Goal: Task Accomplishment & Management: Use online tool/utility

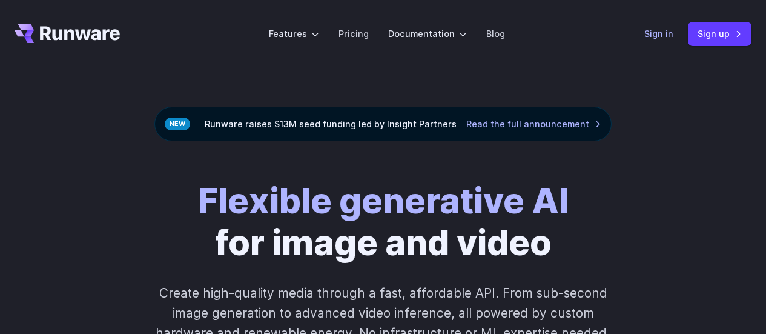
click at [646, 39] on link "Sign in" at bounding box center [658, 34] width 29 height 14
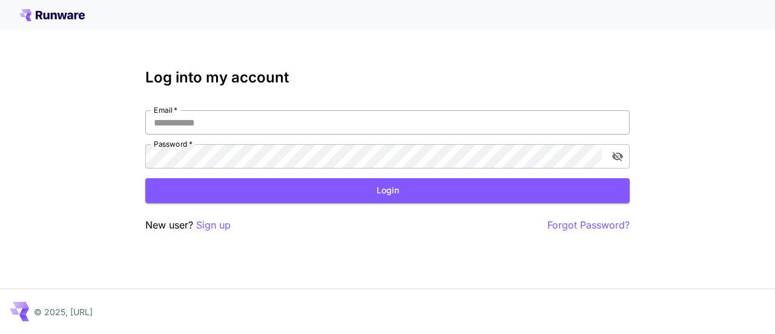
click at [168, 119] on input "Email   *" at bounding box center [387, 122] width 485 height 24
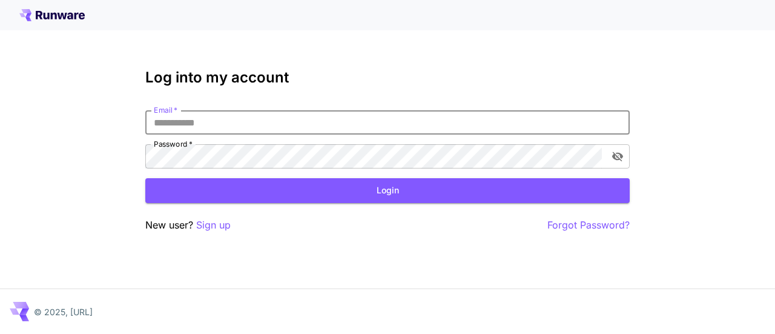
type input "**********"
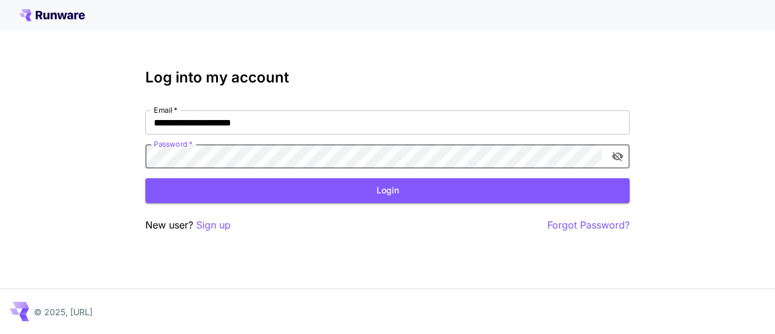
click button "Login" at bounding box center [387, 190] width 485 height 25
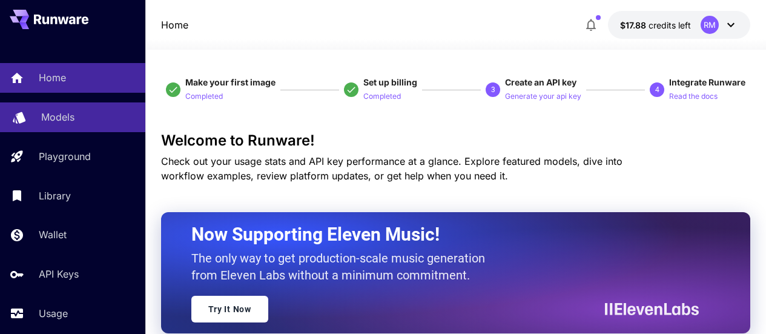
click at [63, 122] on p "Models" at bounding box center [57, 117] width 33 height 15
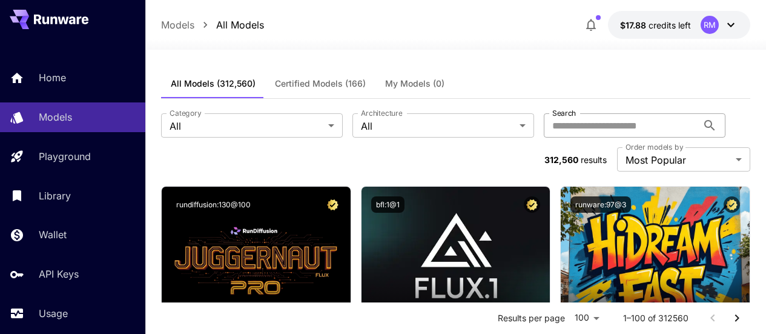
click at [544, 124] on input "Search" at bounding box center [621, 125] width 154 height 24
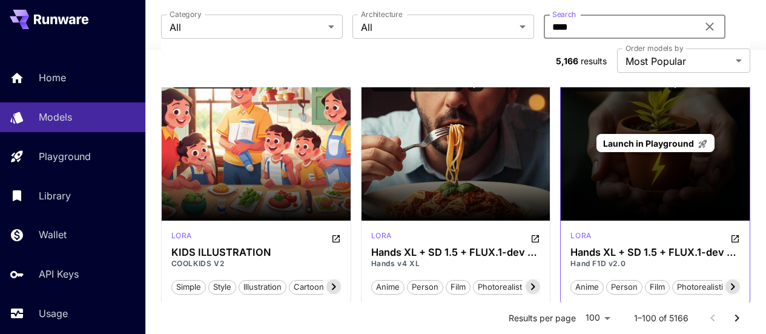
scroll to position [61, 0]
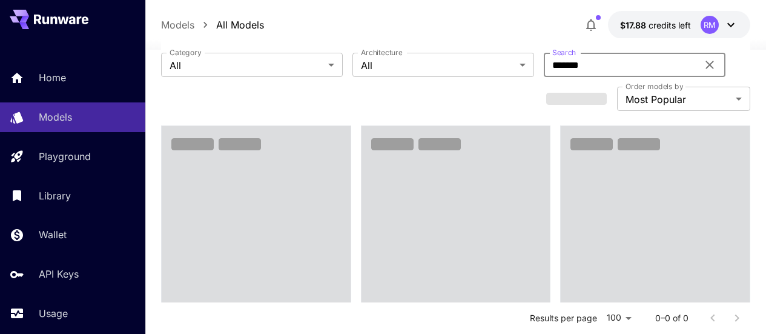
type input "*******"
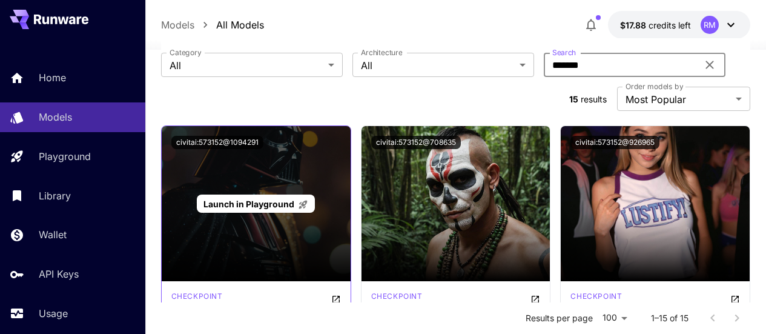
click at [280, 199] on span "Launch in Playground" at bounding box center [249, 204] width 91 height 10
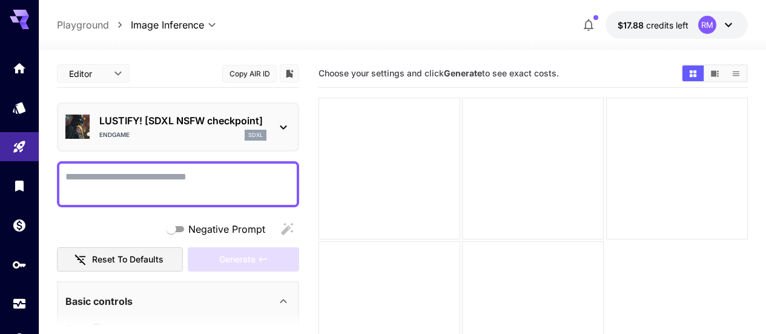
click at [232, 126] on p "LUSTIFY! [SDXL NSFW checkpoint]" at bounding box center [182, 120] width 167 height 15
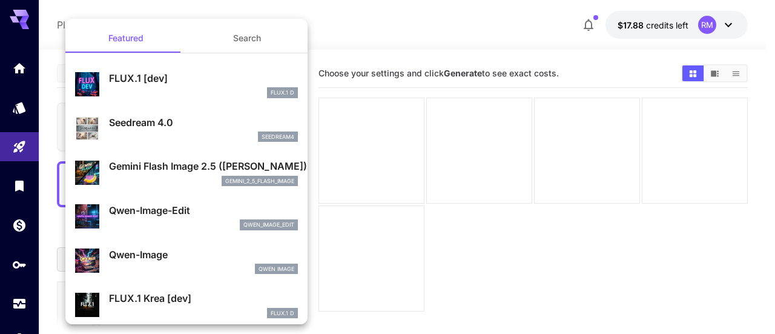
click at [19, 111] on div at bounding box center [387, 167] width 775 height 334
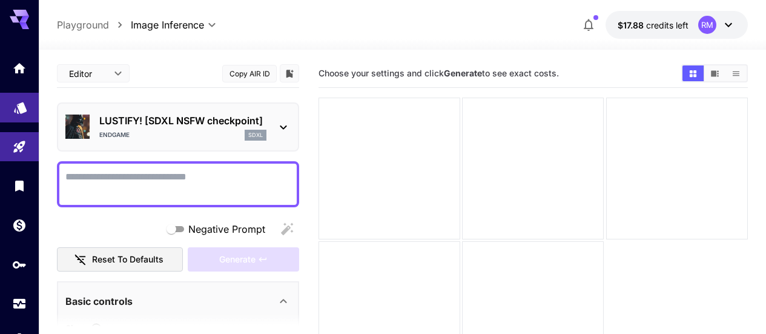
click at [17, 107] on icon "Models" at bounding box center [20, 104] width 15 height 15
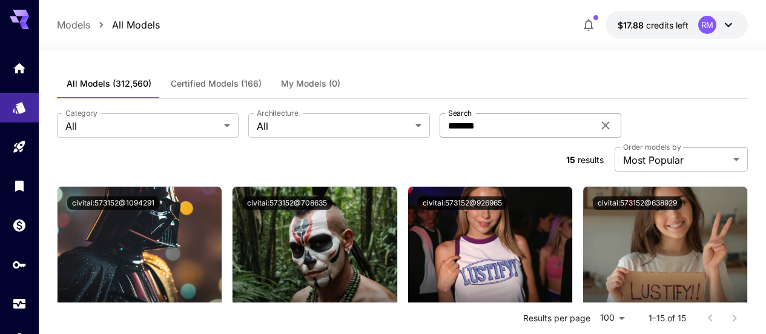
click at [598, 122] on icon at bounding box center [605, 125] width 15 height 15
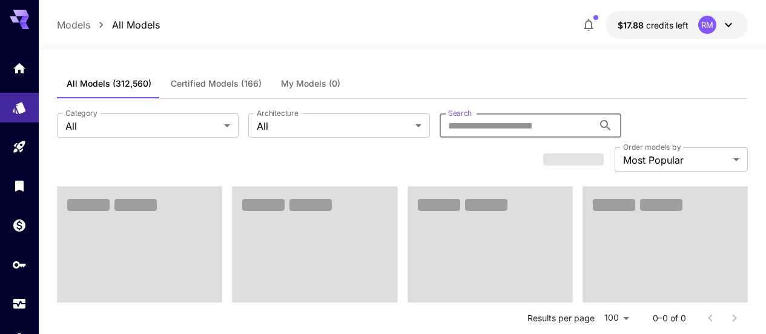
paste input "******"
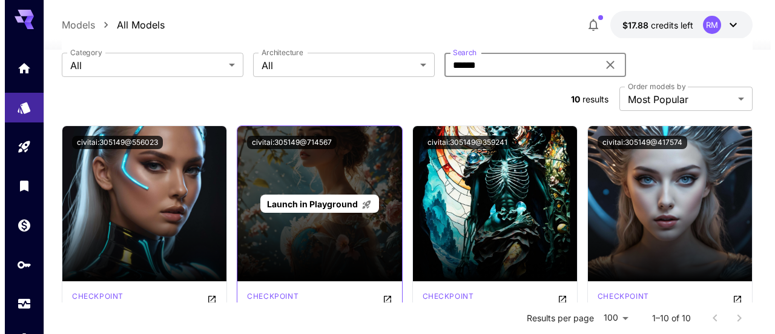
scroll to position [121, 0]
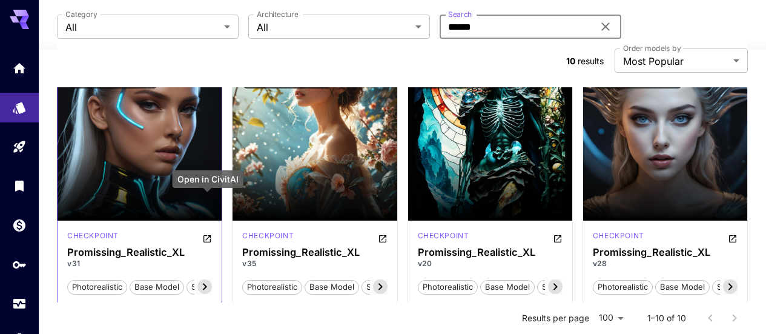
type input "******"
click at [204, 235] on icon "Open in CivitAI" at bounding box center [207, 238] width 7 height 7
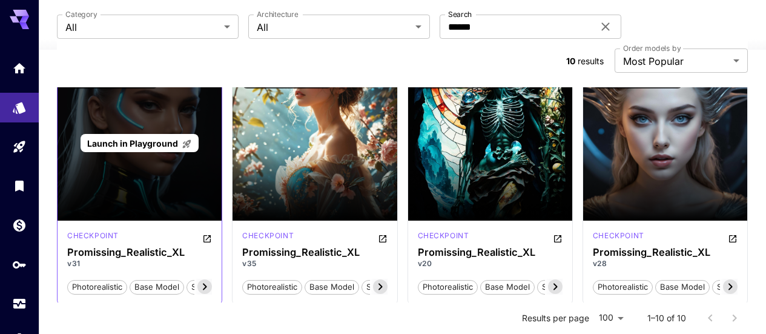
click at [90, 65] on div "Launch in Playground" at bounding box center [140, 142] width 164 height 155
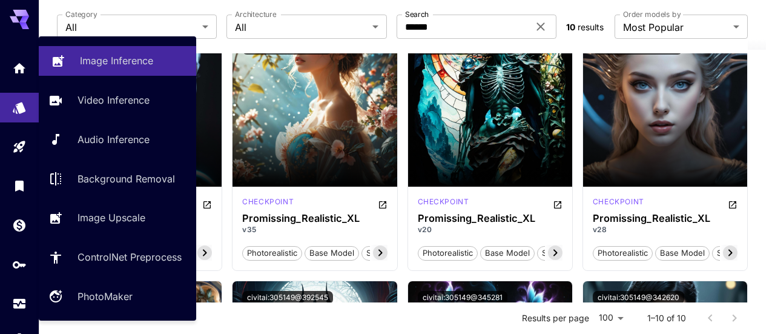
click at [94, 67] on p "Image Inference" at bounding box center [116, 60] width 73 height 15
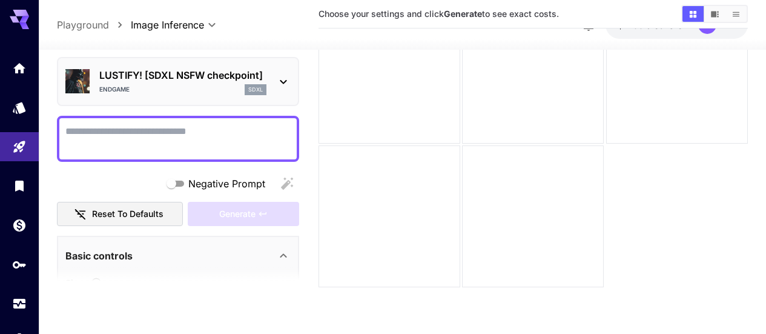
paste textarea "**********"
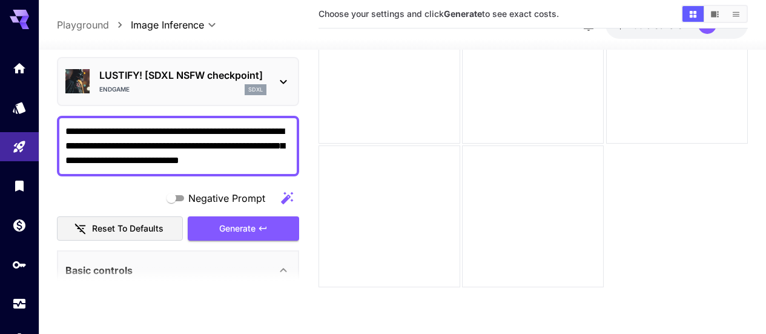
type textarea "**********"
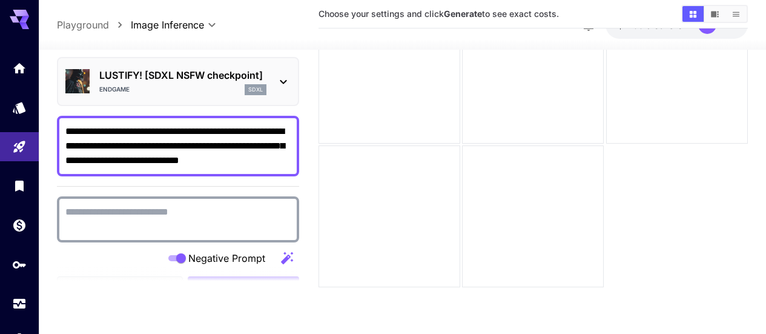
click at [188, 213] on textarea "Negative Prompt" at bounding box center [177, 218] width 225 height 29
paste textarea "**********"
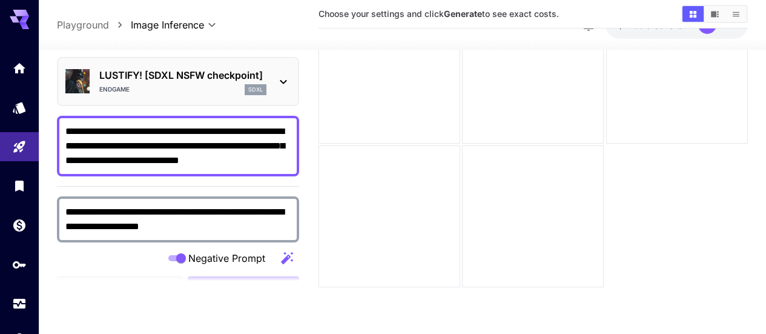
type textarea "**********"
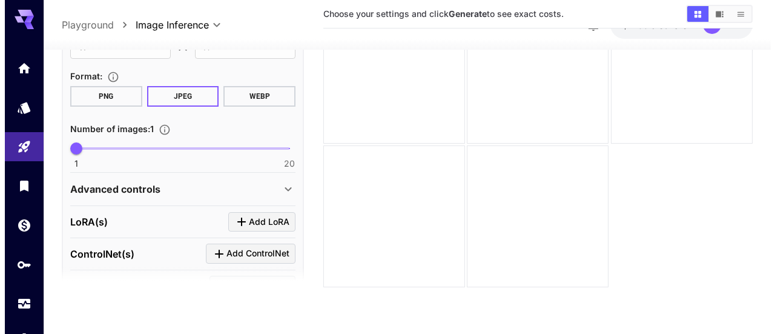
scroll to position [424, 0]
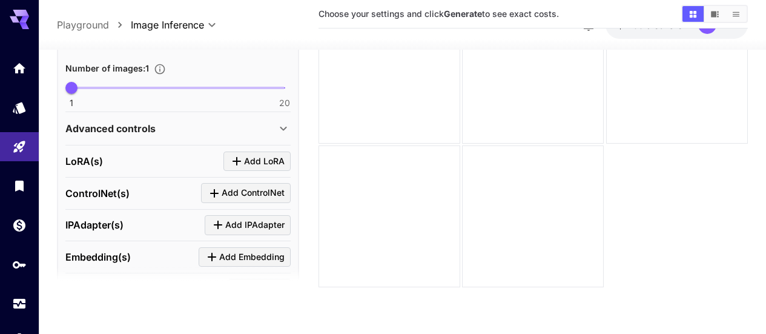
click at [247, 167] on span "Add LoRA" at bounding box center [264, 160] width 41 height 15
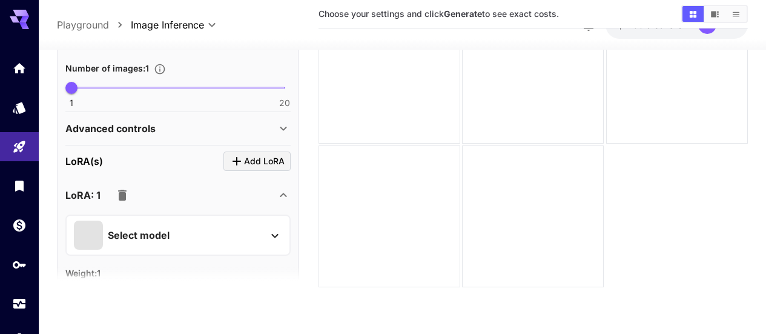
click at [205, 236] on div "Select model" at bounding box center [168, 234] width 189 height 29
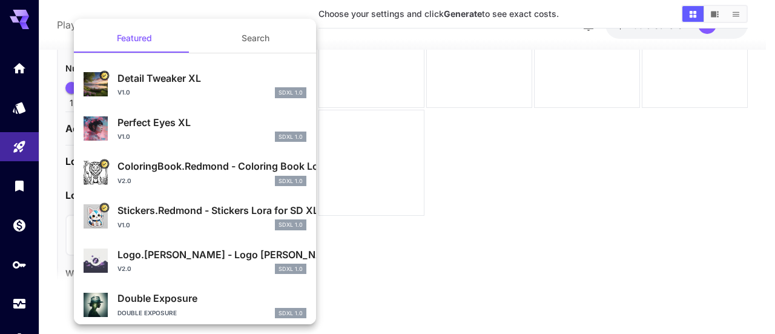
click at [256, 45] on button "Search" at bounding box center [255, 38] width 121 height 29
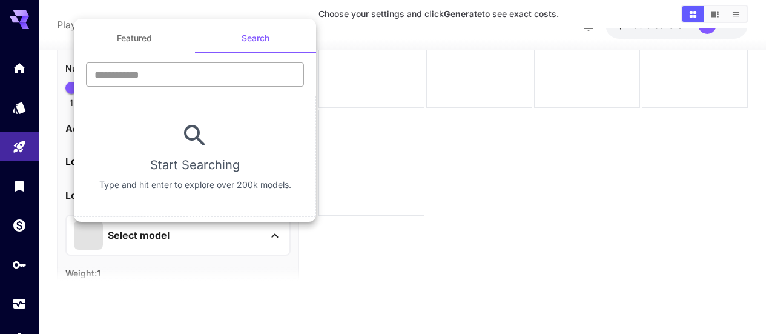
click at [128, 76] on input "text" at bounding box center [195, 74] width 218 height 24
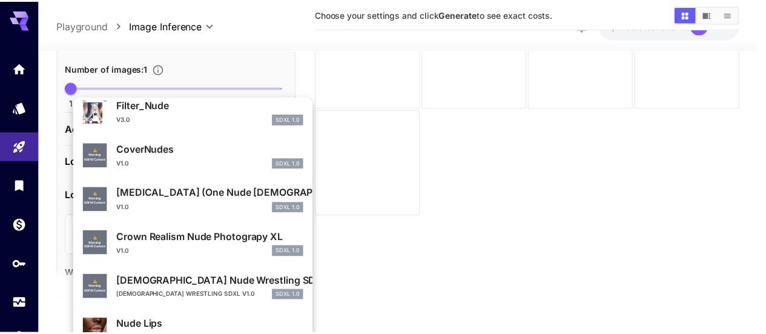
scroll to position [0, 0]
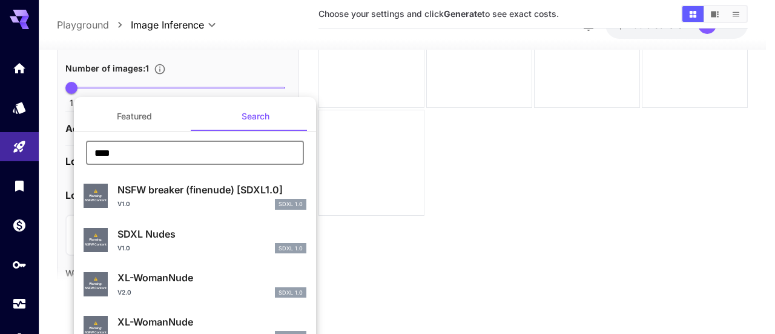
type input "****"
click at [243, 193] on p "NSFW breaker (finenude) [SDXL1.0]" at bounding box center [211, 189] width 189 height 15
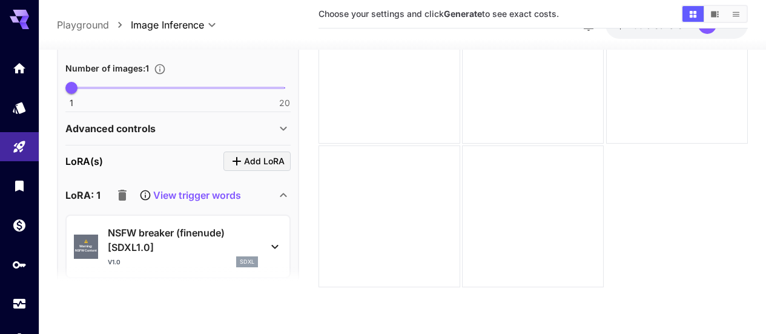
click at [218, 192] on p "View trigger words" at bounding box center [197, 195] width 88 height 15
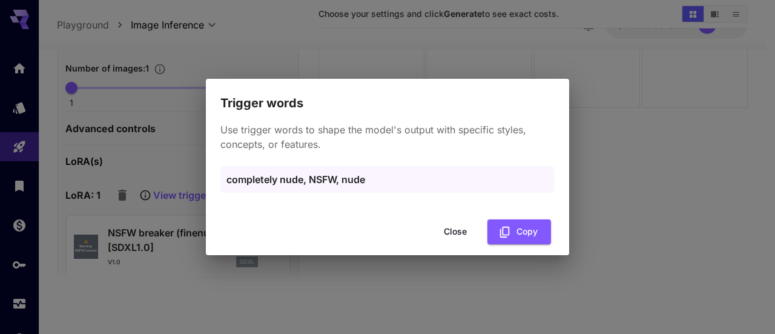
click at [329, 177] on p "completely nude, NSFW, nude" at bounding box center [388, 179] width 322 height 15
copy p "NSFW"
drag, startPoint x: 488, startPoint y: 286, endPoint x: 336, endPoint y: 282, distance: 152.1
click at [488, 286] on div "Trigger words Use trigger words to shape the model's output with specific style…" at bounding box center [387, 167] width 775 height 334
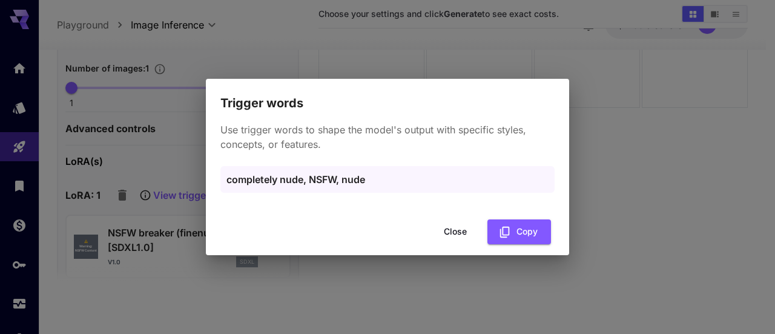
click at [128, 176] on div "Trigger words Use trigger words to shape the model's output with specific style…" at bounding box center [387, 167] width 775 height 334
click at [452, 228] on button "Close" at bounding box center [455, 231] width 55 height 25
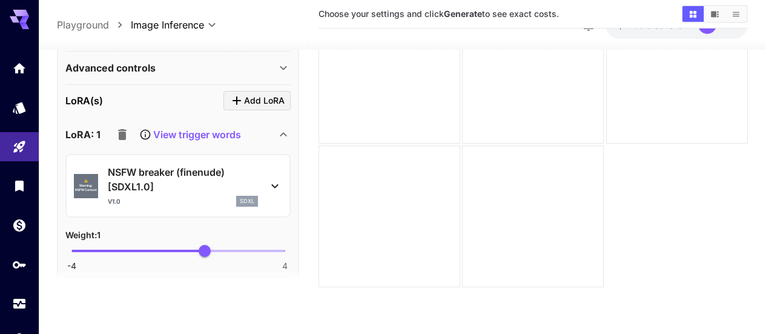
scroll to position [545, 0]
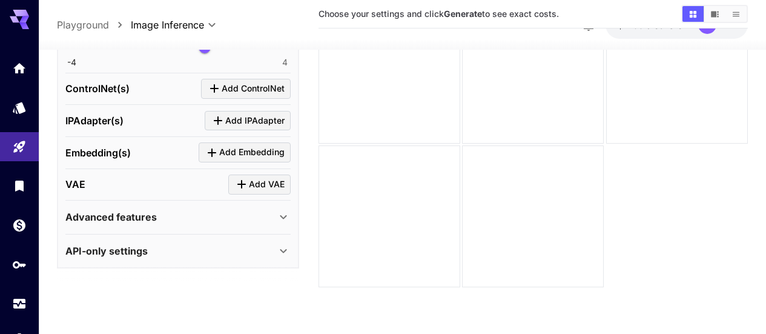
click at [221, 217] on div "Advanced features" at bounding box center [170, 217] width 211 height 15
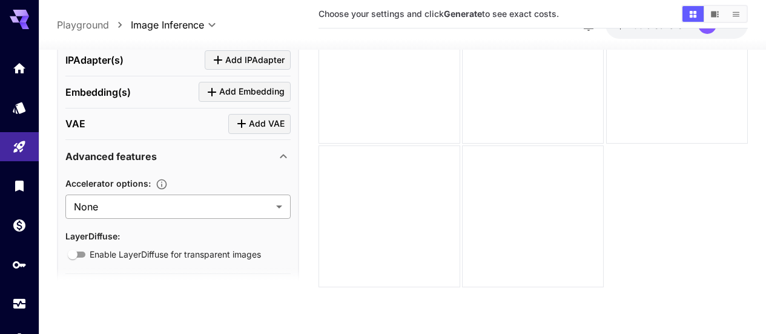
scroll to position [789, 0]
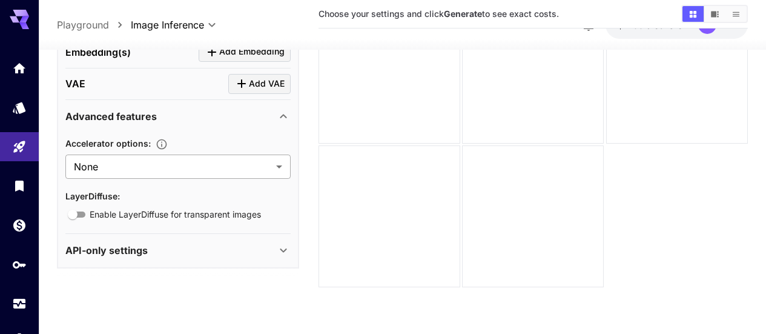
click at [205, 164] on body "**********" at bounding box center [383, 118] width 766 height 429
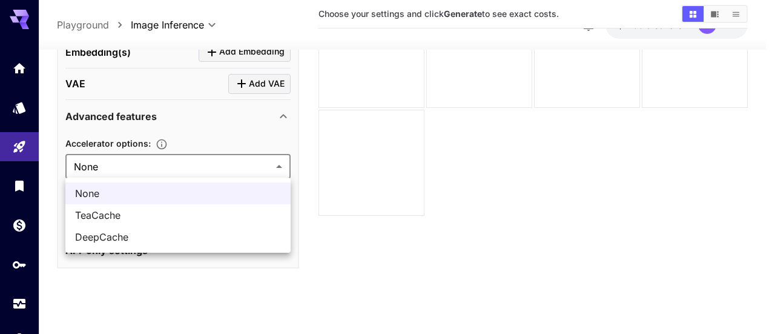
click at [172, 219] on span "TeaCache" at bounding box center [178, 215] width 206 height 15
type input "********"
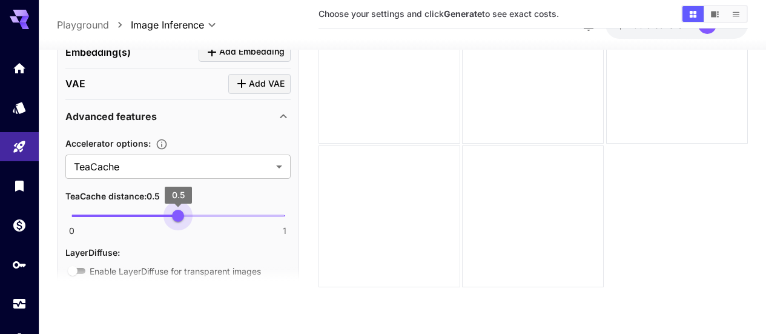
type input "***"
drag, startPoint x: 75, startPoint y: 213, endPoint x: 197, endPoint y: 213, distance: 121.7
click at [194, 212] on span "0.6" at bounding box center [199, 216] width 12 height 12
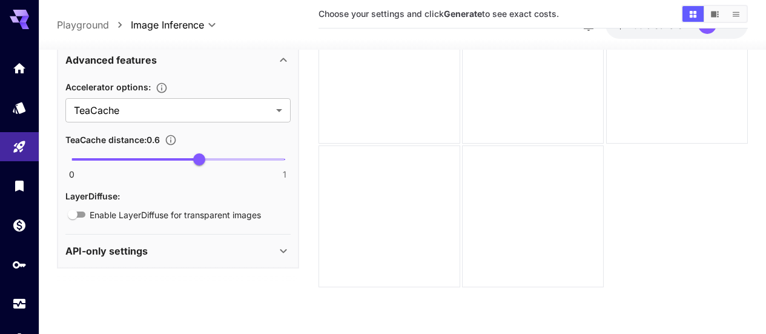
click at [193, 251] on div "API-only settings" at bounding box center [170, 250] width 211 height 15
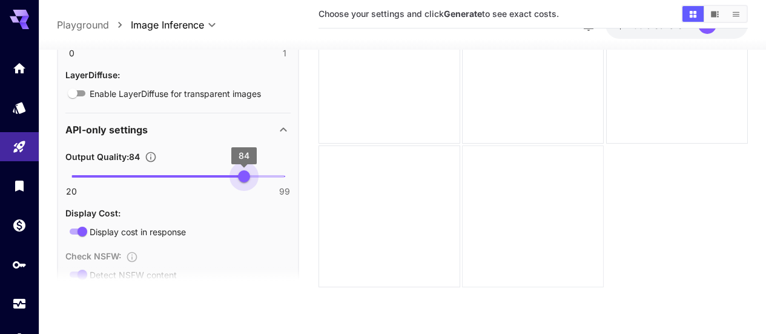
type input "**"
drag, startPoint x: 243, startPoint y: 177, endPoint x: 360, endPoint y: 200, distance: 118.5
click at [371, 198] on main "**********" at bounding box center [402, 135] width 691 height 343
click at [264, 127] on div "API-only settings" at bounding box center [170, 129] width 211 height 15
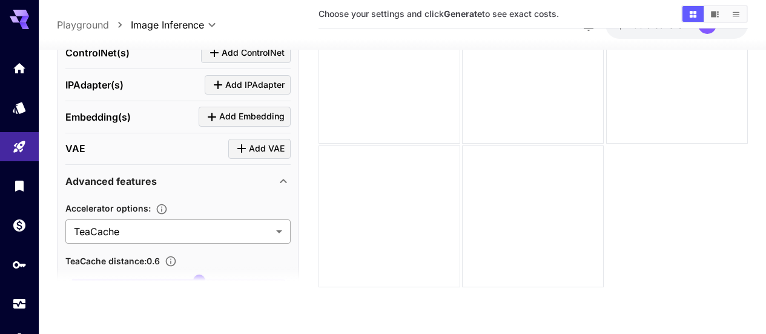
scroll to position [784, 0]
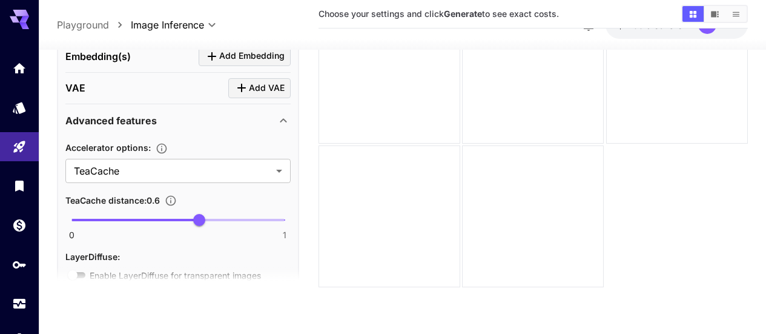
click at [277, 125] on icon at bounding box center [283, 120] width 15 height 15
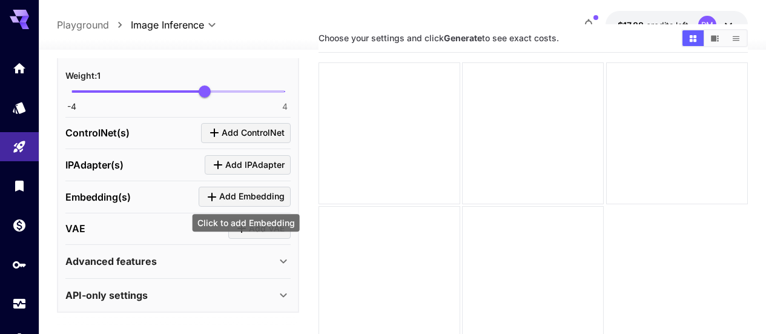
scroll to position [567, 0]
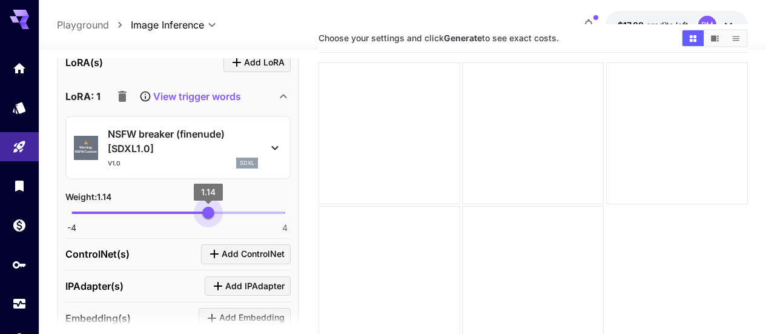
type input "***"
click at [210, 216] on span "1.2" at bounding box center [210, 213] width 12 height 12
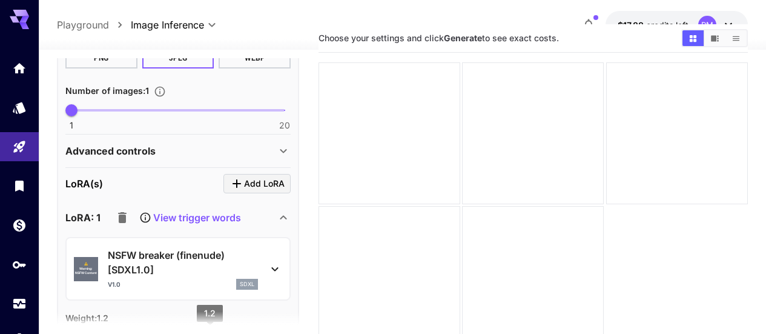
scroll to position [385, 0]
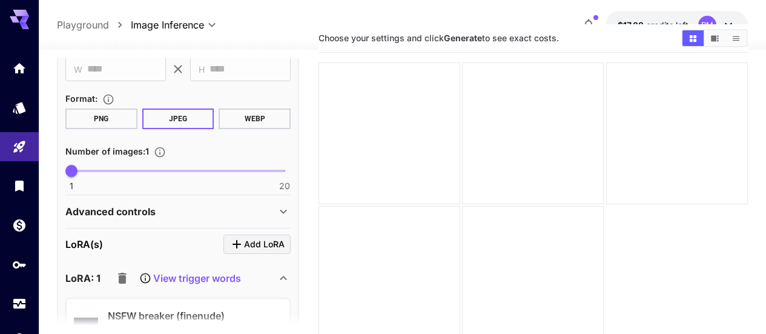
click at [276, 208] on icon at bounding box center [283, 211] width 15 height 15
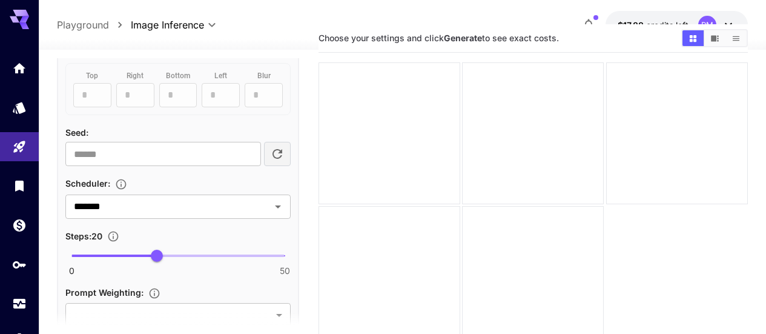
scroll to position [809, 0]
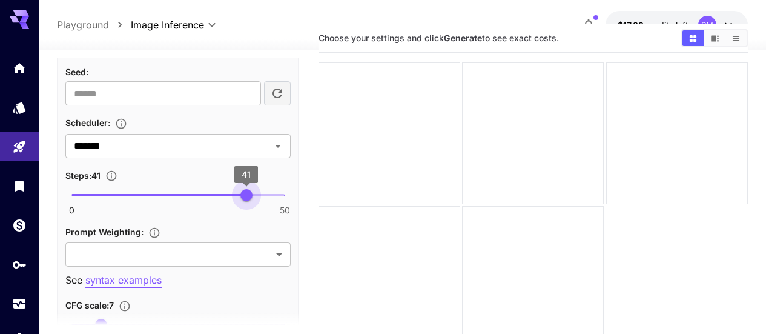
type input "**"
drag, startPoint x: 165, startPoint y: 193, endPoint x: 243, endPoint y: 196, distance: 78.8
click at [243, 196] on span "40" at bounding box center [242, 195] width 12 height 12
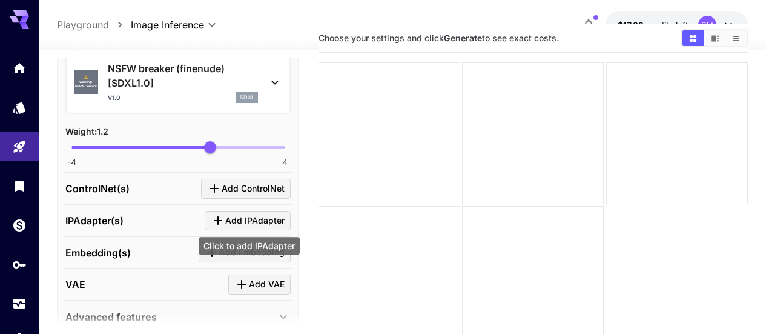
scroll to position [1288, 0]
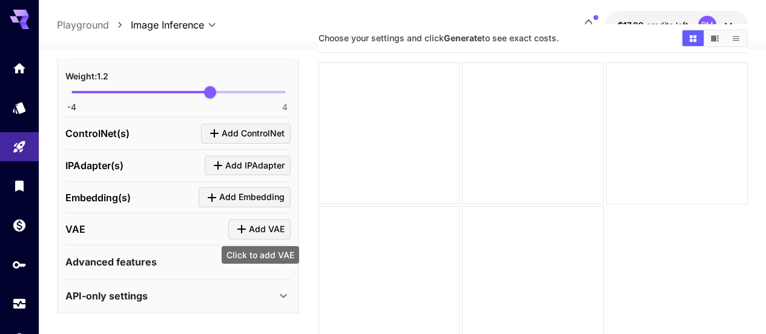
click at [238, 225] on icon "Click to add VAE" at bounding box center [241, 229] width 15 height 15
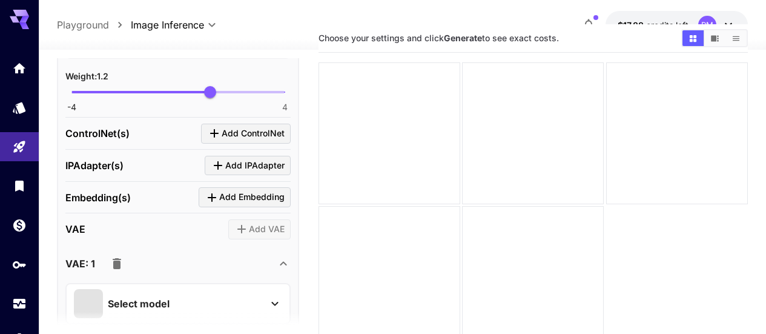
scroll to position [1349, 0]
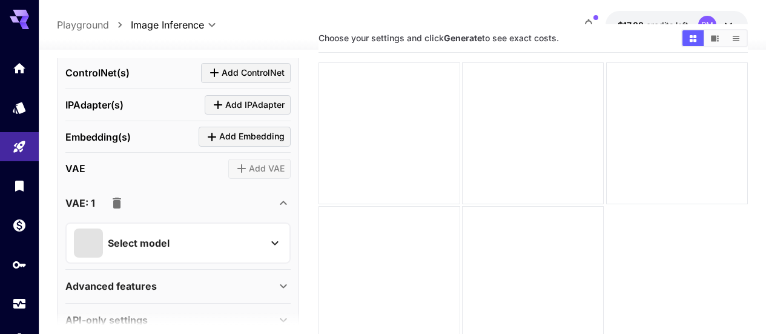
click at [219, 242] on div "Select model" at bounding box center [168, 242] width 189 height 29
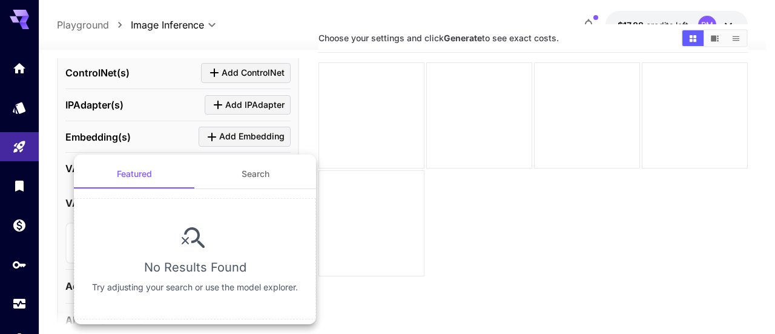
click at [157, 133] on div at bounding box center [387, 167] width 775 height 334
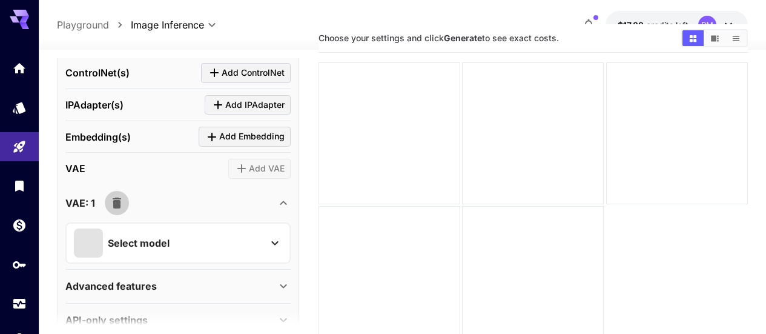
click at [123, 199] on icon "button" at bounding box center [117, 203] width 15 height 15
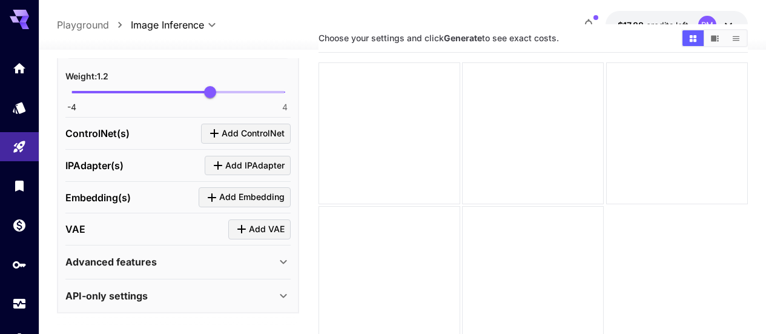
scroll to position [96, 0]
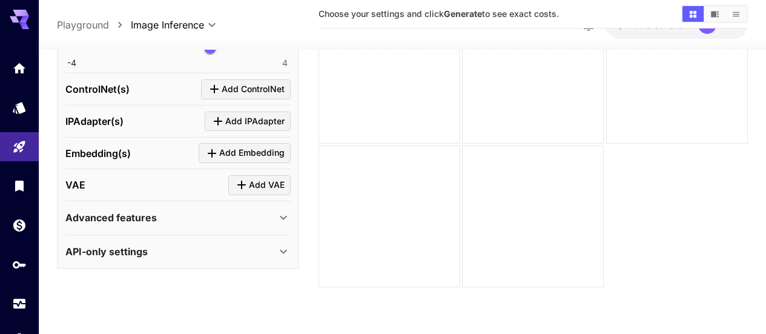
click at [203, 220] on div "Advanced features" at bounding box center [170, 217] width 211 height 15
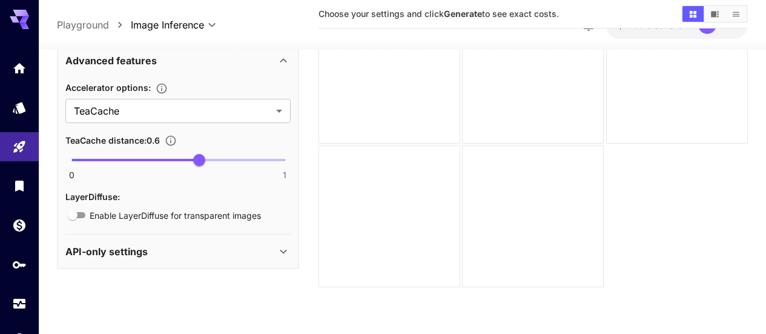
scroll to position [1324, 0]
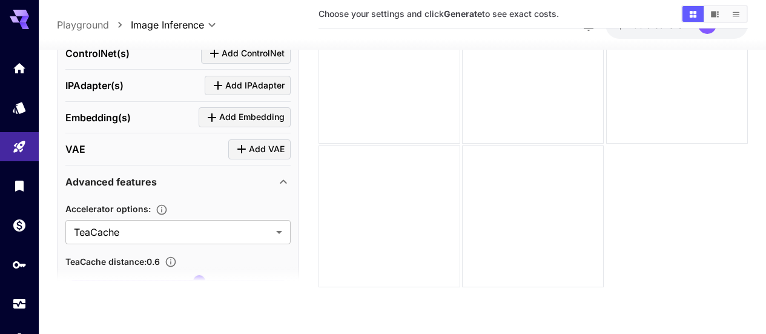
click at [207, 171] on div "Advanced features" at bounding box center [177, 181] width 225 height 29
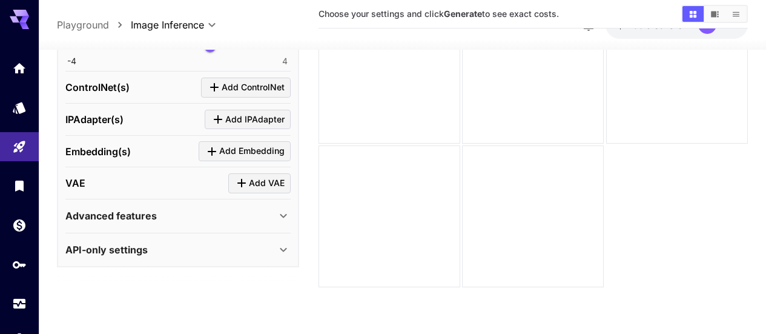
scroll to position [1288, 0]
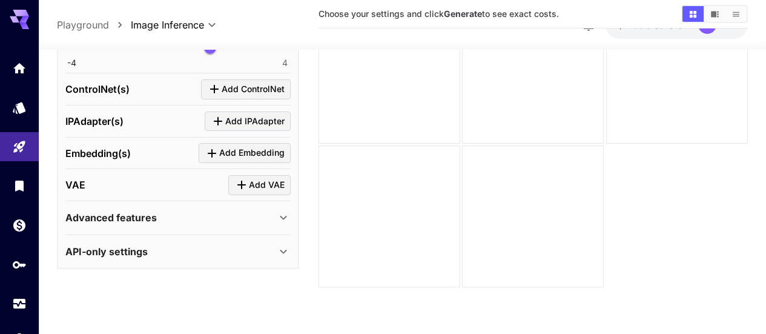
click at [208, 241] on div "API-only settings" at bounding box center [177, 250] width 225 height 29
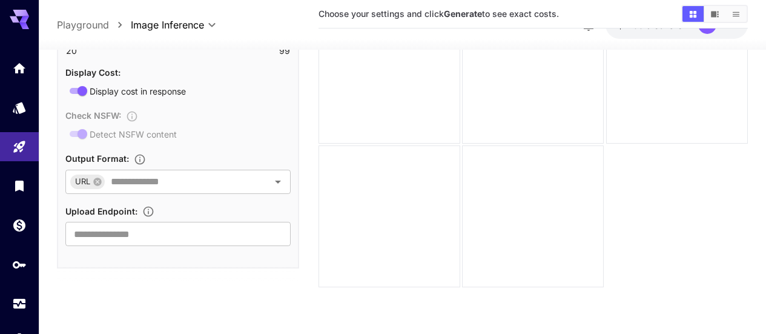
scroll to position [1308, 0]
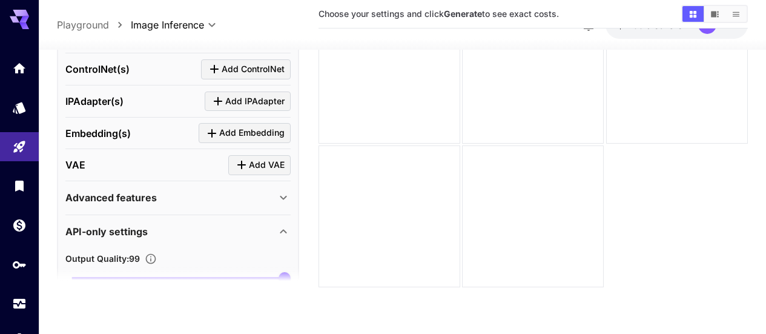
click at [214, 228] on div "API-only settings" at bounding box center [170, 230] width 211 height 15
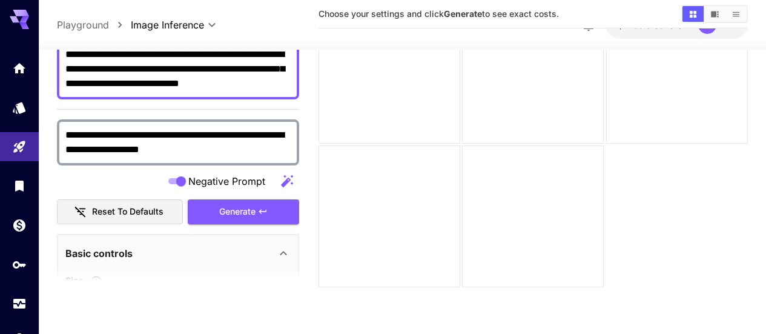
scroll to position [16, 0]
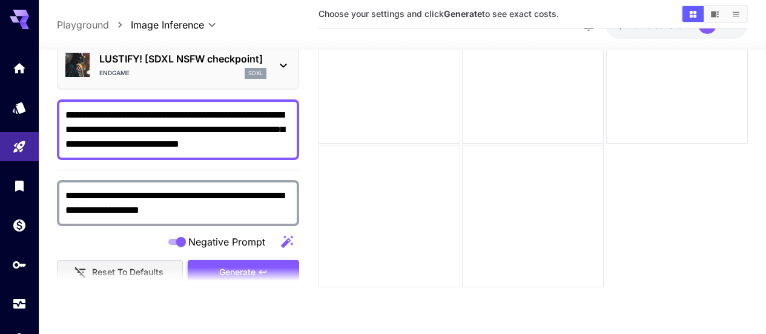
click at [225, 265] on span "Generate" at bounding box center [237, 272] width 36 height 15
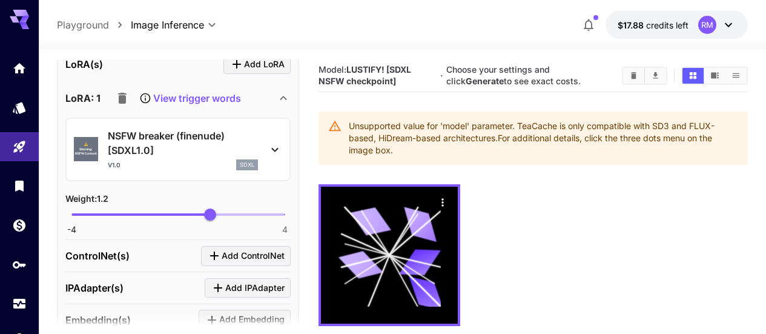
scroll to position [1288, 0]
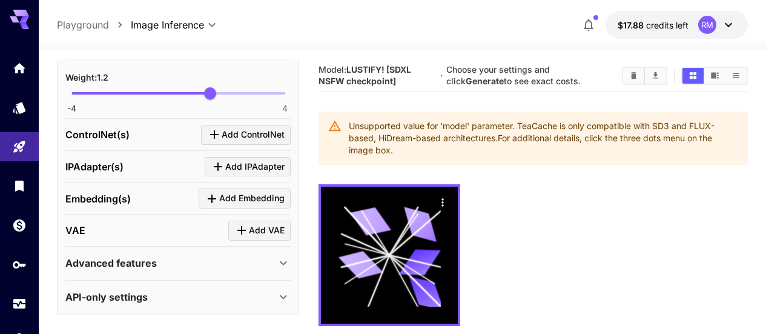
click at [270, 267] on div "Advanced features" at bounding box center [170, 263] width 211 height 15
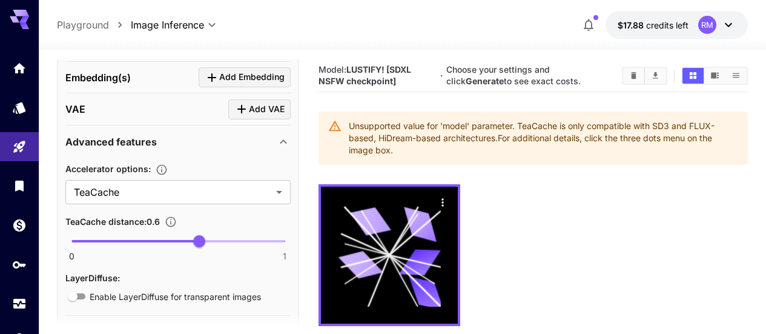
scroll to position [1445, 0]
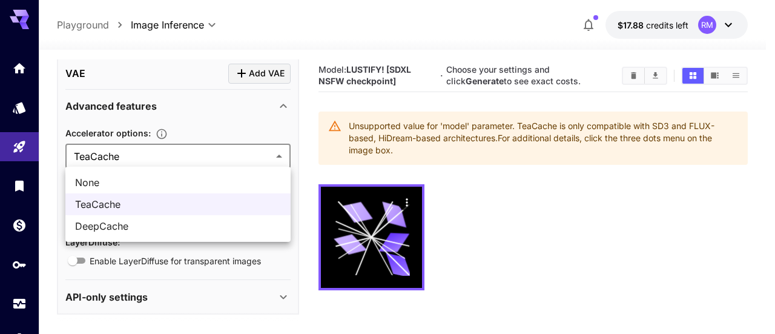
click at [176, 147] on body "**********" at bounding box center [387, 214] width 775 height 429
click at [167, 181] on span "None" at bounding box center [178, 182] width 206 height 15
type input "****"
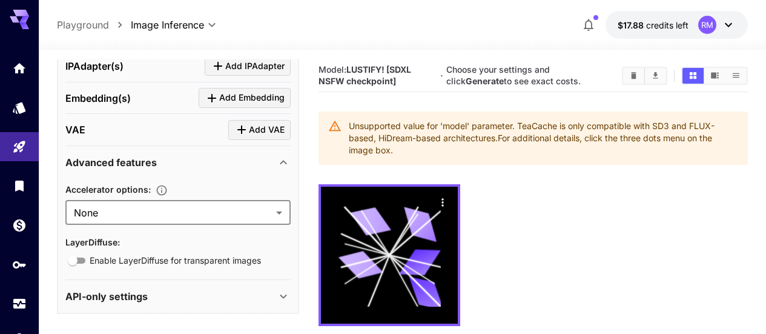
click at [257, 165] on div "Advanced features" at bounding box center [170, 162] width 211 height 15
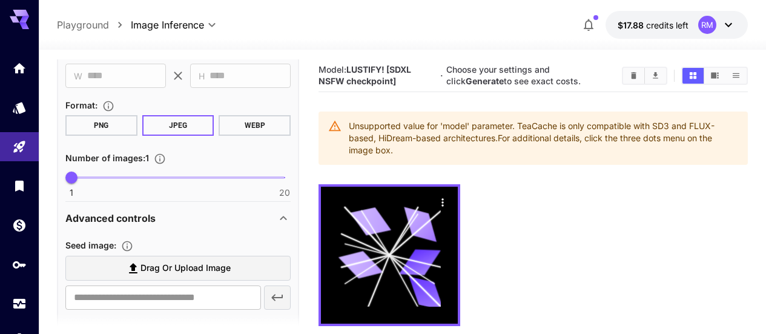
scroll to position [77, 0]
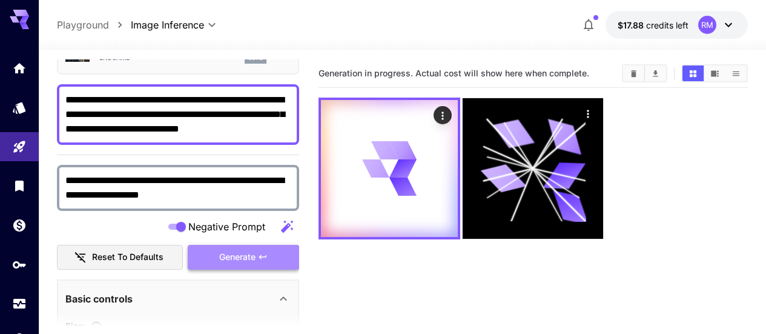
click at [250, 260] on span "Generate" at bounding box center [237, 257] width 36 height 15
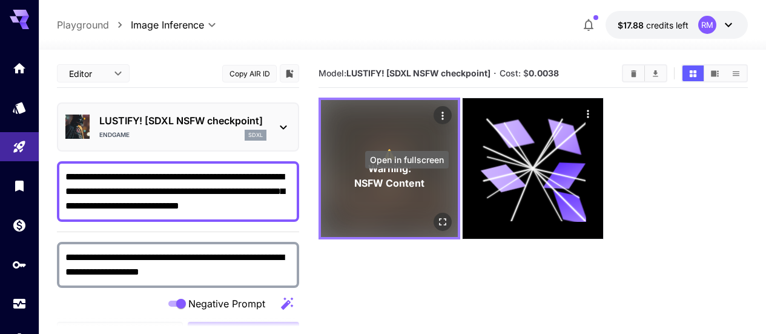
click at [437, 216] on icon "Open in fullscreen" at bounding box center [443, 222] width 12 height 12
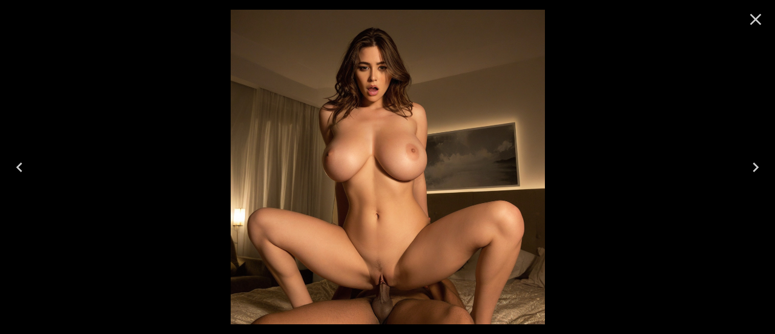
click at [750, 21] on icon "Close" at bounding box center [755, 19] width 19 height 19
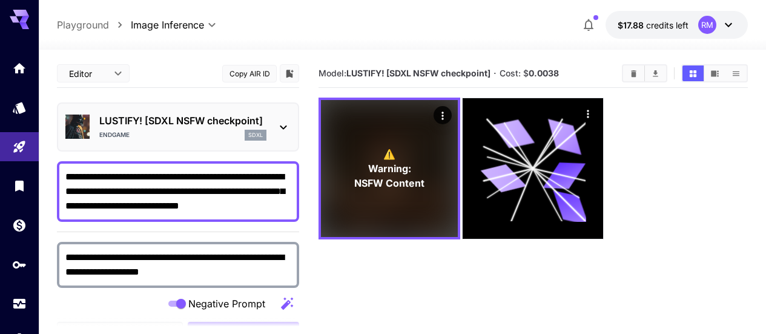
drag, startPoint x: 220, startPoint y: 191, endPoint x: 286, endPoint y: 191, distance: 65.4
click at [286, 191] on textarea "**********" at bounding box center [177, 192] width 225 height 44
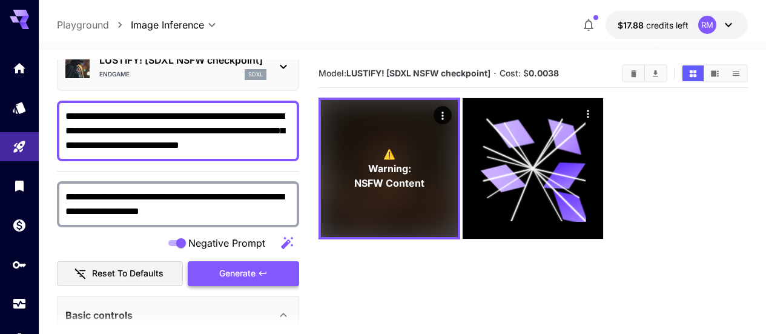
type textarea "**********"
click at [262, 270] on icon "button" at bounding box center [263, 273] width 10 height 10
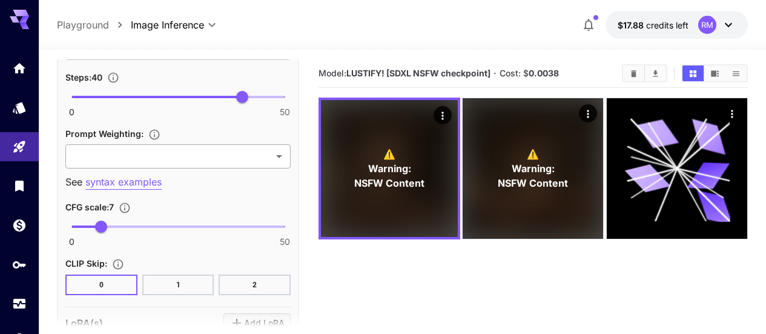
scroll to position [969, 0]
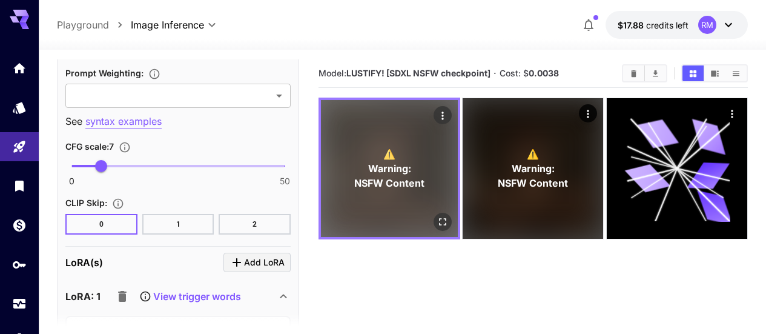
click at [434, 213] on button "Open in fullscreen" at bounding box center [443, 222] width 18 height 18
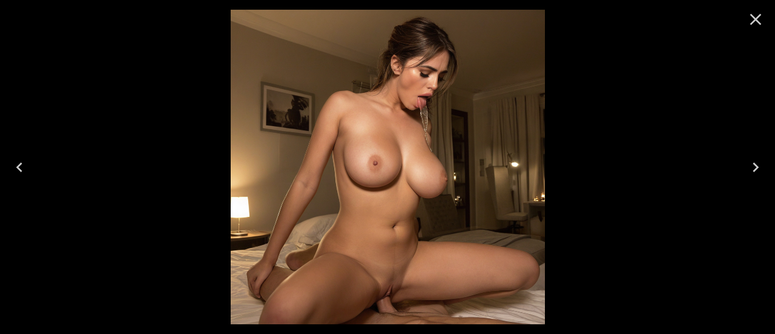
click at [756, 17] on icon "Close" at bounding box center [755, 19] width 19 height 19
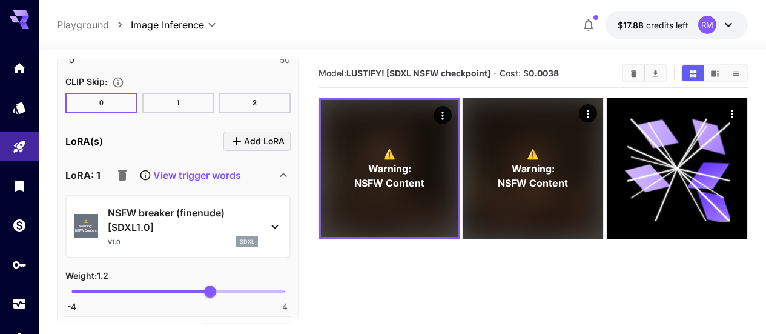
scroll to position [1151, 0]
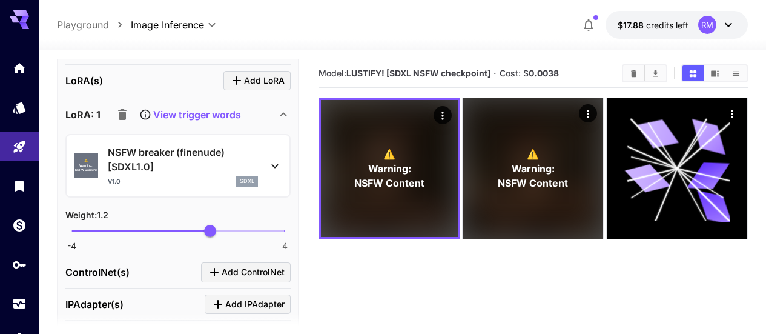
click at [209, 113] on p "View trigger words" at bounding box center [197, 114] width 88 height 15
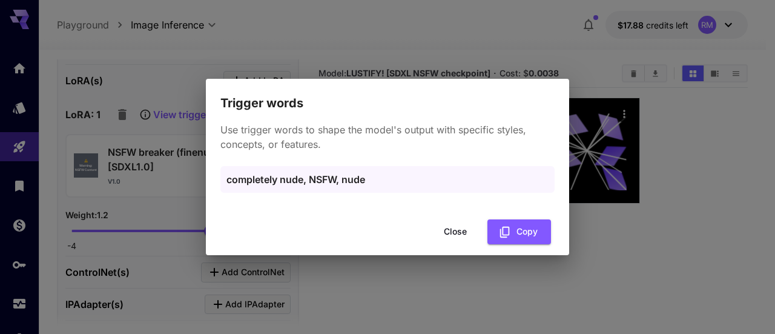
click at [448, 230] on button "Close" at bounding box center [455, 231] width 55 height 25
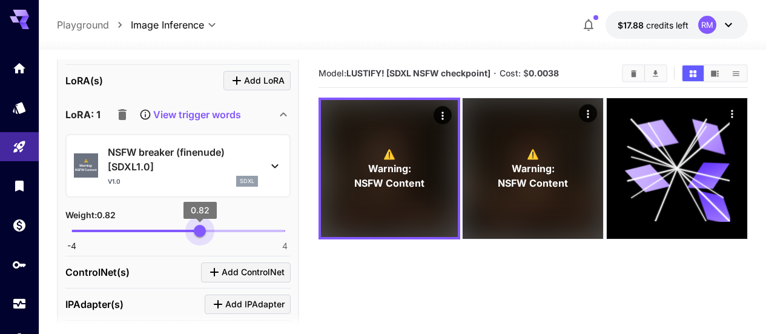
type input "****"
drag, startPoint x: 208, startPoint y: 231, endPoint x: 200, endPoint y: 226, distance: 9.2
click at [200, 226] on span "0.84" at bounding box center [200, 231] width 12 height 12
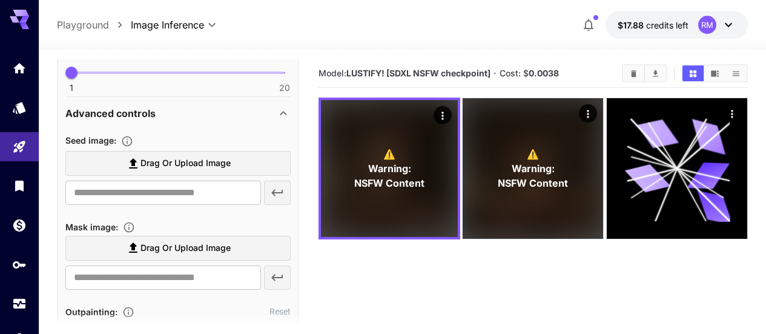
scroll to position [242, 0]
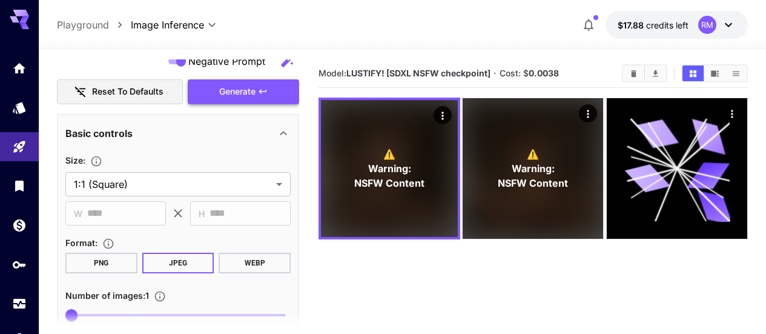
click at [257, 86] on button "Generate" at bounding box center [243, 91] width 111 height 25
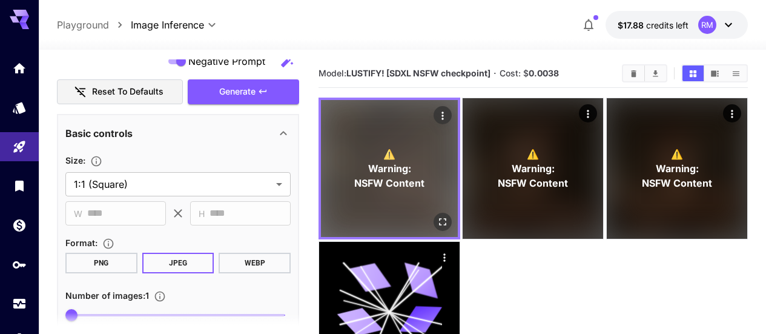
click at [434, 213] on button "Open in fullscreen" at bounding box center [443, 222] width 18 height 18
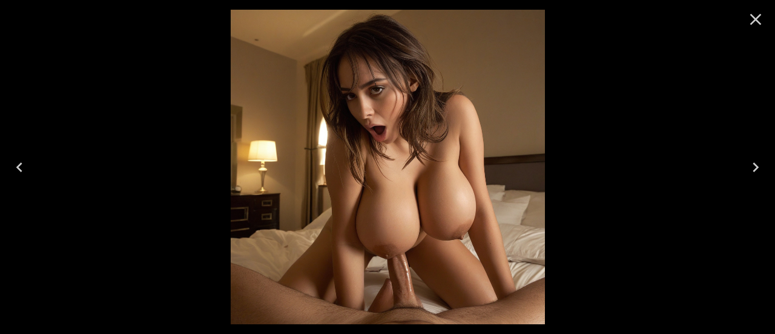
click at [755, 25] on icon "Close" at bounding box center [755, 19] width 19 height 19
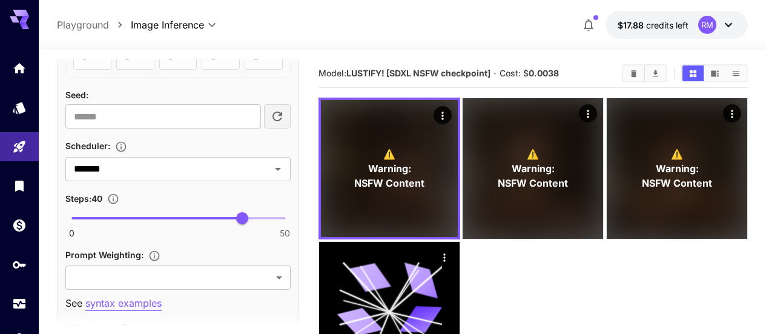
scroll to position [848, 0]
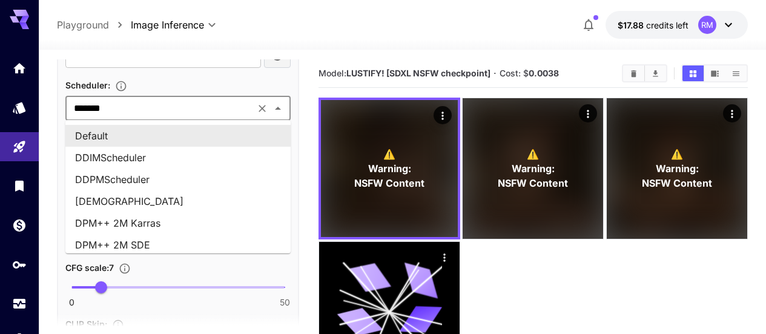
click at [193, 111] on input "*******" at bounding box center [160, 108] width 182 height 17
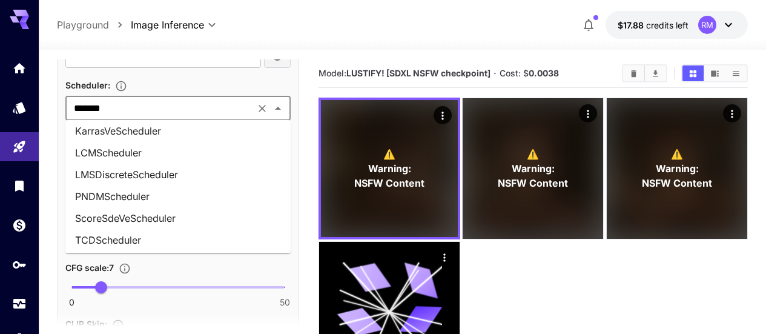
scroll to position [530, 0]
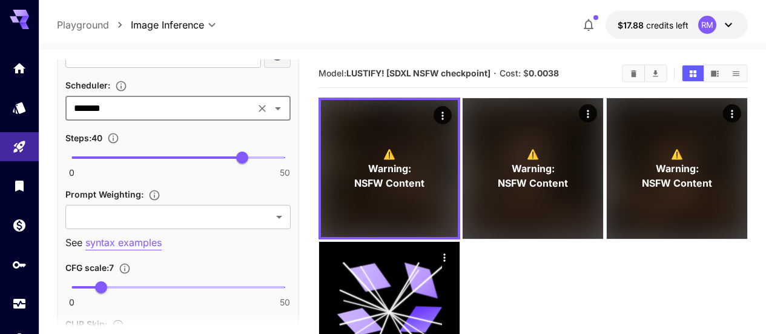
click at [156, 111] on input "*******" at bounding box center [160, 108] width 182 height 17
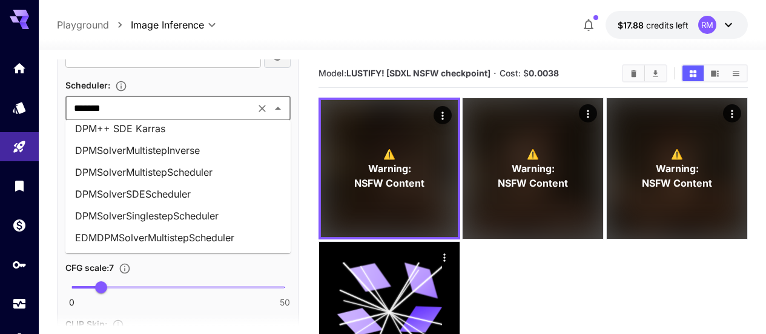
scroll to position [121, 0]
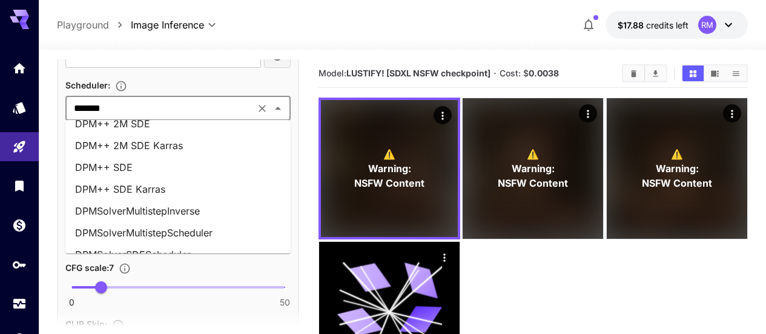
click at [162, 164] on li "DPM++ SDE" at bounding box center [177, 167] width 225 height 22
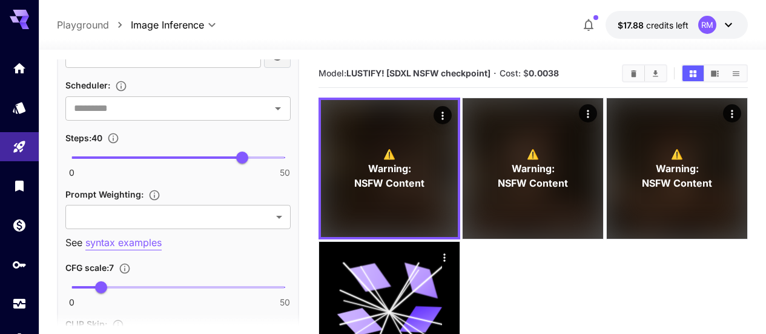
type input "*********"
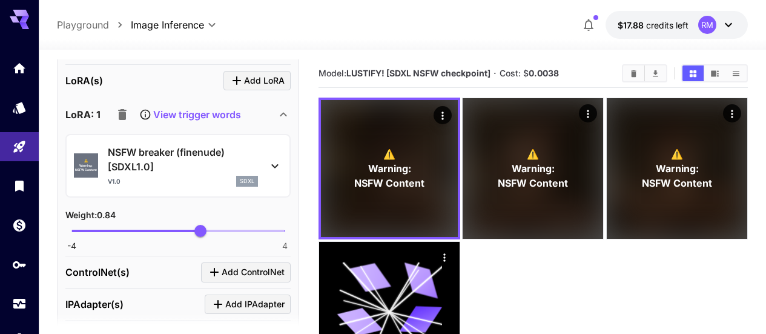
scroll to position [909, 0]
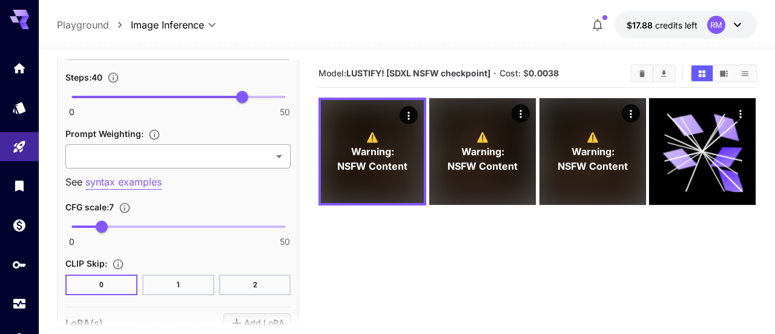
click at [242, 157] on body "**********" at bounding box center [387, 214] width 775 height 429
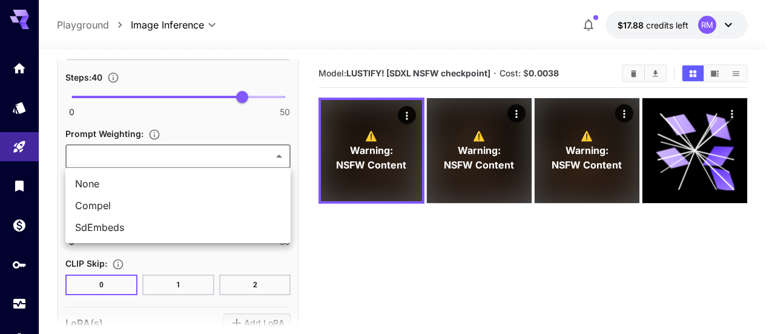
click at [242, 157] on div at bounding box center [387, 167] width 775 height 334
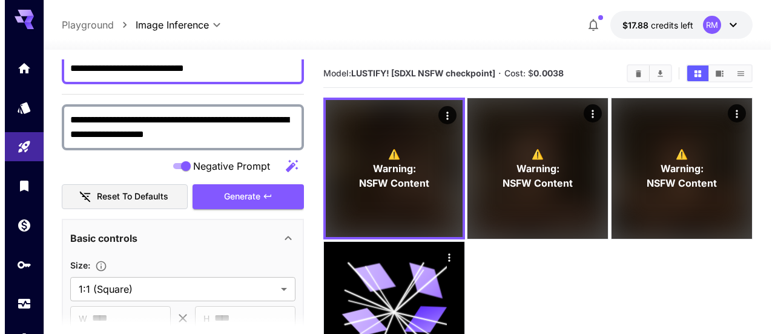
scroll to position [77, 0]
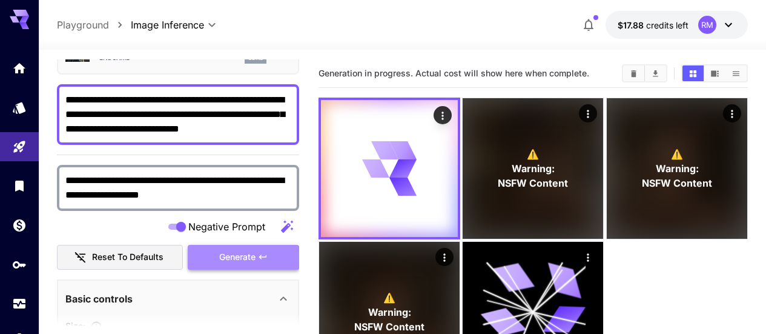
click at [238, 247] on button "Generate" at bounding box center [243, 257] width 111 height 25
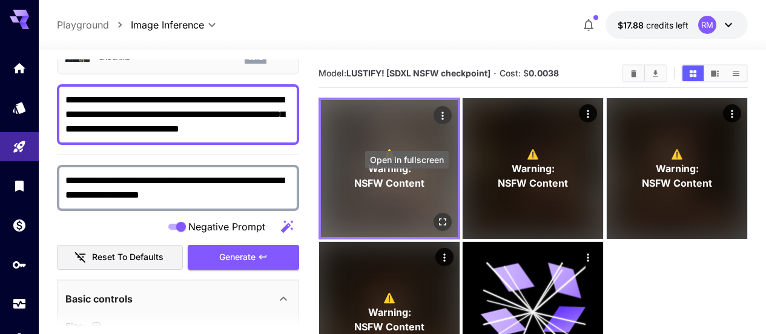
click at [439, 218] on icon "Open in fullscreen" at bounding box center [442, 221] width 7 height 7
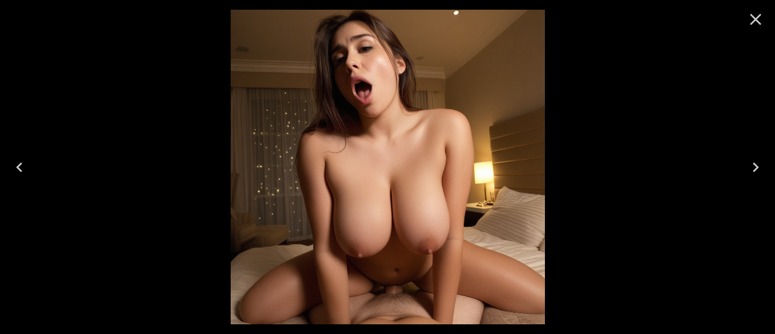
scroll to position [77, 0]
drag, startPoint x: 0, startPoint y: 0, endPoint x: 761, endPoint y: 22, distance: 761.7
click at [761, 22] on icon "Close" at bounding box center [755, 19] width 19 height 19
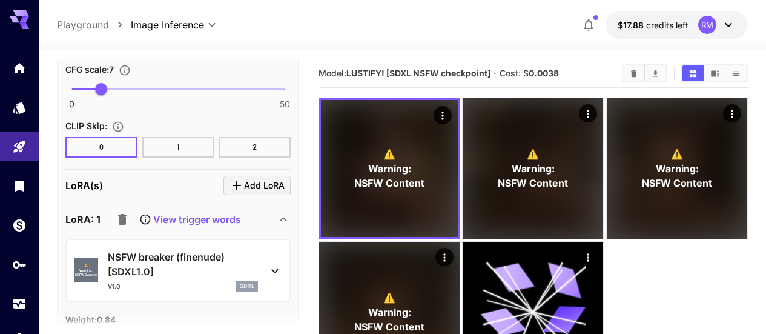
scroll to position [1107, 0]
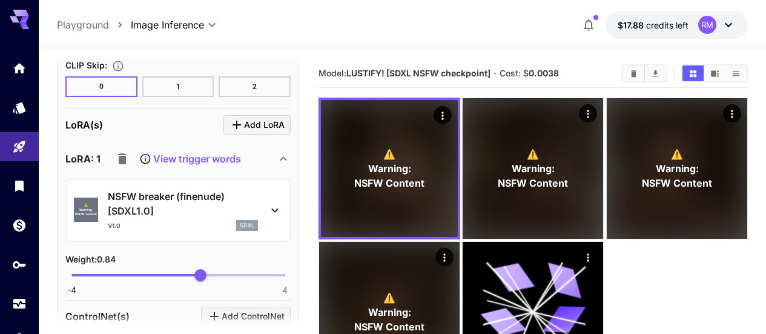
click at [126, 158] on icon "button" at bounding box center [122, 158] width 15 height 15
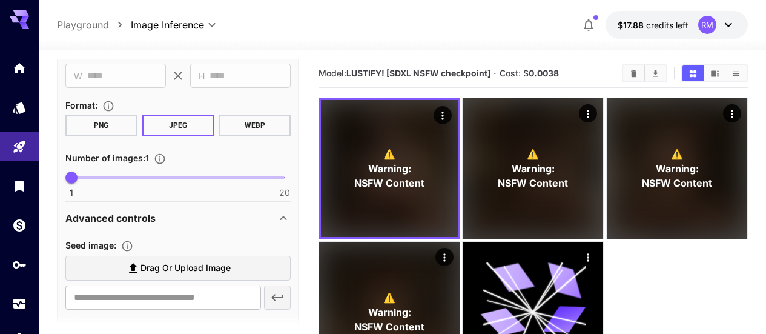
scroll to position [16, 0]
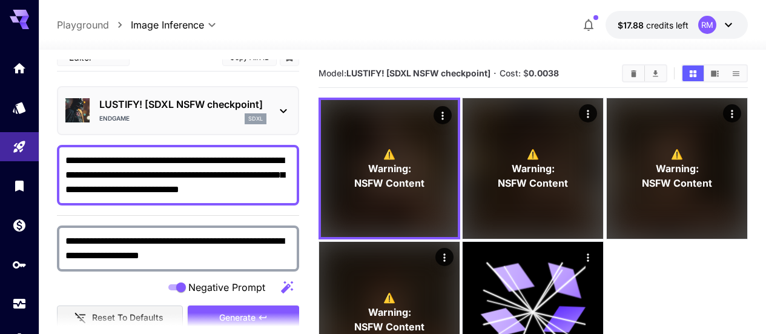
click at [228, 313] on section at bounding box center [178, 328] width 242 height 30
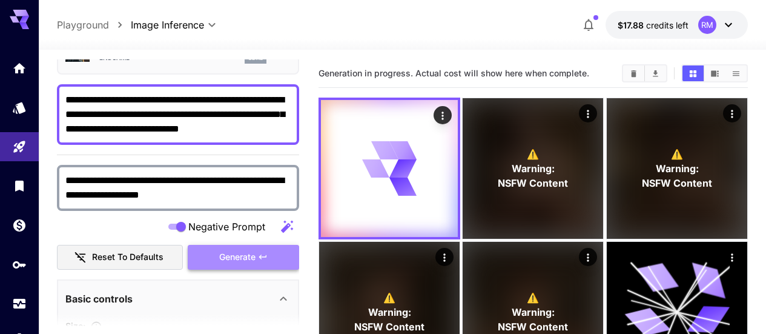
click at [271, 249] on button "Generate" at bounding box center [243, 257] width 111 height 25
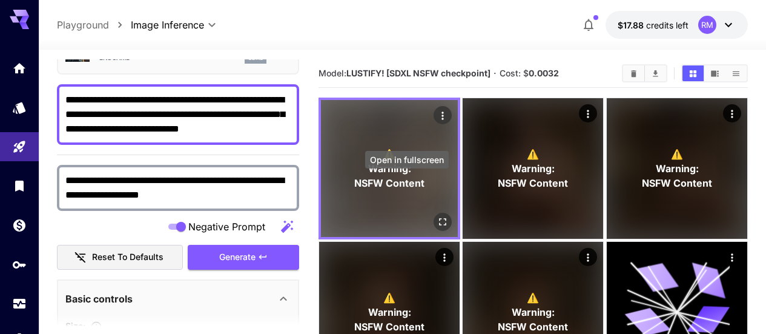
click at [437, 216] on icon "Open in fullscreen" at bounding box center [443, 222] width 12 height 12
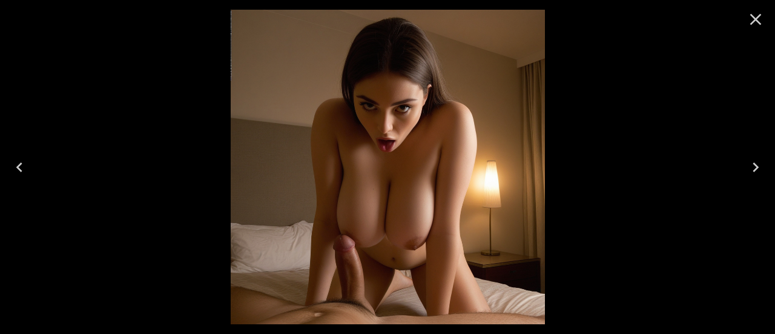
click at [746, 20] on button "Close" at bounding box center [755, 19] width 29 height 29
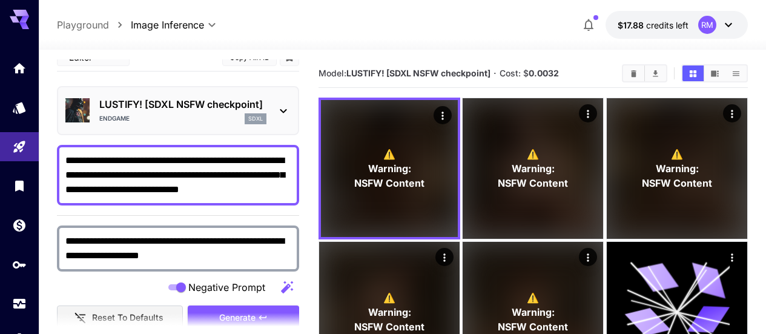
scroll to position [0, 0]
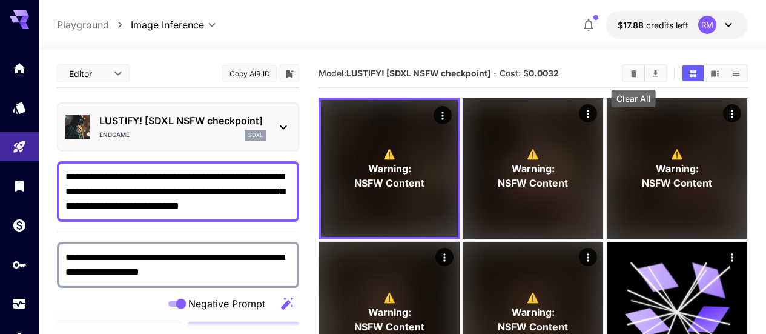
click at [632, 68] on button "Clear All" at bounding box center [633, 73] width 21 height 16
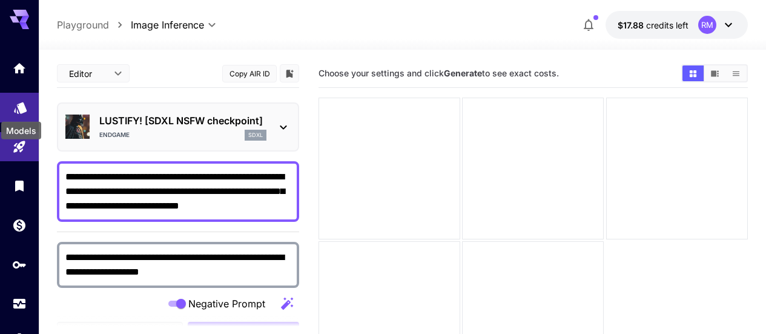
click at [21, 106] on icon "Models" at bounding box center [20, 104] width 13 height 12
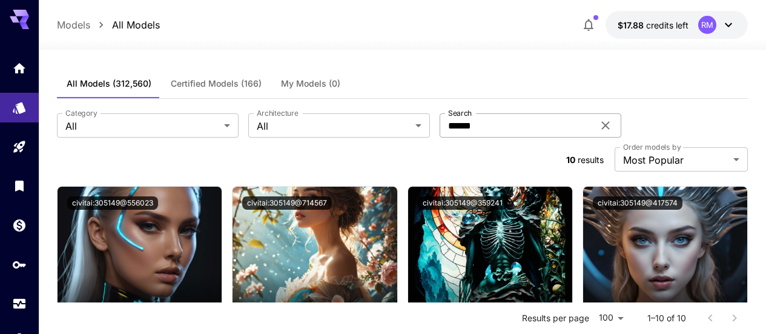
click at [598, 127] on icon at bounding box center [605, 125] width 15 height 15
click at [515, 128] on input "Search" at bounding box center [517, 125] width 154 height 24
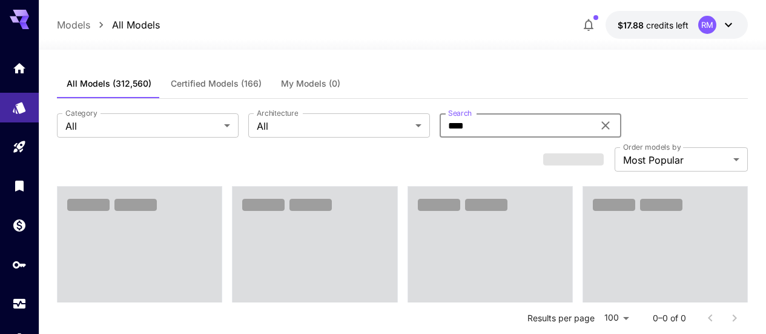
type input "****"
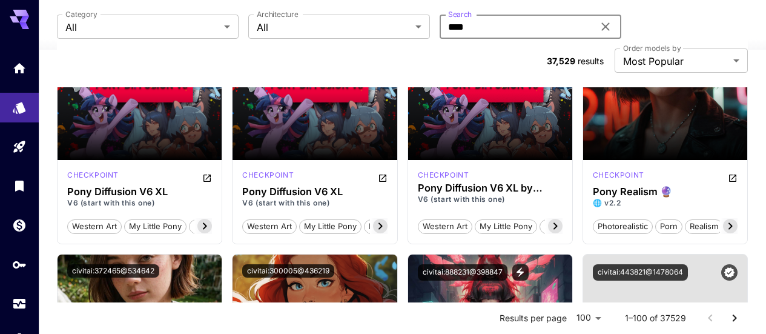
scroll to position [121, 0]
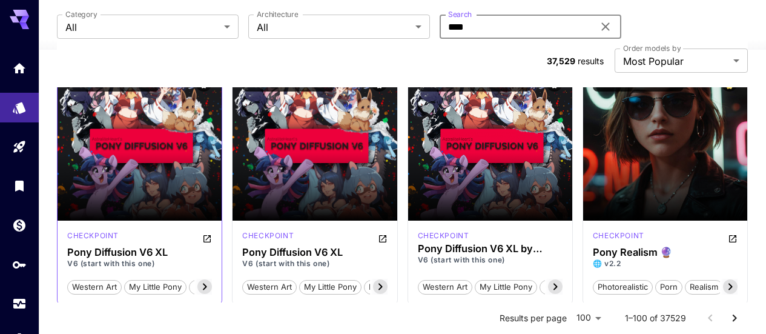
click at [213, 220] on div "checkpoint Pony Diffusion V6 XL V6 (start with this one) western art my little …" at bounding box center [140, 262] width 164 height 84
click at [206, 234] on icon "Open in CivitAI" at bounding box center [207, 239] width 10 height 10
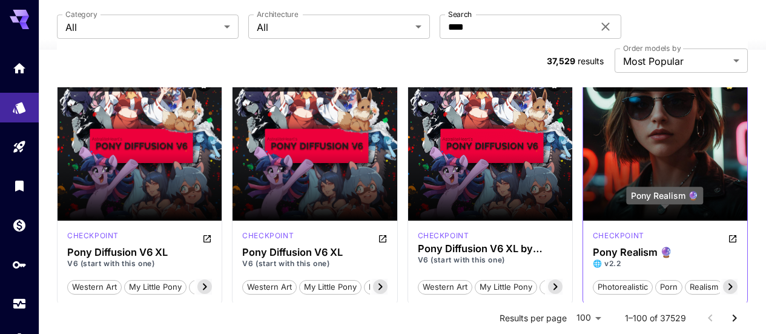
scroll to position [61, 0]
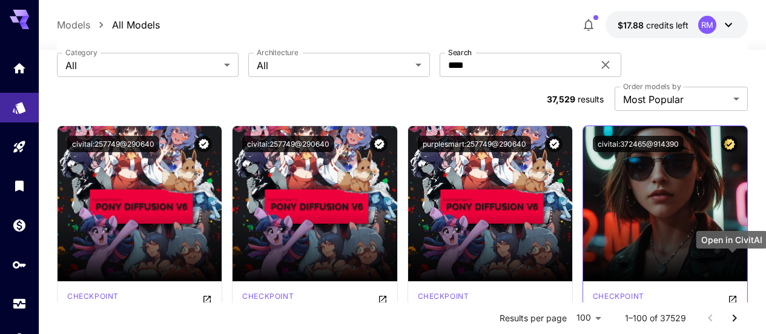
click at [733, 294] on icon "Open in CivitAI" at bounding box center [733, 299] width 10 height 10
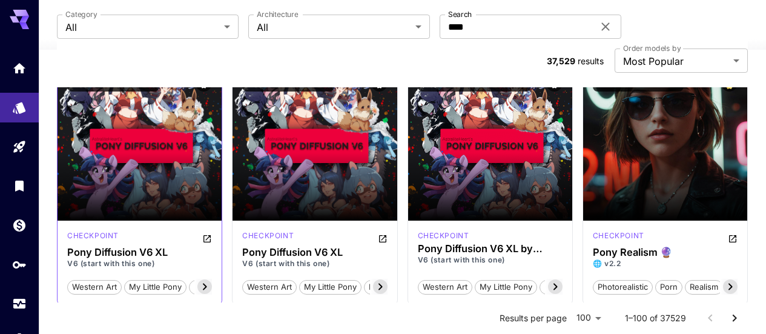
click at [208, 279] on icon at bounding box center [204, 286] width 15 height 15
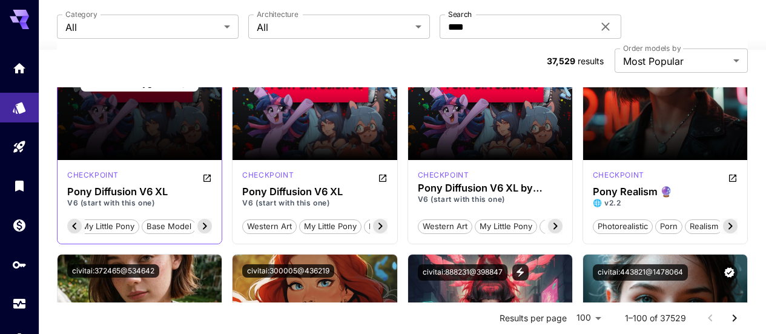
scroll to position [121, 0]
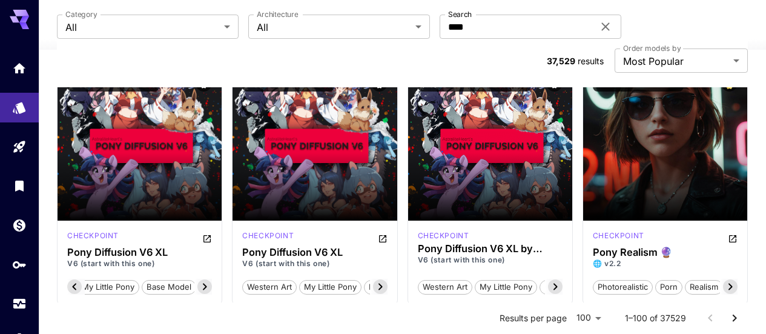
click at [202, 234] on icon "Open in CivitAI" at bounding box center [207, 239] width 10 height 10
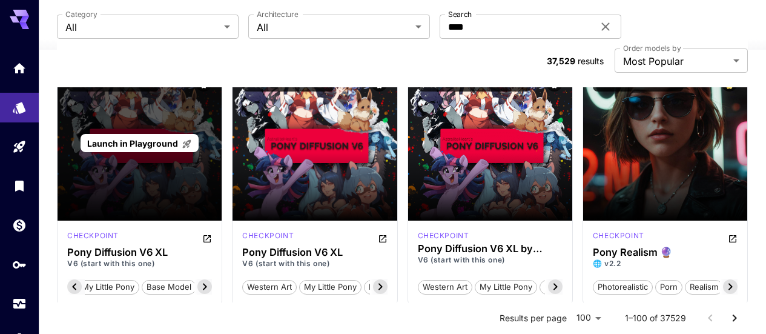
click at [158, 137] on p "Launch in Playground" at bounding box center [139, 143] width 105 height 13
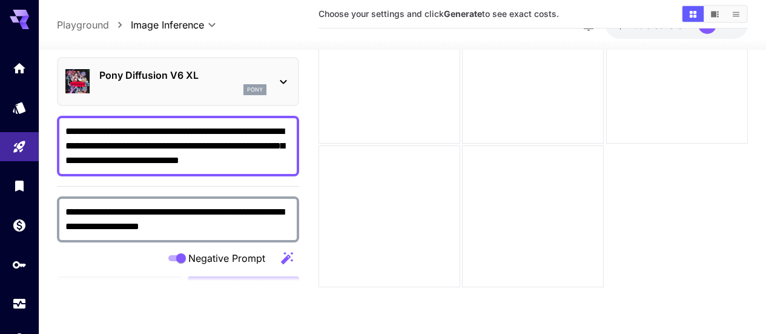
click at [237, 72] on p "Pony Diffusion V6 XL" at bounding box center [182, 75] width 167 height 15
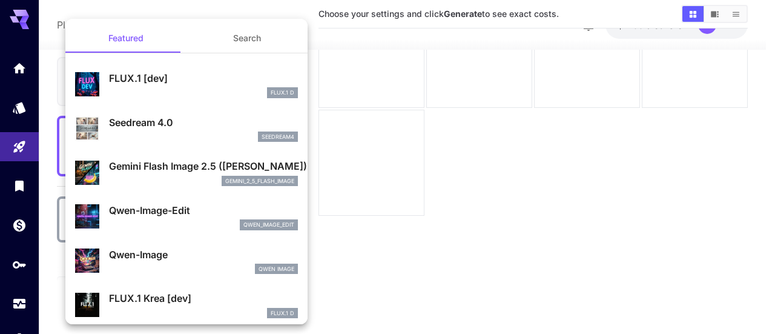
click at [512, 257] on div at bounding box center [387, 167] width 775 height 334
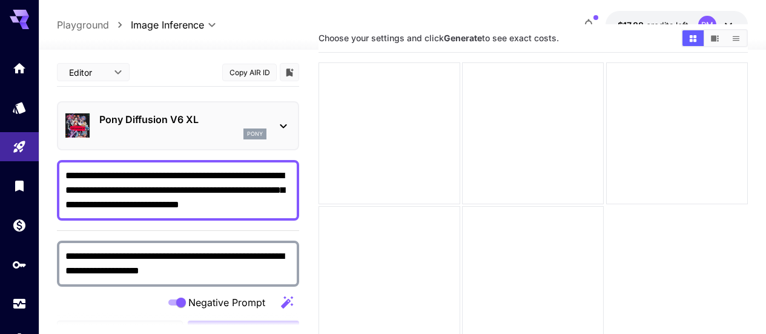
scroll to position [0, 0]
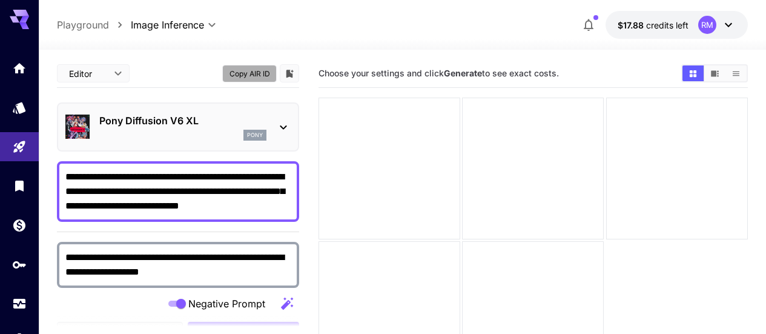
click at [238, 78] on button "Copy AIR ID" at bounding box center [249, 74] width 55 height 18
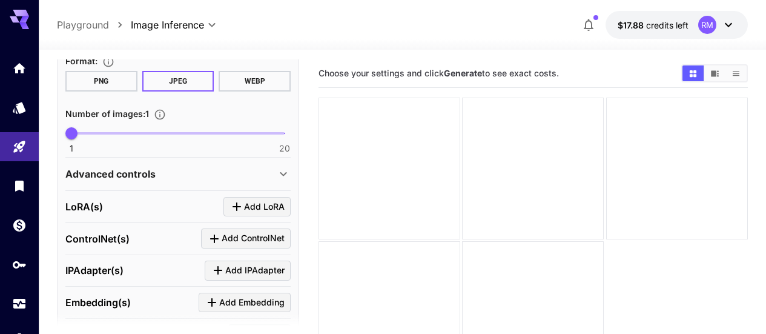
scroll to position [485, 0]
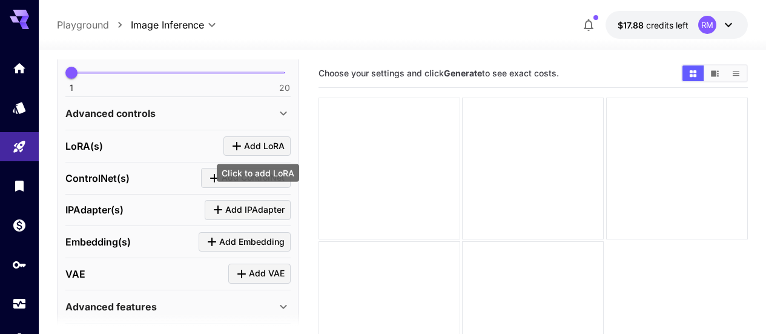
click at [239, 144] on icon "Click to add LoRA" at bounding box center [237, 146] width 15 height 15
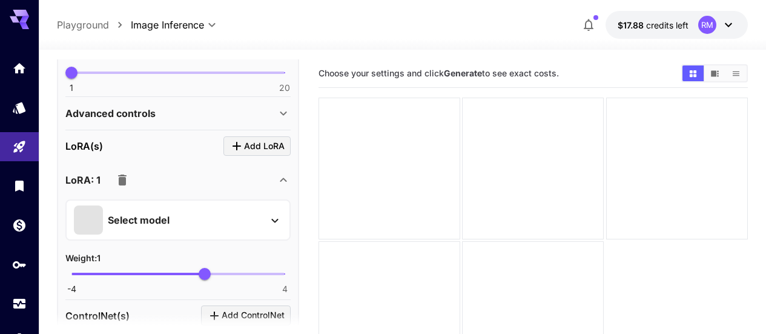
click at [195, 218] on div "Select model" at bounding box center [168, 219] width 189 height 29
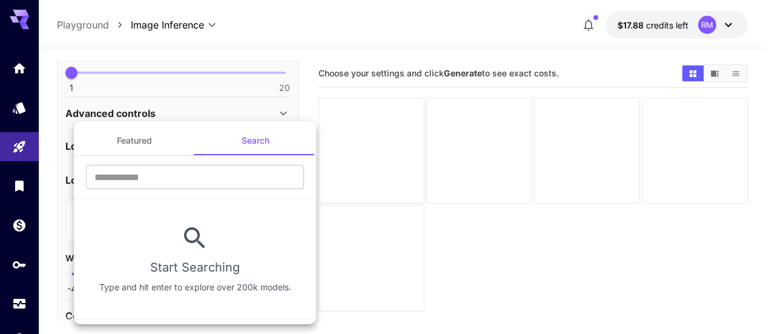
click at [125, 134] on button "Featured" at bounding box center [134, 140] width 121 height 29
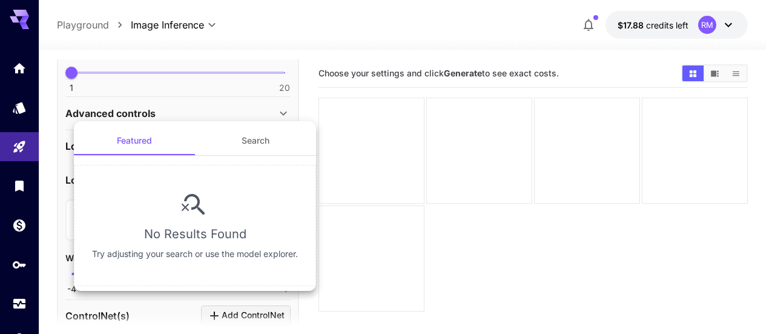
click at [267, 134] on button "Search" at bounding box center [255, 140] width 121 height 29
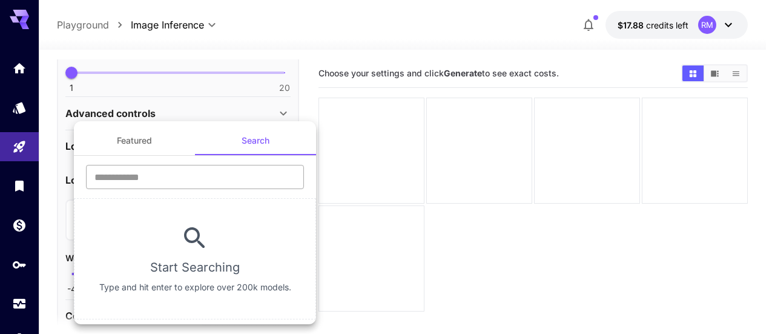
click at [191, 174] on input "text" at bounding box center [195, 177] width 218 height 24
paste input "**********"
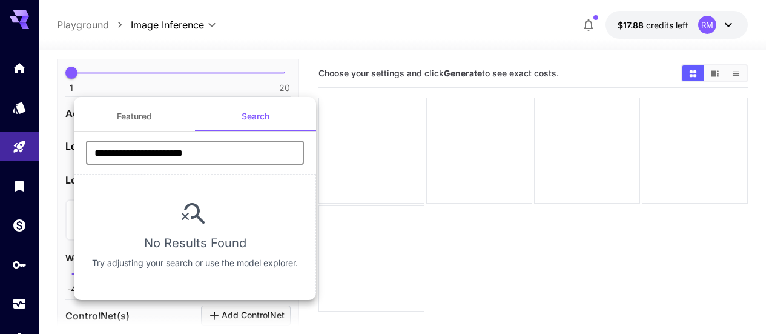
type input "**********"
click at [437, 216] on div at bounding box center [387, 167] width 775 height 334
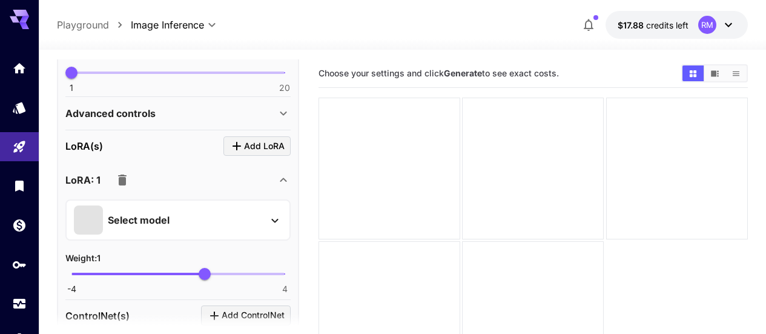
click at [123, 182] on icon "button" at bounding box center [122, 179] width 8 height 11
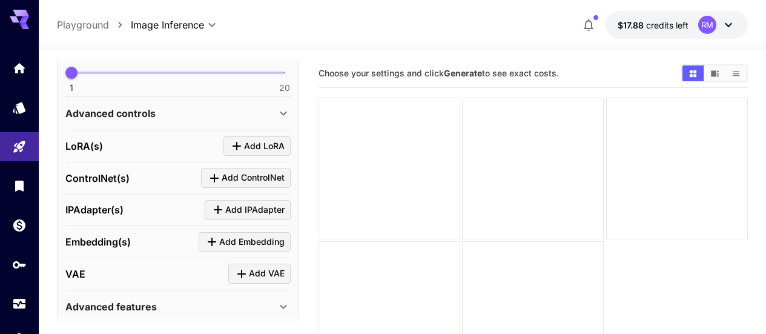
click at [237, 117] on div "Advanced controls" at bounding box center [170, 113] width 211 height 15
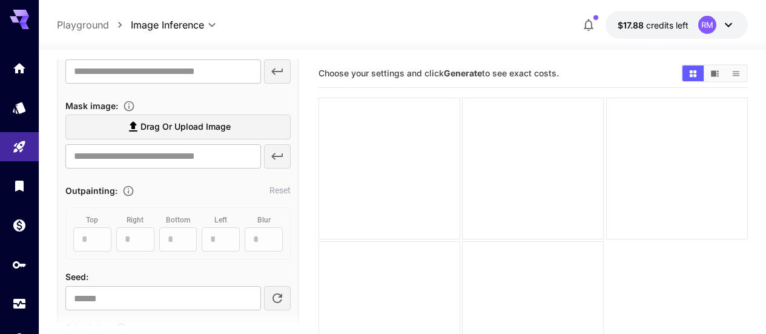
scroll to position [727, 0]
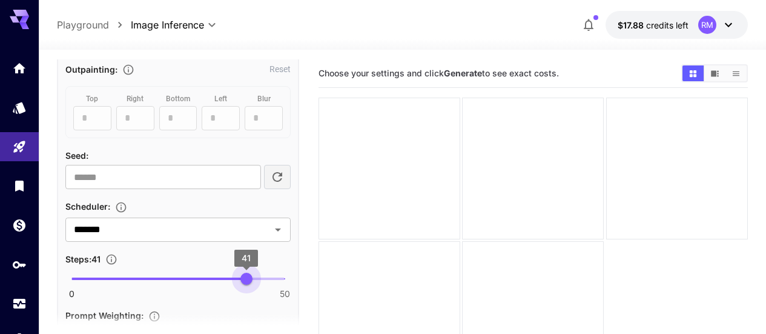
type input "**"
drag, startPoint x: 156, startPoint y: 276, endPoint x: 242, endPoint y: 279, distance: 86.1
click at [242, 279] on span "40" at bounding box center [242, 279] width 12 height 12
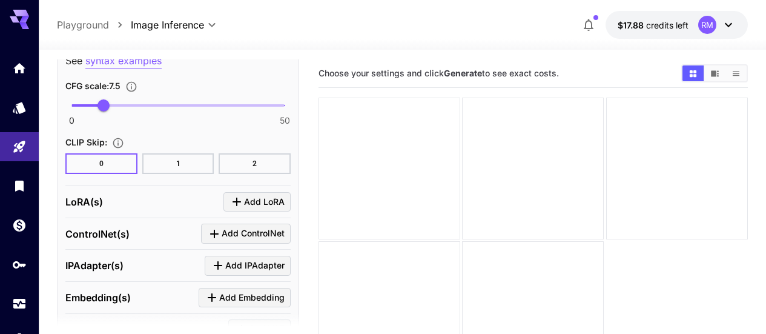
scroll to position [1129, 0]
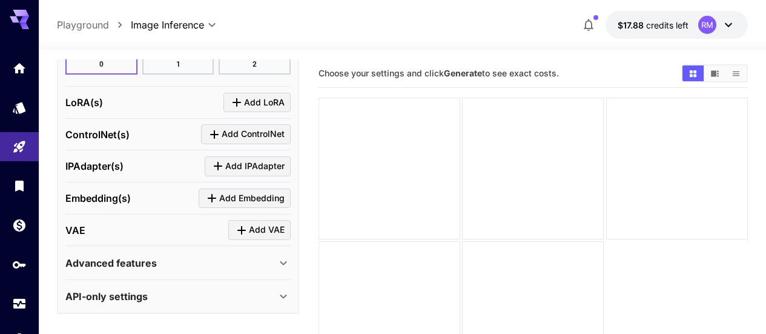
click at [212, 262] on div "Advanced features" at bounding box center [170, 263] width 211 height 15
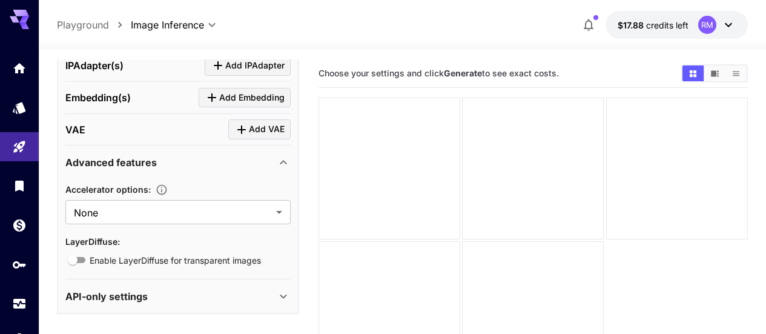
click at [220, 168] on div "Advanced features" at bounding box center [177, 162] width 225 height 29
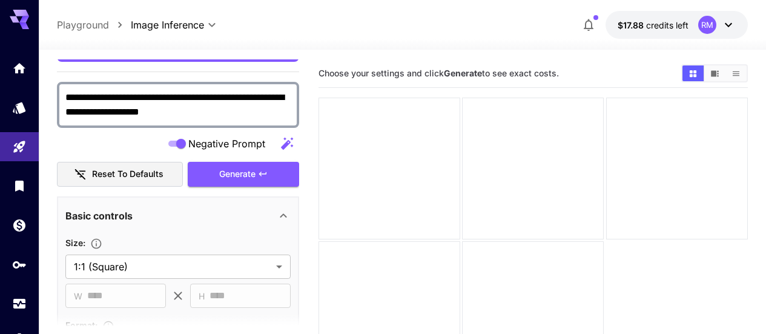
scroll to position [39, 0]
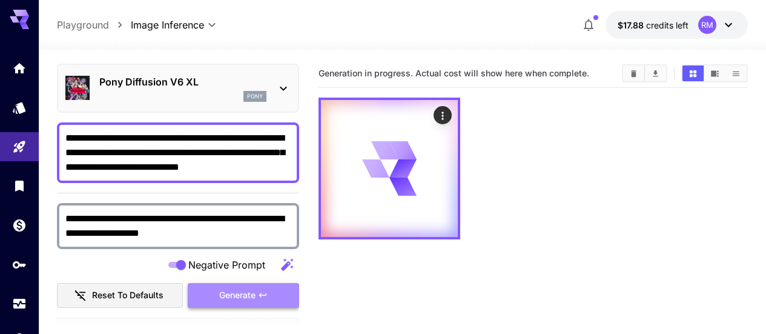
click at [233, 303] on button "Generate" at bounding box center [243, 295] width 111 height 25
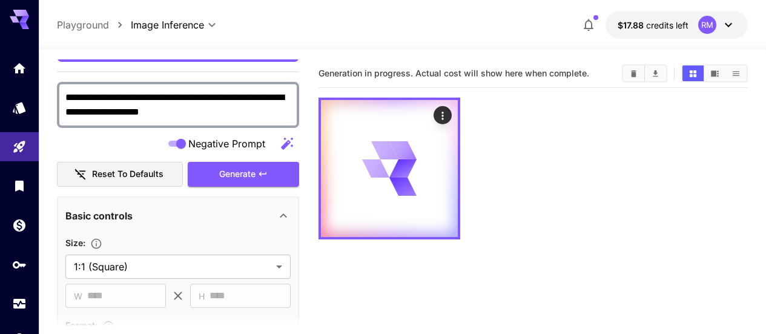
scroll to position [0, 0]
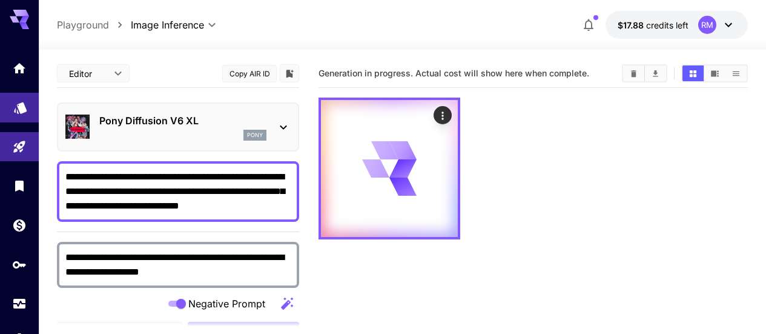
click at [12, 104] on link at bounding box center [19, 108] width 39 height 30
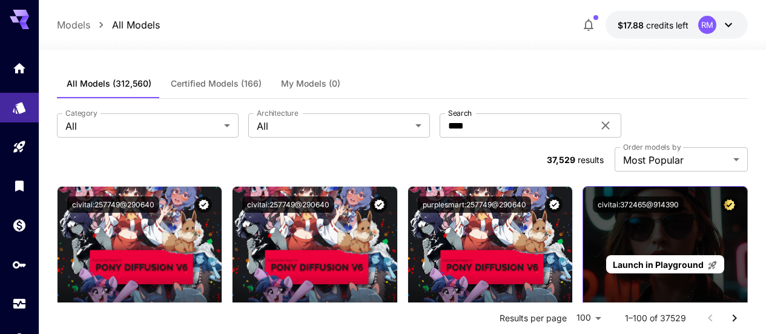
scroll to position [61, 0]
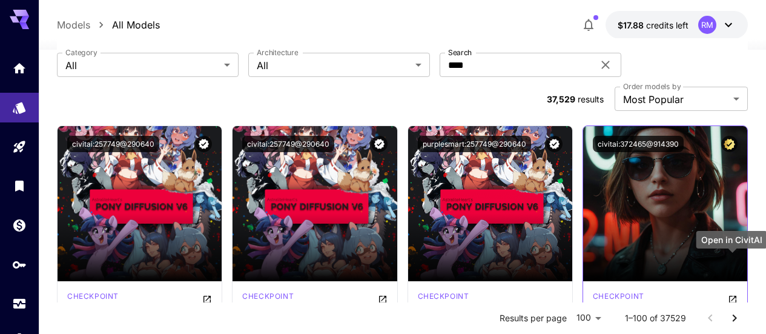
click at [732, 294] on icon "Open in CivitAI" at bounding box center [733, 299] width 10 height 10
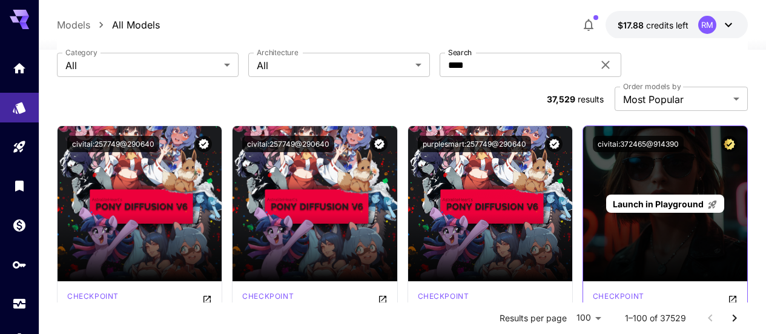
click at [690, 199] on span "Launch in Playground" at bounding box center [658, 204] width 91 height 10
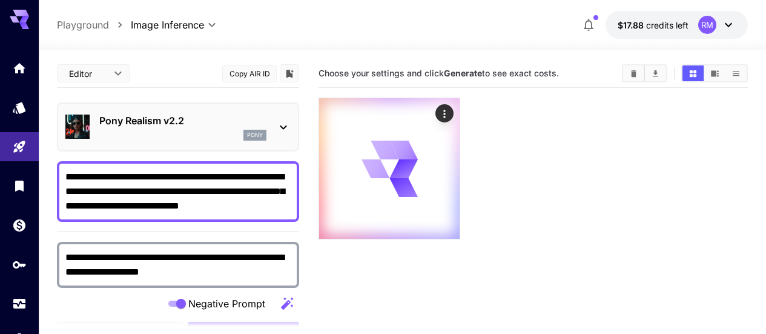
click at [634, 65] on div at bounding box center [644, 73] width 45 height 18
click at [633, 71] on icon "Clear All" at bounding box center [633, 73] width 5 height 7
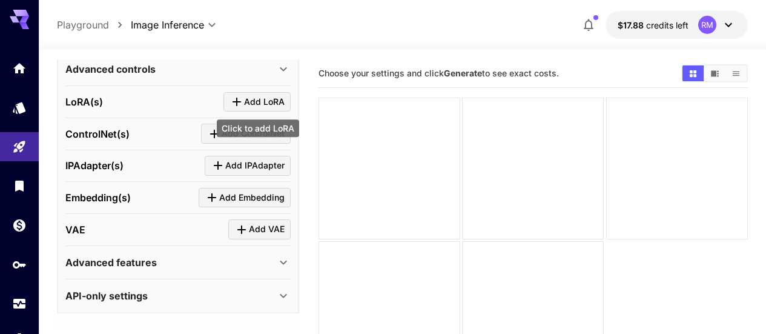
click at [252, 104] on span "Add LoRA" at bounding box center [264, 101] width 41 height 15
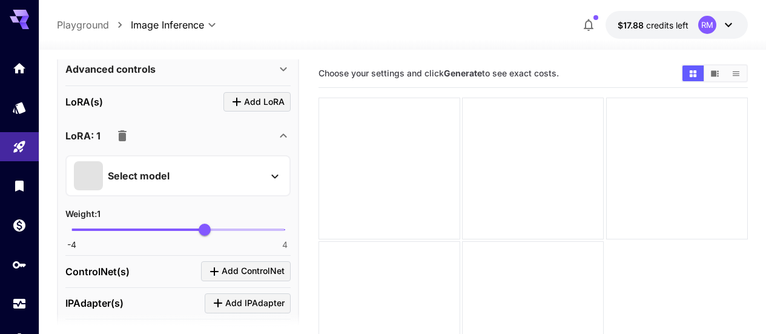
click at [227, 176] on div "Select model" at bounding box center [168, 175] width 189 height 29
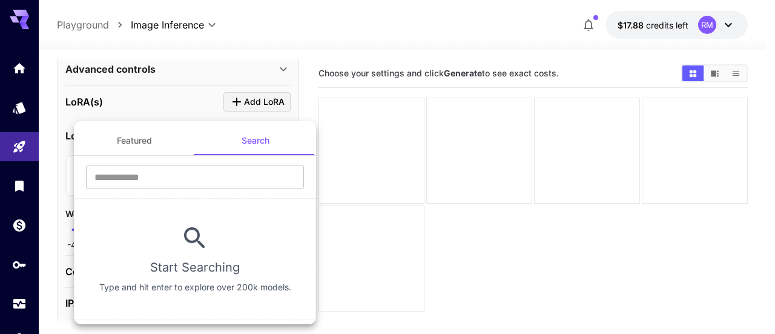
click at [143, 139] on button "Featured" at bounding box center [134, 140] width 121 height 29
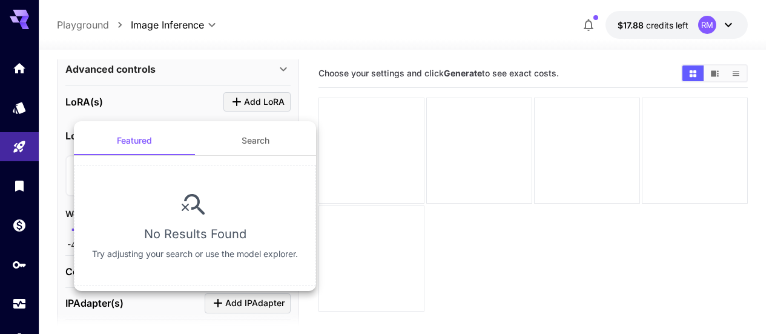
click at [358, 179] on div at bounding box center [387, 167] width 775 height 334
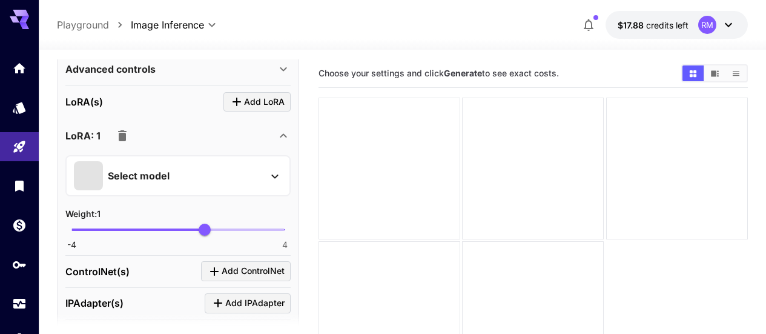
click at [126, 132] on icon "button" at bounding box center [122, 135] width 15 height 15
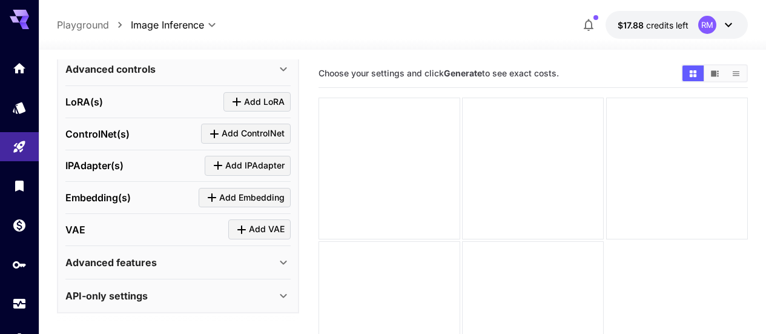
scroll to position [61, 0]
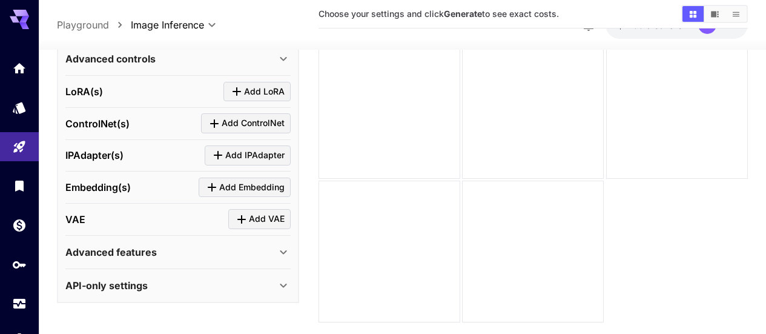
click at [236, 274] on div "API-only settings" at bounding box center [177, 285] width 225 height 29
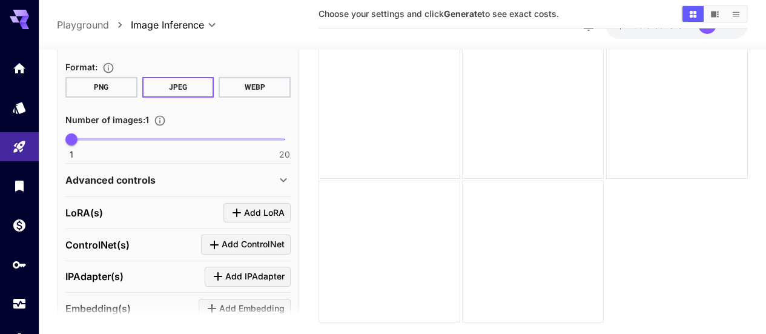
scroll to position [347, 0]
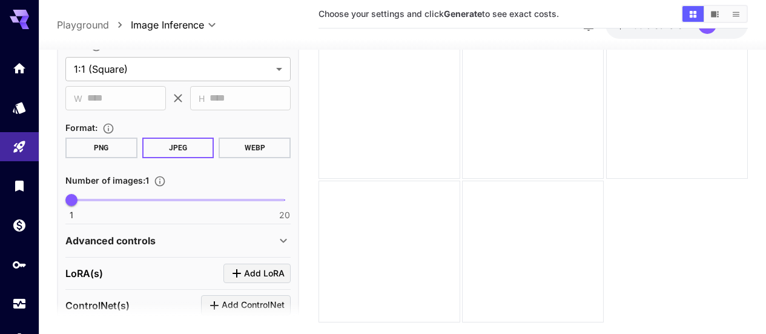
click at [275, 237] on div "Advanced controls" at bounding box center [170, 240] width 211 height 15
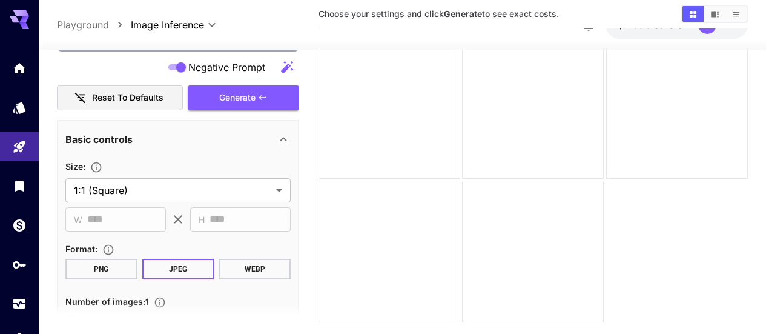
scroll to position [165, 0]
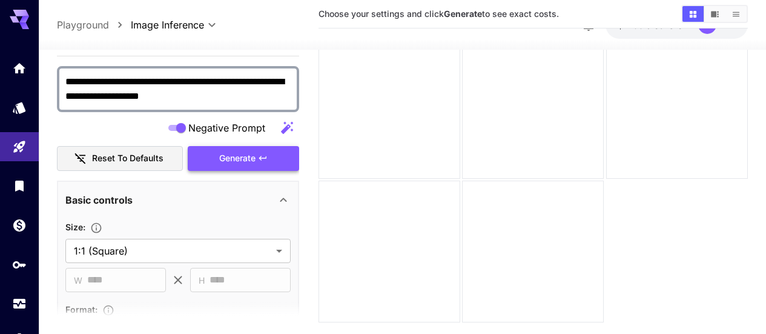
click at [236, 168] on button "Generate" at bounding box center [243, 158] width 111 height 25
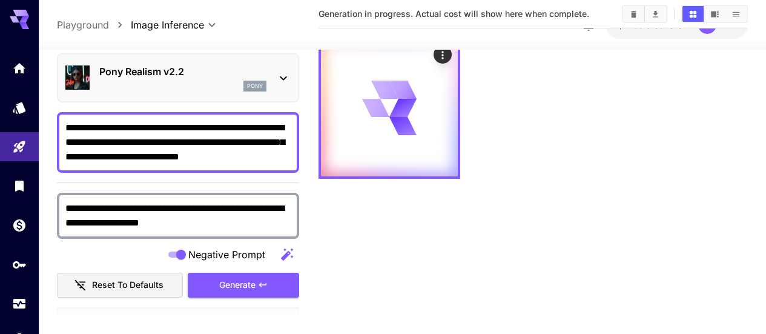
scroll to position [0, 0]
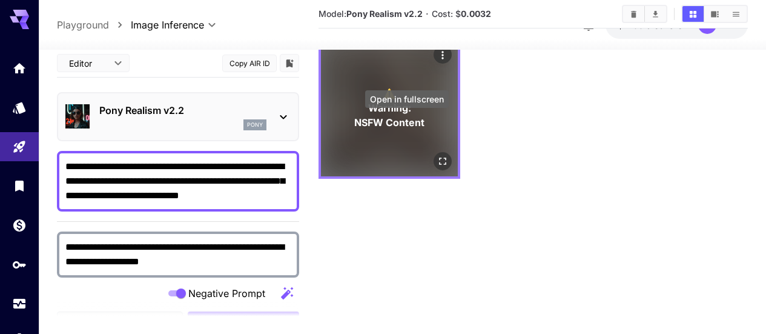
click at [439, 157] on icon "Open in fullscreen" at bounding box center [442, 160] width 7 height 7
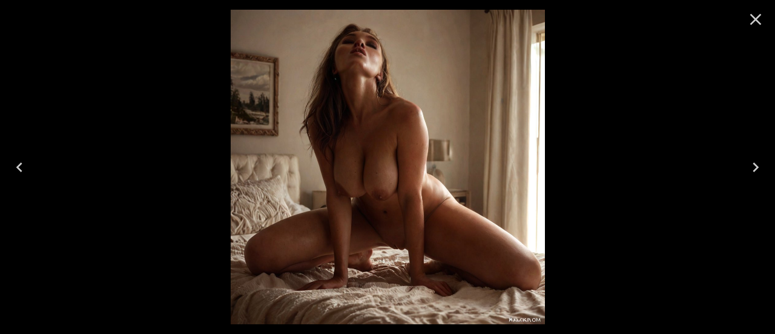
click at [751, 20] on icon "Close" at bounding box center [755, 19] width 19 height 19
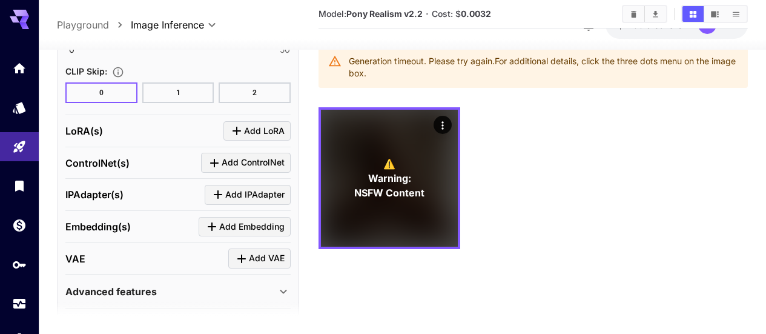
scroll to position [1129, 0]
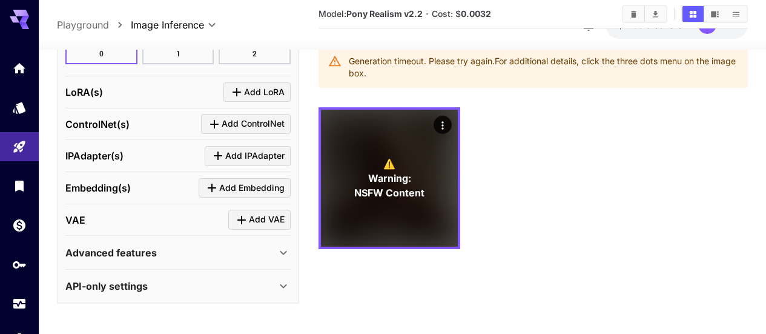
click at [153, 249] on p "Advanced features" at bounding box center [110, 252] width 91 height 15
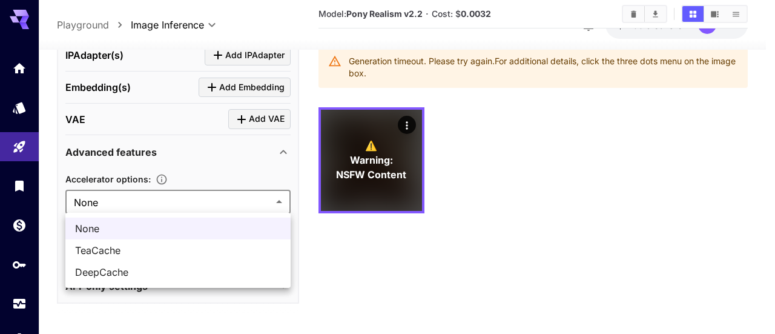
click at [165, 205] on body "**********" at bounding box center [387, 153] width 775 height 429
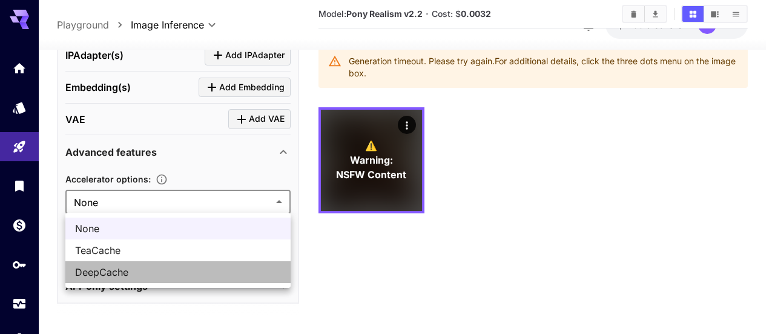
click at [111, 270] on span "DeepCache" at bounding box center [178, 272] width 206 height 15
type input "*********"
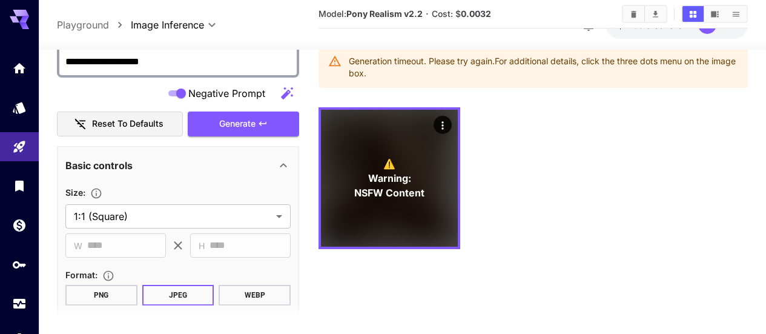
scroll to position [0, 0]
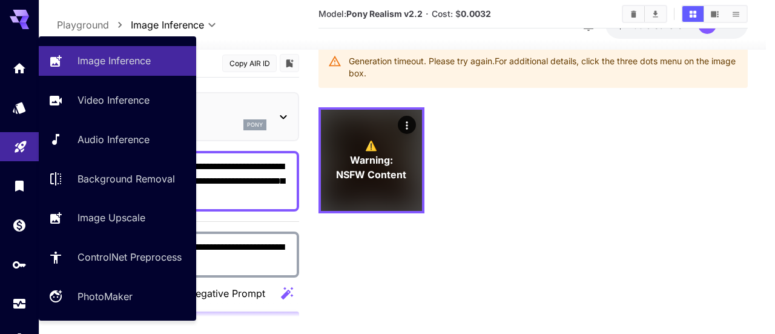
drag, startPoint x: 285, startPoint y: 195, endPoint x: 0, endPoint y: 145, distance: 289.0
click at [0, 145] on div "**********" at bounding box center [383, 153] width 766 height 429
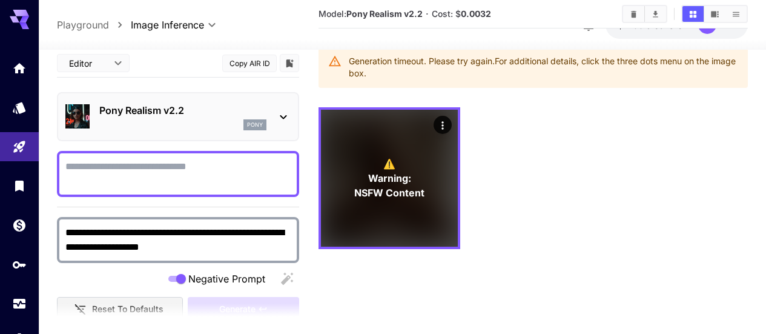
paste textarea "**********"
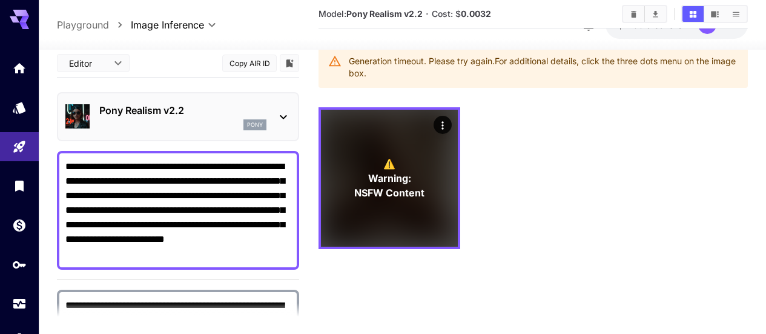
type textarea "**********"
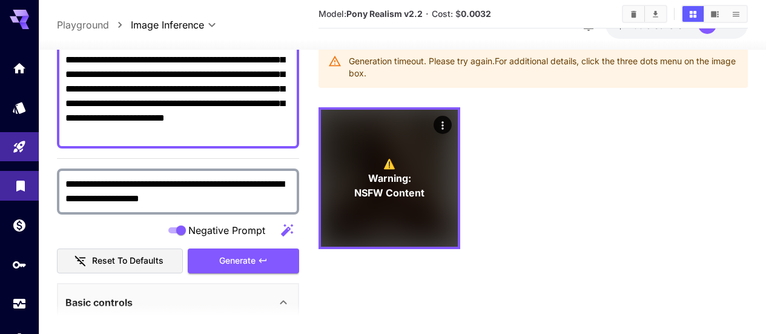
drag, startPoint x: 210, startPoint y: 199, endPoint x: 27, endPoint y: 184, distance: 182.9
click at [27, 184] on div "**********" at bounding box center [383, 153] width 766 height 429
paste textarea "**********"
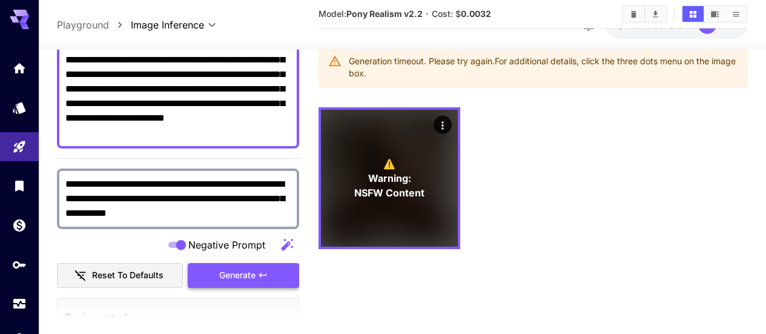
type textarea "**********"
click at [234, 274] on span "Generate" at bounding box center [237, 275] width 36 height 15
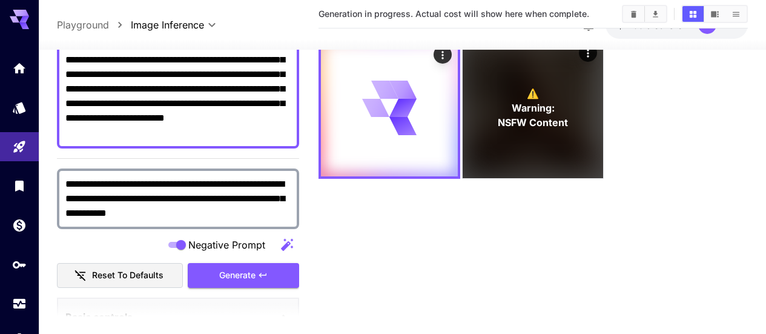
scroll to position [61, 0]
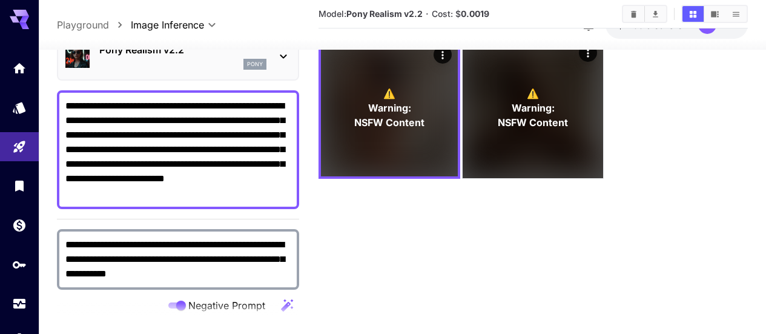
drag, startPoint x: 238, startPoint y: 196, endPoint x: 218, endPoint y: 176, distance: 28.3
click at [218, 176] on textarea "**********" at bounding box center [177, 149] width 225 height 102
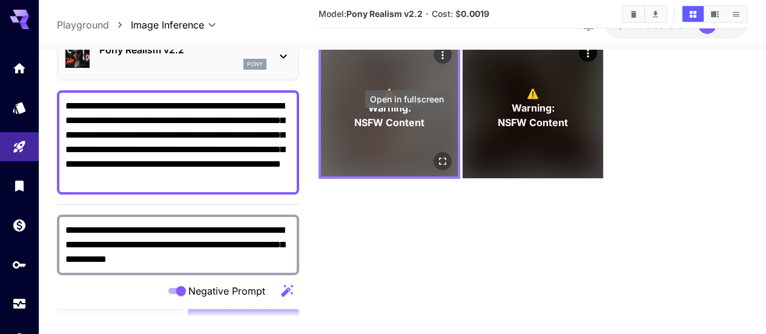
type textarea "**********"
click at [434, 152] on div "Open in fullscreen" at bounding box center [443, 161] width 18 height 18
click at [437, 155] on icon "Open in fullscreen" at bounding box center [443, 161] width 12 height 12
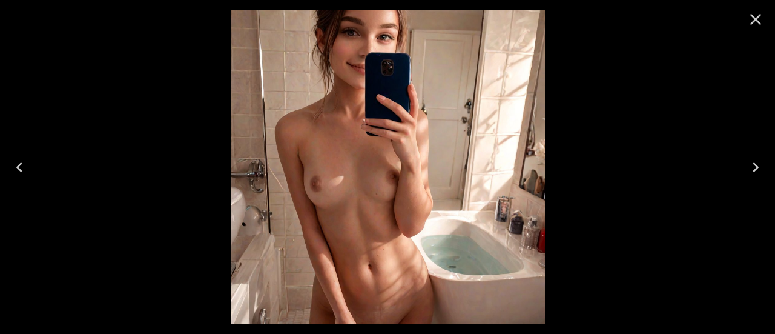
click at [756, 16] on icon "Close" at bounding box center [755, 19] width 19 height 19
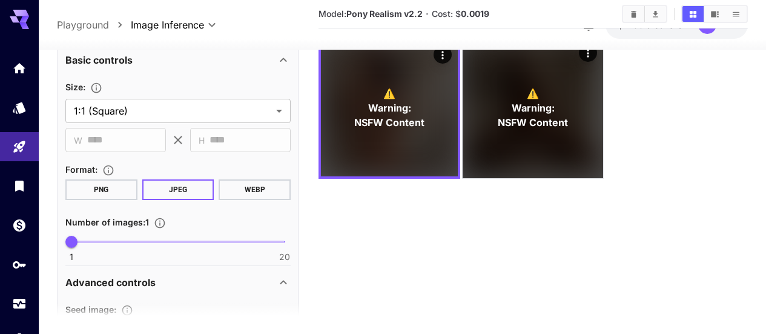
scroll to position [424, 0]
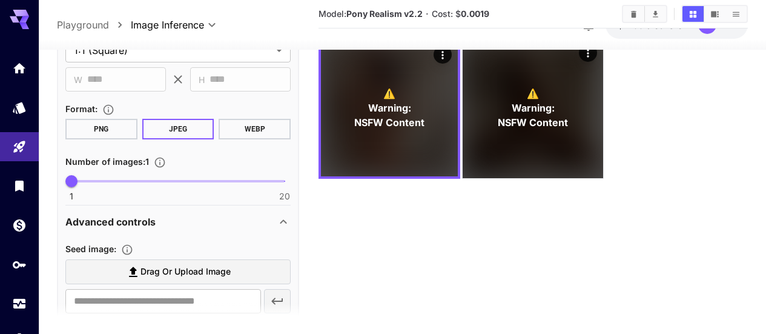
type input "*"
click at [119, 182] on span at bounding box center [177, 181] width 213 height 2
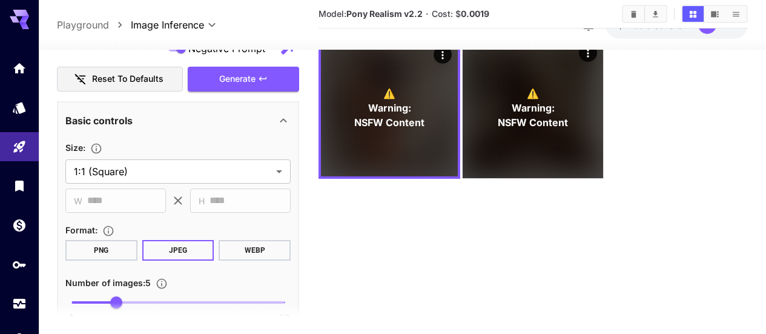
scroll to position [242, 0]
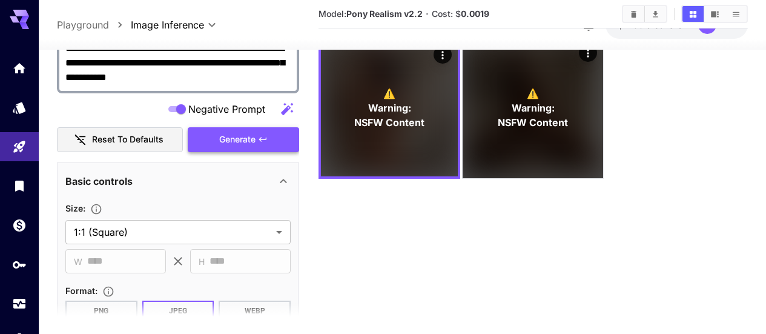
click at [266, 139] on icon "button" at bounding box center [262, 139] width 7 height 4
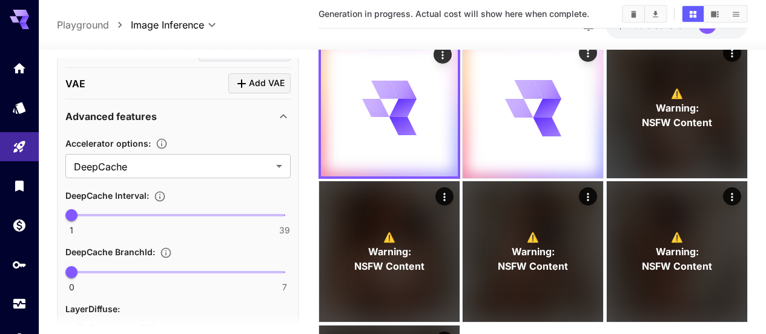
scroll to position [1400, 0]
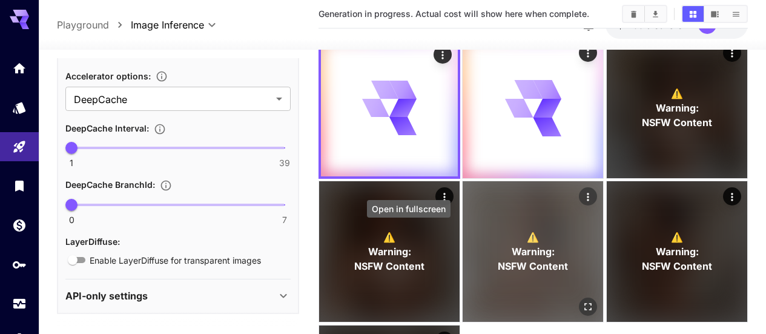
click at [583, 301] on icon "Open in fullscreen" at bounding box center [589, 307] width 12 height 12
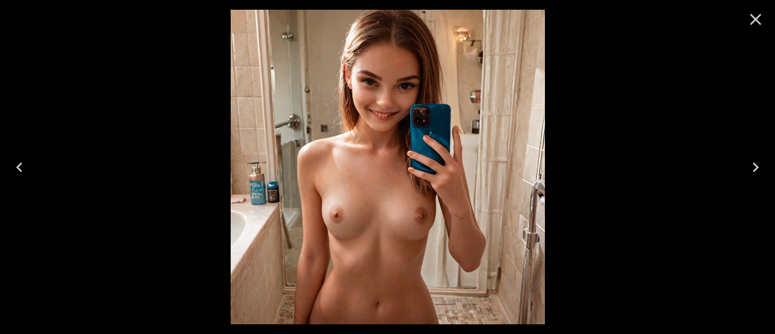
click at [16, 164] on icon "Previous" at bounding box center [19, 166] width 19 height 19
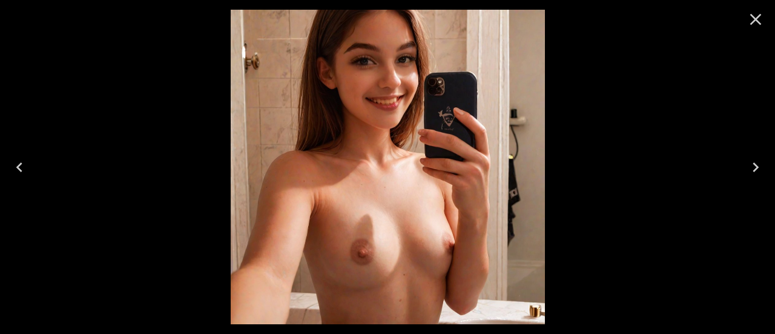
click at [16, 164] on icon "Previous" at bounding box center [19, 166] width 19 height 19
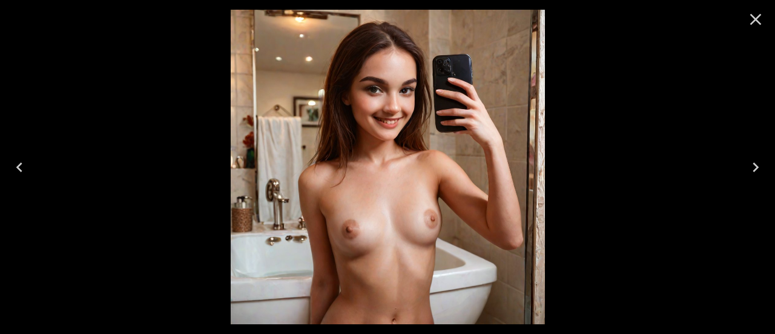
click at [16, 164] on icon "Previous" at bounding box center [19, 166] width 19 height 19
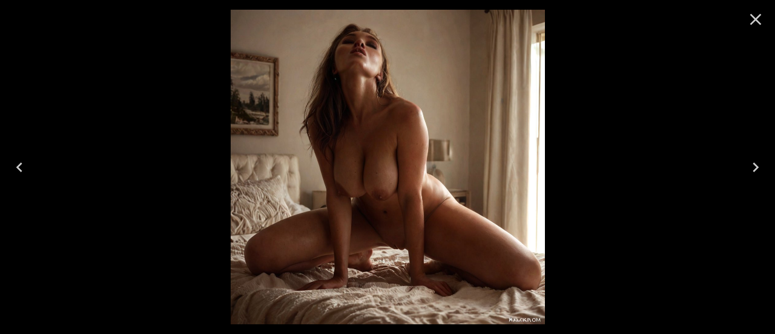
click at [16, 164] on icon "Previous" at bounding box center [19, 166] width 19 height 19
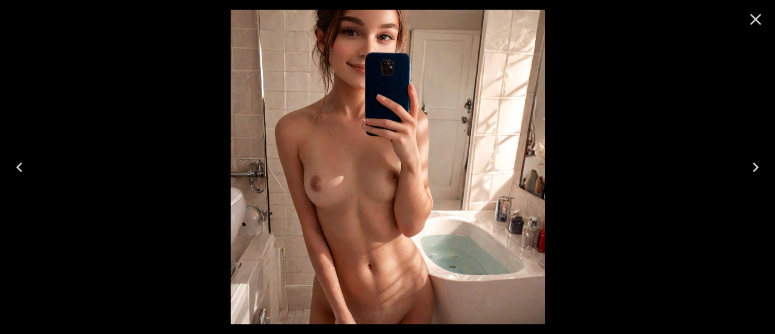
click at [747, 22] on icon "Close" at bounding box center [755, 19] width 19 height 19
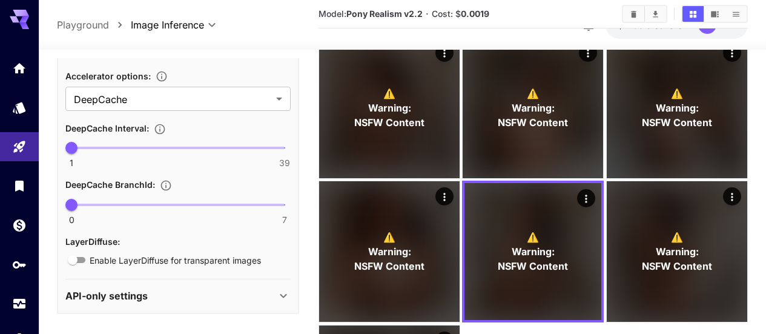
scroll to position [0, 0]
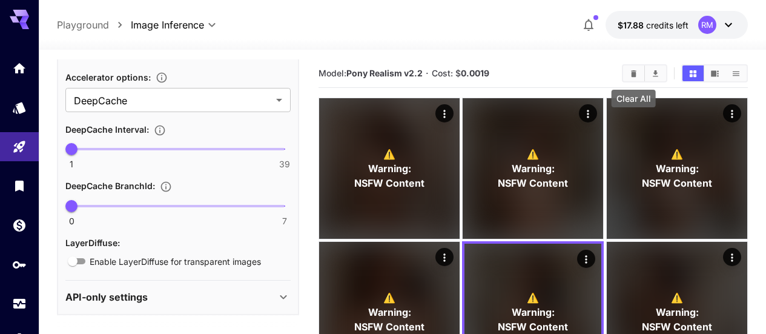
click at [636, 78] on button "Clear All" at bounding box center [633, 73] width 21 height 16
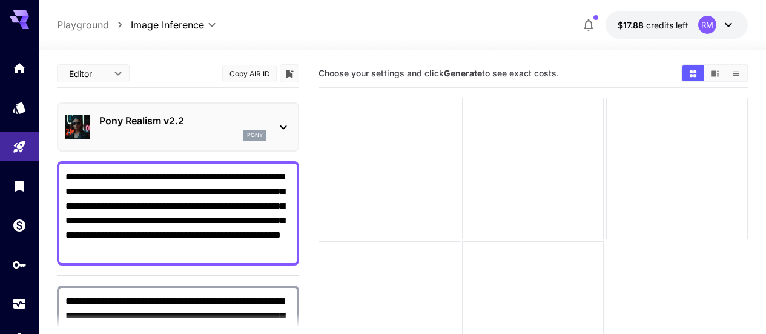
click at [231, 122] on p "Pony Realism v2.2" at bounding box center [182, 120] width 167 height 15
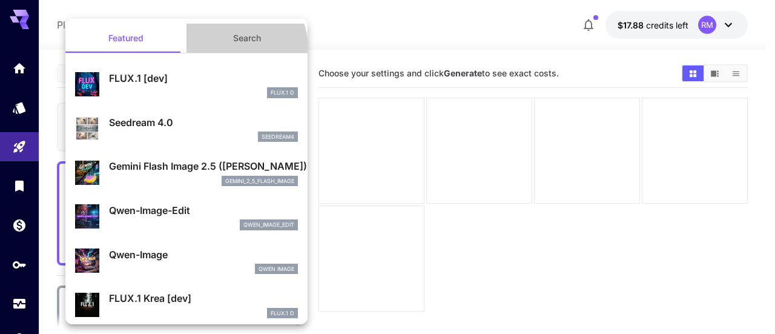
click at [224, 48] on button "Search" at bounding box center [247, 38] width 121 height 29
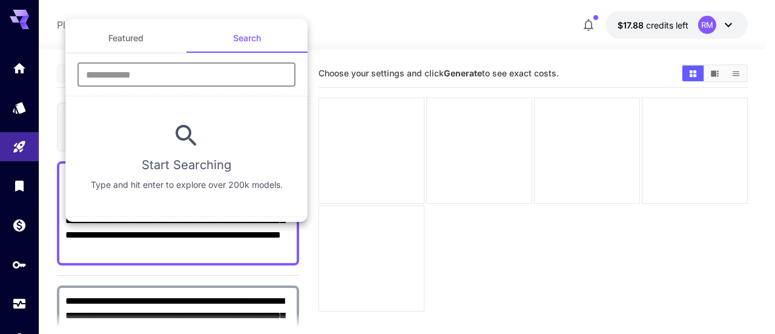
click at [217, 73] on input "text" at bounding box center [187, 74] width 218 height 24
type input "*********"
click at [433, 39] on div at bounding box center [387, 167] width 775 height 334
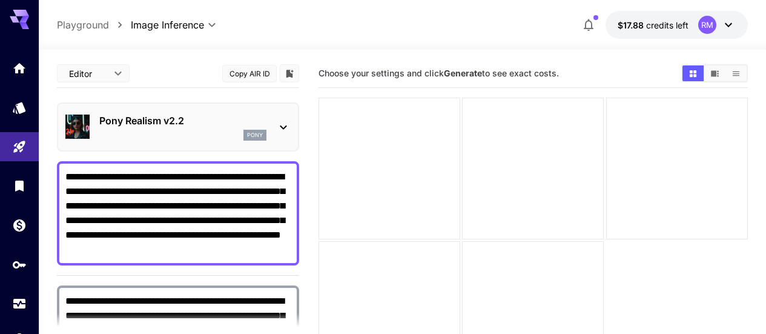
click at [170, 115] on p "Pony Realism v2.2" at bounding box center [182, 120] width 167 height 15
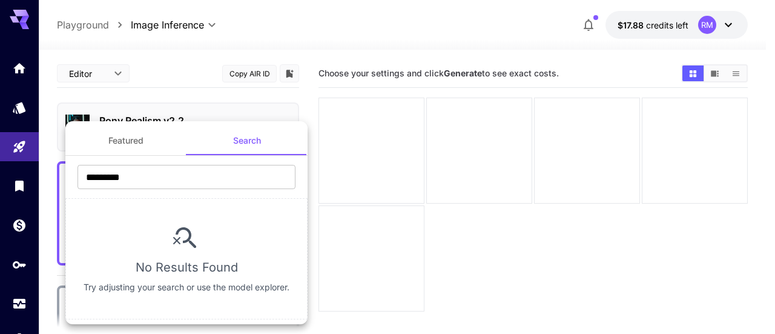
click at [19, 103] on div at bounding box center [387, 167] width 775 height 334
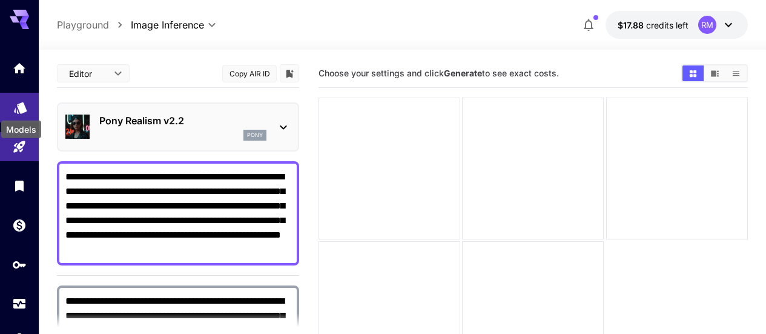
click at [19, 104] on icon "Models" at bounding box center [20, 104] width 13 height 12
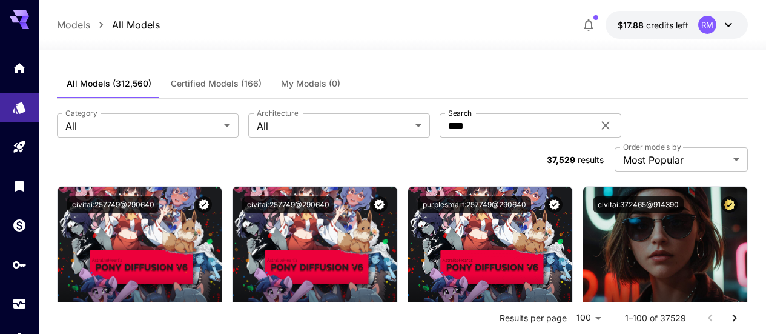
scroll to position [61, 0]
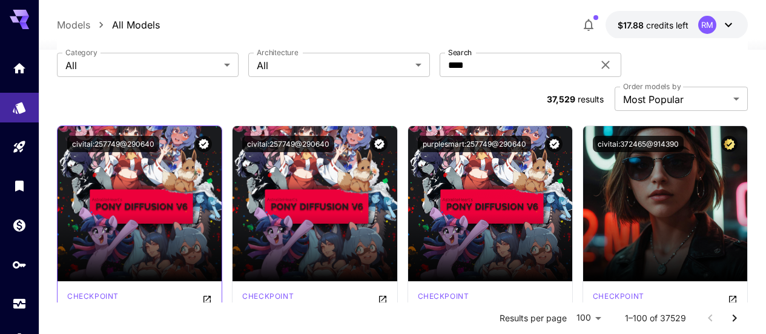
click at [202, 291] on div "checkpoint" at bounding box center [139, 298] width 145 height 15
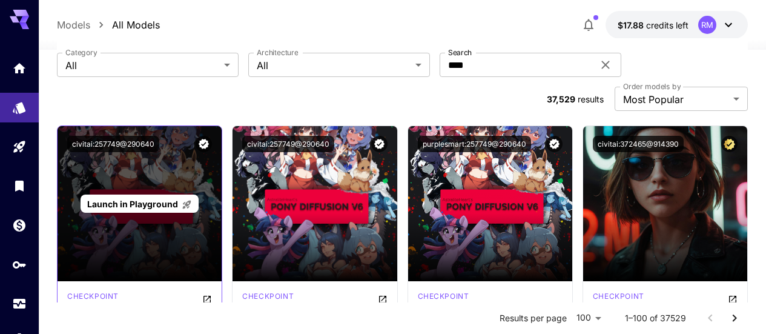
click at [151, 197] on p "Launch in Playground" at bounding box center [139, 203] width 105 height 13
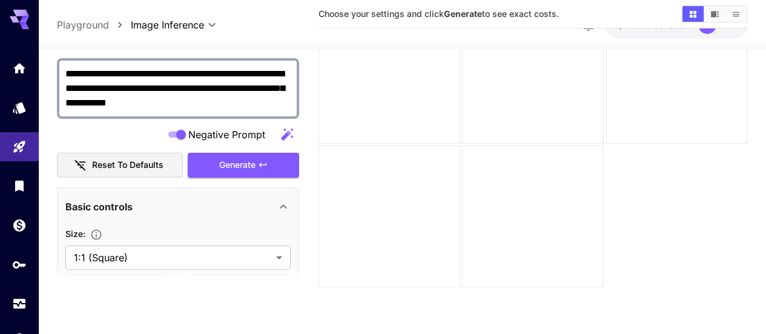
scroll to position [242, 0]
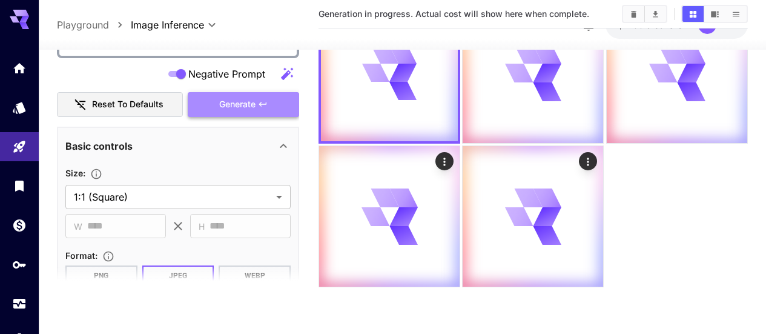
click at [254, 102] on span "Generate" at bounding box center [237, 104] width 36 height 15
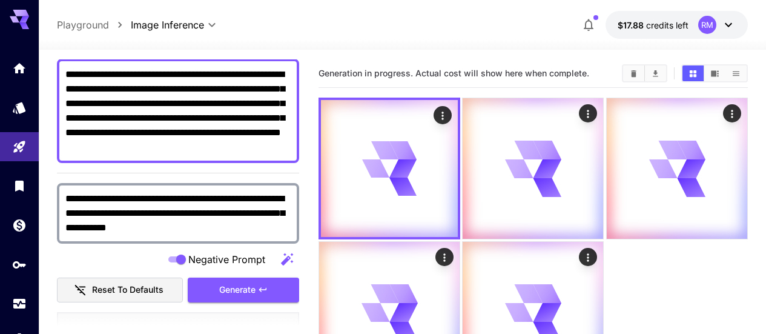
scroll to position [0, 0]
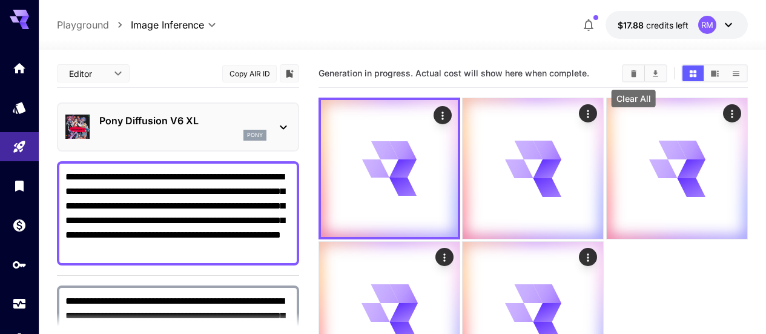
click at [628, 71] on button "Clear All" at bounding box center [633, 73] width 21 height 16
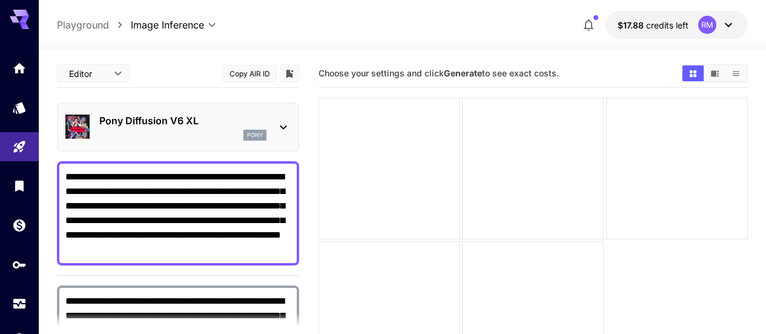
click at [288, 126] on icon at bounding box center [283, 127] width 15 height 15
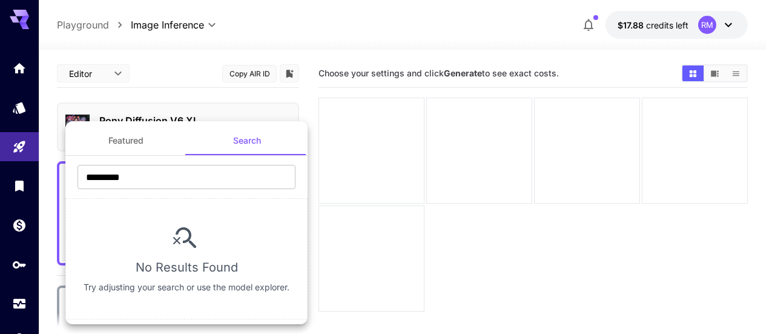
click at [8, 109] on div at bounding box center [387, 167] width 775 height 334
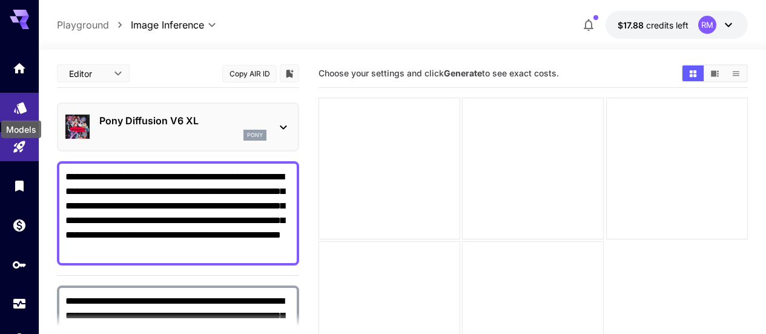
click at [14, 106] on icon "Models" at bounding box center [20, 103] width 15 height 15
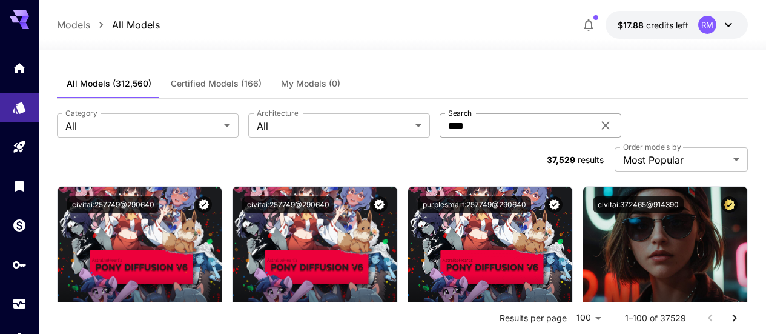
click at [598, 131] on icon at bounding box center [605, 125] width 15 height 15
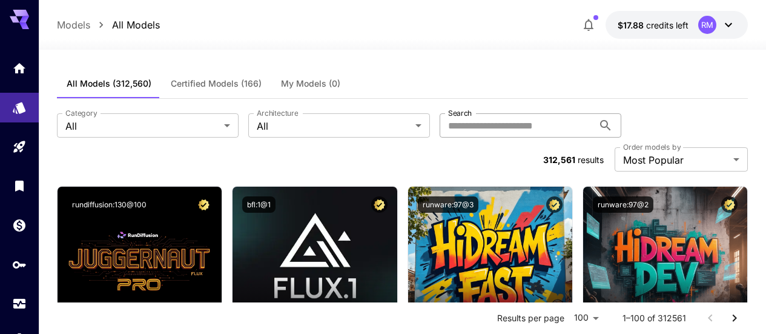
click at [466, 131] on input "Search" at bounding box center [517, 125] width 154 height 24
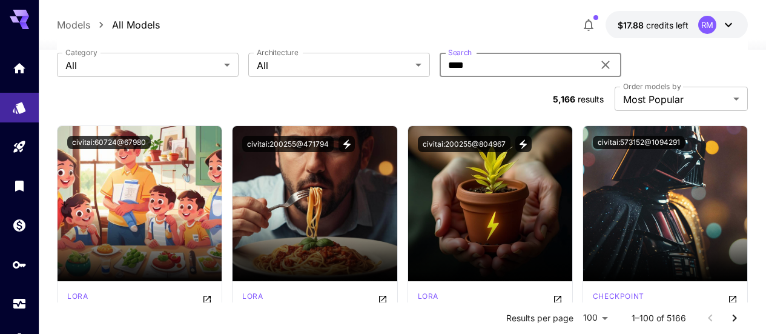
scroll to position [121, 0]
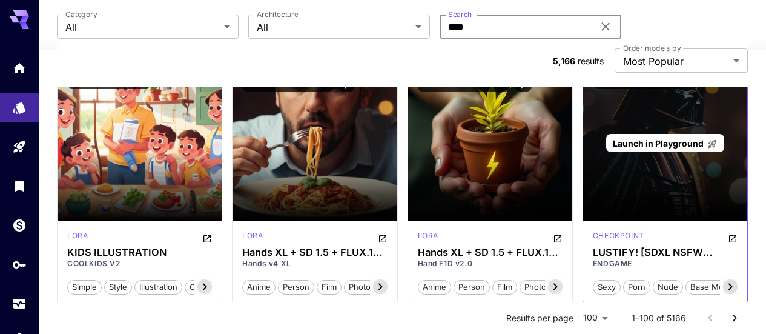
type input "****"
click at [670, 138] on span "Launch in Playground" at bounding box center [658, 143] width 91 height 10
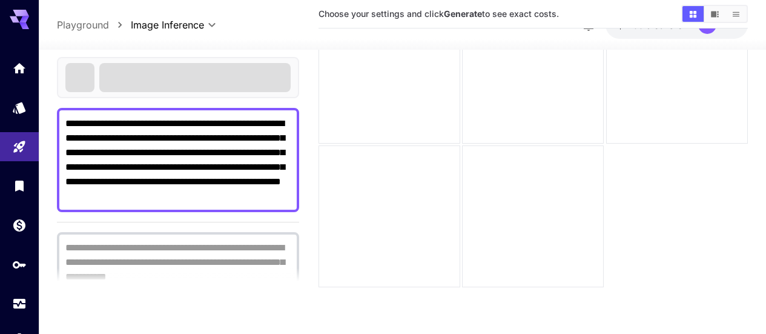
scroll to position [96, 0]
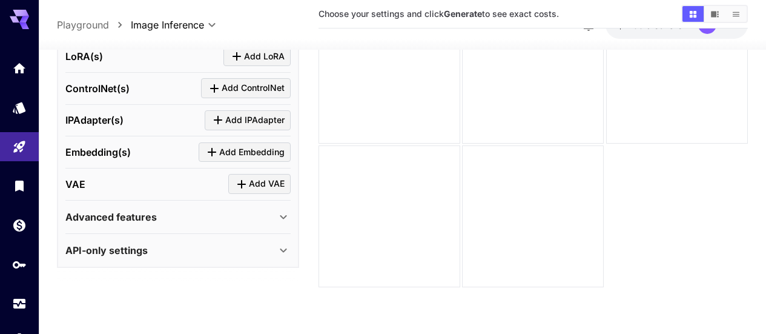
scroll to position [526, 0]
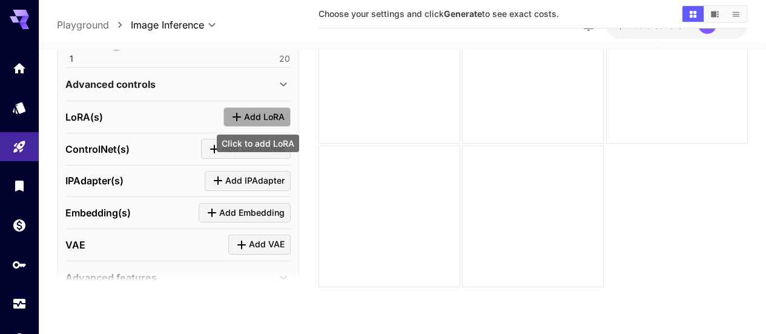
click at [245, 118] on span "Add LoRA" at bounding box center [264, 116] width 41 height 15
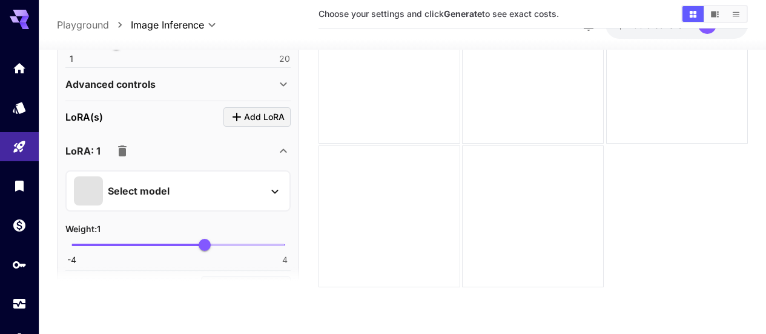
click at [137, 188] on p "Select model" at bounding box center [139, 191] width 62 height 15
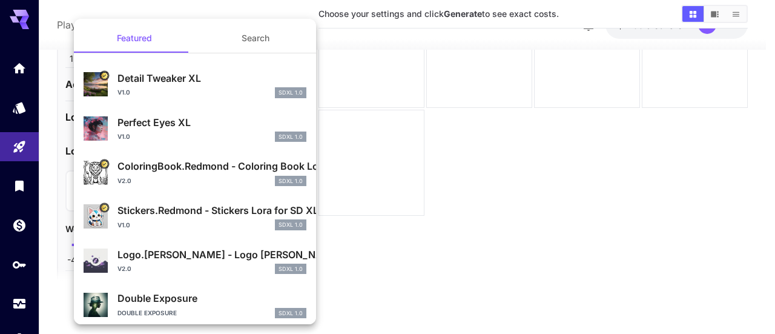
click at [15, 108] on div at bounding box center [387, 167] width 775 height 334
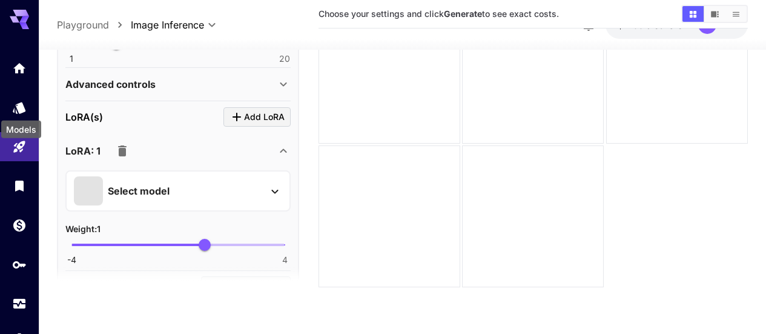
click at [15, 108] on icon "Models" at bounding box center [19, 103] width 15 height 15
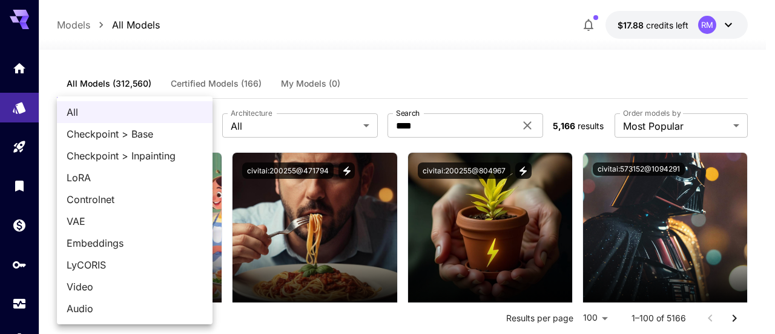
click at [125, 179] on span "LoRA" at bounding box center [135, 177] width 136 height 15
type input "****"
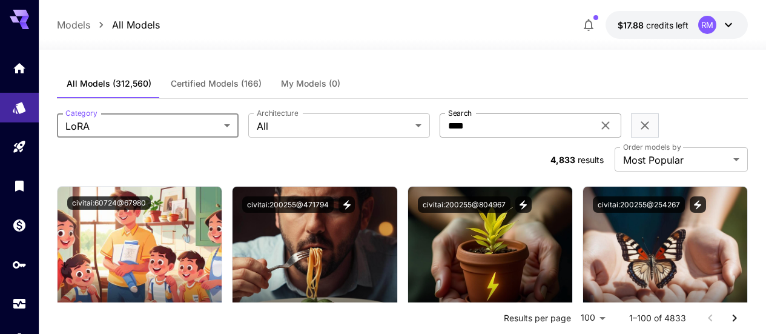
click at [598, 127] on icon at bounding box center [605, 125] width 15 height 15
click at [458, 127] on input "Search" at bounding box center [517, 125] width 154 height 24
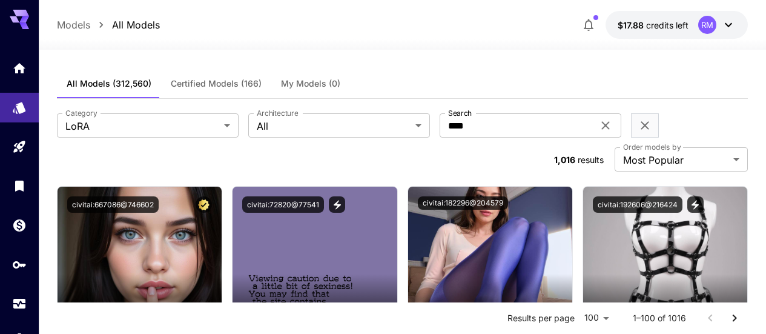
drag, startPoint x: 492, startPoint y: 128, endPoint x: 401, endPoint y: 126, distance: 91.5
click at [440, 126] on div "**** Search" at bounding box center [531, 125] width 182 height 24
drag, startPoint x: 401, startPoint y: 126, endPoint x: 325, endPoint y: 126, distance: 75.7
click at [326, 126] on div "Category LoRA **** Category Architecture All *** Architecture Search **** Search" at bounding box center [402, 125] width 691 height 24
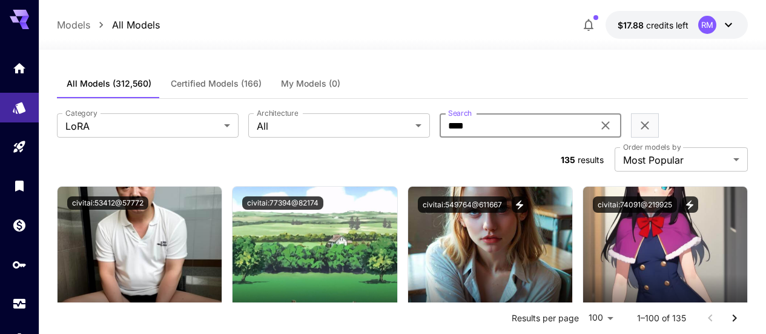
drag, startPoint x: 463, startPoint y: 133, endPoint x: 369, endPoint y: 129, distance: 93.3
click at [440, 129] on input "****" at bounding box center [517, 125] width 154 height 24
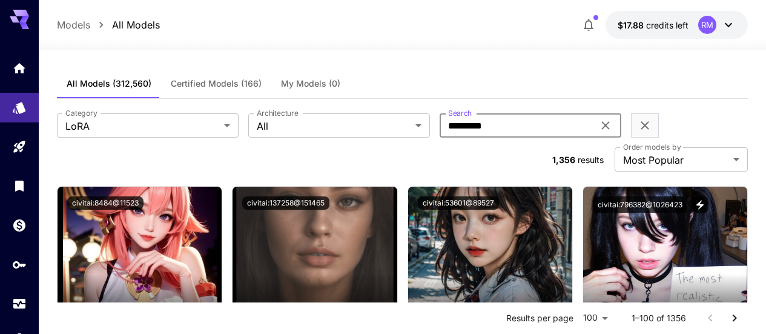
type input "*********"
click at [598, 128] on icon at bounding box center [605, 125] width 15 height 15
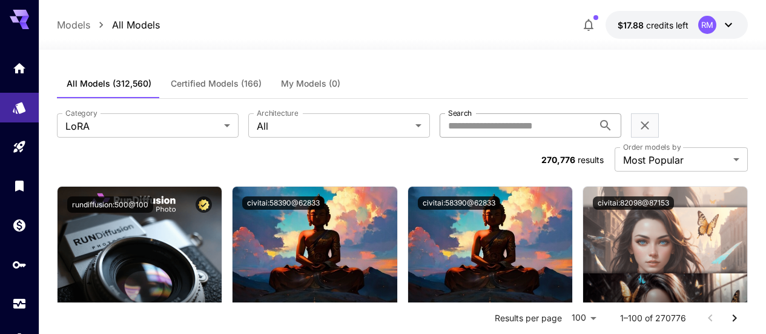
click at [441, 116] on input "Search" at bounding box center [517, 125] width 154 height 24
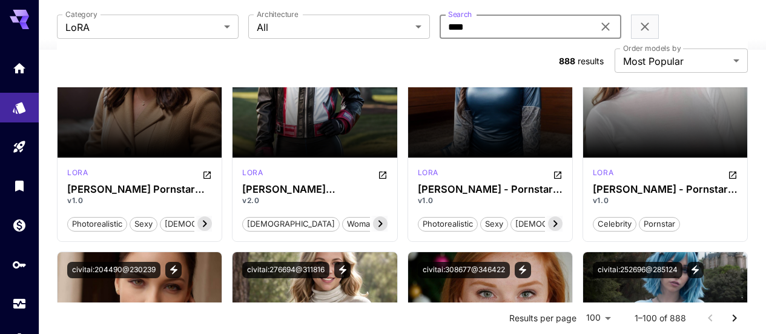
scroll to position [2302, 0]
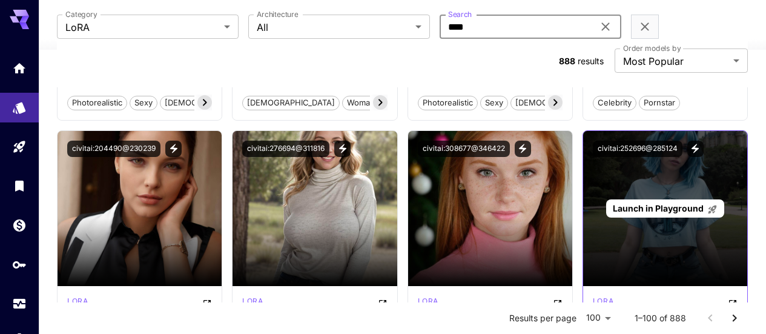
type input "****"
click at [674, 203] on span "Launch in Playground" at bounding box center [658, 208] width 91 height 10
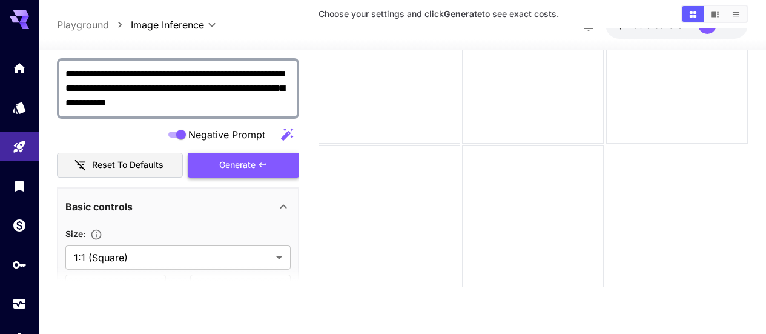
scroll to position [121, 0]
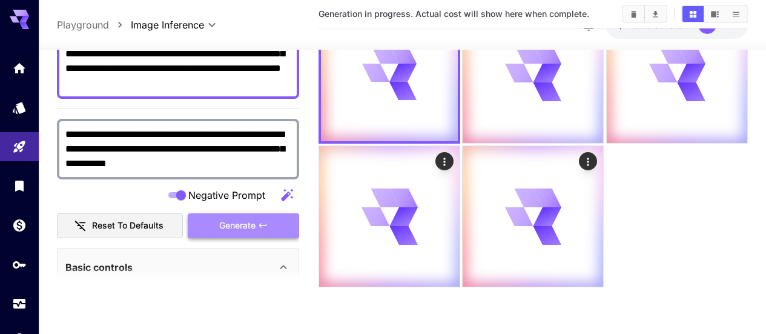
click at [243, 221] on span "Generate" at bounding box center [237, 225] width 36 height 15
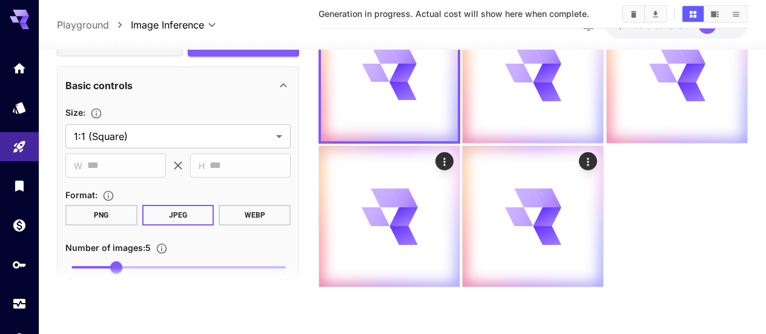
scroll to position [363, 0]
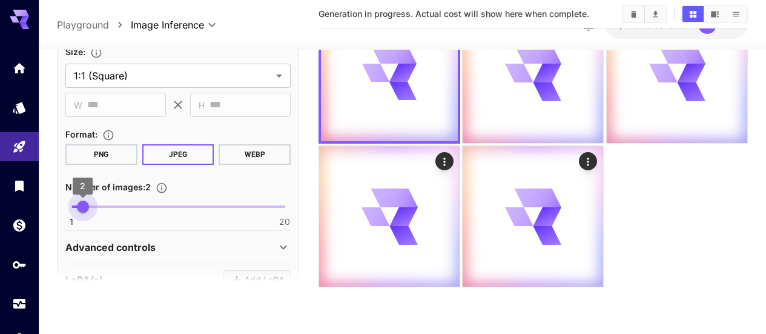
type input "*"
drag, startPoint x: 117, startPoint y: 204, endPoint x: 43, endPoint y: 202, distance: 73.9
click at [45, 203] on div "**********" at bounding box center [383, 118] width 766 height 429
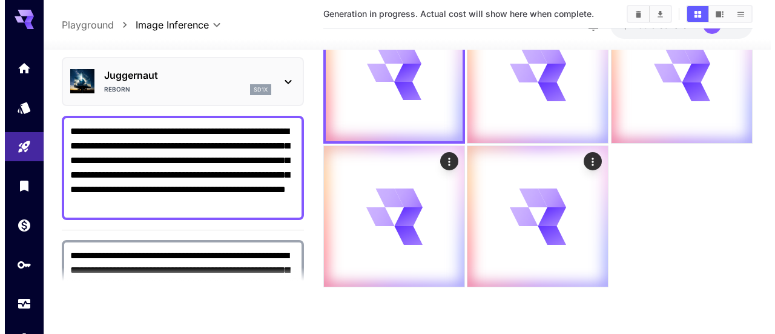
scroll to position [0, 0]
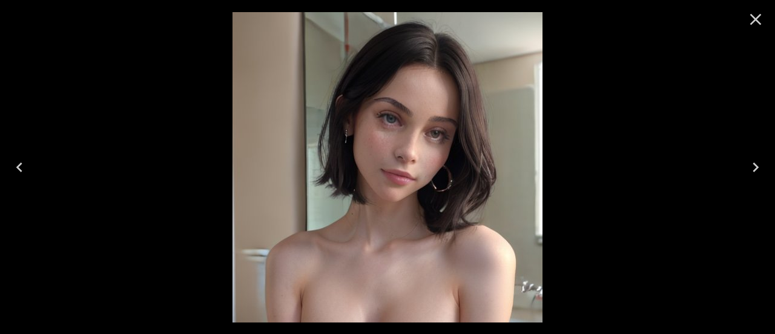
click at [751, 165] on icon "Next" at bounding box center [755, 166] width 19 height 19
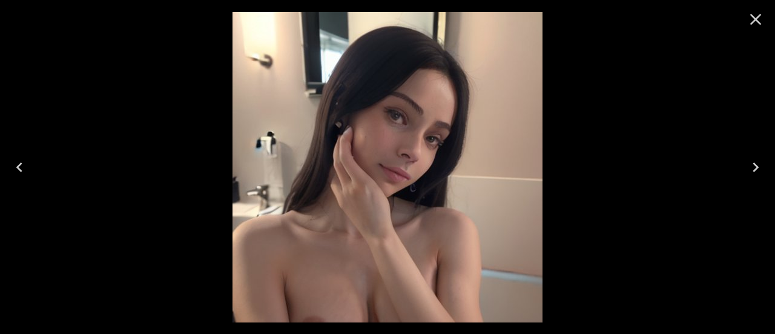
click at [751, 165] on icon "Next" at bounding box center [755, 166] width 19 height 19
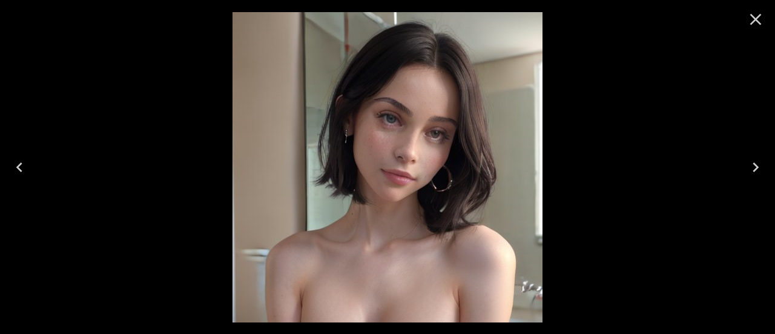
click at [750, 164] on icon "Next" at bounding box center [755, 166] width 19 height 19
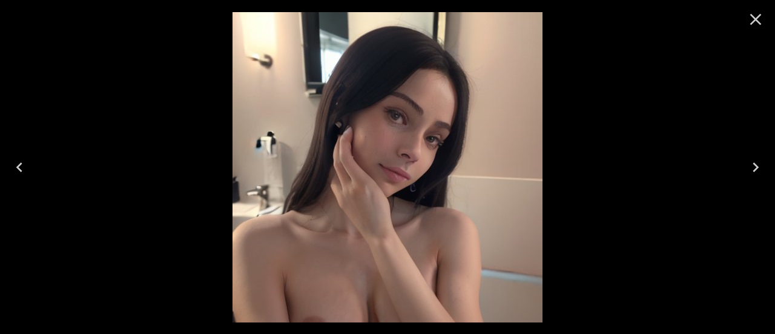
click at [750, 164] on icon "Next" at bounding box center [755, 166] width 19 height 19
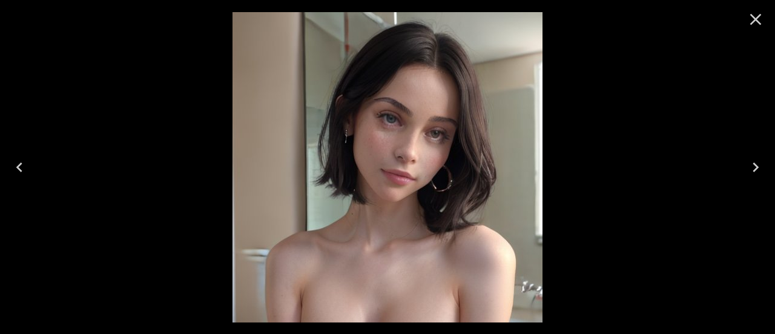
click at [752, 21] on icon "Close" at bounding box center [755, 19] width 19 height 19
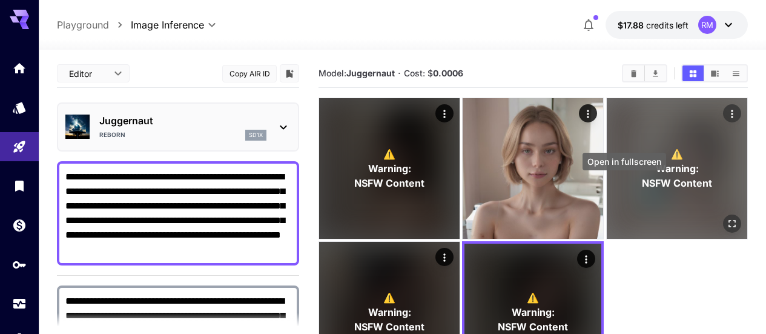
click at [726, 217] on icon "Open in fullscreen" at bounding box center [732, 223] width 12 height 12
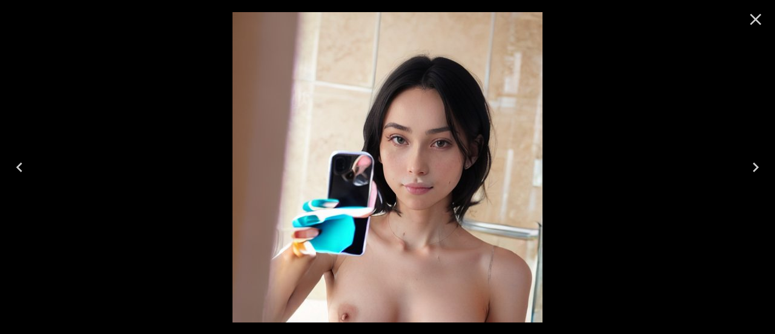
click at [764, 16] on icon "Close" at bounding box center [755, 19] width 19 height 19
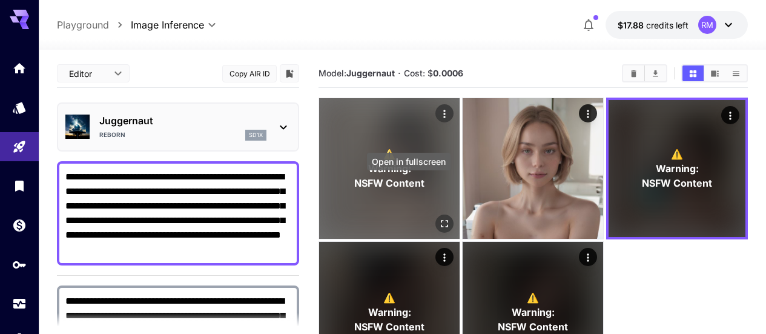
click at [439, 217] on icon "Open in fullscreen" at bounding box center [445, 223] width 12 height 12
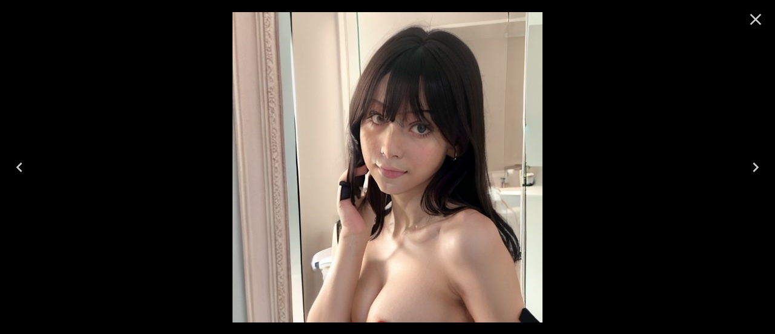
click at [757, 16] on icon "Close" at bounding box center [755, 19] width 19 height 19
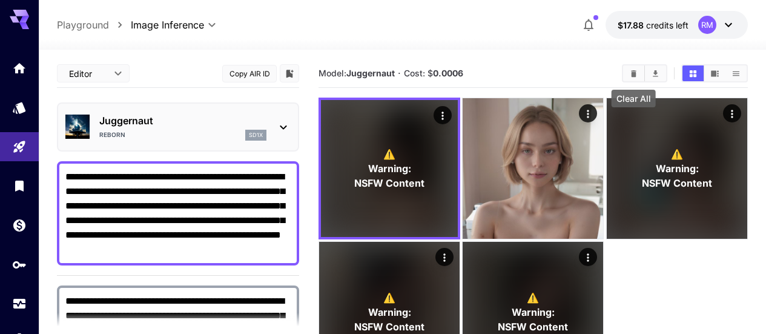
click at [632, 73] on icon "Clear All" at bounding box center [633, 73] width 5 height 7
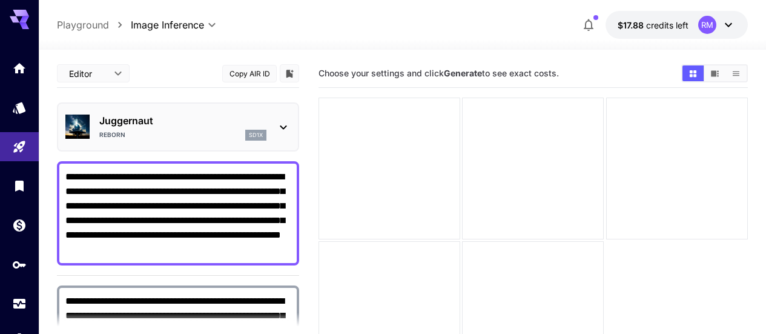
click at [170, 138] on div "Reborn sd1x" at bounding box center [182, 135] width 167 height 11
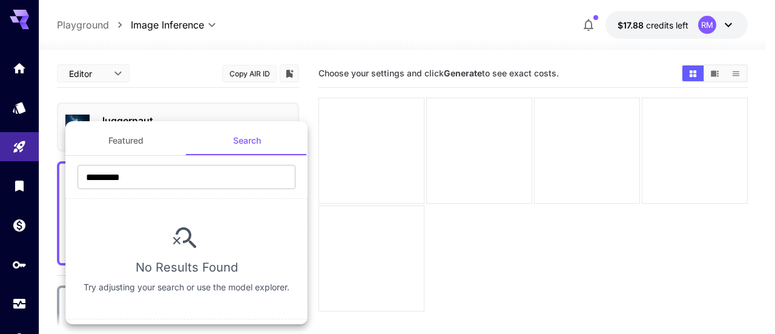
click at [5, 104] on div at bounding box center [387, 167] width 775 height 334
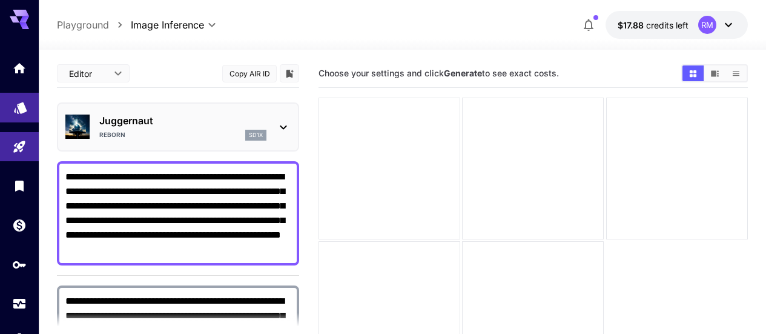
click at [11, 105] on link at bounding box center [19, 108] width 39 height 30
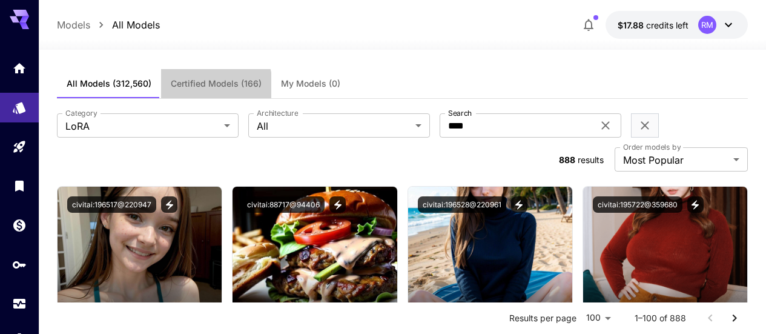
click at [201, 85] on span "Certified Models (166)" at bounding box center [216, 83] width 91 height 11
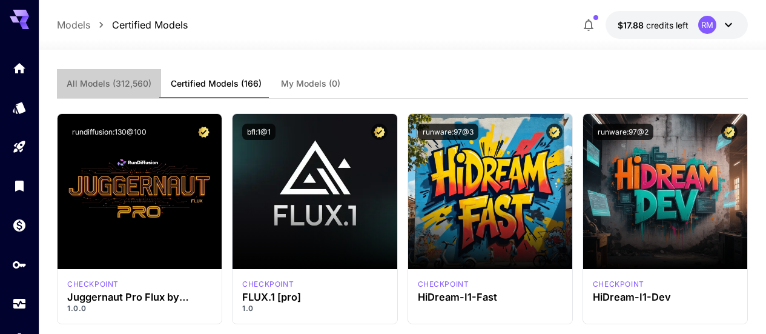
click at [133, 84] on span "All Models (312,560)" at bounding box center [109, 83] width 85 height 11
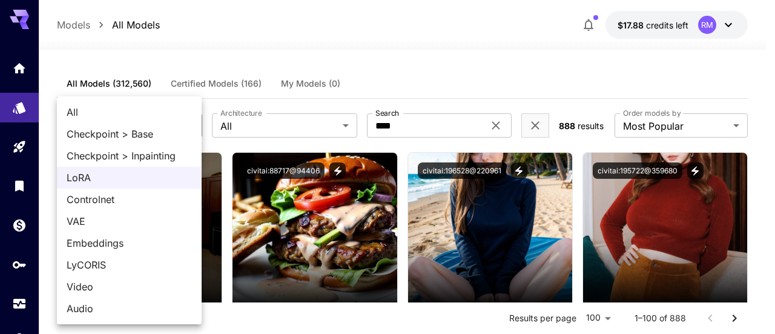
click at [22, 142] on div at bounding box center [387, 167] width 775 height 334
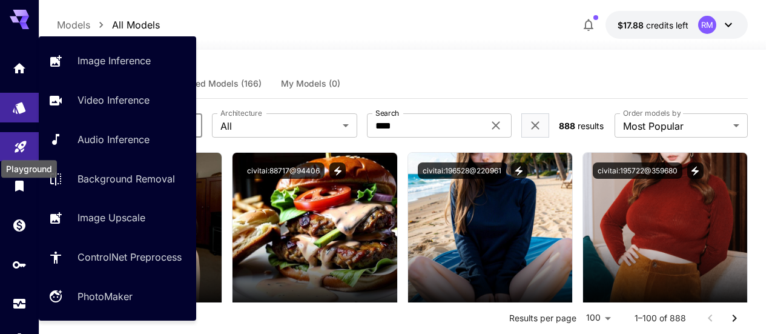
click at [18, 148] on icon "Playground" at bounding box center [20, 143] width 15 height 15
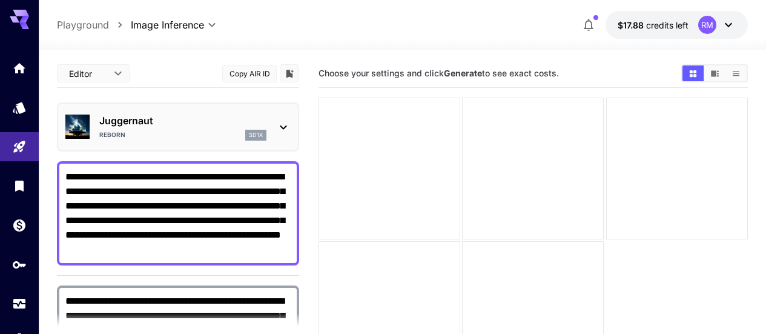
click at [294, 136] on div "Juggernaut Reborn sd1x" at bounding box center [178, 126] width 242 height 49
click at [280, 135] on div "Juggernaut Reborn sd1x" at bounding box center [177, 126] width 225 height 37
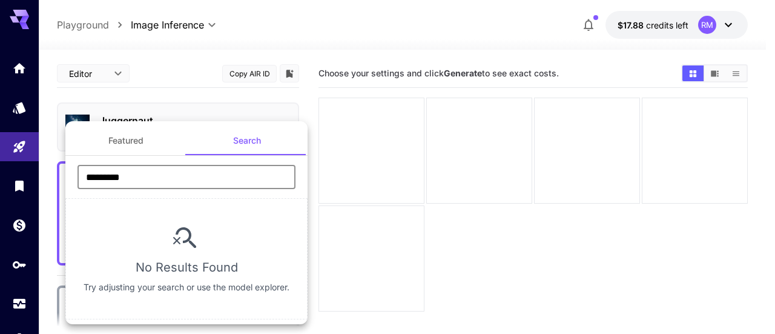
drag, startPoint x: 161, startPoint y: 183, endPoint x: 61, endPoint y: 190, distance: 100.8
click at [61, 190] on div "Featured Search ********* ​ No Results Found Try adjusting your search or use t…" at bounding box center [121, 181] width 242 height 363
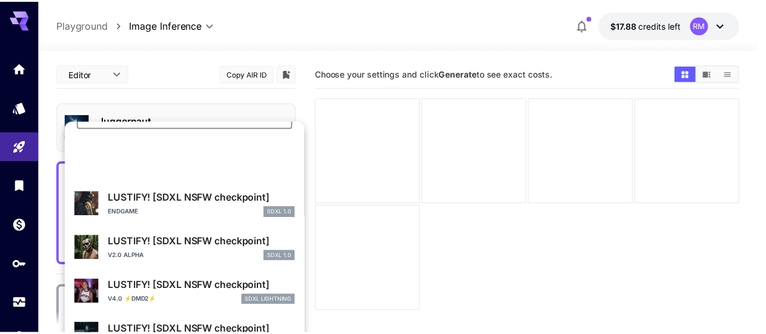
scroll to position [121, 0]
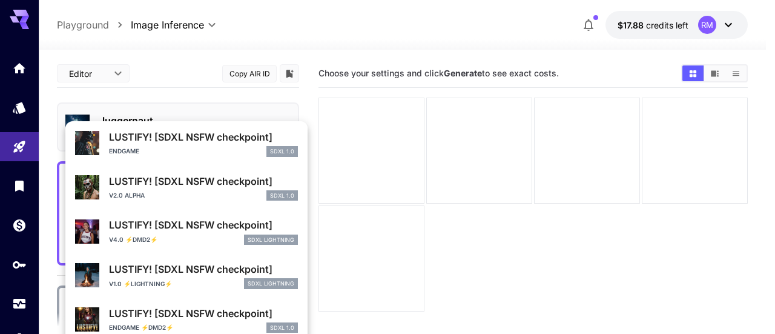
type input "*******"
click at [240, 140] on p "LUSTIFY! [SDXL NSFW checkpoint]" at bounding box center [203, 137] width 189 height 15
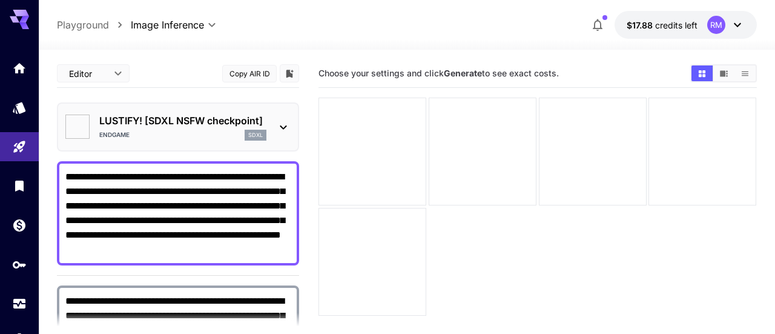
type input "**********"
type input "****"
type input "*"
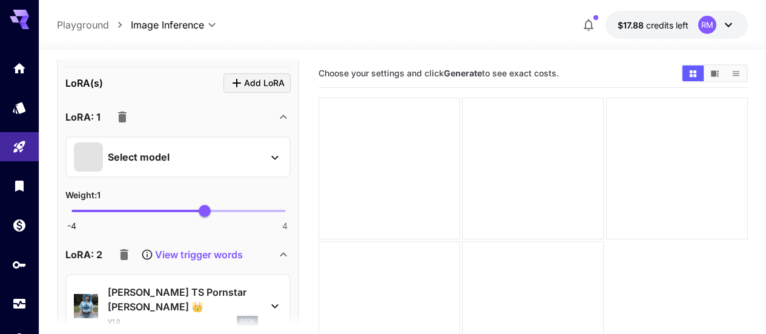
scroll to position [727, 0]
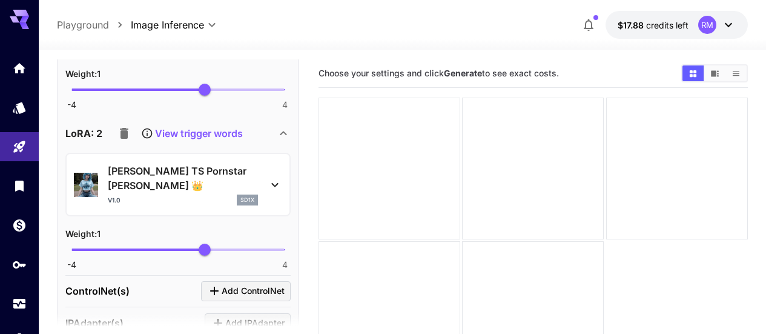
click at [211, 129] on p "View trigger words" at bounding box center [199, 133] width 88 height 15
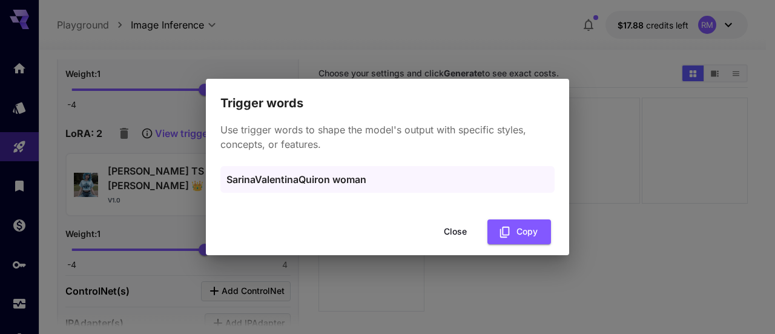
click at [468, 235] on button "Close" at bounding box center [455, 231] width 55 height 25
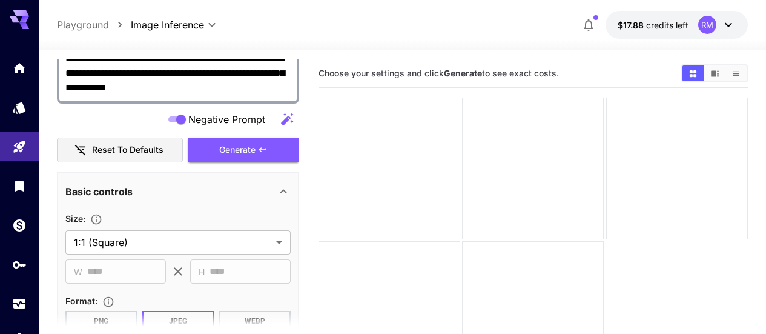
scroll to position [182, 0]
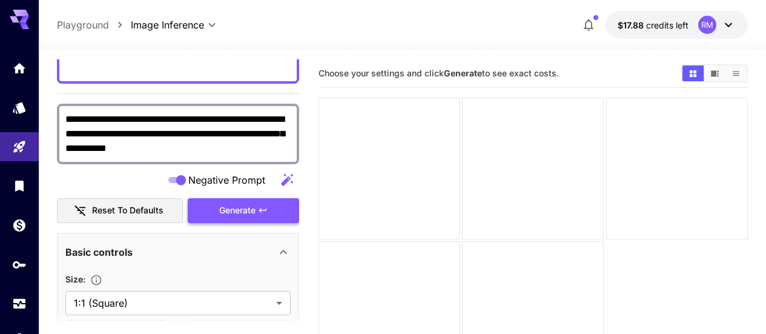
click at [233, 206] on span "Generate" at bounding box center [237, 210] width 36 height 15
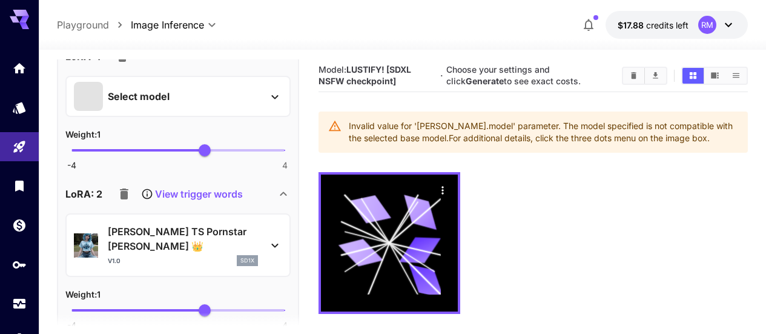
scroll to position [787, 0]
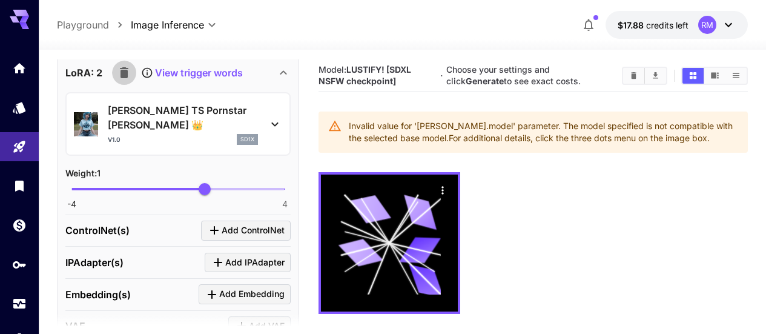
click at [125, 71] on icon "button" at bounding box center [124, 72] width 8 height 11
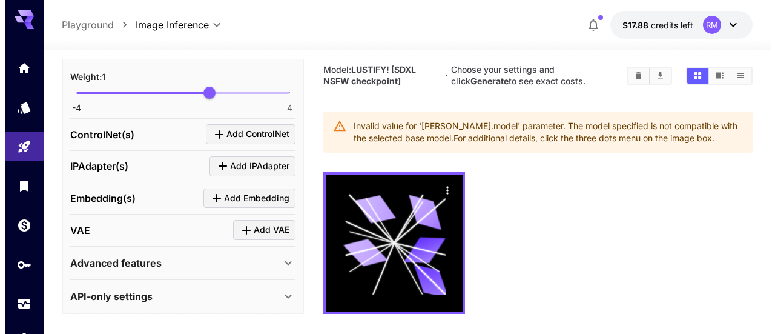
scroll to position [603, 0]
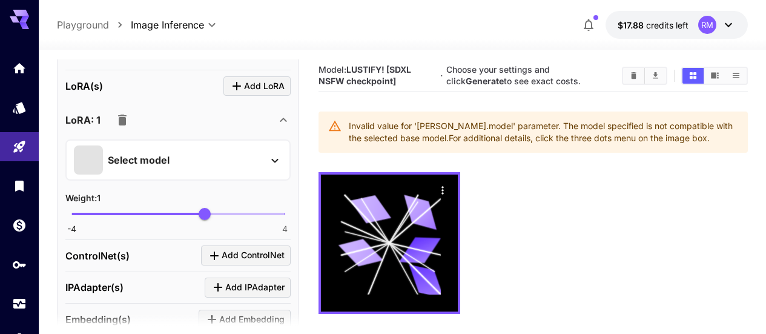
click at [122, 148] on div "Select model" at bounding box center [168, 159] width 189 height 29
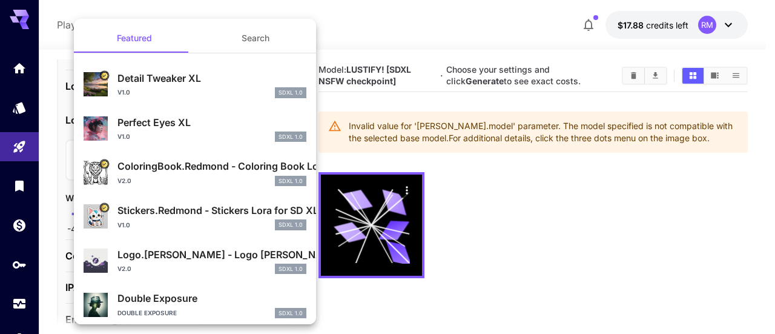
click at [243, 39] on button "Search" at bounding box center [255, 38] width 121 height 29
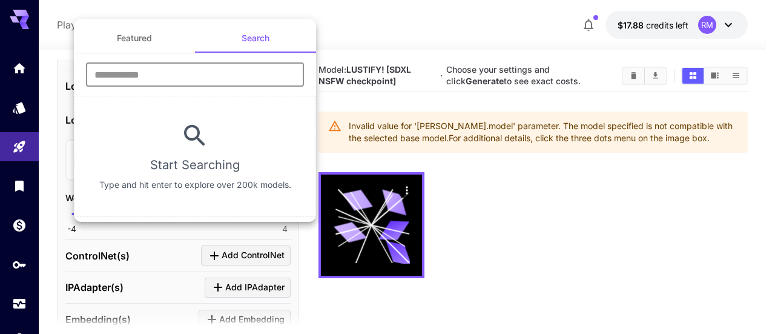
click at [219, 65] on input "text" at bounding box center [195, 74] width 218 height 24
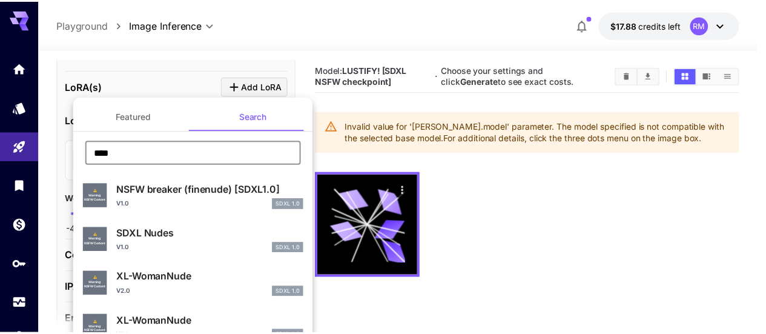
scroll to position [61, 0]
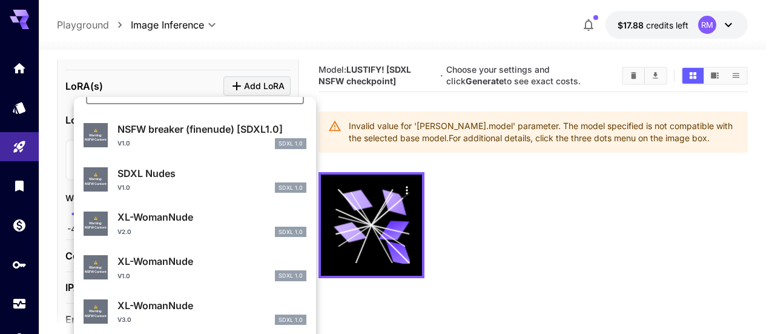
type input "****"
click at [233, 170] on p "SDXL Nudes" at bounding box center [211, 173] width 189 height 15
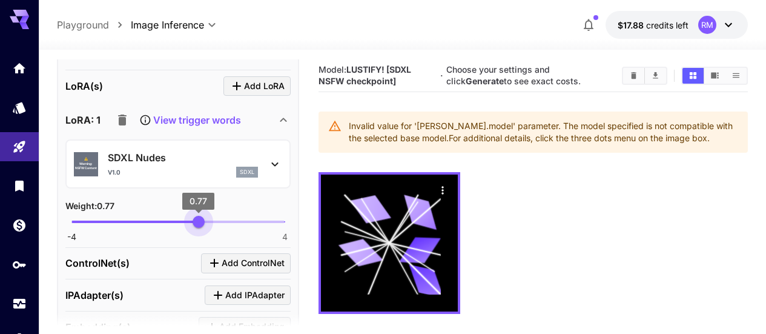
type input "****"
click at [200, 216] on span "0.82" at bounding box center [200, 222] width 12 height 12
click at [205, 114] on p "View trigger words" at bounding box center [197, 120] width 88 height 15
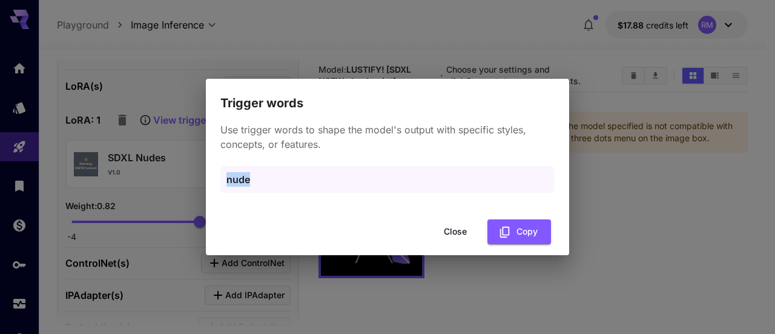
drag, startPoint x: 256, startPoint y: 177, endPoint x: 222, endPoint y: 177, distance: 33.9
click at [222, 177] on div "nude" at bounding box center [387, 179] width 334 height 27
copy p "nude"
drag, startPoint x: 457, startPoint y: 231, endPoint x: 449, endPoint y: 228, distance: 7.7
click at [456, 231] on button "Close" at bounding box center [455, 231] width 55 height 25
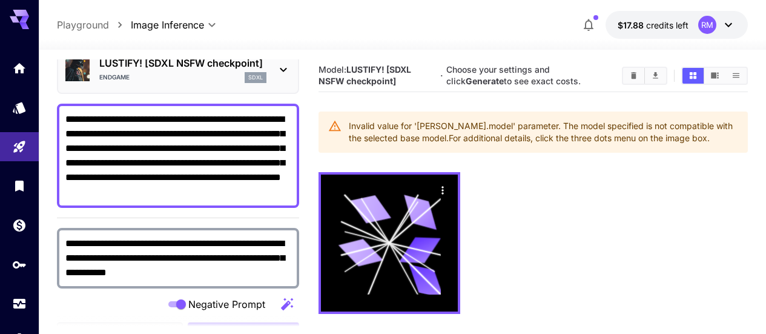
scroll to position [179, 0]
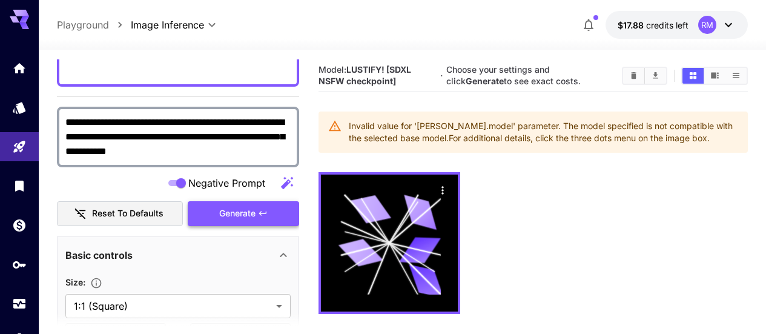
click at [250, 213] on span "Generate" at bounding box center [237, 213] width 36 height 15
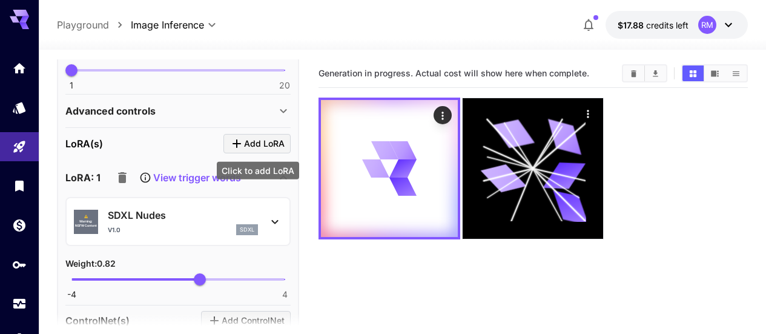
scroll to position [606, 0]
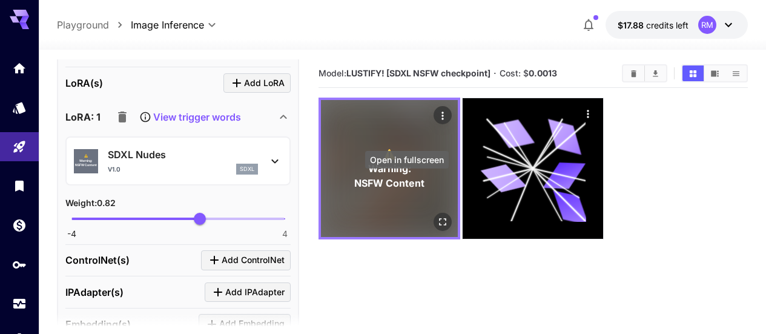
click at [439, 218] on icon "Open in fullscreen" at bounding box center [442, 221] width 7 height 7
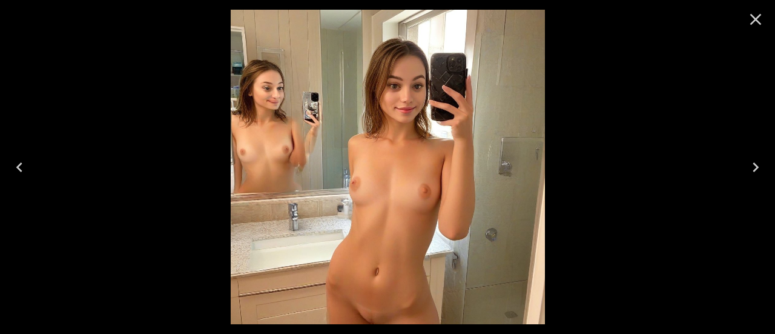
drag, startPoint x: 763, startPoint y: 21, endPoint x: 749, endPoint y: 23, distance: 14.0
click at [763, 21] on icon "Close" at bounding box center [755, 19] width 19 height 19
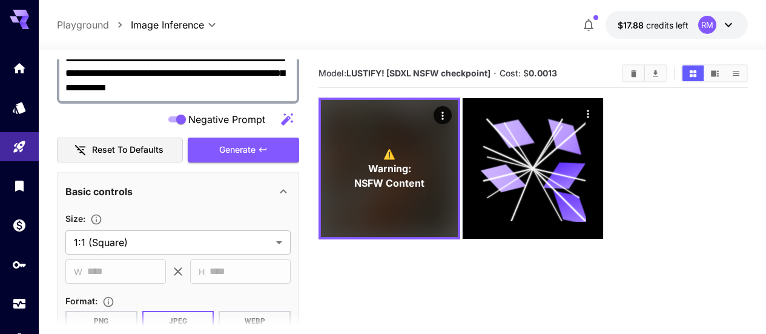
scroll to position [0, 0]
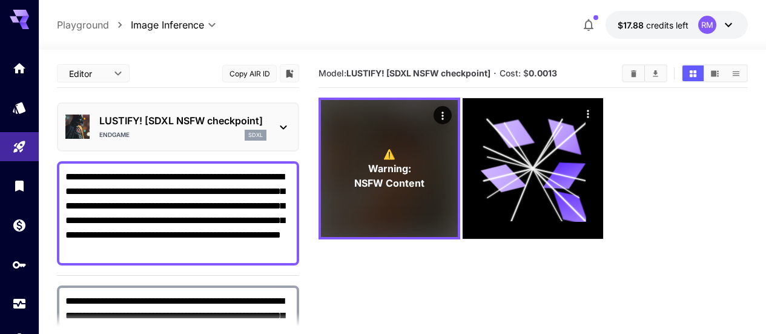
click at [238, 138] on div "ENDGAME sdxl" at bounding box center [182, 135] width 167 height 11
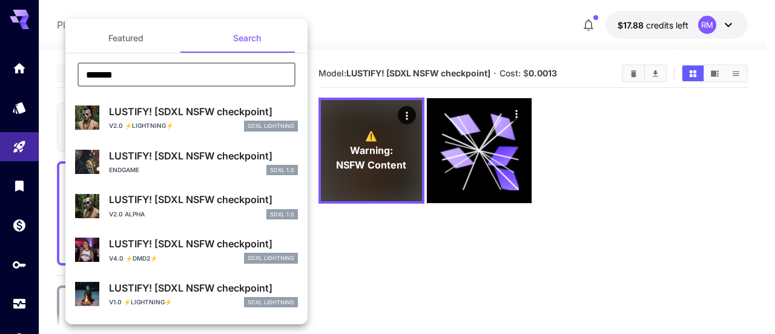
click at [250, 79] on input "*******" at bounding box center [187, 74] width 218 height 24
type input "*"
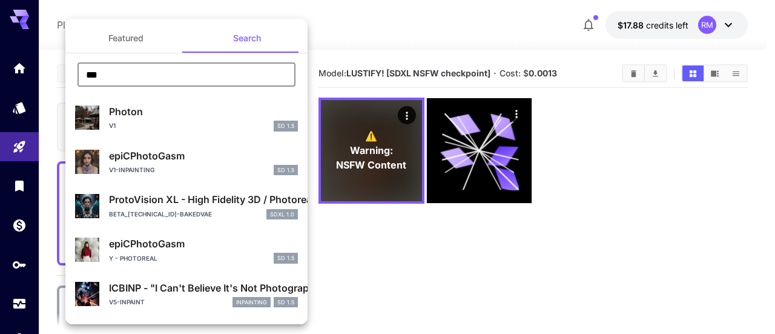
type input "********"
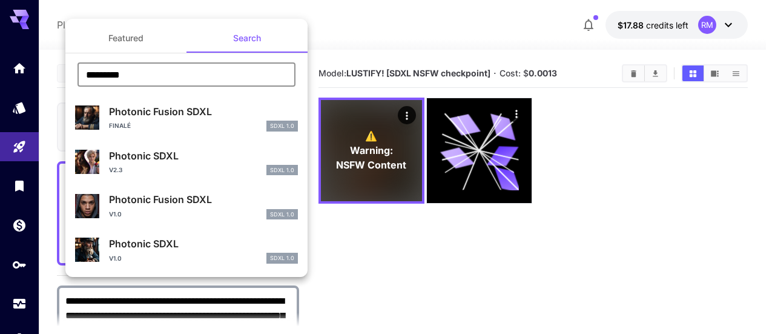
click at [185, 119] on div "Photonic Fusion SDXL Finalé SDXL 1.0" at bounding box center [203, 117] width 189 height 27
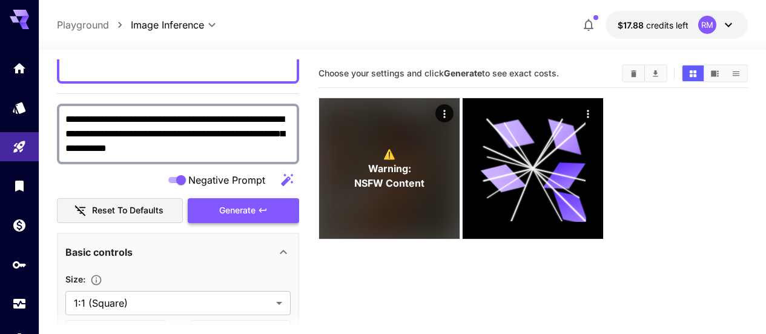
scroll to position [485, 0]
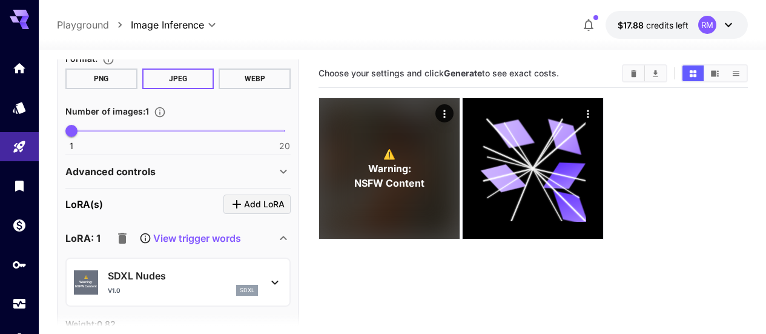
click at [279, 165] on icon at bounding box center [283, 171] width 15 height 15
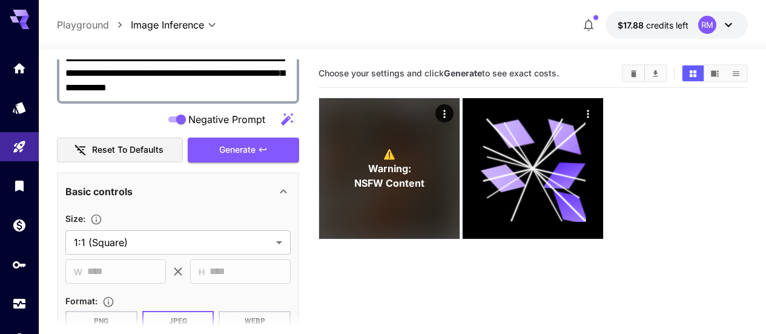
scroll to position [182, 0]
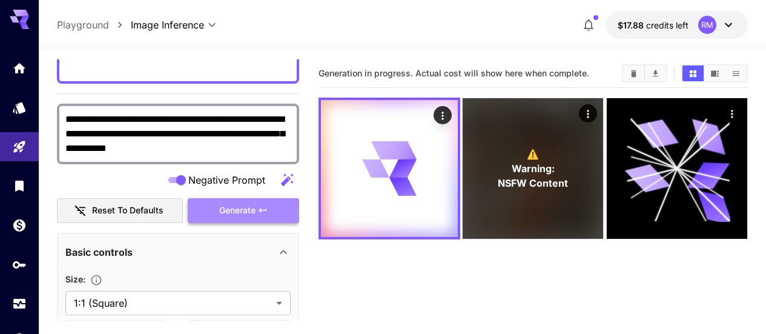
click at [220, 217] on span "Generate" at bounding box center [237, 210] width 36 height 15
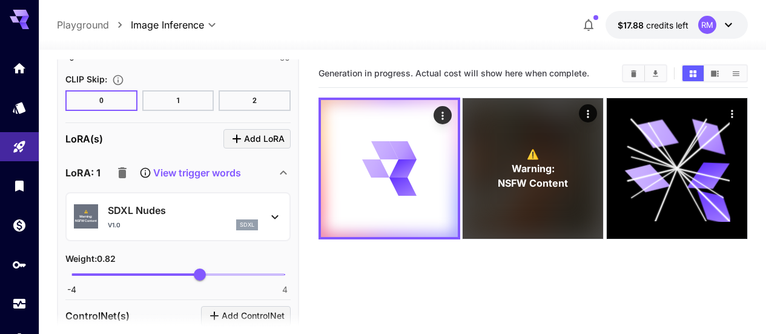
scroll to position [1211, 0]
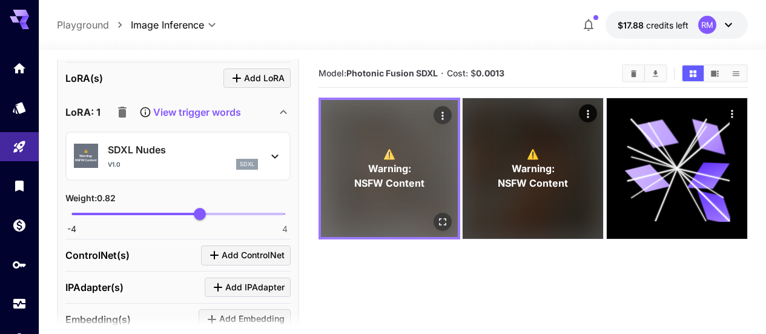
click at [437, 216] on icon "Open in fullscreen" at bounding box center [443, 222] width 12 height 12
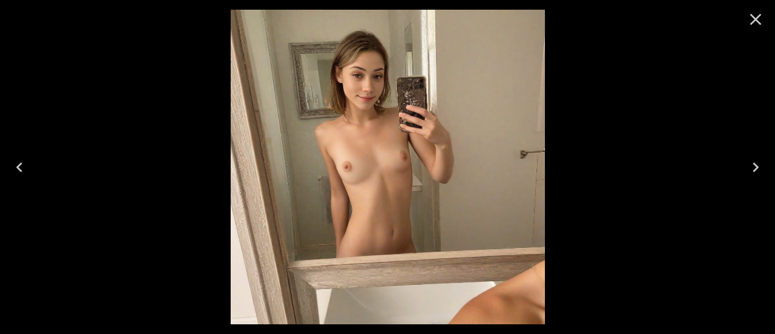
click at [747, 20] on icon "Close" at bounding box center [755, 19] width 19 height 19
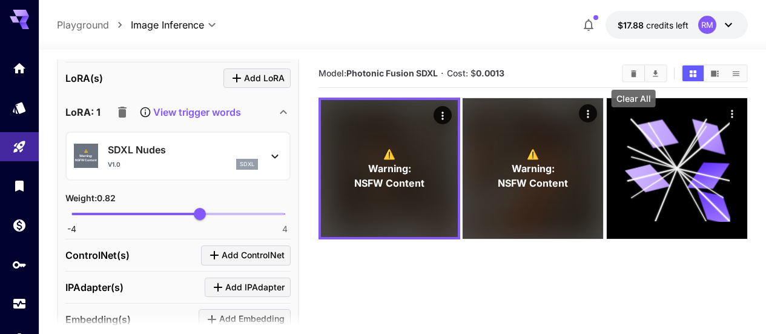
click at [636, 75] on icon "Clear All" at bounding box center [633, 73] width 9 height 9
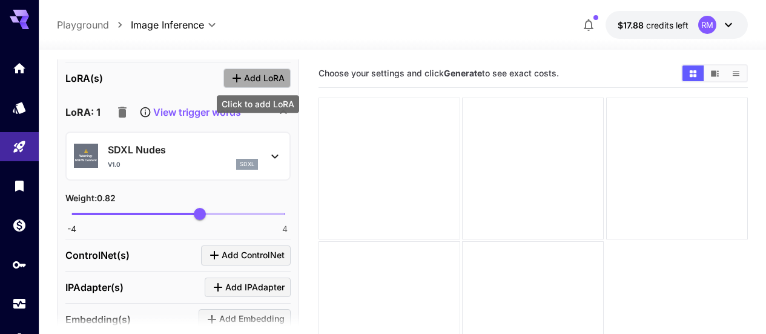
click at [254, 84] on span "Add LoRA" at bounding box center [264, 78] width 41 height 15
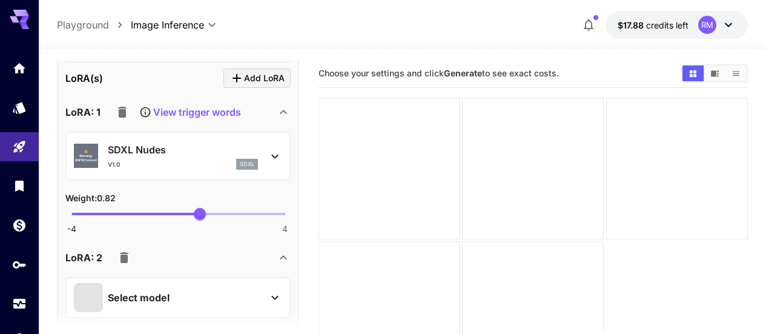
click at [136, 297] on p "Select model" at bounding box center [139, 297] width 62 height 15
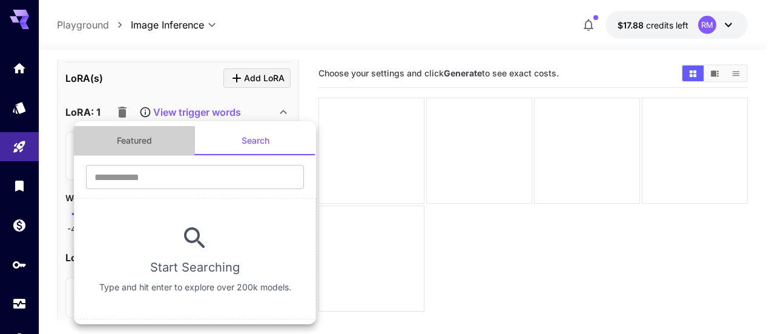
click at [142, 148] on button "Featured" at bounding box center [134, 140] width 121 height 29
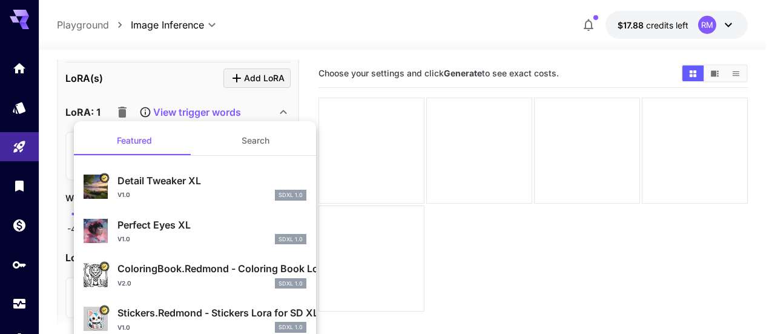
click at [167, 187] on p "Detail Tweaker XL" at bounding box center [211, 180] width 189 height 15
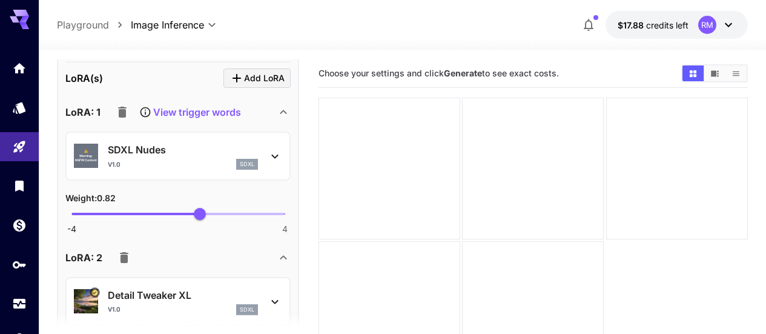
scroll to position [1272, 0]
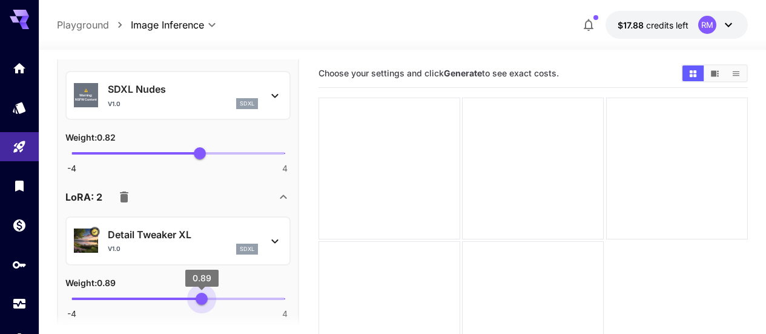
type input "****"
click at [199, 296] on span "0.79" at bounding box center [199, 299] width 12 height 12
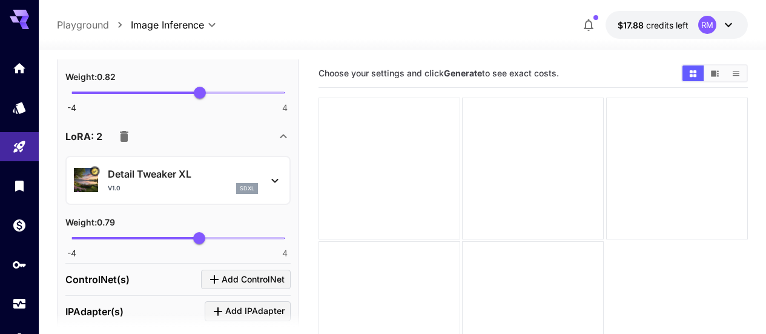
scroll to position [1151, 0]
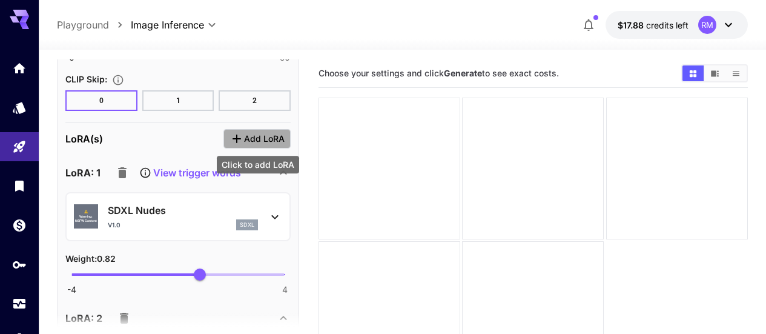
click at [265, 142] on span "Add LoRA" at bounding box center [264, 138] width 41 height 15
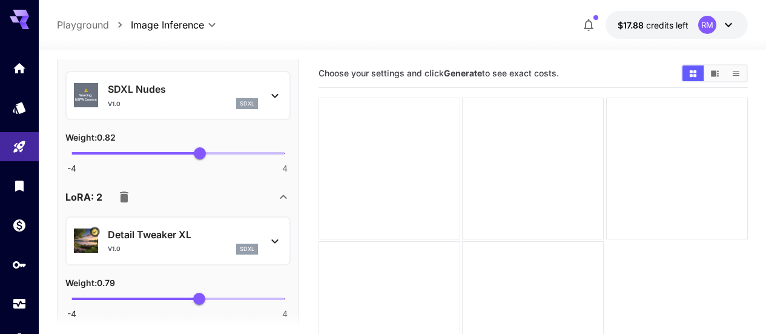
scroll to position [1393, 0]
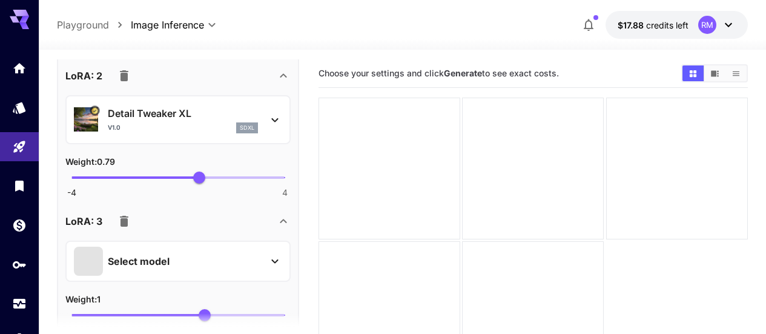
click at [102, 255] on span at bounding box center [88, 261] width 29 height 29
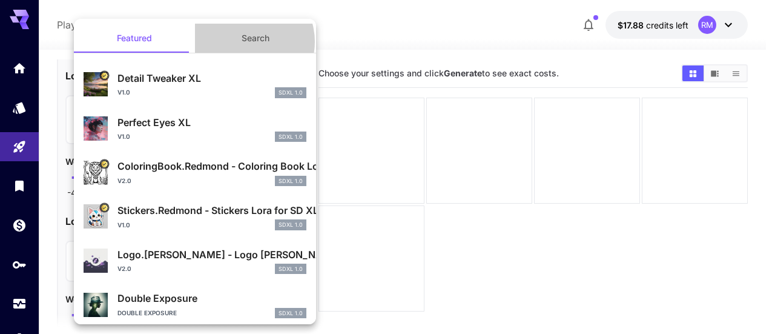
click at [240, 42] on button "Search" at bounding box center [255, 38] width 121 height 29
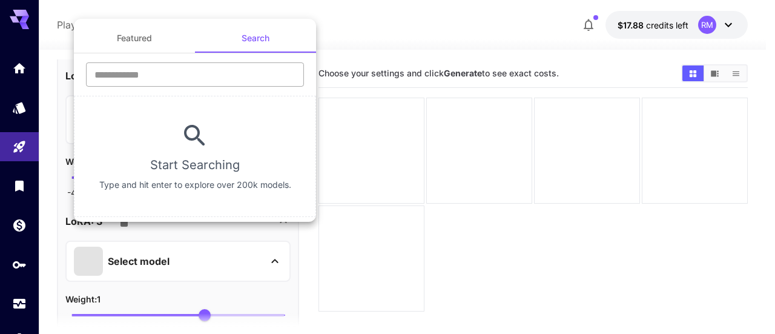
click at [208, 70] on input "text" at bounding box center [195, 74] width 218 height 24
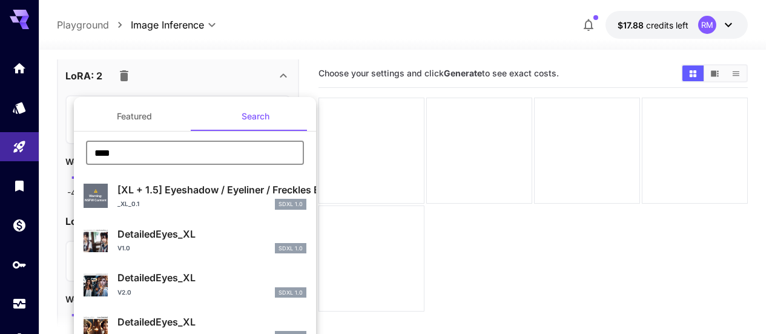
type input "****"
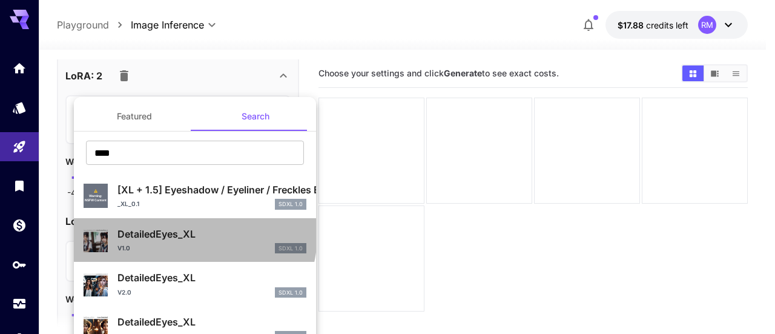
click at [194, 235] on p "DetailedEyes_XL" at bounding box center [211, 234] width 189 height 15
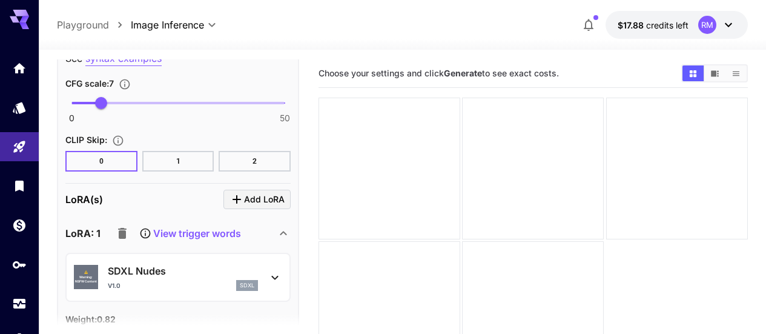
scroll to position [787, 0]
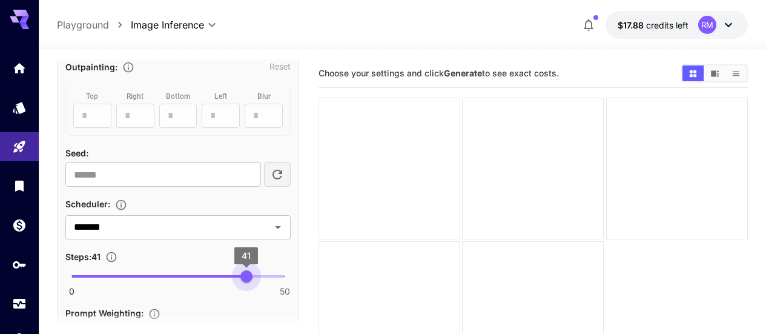
type input "**"
drag, startPoint x: 159, startPoint y: 279, endPoint x: 242, endPoint y: 274, distance: 83.1
click at [242, 274] on span "40" at bounding box center [242, 276] width 12 height 12
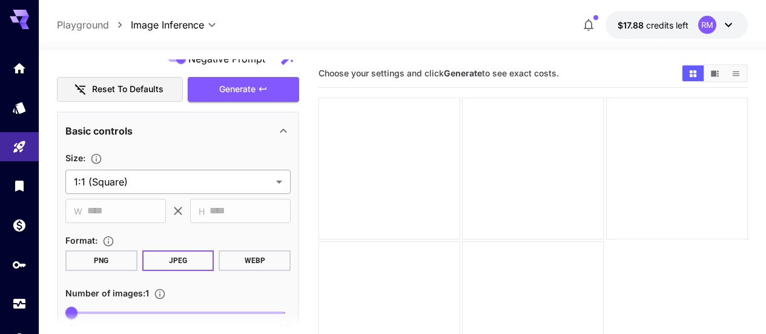
scroll to position [242, 0]
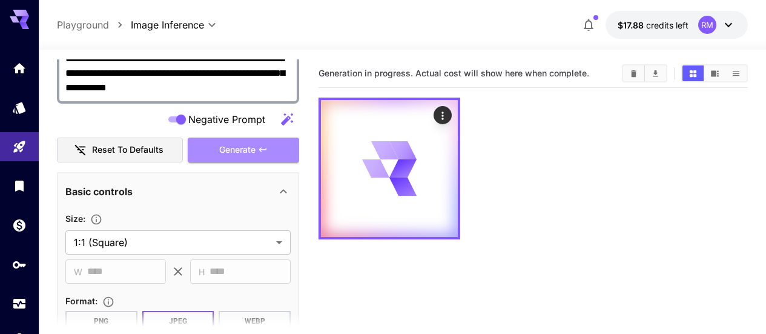
drag, startPoint x: 230, startPoint y: 154, endPoint x: 147, endPoint y: 35, distance: 145.3
click at [230, 154] on span "Generate" at bounding box center [237, 149] width 36 height 15
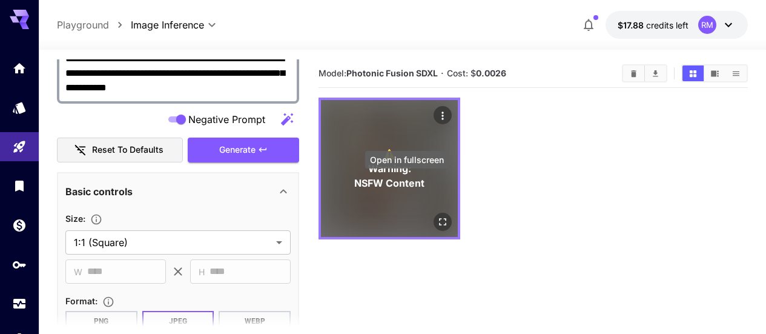
click at [437, 216] on icon "Open in fullscreen" at bounding box center [443, 222] width 12 height 12
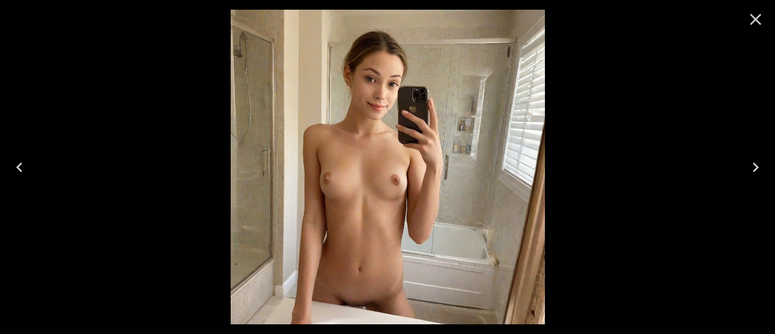
click at [753, 21] on icon "Close" at bounding box center [756, 20] width 12 height 12
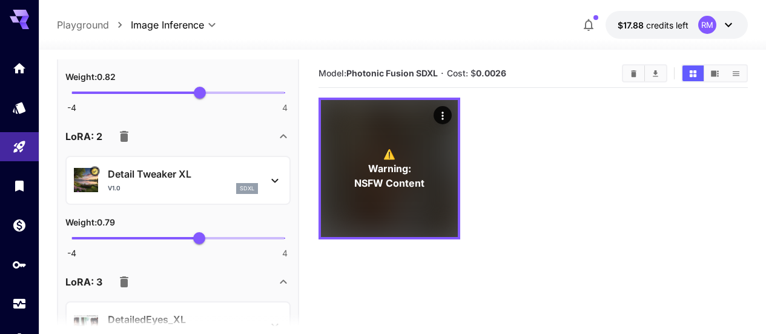
scroll to position [1393, 0]
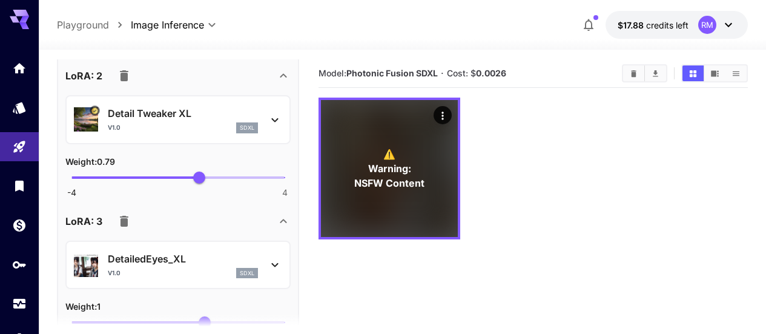
click at [122, 217] on icon "button" at bounding box center [124, 221] width 8 height 11
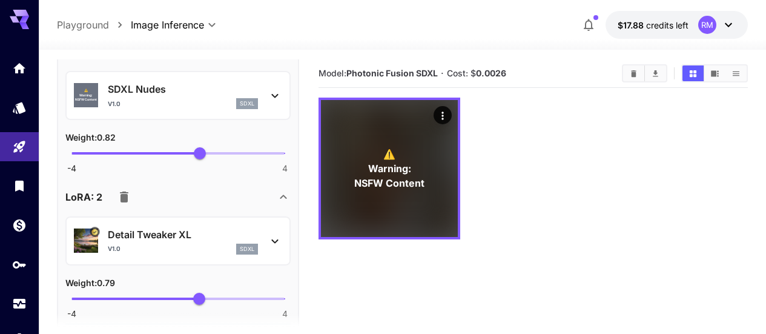
scroll to position [1151, 0]
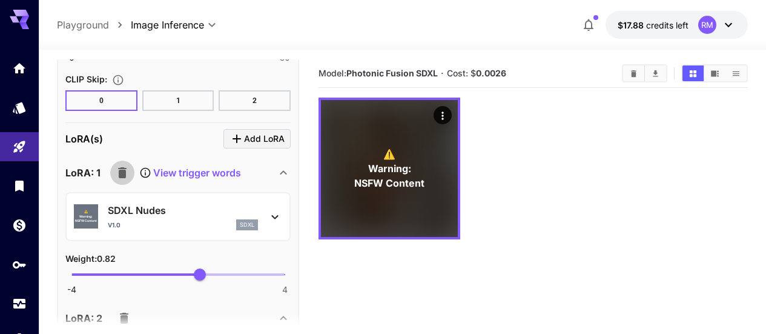
click at [125, 168] on icon "button" at bounding box center [122, 172] width 15 height 15
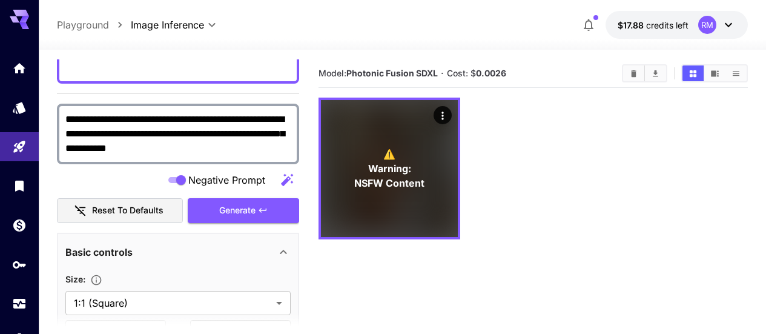
scroll to position [121, 0]
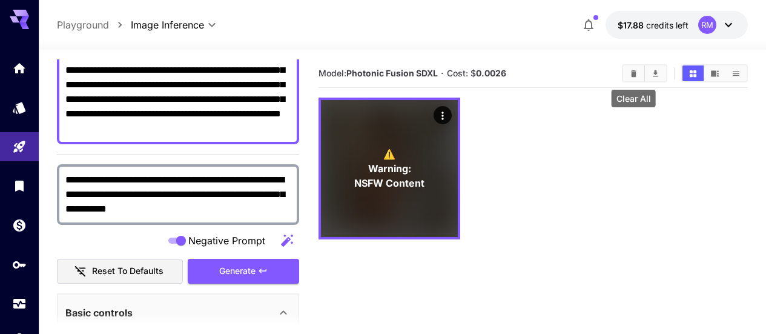
click at [632, 69] on icon "Clear All" at bounding box center [633, 73] width 9 height 9
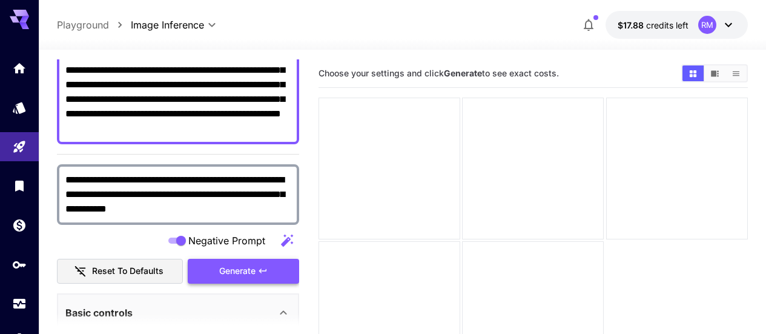
click at [239, 265] on span "Generate" at bounding box center [237, 270] width 36 height 15
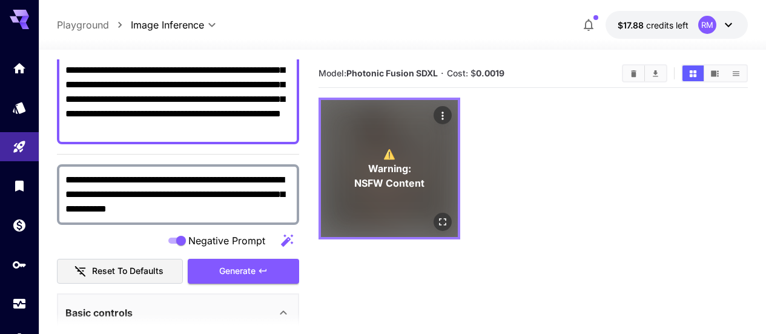
click at [437, 216] on icon "Open in fullscreen" at bounding box center [443, 222] width 12 height 12
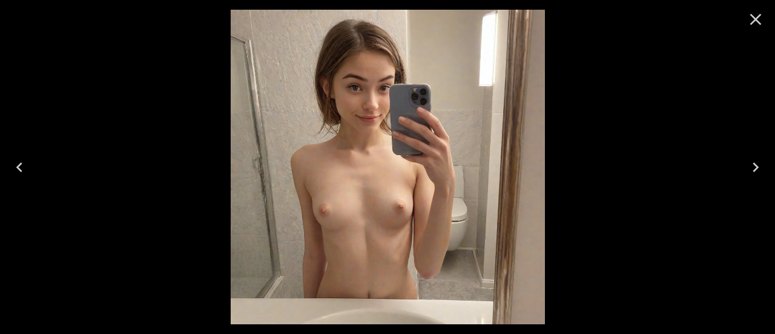
click at [755, 20] on icon "Close" at bounding box center [756, 20] width 12 height 12
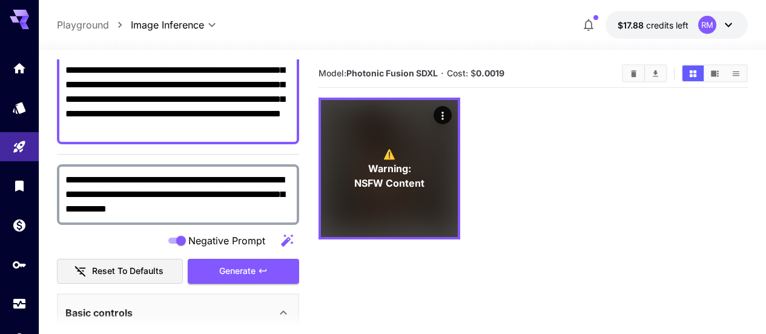
scroll to position [0, 0]
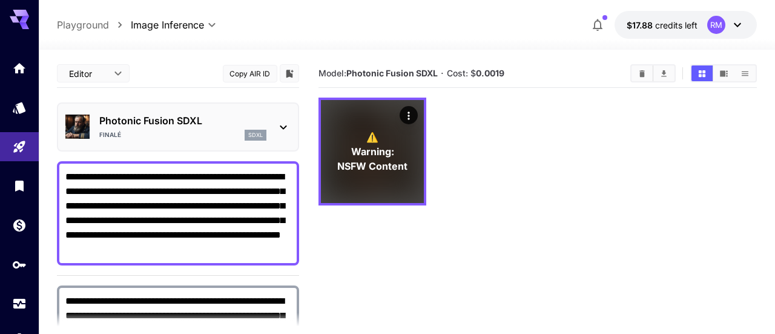
click at [96, 75] on body "**********" at bounding box center [387, 214] width 775 height 429
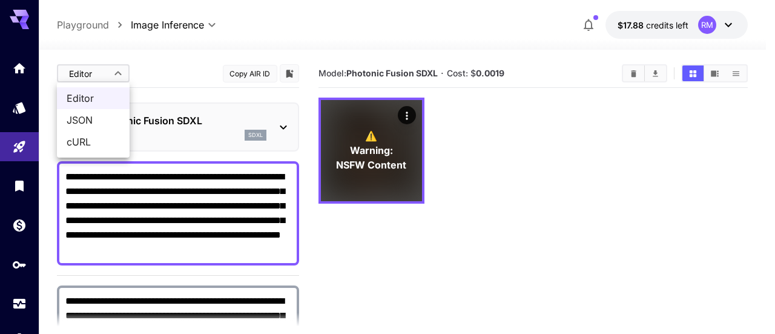
click at [102, 121] on span "JSON" at bounding box center [93, 120] width 53 height 15
type input "****"
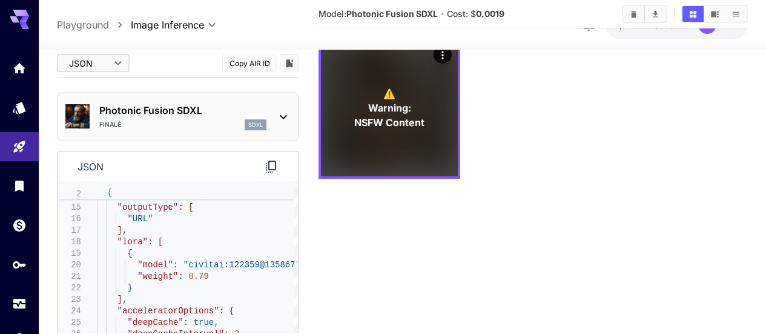
scroll to position [96, 0]
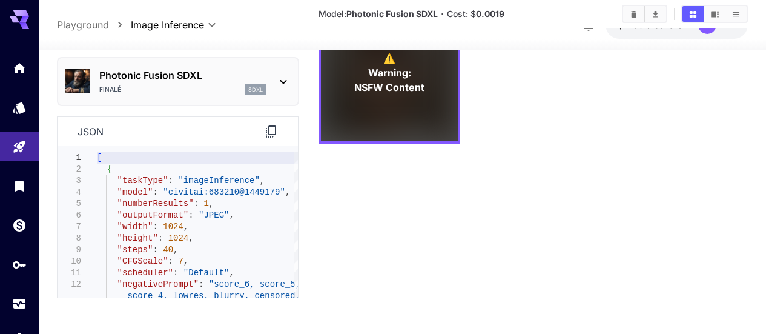
click at [361, 165] on section "Model: Photonic Fusion SDXL · Cost: $ 0.0019 ⚠️ Warning: NSFW Content" at bounding box center [533, 131] width 429 height 334
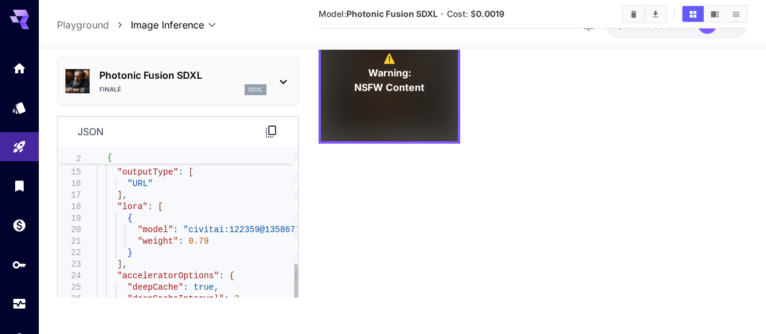
scroll to position [0, 0]
drag, startPoint x: 226, startPoint y: 276, endPoint x: 169, endPoint y: 362, distance: 103.1
click at [169, 333] on div ""includeCost" : true , "checkNSFW" : true , "outputType" : [ "URL" ] , "lora" :…" at bounding box center [197, 207] width 201 height 472
type textarea "**********"
click at [124, 201] on div ""includeCost" : true , "checkNSFW" : true , "outputType" : [ "URL" ] , "lora" :…" at bounding box center [197, 207] width 201 height 472
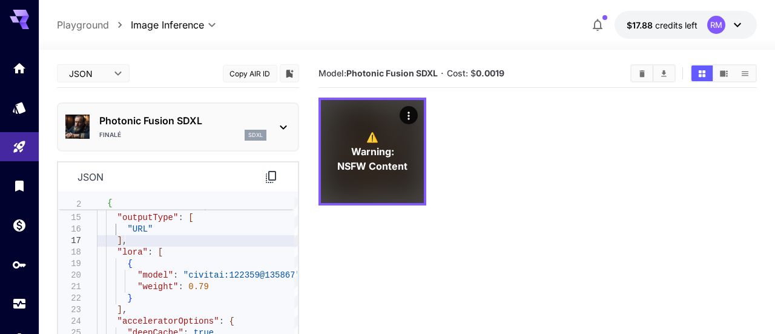
click at [116, 73] on body "**********" at bounding box center [387, 214] width 775 height 429
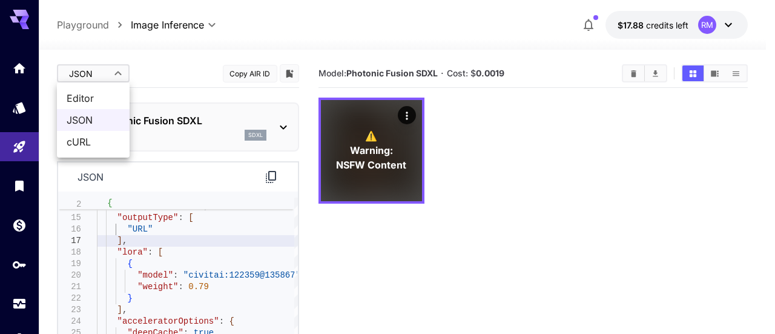
click at [102, 98] on span "Editor" at bounding box center [93, 98] width 53 height 15
type input "****"
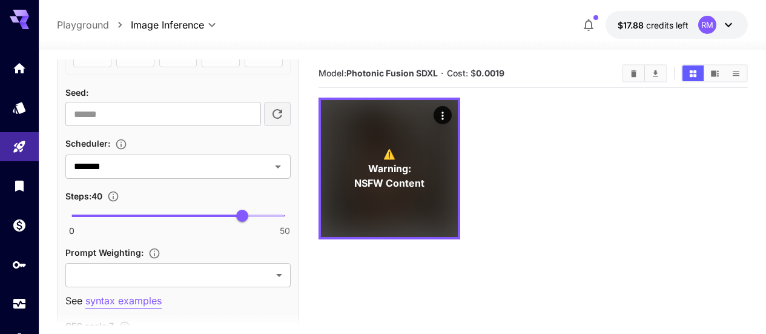
scroll to position [909, 0]
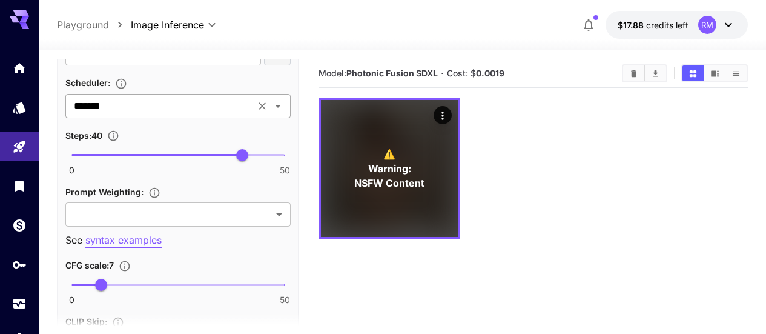
click at [177, 110] on input "*******" at bounding box center [160, 106] width 182 height 17
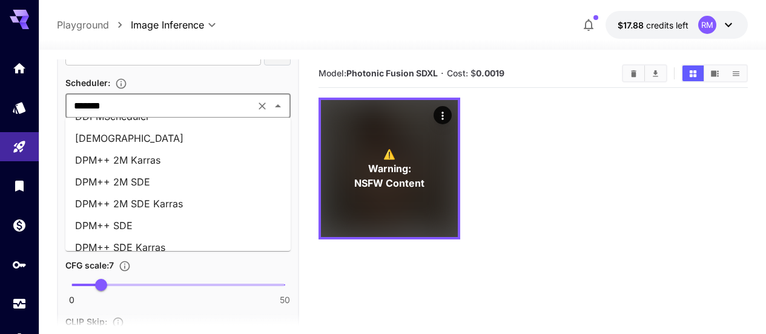
scroll to position [121, 0]
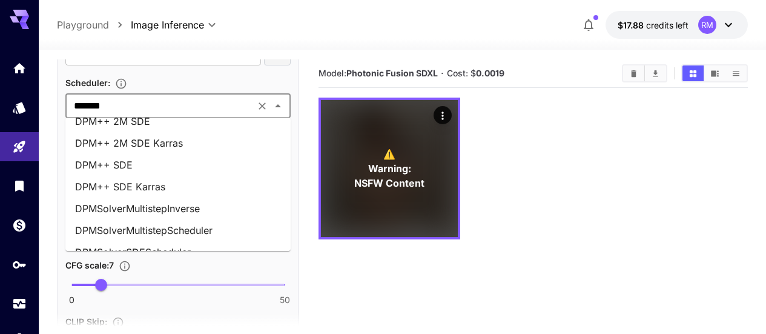
click at [214, 182] on li "DPM++ SDE Karras" at bounding box center [177, 187] width 225 height 22
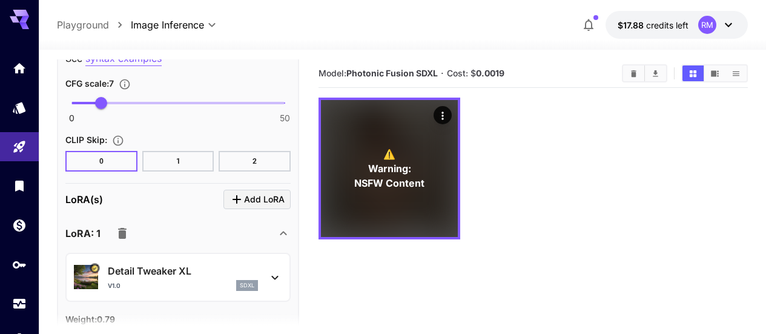
scroll to position [1211, 0]
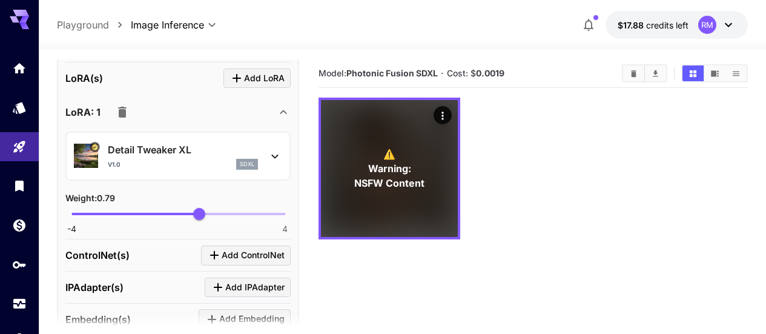
click at [117, 111] on icon "button" at bounding box center [122, 112] width 15 height 15
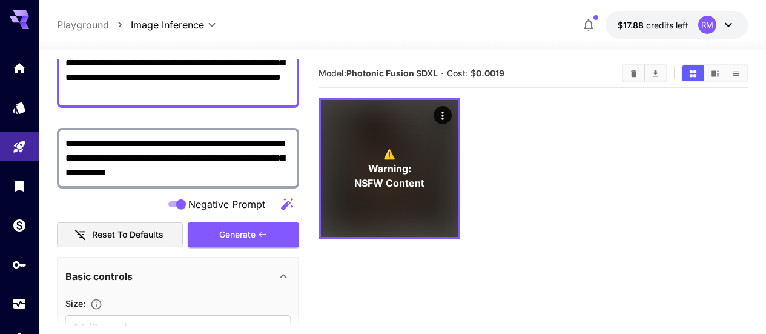
scroll to position [0, 0]
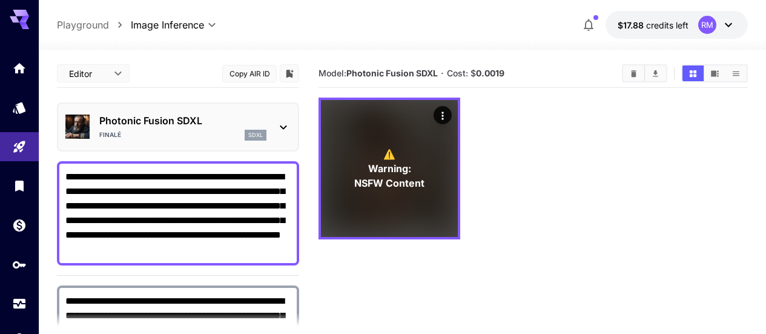
drag, startPoint x: 217, startPoint y: 243, endPoint x: 46, endPoint y: 173, distance: 185.2
click at [46, 173] on div "**********" at bounding box center [383, 214] width 766 height 429
paste textarea "**********"
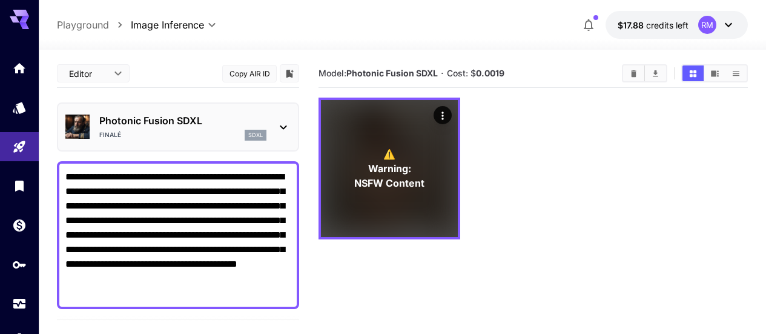
type textarea "**********"
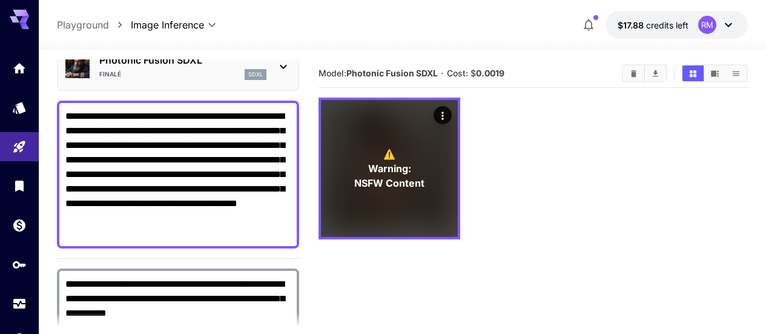
scroll to position [182, 0]
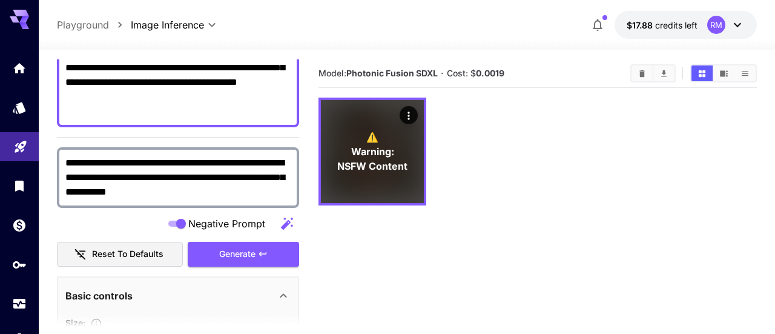
drag, startPoint x: 262, startPoint y: 189, endPoint x: 37, endPoint y: 153, distance: 228.1
click at [37, 153] on div "**********" at bounding box center [387, 214] width 775 height 429
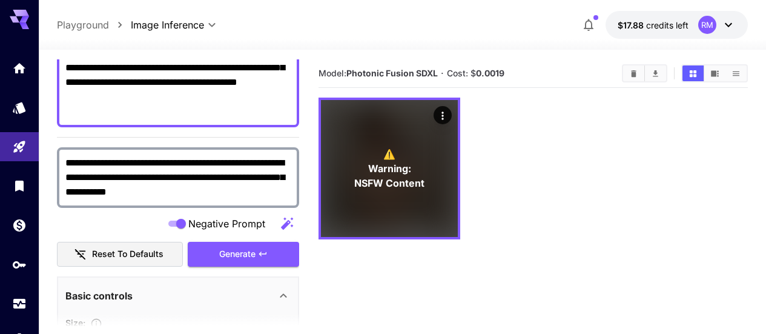
paste textarea "**********"
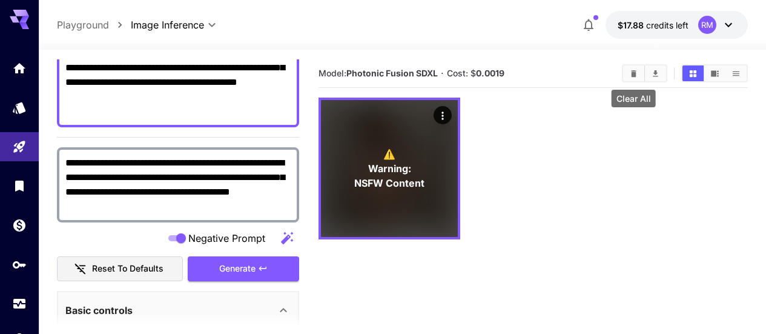
type textarea "**********"
click at [631, 72] on icon "Clear All" at bounding box center [633, 73] width 9 height 9
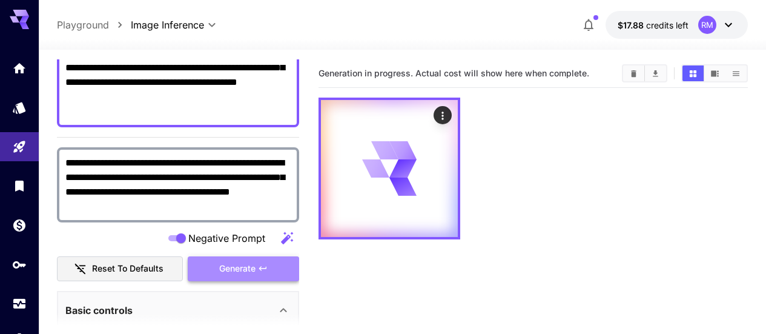
click at [231, 268] on span "Generate" at bounding box center [237, 268] width 36 height 15
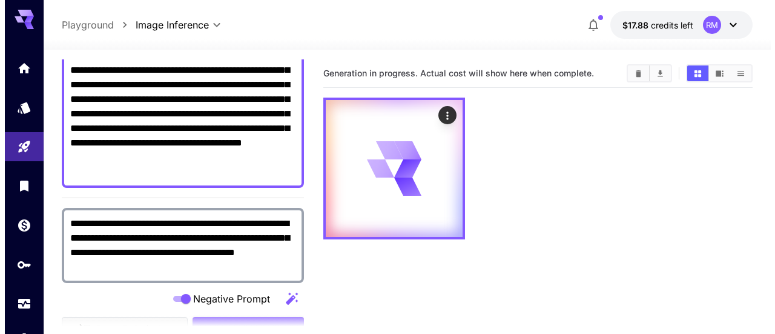
scroll to position [61, 0]
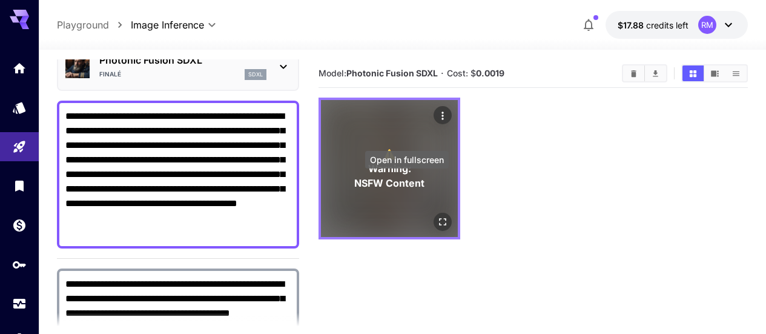
click at [437, 216] on icon "Open in fullscreen" at bounding box center [443, 222] width 12 height 12
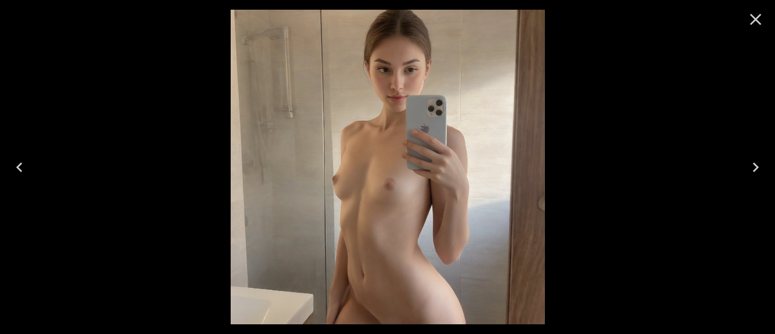
scroll to position [61, 0]
click at [760, 18] on icon "Close" at bounding box center [755, 19] width 19 height 19
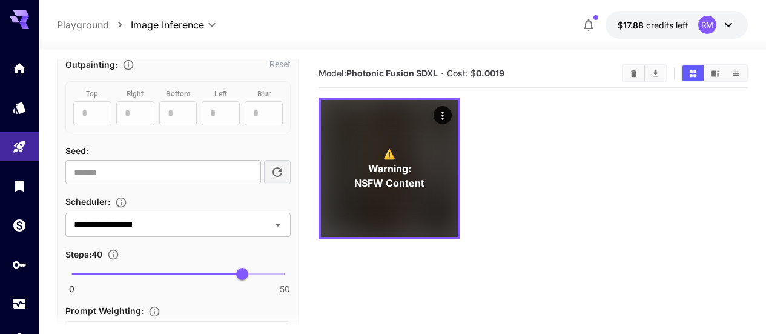
scroll to position [909, 0]
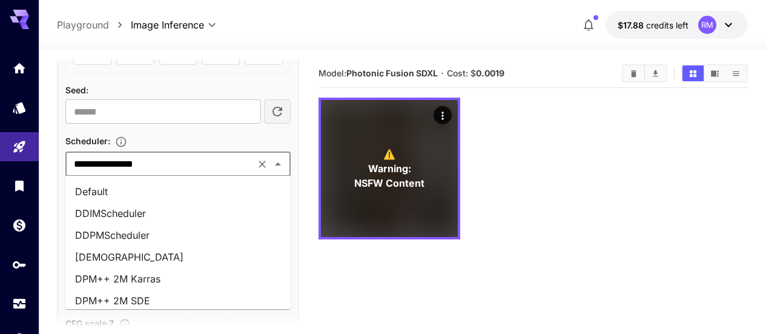
click at [199, 168] on input "**********" at bounding box center [160, 164] width 182 height 17
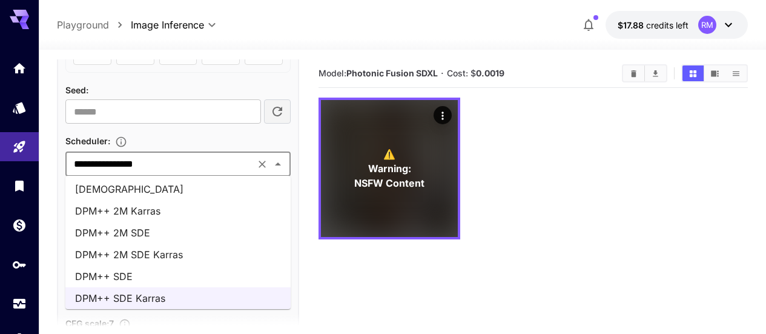
click at [182, 228] on li "DPM++ 2M SDE" at bounding box center [177, 233] width 225 height 22
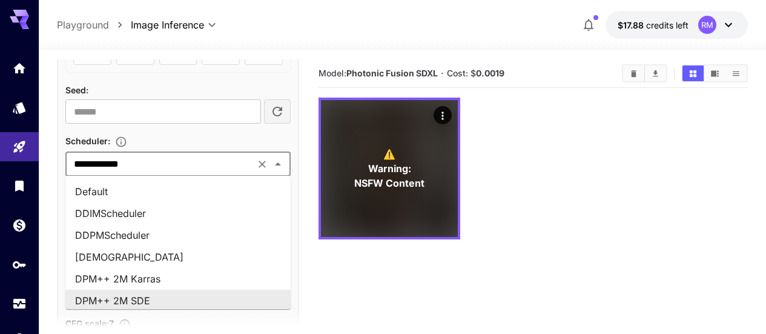
click at [191, 167] on input "**********" at bounding box center [160, 164] width 182 height 17
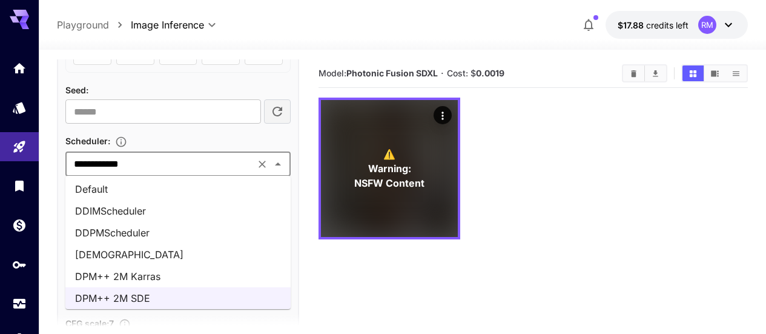
scroll to position [63, 0]
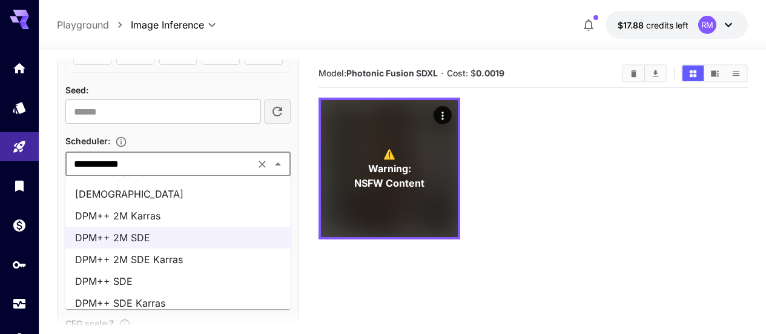
click at [147, 280] on li "DPM++ SDE" at bounding box center [177, 281] width 225 height 22
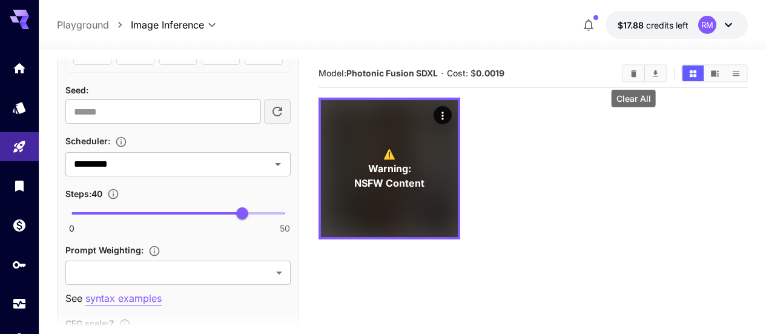
click at [634, 70] on icon "Clear All" at bounding box center [633, 73] width 9 height 9
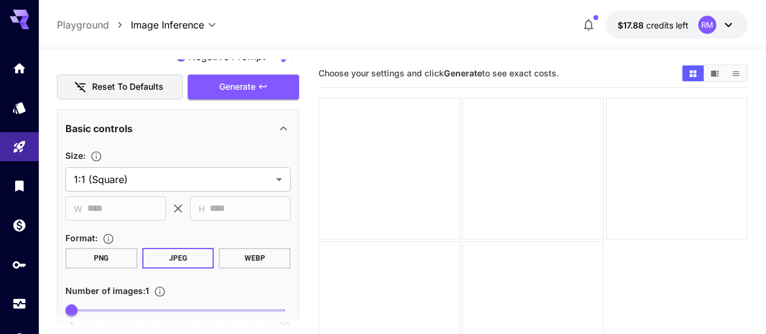
scroll to position [303, 0]
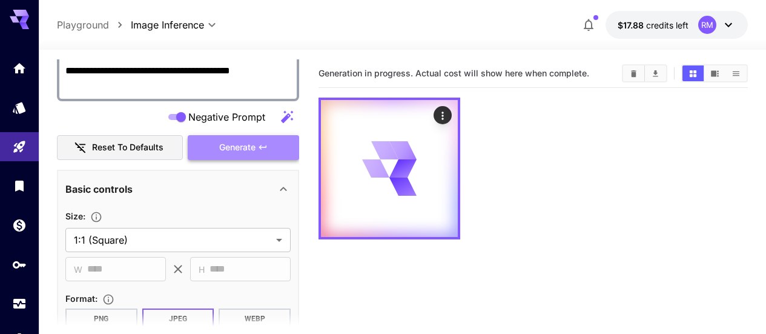
click at [233, 145] on span "Generate" at bounding box center [237, 147] width 36 height 15
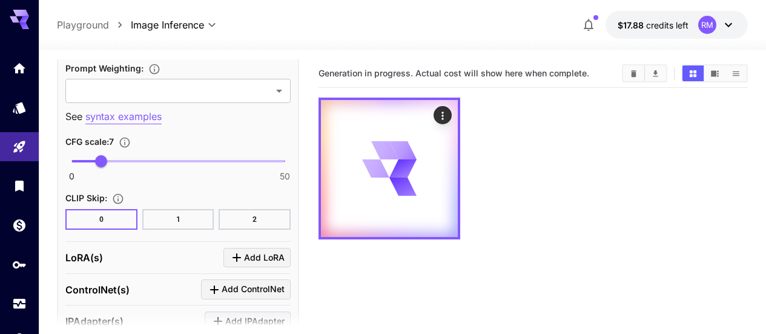
scroll to position [1211, 0]
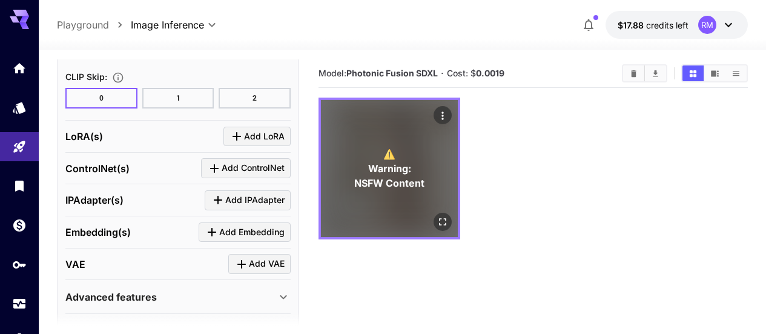
click at [437, 216] on icon "Open in fullscreen" at bounding box center [443, 222] width 12 height 12
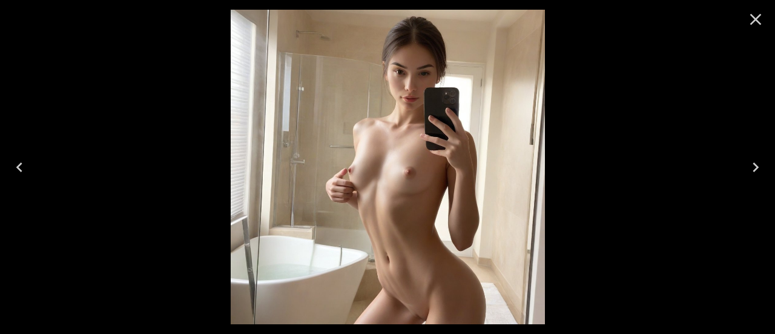
click at [753, 25] on icon "Close" at bounding box center [755, 19] width 19 height 19
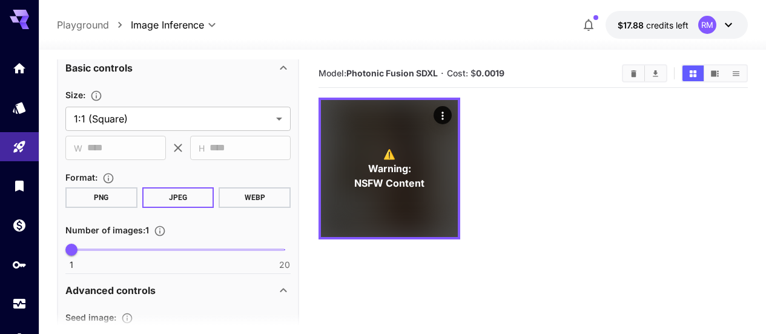
scroll to position [363, 0]
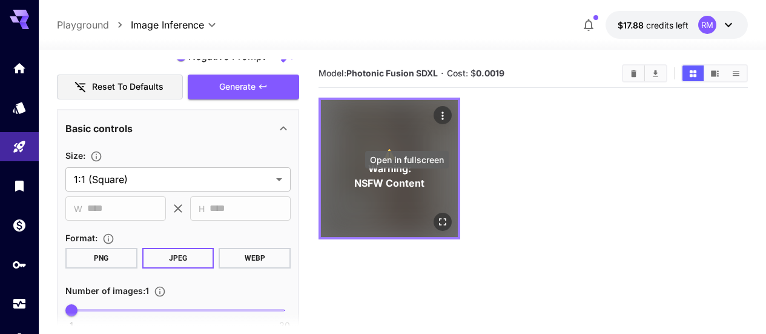
click at [434, 213] on button "Open in fullscreen" at bounding box center [443, 222] width 18 height 18
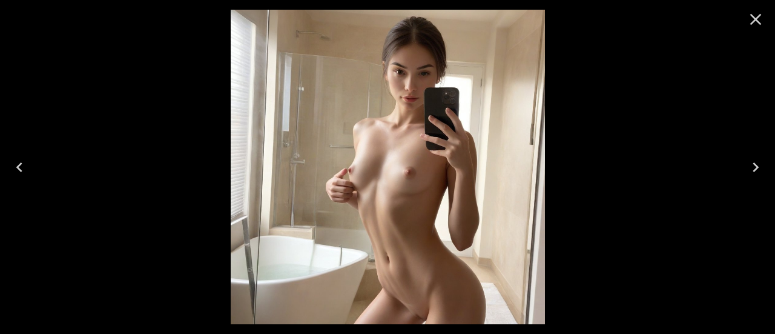
click at [757, 13] on icon "Close" at bounding box center [755, 19] width 19 height 19
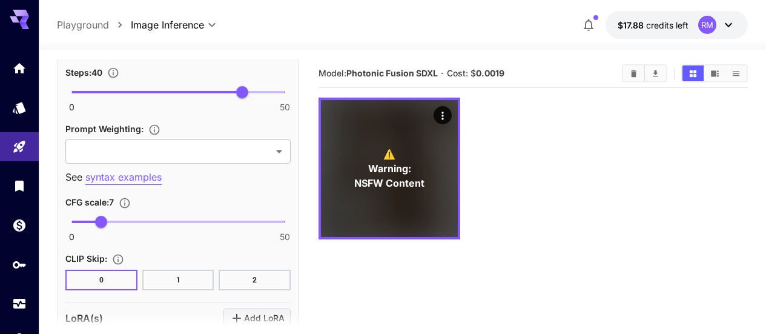
scroll to position [1090, 0]
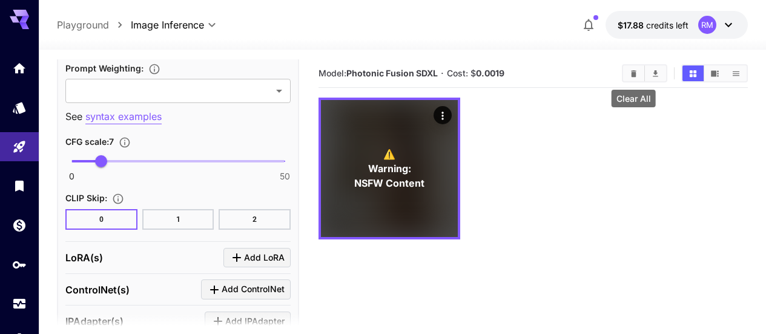
click at [630, 73] on icon "Clear All" at bounding box center [633, 73] width 9 height 9
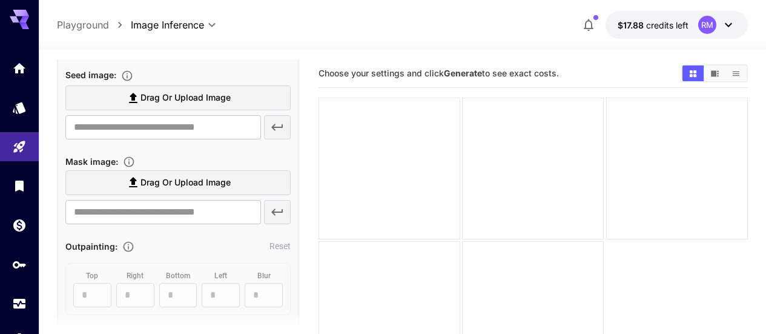
scroll to position [485, 0]
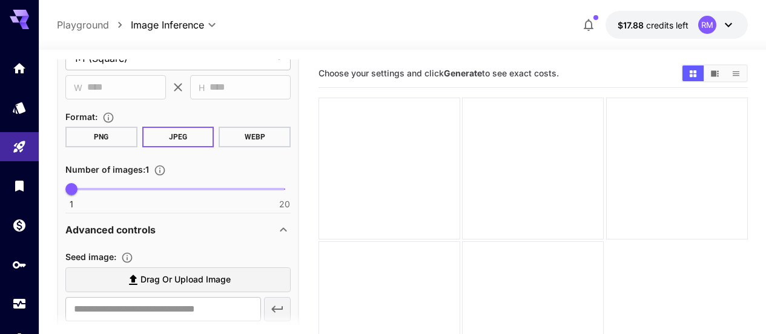
click at [122, 191] on span "1 20 1" at bounding box center [177, 189] width 213 height 18
type input "*"
click at [129, 190] on span "1 20 6" at bounding box center [177, 189] width 213 height 18
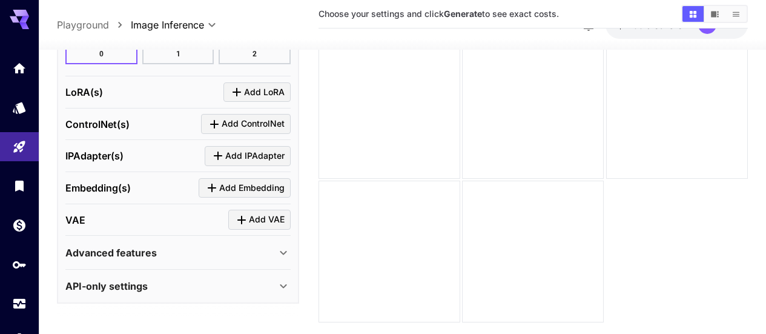
scroll to position [96, 0]
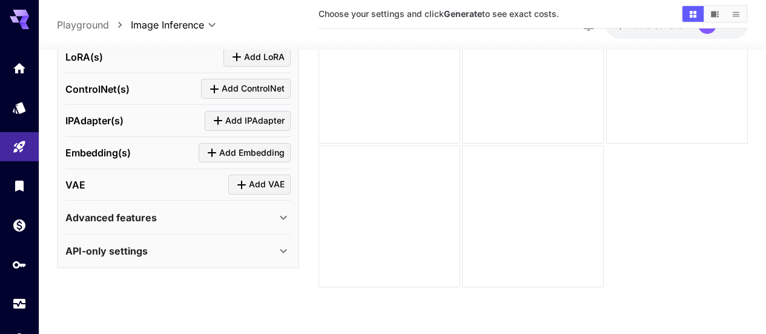
click at [133, 216] on p "Advanced features" at bounding box center [110, 217] width 91 height 15
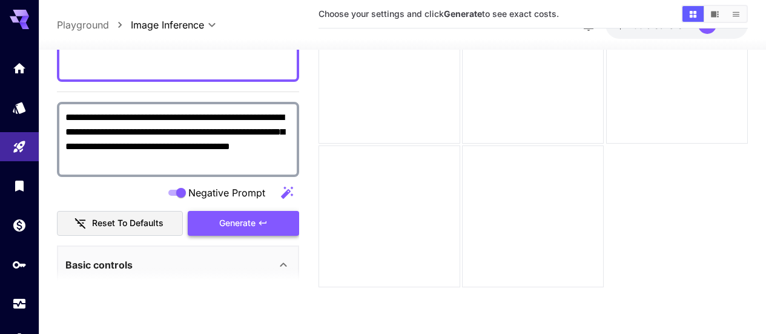
scroll to position [242, 0]
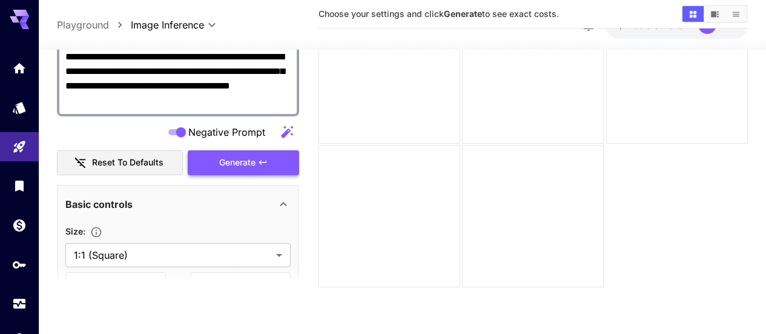
click at [267, 166] on icon "button" at bounding box center [263, 162] width 10 height 10
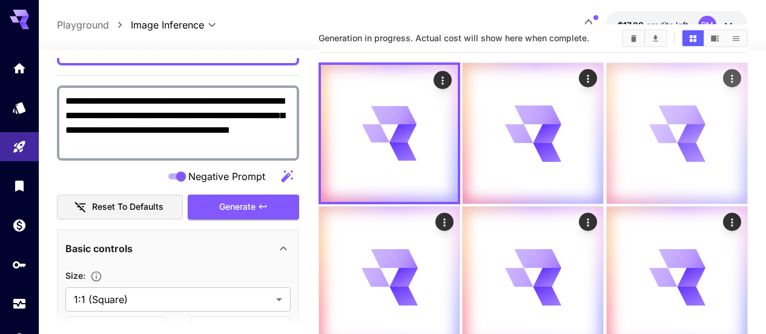
scroll to position [0, 0]
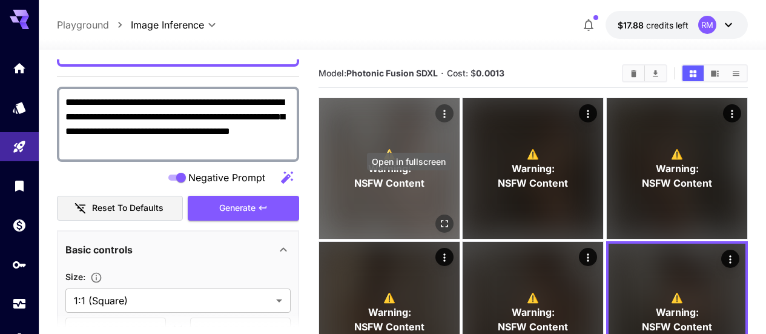
click at [439, 217] on icon "Open in fullscreen" at bounding box center [445, 223] width 12 height 12
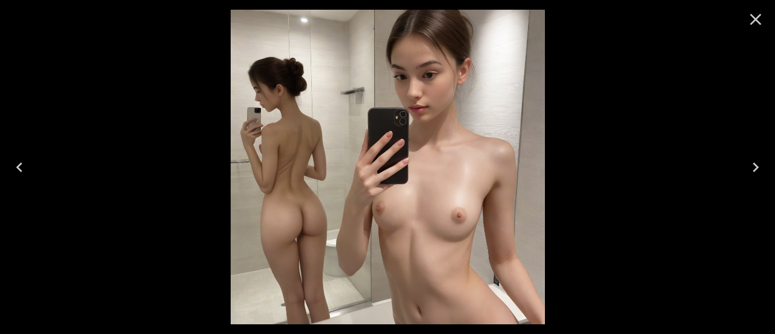
click at [758, 167] on icon "Next" at bounding box center [756, 167] width 6 height 10
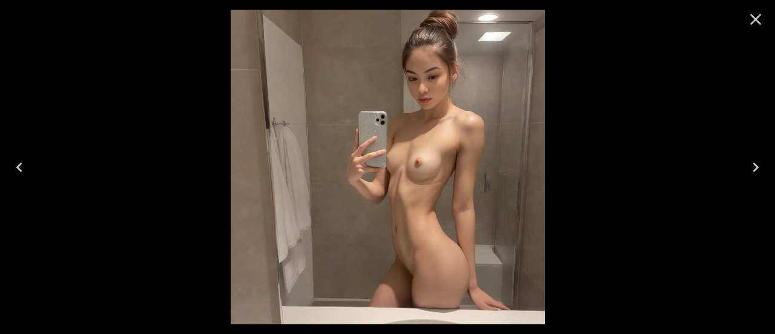
click at [756, 167] on icon "Next" at bounding box center [755, 166] width 19 height 19
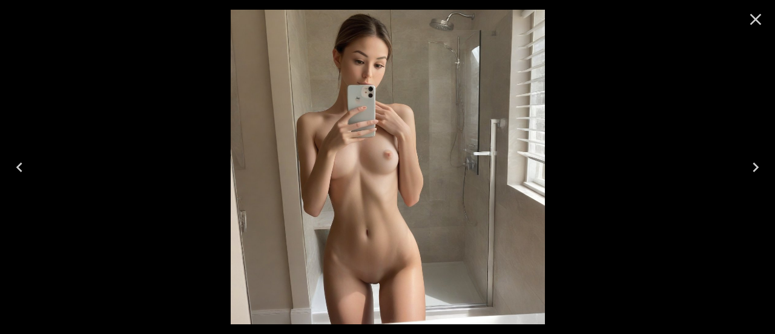
click at [756, 167] on icon "Next" at bounding box center [755, 166] width 19 height 19
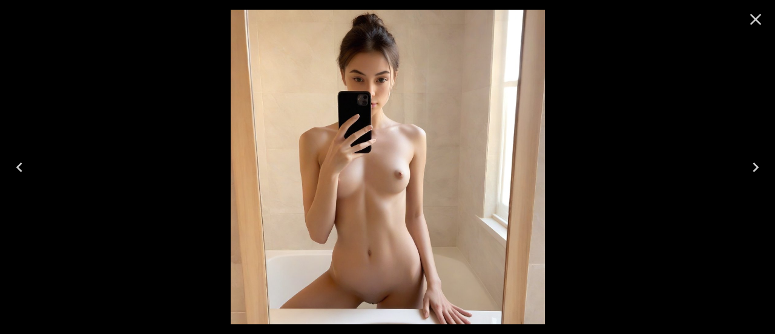
click at [756, 167] on icon "Next" at bounding box center [755, 166] width 19 height 19
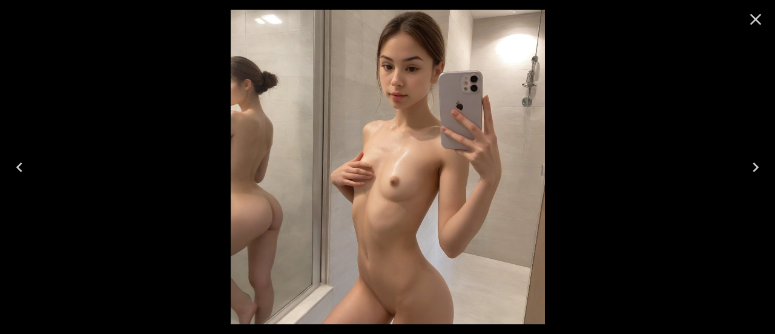
click at [756, 167] on icon "Next" at bounding box center [755, 166] width 19 height 19
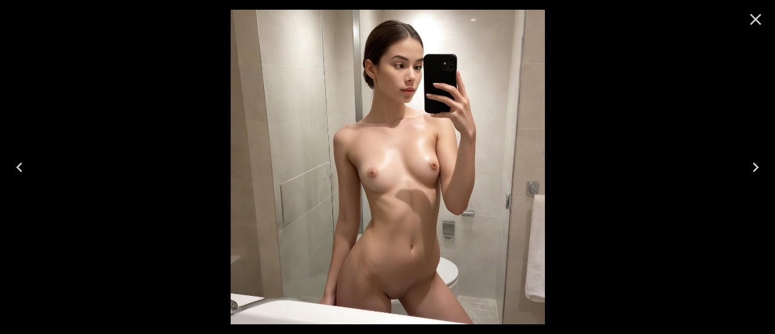
click at [756, 167] on icon "Next" at bounding box center [755, 166] width 19 height 19
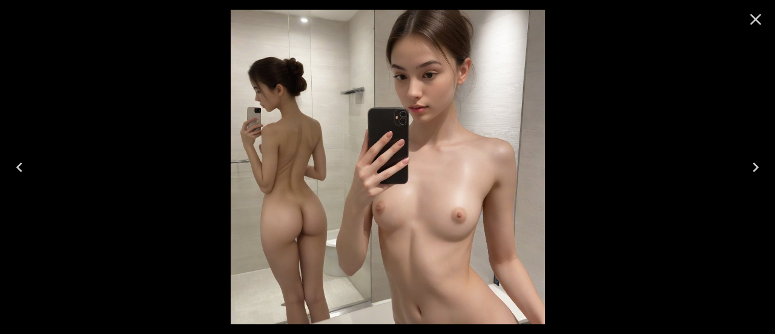
click at [756, 167] on icon "Next" at bounding box center [755, 166] width 19 height 19
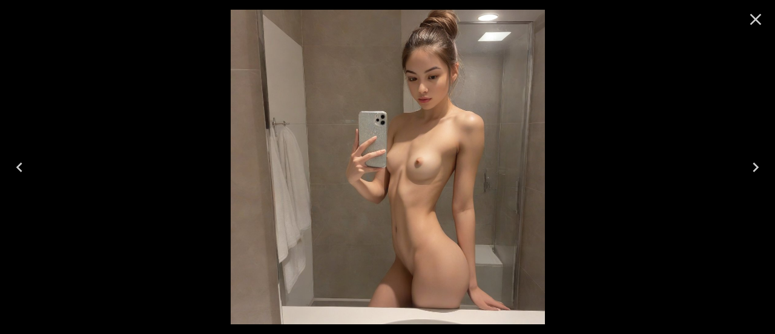
click at [756, 167] on icon "Next" at bounding box center [755, 166] width 19 height 19
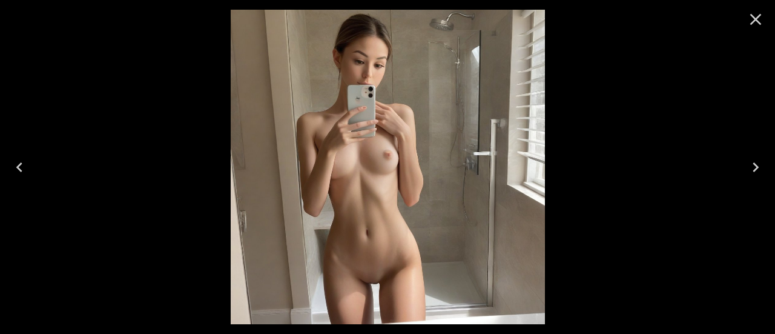
click at [756, 167] on icon "Next" at bounding box center [755, 166] width 19 height 19
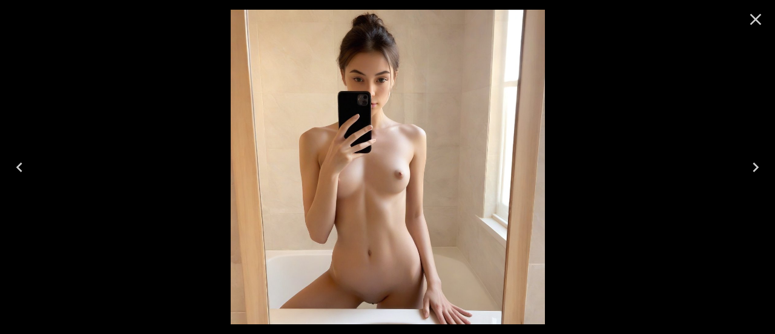
click at [758, 182] on button "Next" at bounding box center [755, 167] width 39 height 48
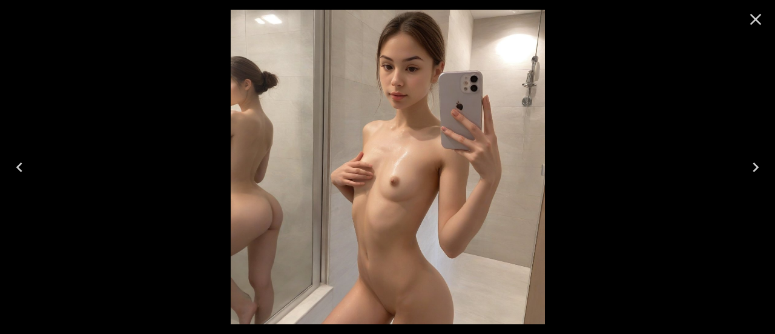
click at [755, 19] on icon "Close" at bounding box center [756, 20] width 12 height 12
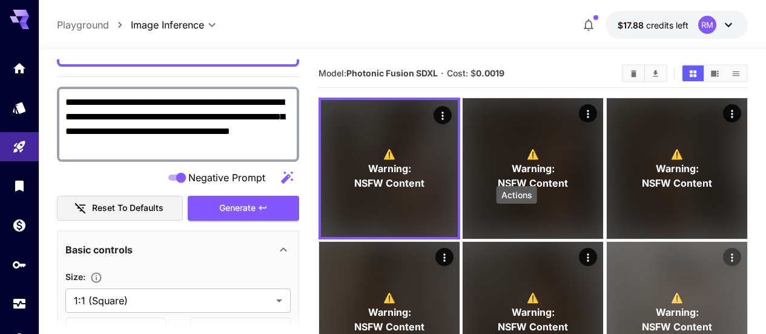
click at [726, 251] on icon "Actions" at bounding box center [732, 257] width 12 height 12
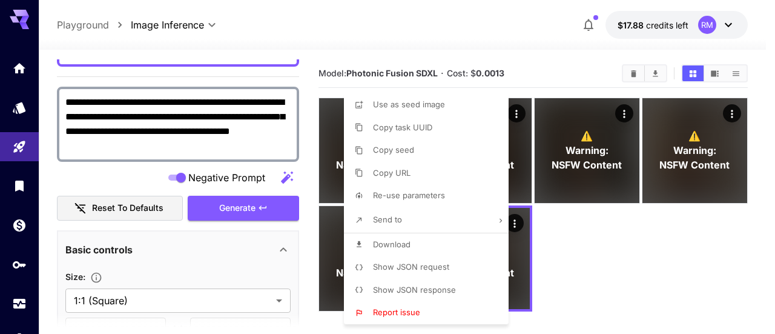
click at [657, 231] on div at bounding box center [387, 167] width 775 height 334
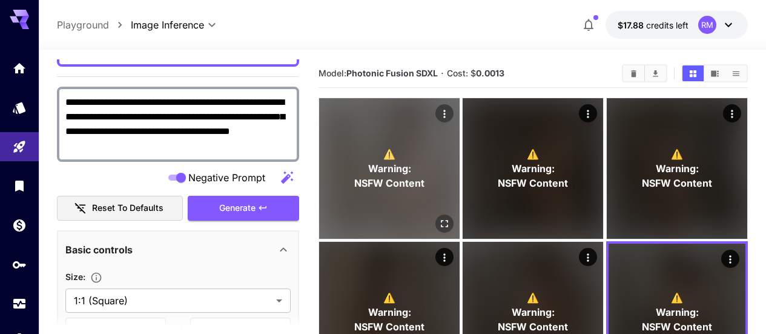
click at [391, 176] on span "NSFW Content" at bounding box center [389, 183] width 70 height 15
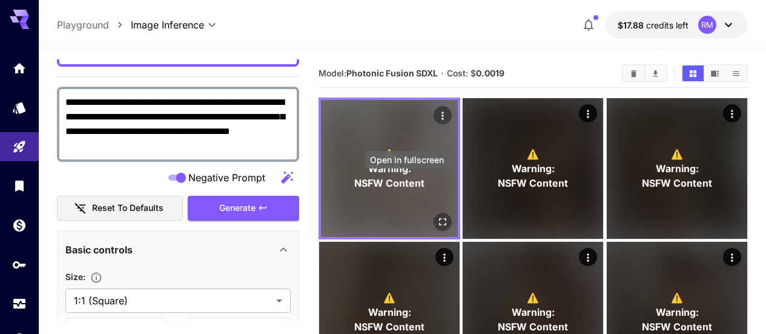
click at [434, 213] on button "Open in fullscreen" at bounding box center [443, 222] width 18 height 18
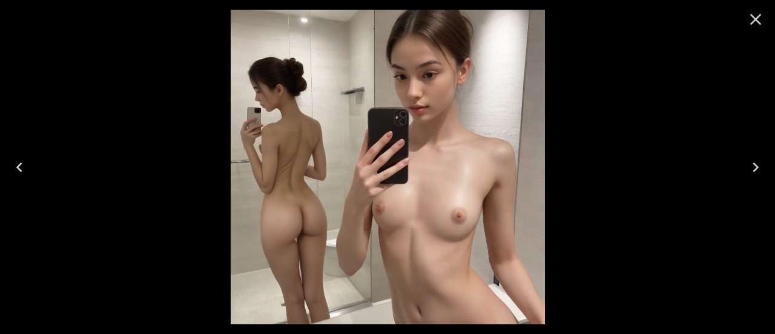
click at [749, 163] on icon "Next" at bounding box center [755, 166] width 19 height 19
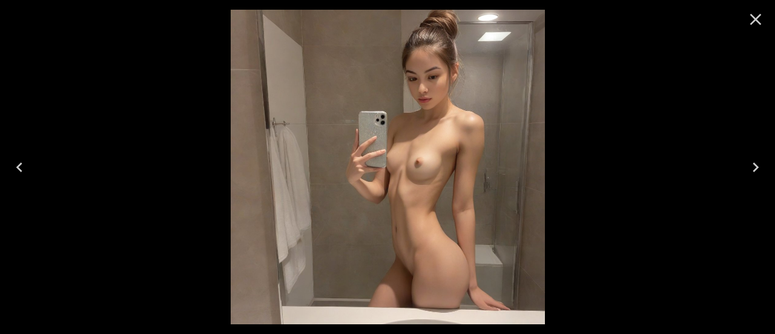
click at [749, 162] on icon "Next" at bounding box center [755, 166] width 19 height 19
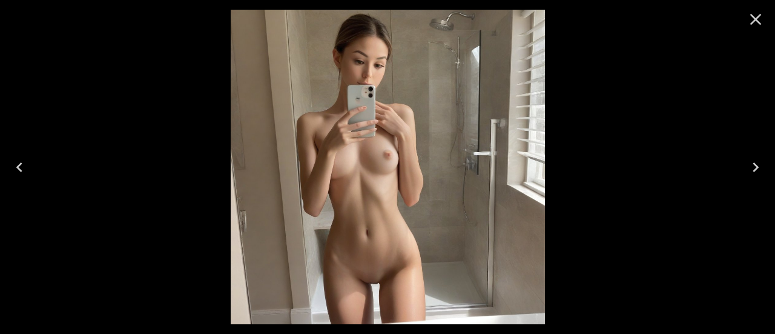
click at [749, 162] on icon "Next" at bounding box center [755, 166] width 19 height 19
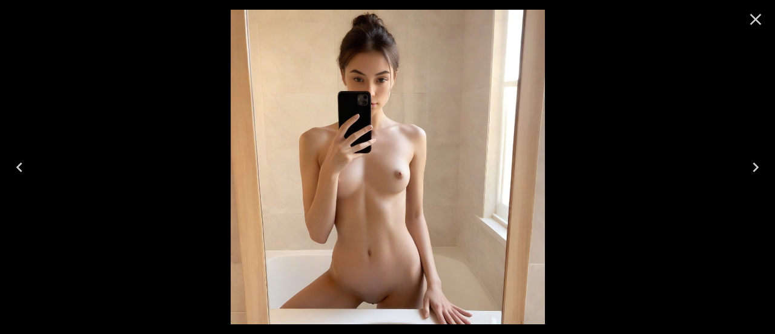
click at [749, 162] on icon "Next" at bounding box center [755, 166] width 19 height 19
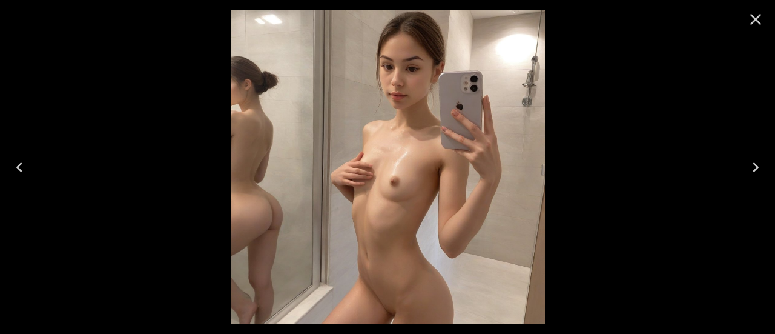
click at [749, 162] on icon "Next" at bounding box center [755, 166] width 19 height 19
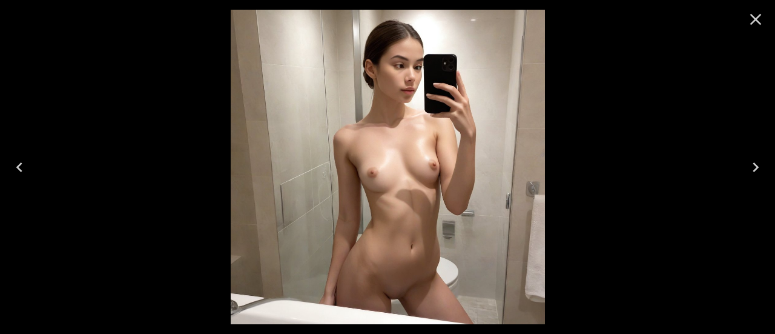
click at [749, 162] on icon "Next" at bounding box center [755, 166] width 19 height 19
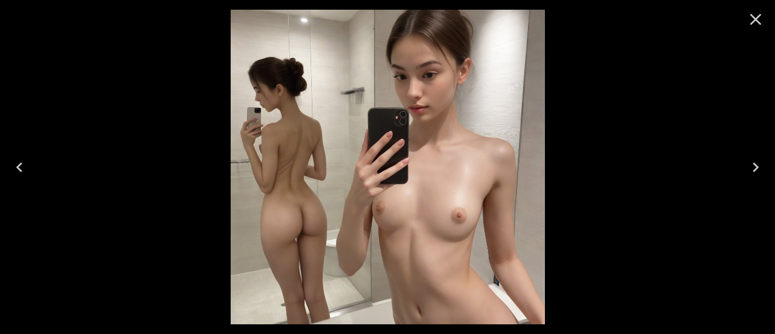
click at [749, 162] on icon "Next" at bounding box center [755, 166] width 19 height 19
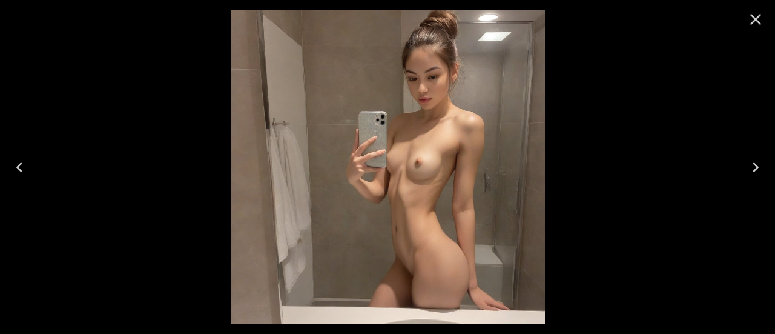
click at [749, 162] on icon "Next" at bounding box center [755, 166] width 19 height 19
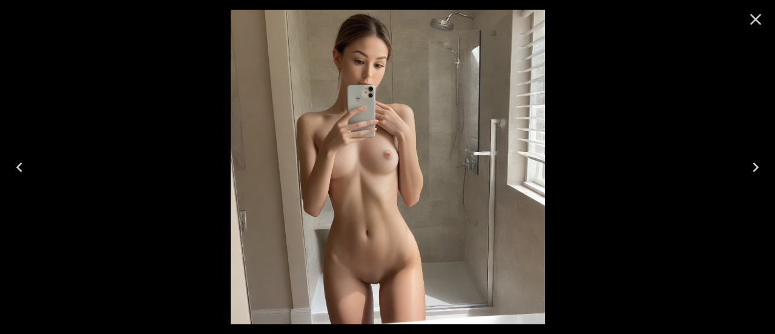
click at [749, 162] on icon "Next" at bounding box center [755, 166] width 19 height 19
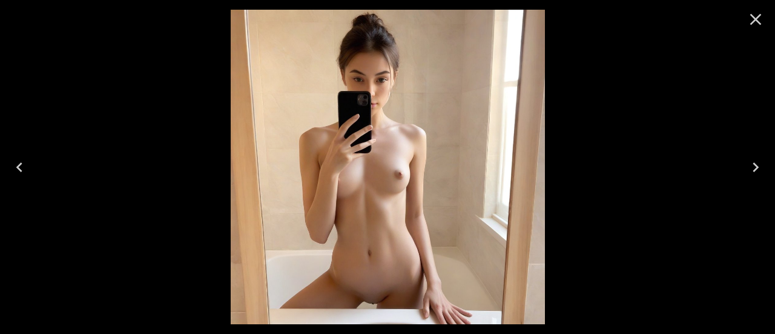
click at [749, 162] on icon "Next" at bounding box center [755, 166] width 19 height 19
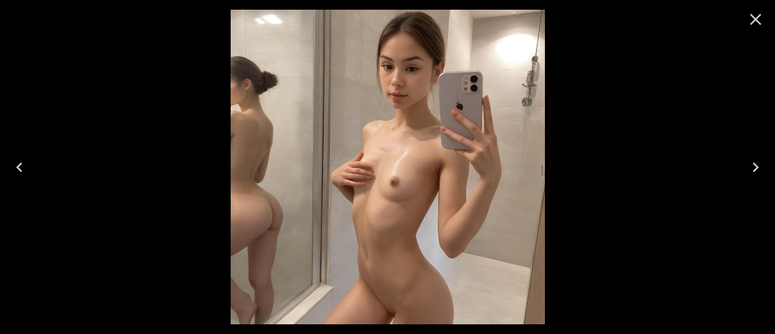
drag, startPoint x: 482, startPoint y: 179, endPoint x: 754, endPoint y: 16, distance: 317.2
click at [754, 16] on icon "Close" at bounding box center [755, 19] width 19 height 19
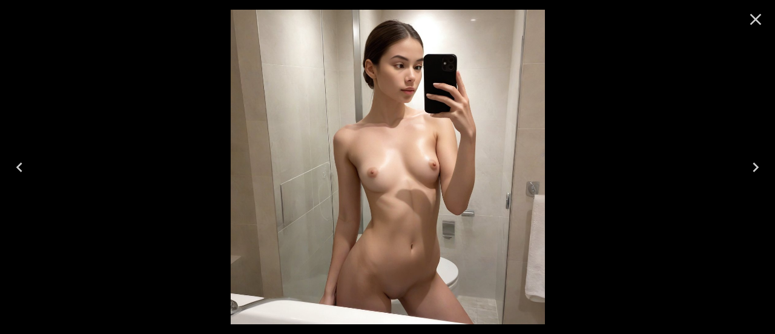
click at [761, 25] on icon "Close" at bounding box center [755, 19] width 19 height 19
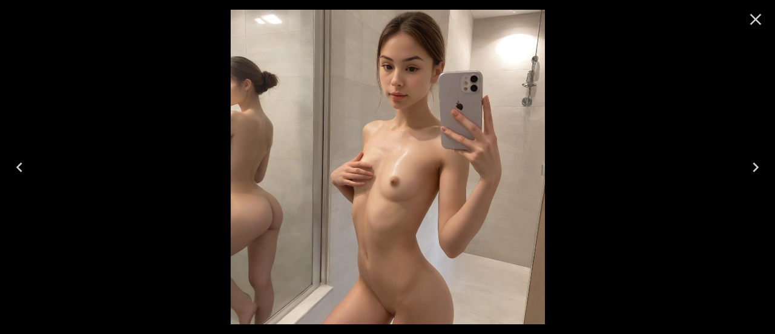
click at [758, 15] on icon "Close" at bounding box center [755, 19] width 19 height 19
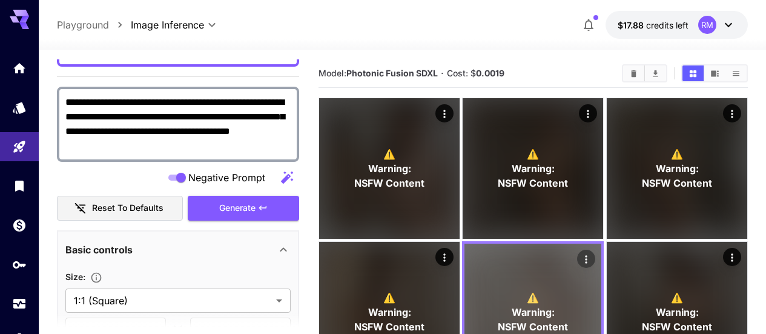
drag, startPoint x: 379, startPoint y: 242, endPoint x: 354, endPoint y: 255, distance: 28.7
click at [512, 305] on span "Warning:" at bounding box center [533, 312] width 43 height 15
click at [581, 253] on icon "Actions" at bounding box center [587, 259] width 12 height 12
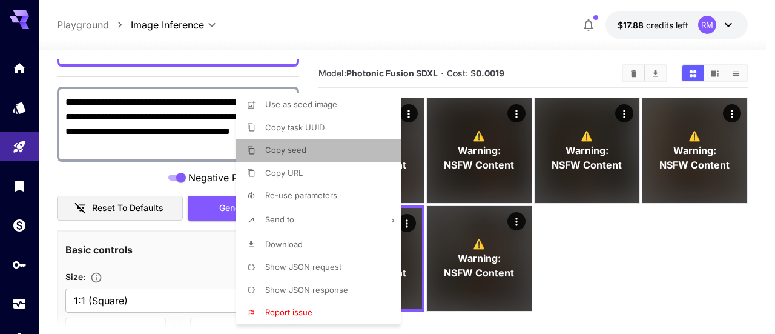
click at [317, 150] on li "Copy seed" at bounding box center [322, 150] width 172 height 23
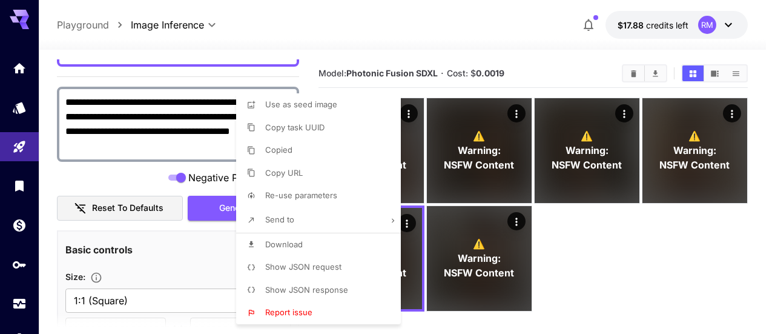
click at [170, 258] on div at bounding box center [387, 167] width 775 height 334
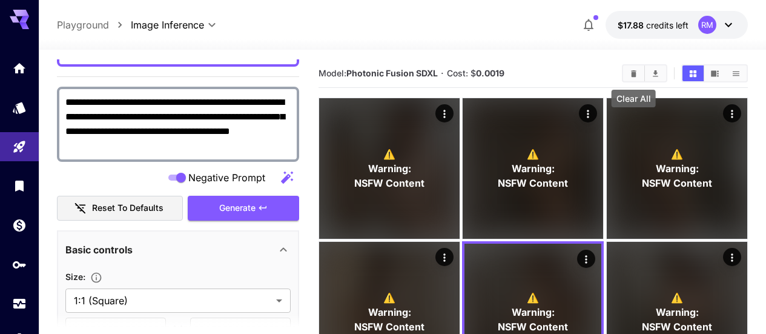
click at [640, 77] on button "Clear All" at bounding box center [633, 73] width 21 height 16
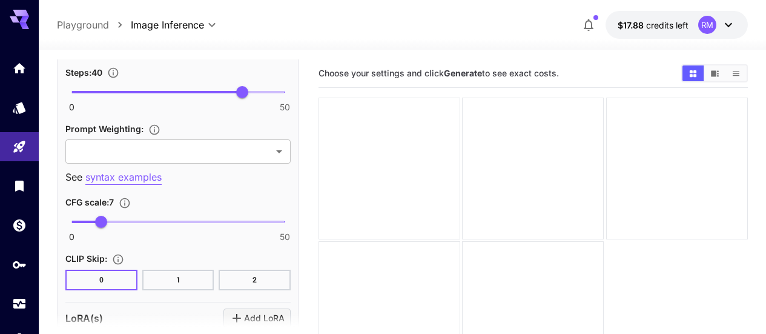
scroll to position [909, 0]
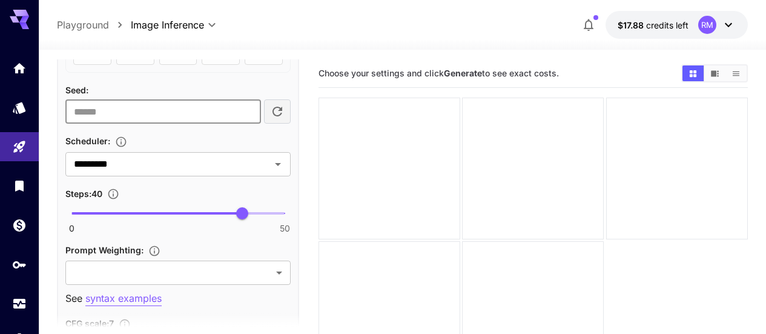
click at [176, 112] on input "number" at bounding box center [163, 111] width 196 height 24
paste input "**********"
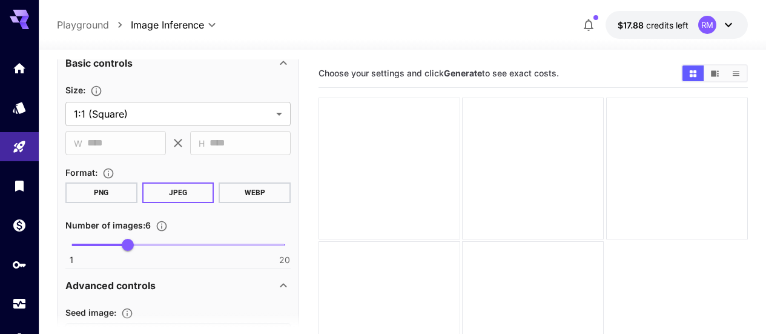
scroll to position [187, 0]
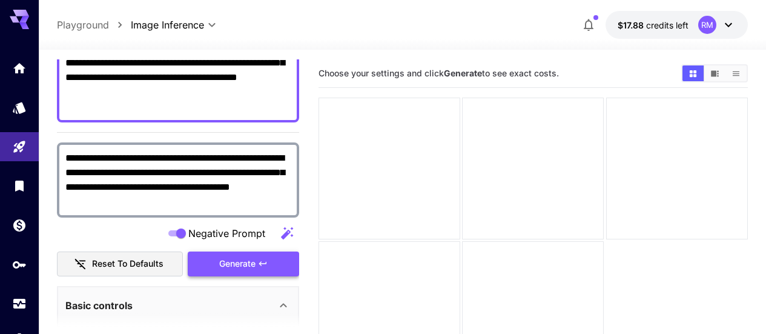
click at [253, 265] on span "Generate" at bounding box center [237, 263] width 36 height 15
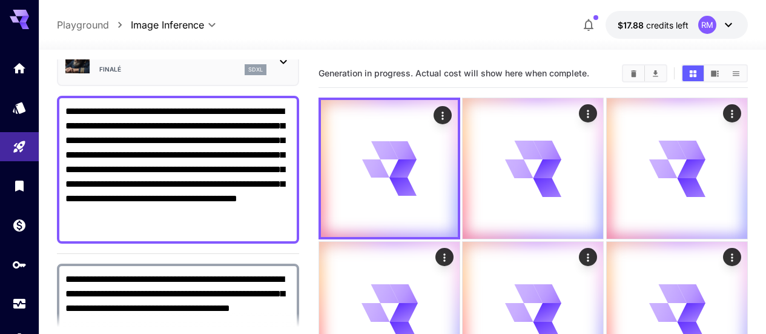
scroll to position [5, 0]
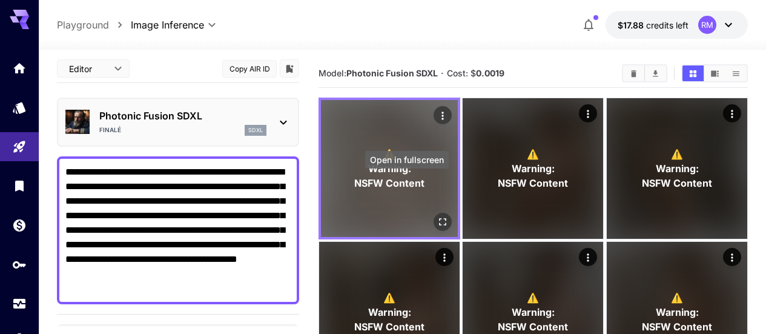
click at [437, 216] on icon "Open in fullscreen" at bounding box center [443, 222] width 12 height 12
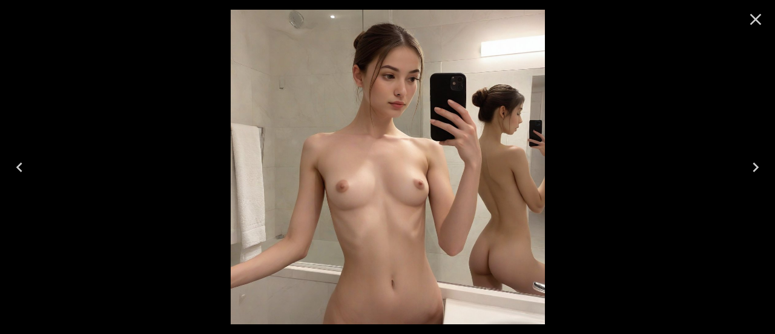
click at [761, 167] on icon "Next" at bounding box center [755, 166] width 19 height 19
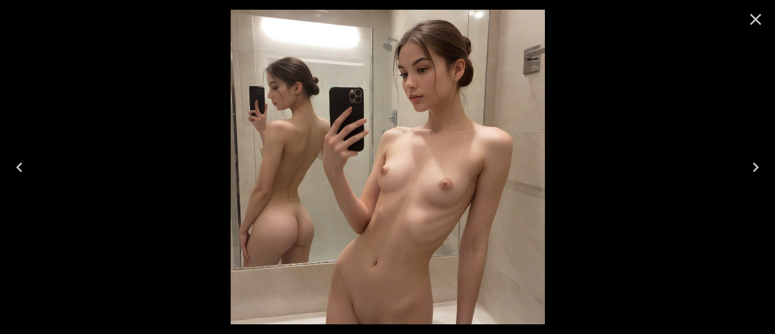
click at [761, 167] on icon "Next" at bounding box center [755, 166] width 19 height 19
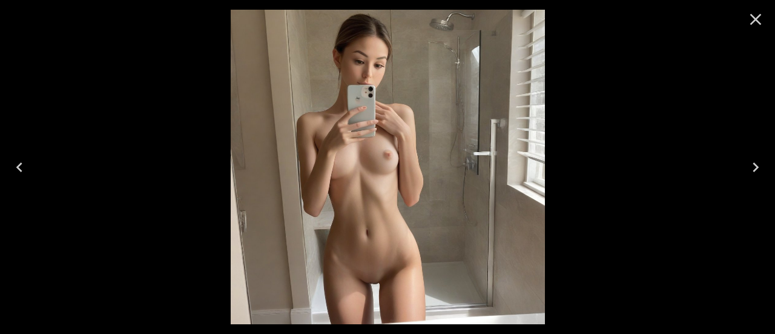
click at [761, 167] on icon "Next" at bounding box center [755, 166] width 19 height 19
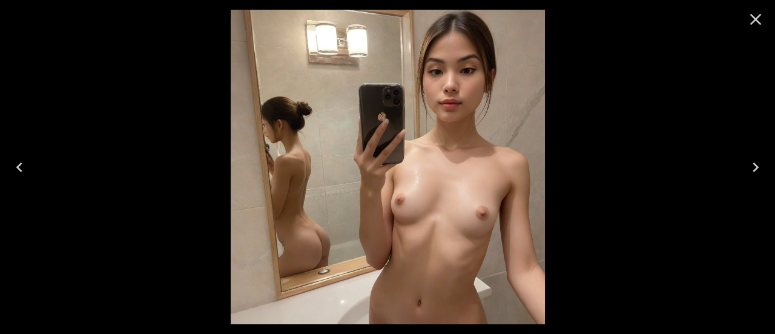
click at [761, 167] on icon "Next" at bounding box center [755, 166] width 19 height 19
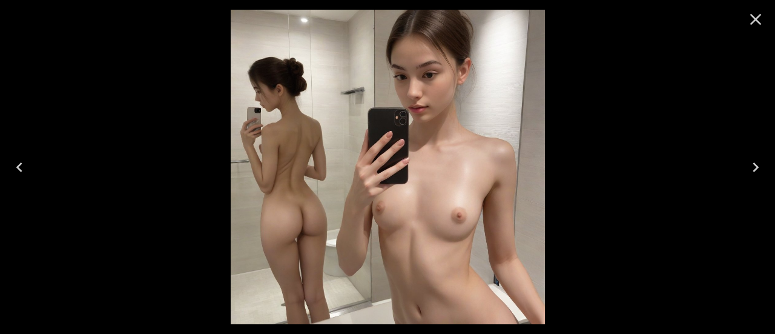
click at [761, 167] on icon "Next" at bounding box center [755, 166] width 19 height 19
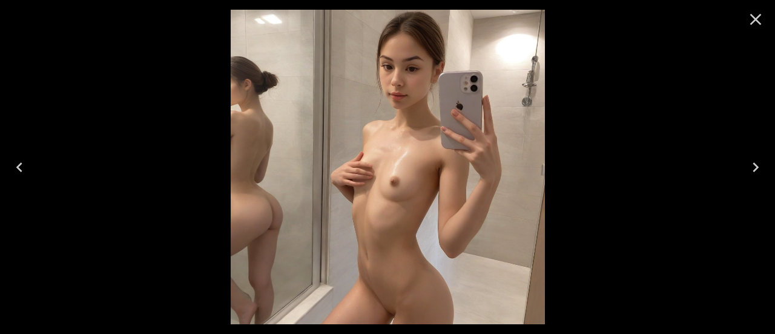
click at [761, 167] on icon "Next" at bounding box center [755, 166] width 19 height 19
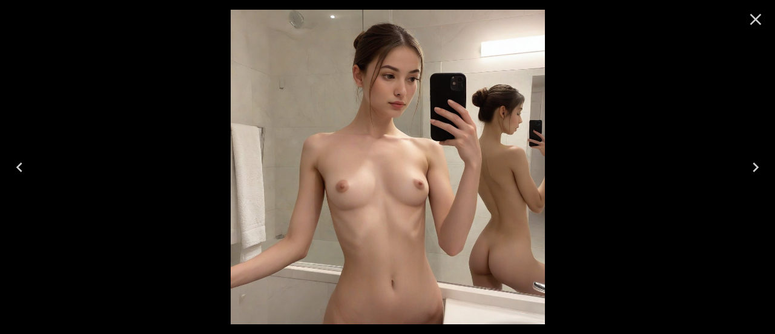
click at [761, 167] on icon "Next" at bounding box center [755, 166] width 19 height 19
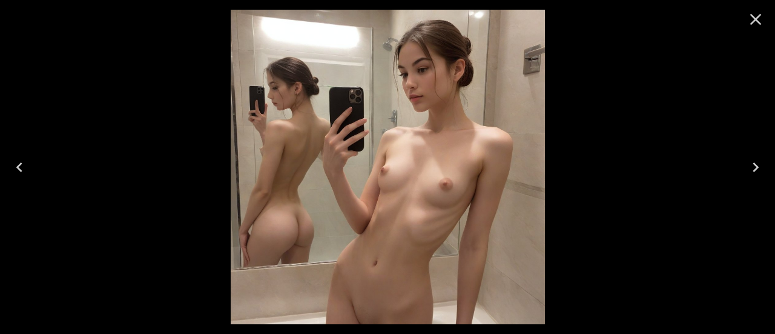
click at [757, 19] on icon "Close" at bounding box center [756, 20] width 12 height 12
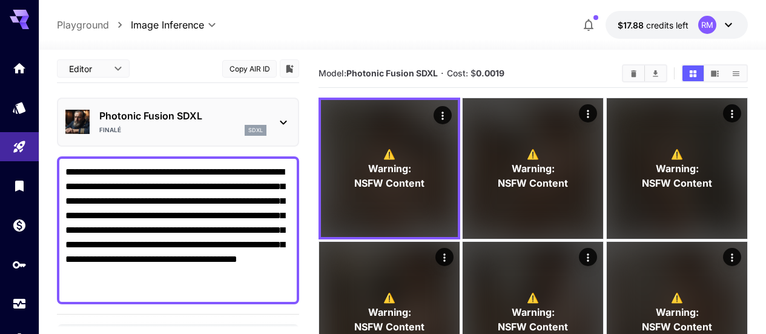
click at [242, 230] on textarea "**********" at bounding box center [177, 230] width 225 height 131
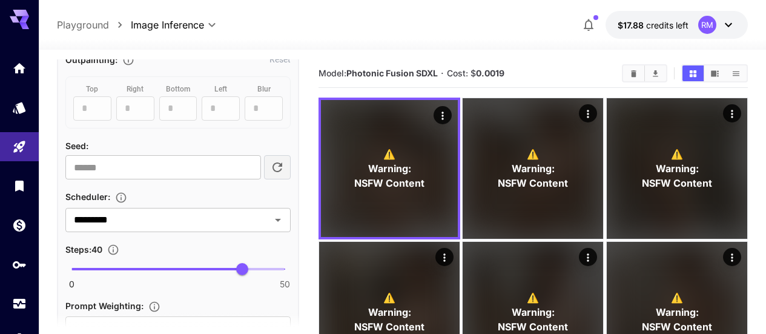
scroll to position [913, 0]
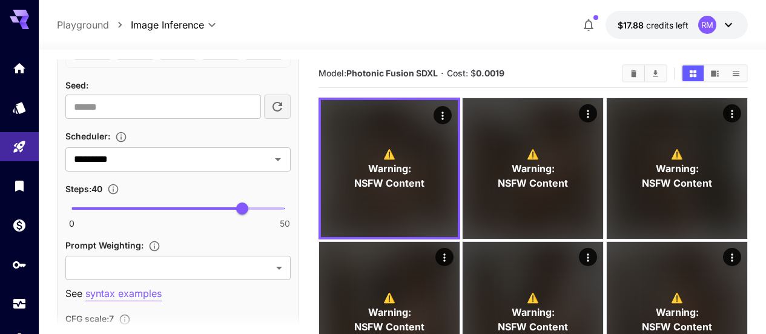
click at [282, 107] on icon "button" at bounding box center [277, 106] width 15 height 15
type input "**********"
drag, startPoint x: 141, startPoint y: 113, endPoint x: 56, endPoint y: 110, distance: 85.5
click at [56, 110] on section "**********" at bounding box center [402, 240] width 727 height 380
click at [136, 133] on div "Scheduler :" at bounding box center [177, 135] width 225 height 15
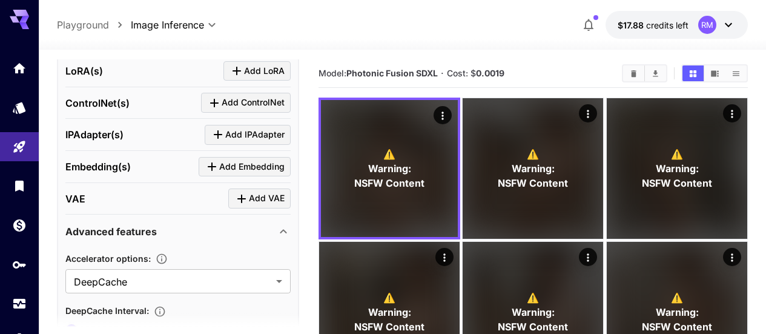
scroll to position [1398, 0]
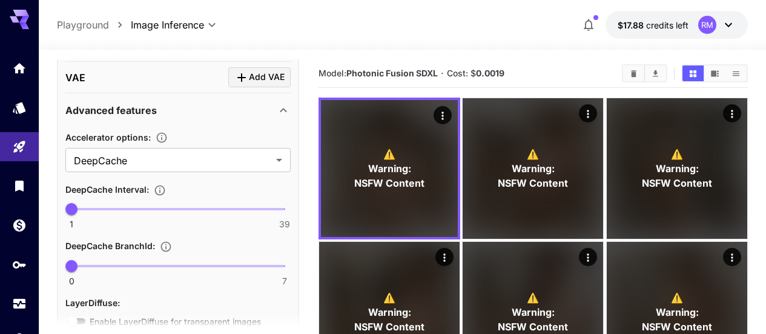
click at [268, 108] on div "Advanced features" at bounding box center [170, 110] width 211 height 15
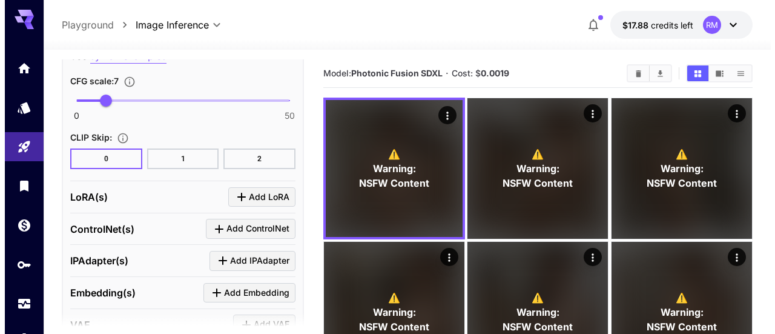
scroll to position [1211, 0]
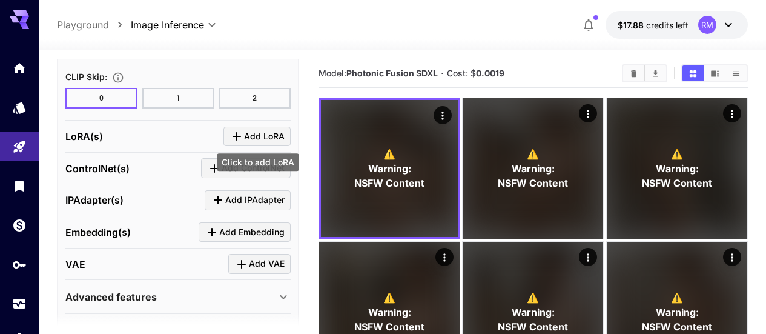
click at [238, 130] on icon "Click to add LoRA" at bounding box center [237, 136] width 15 height 15
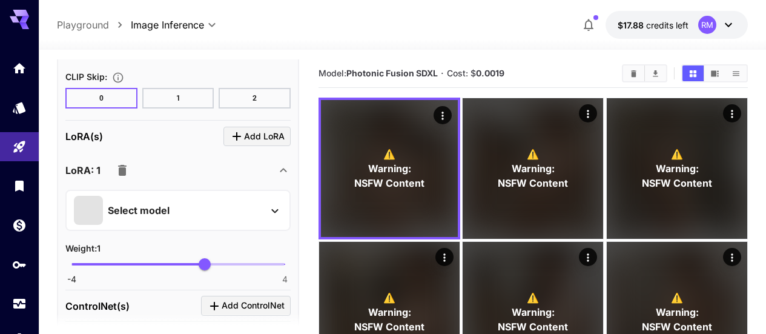
click at [203, 206] on div "Select model" at bounding box center [168, 210] width 189 height 29
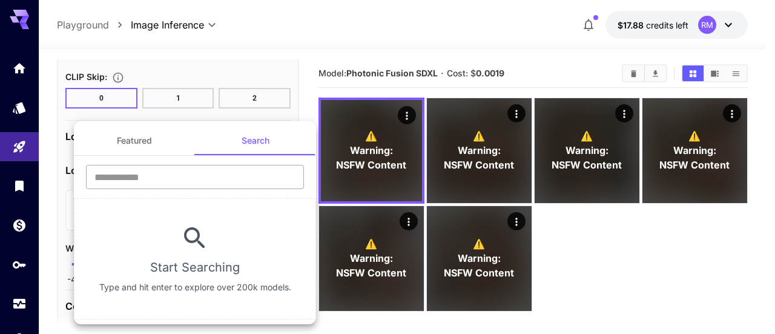
click at [213, 182] on input "text" at bounding box center [195, 177] width 218 height 24
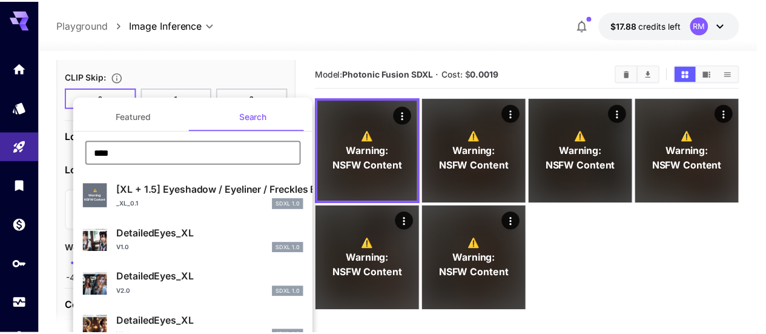
scroll to position [61, 0]
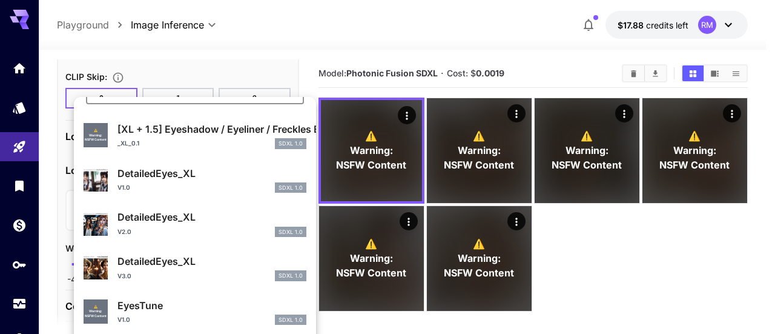
type input "****"
click at [199, 266] on p "DetailedEyes_XL" at bounding box center [211, 261] width 189 height 15
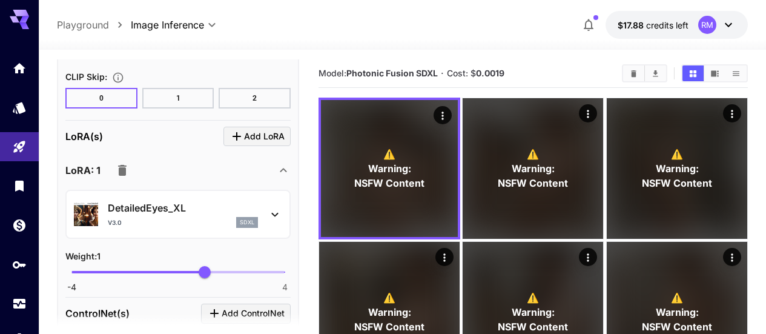
click at [632, 74] on icon "Clear All" at bounding box center [633, 73] width 5 height 7
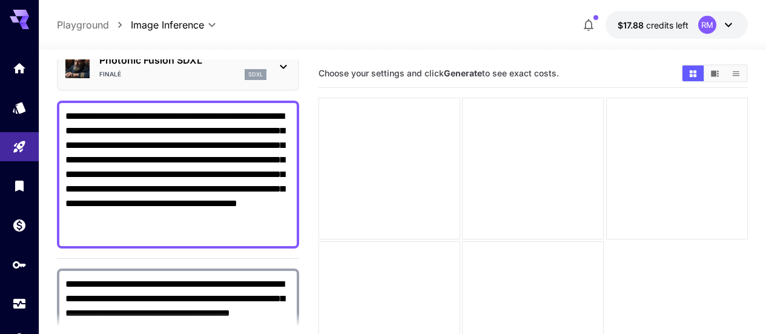
scroll to position [182, 0]
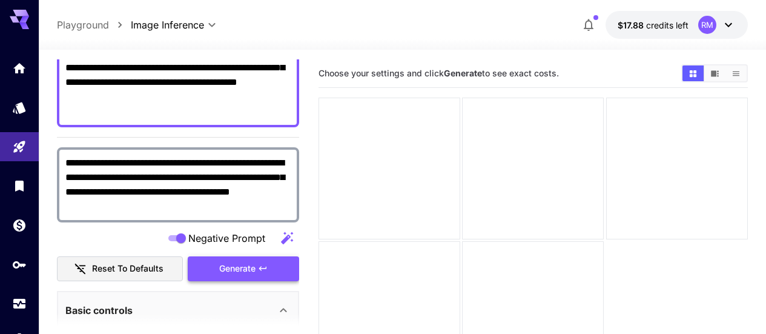
click at [236, 266] on span "Generate" at bounding box center [237, 268] width 36 height 15
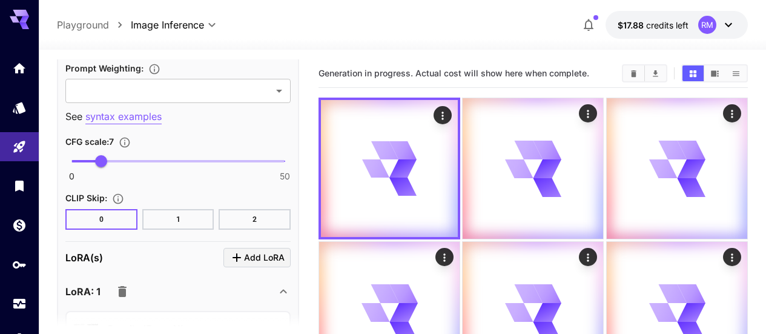
scroll to position [1211, 0]
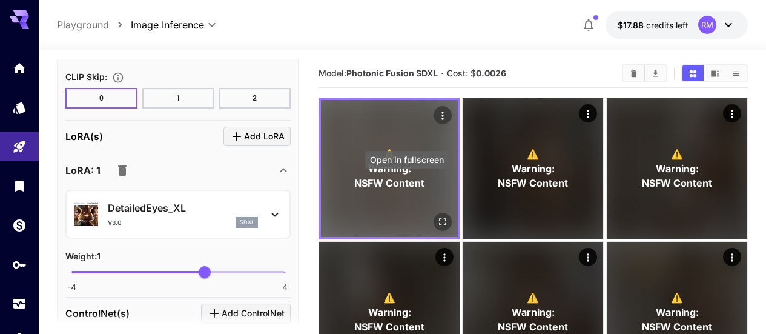
click at [437, 216] on icon "Open in fullscreen" at bounding box center [443, 222] width 12 height 12
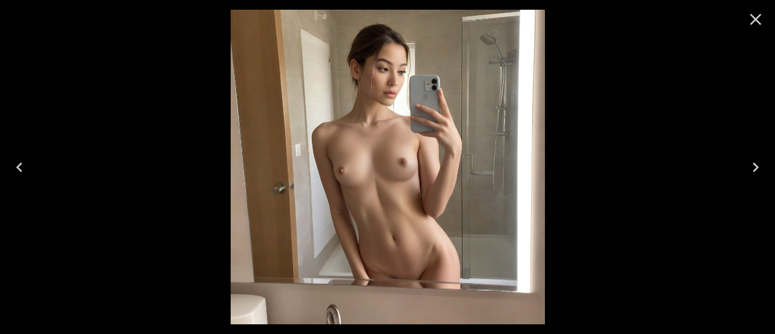
click at [753, 167] on icon "Next" at bounding box center [755, 166] width 19 height 19
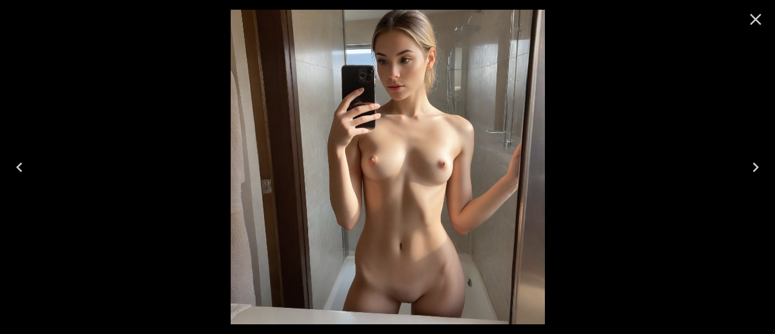
click at [754, 166] on icon "Next" at bounding box center [755, 166] width 19 height 19
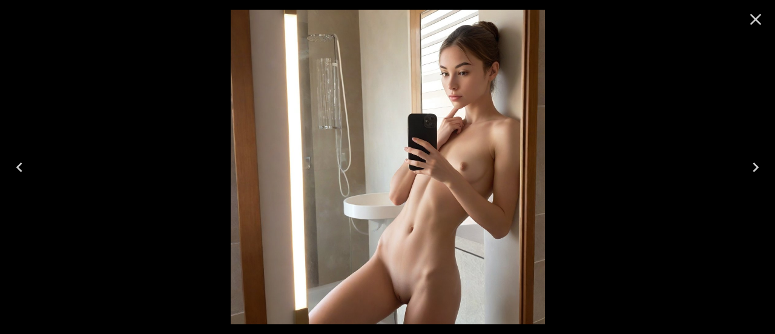
click at [754, 166] on icon "Next" at bounding box center [755, 166] width 19 height 19
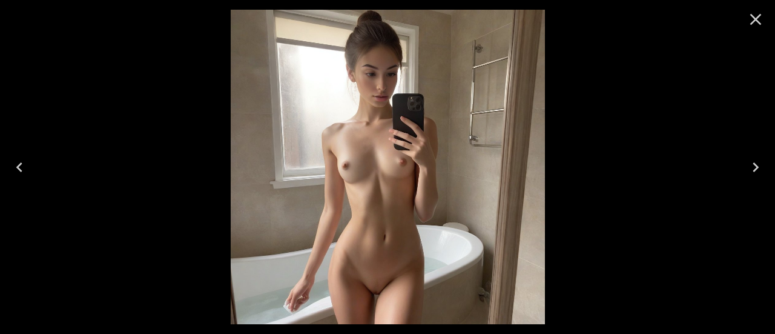
click at [754, 166] on icon "Next" at bounding box center [755, 166] width 19 height 19
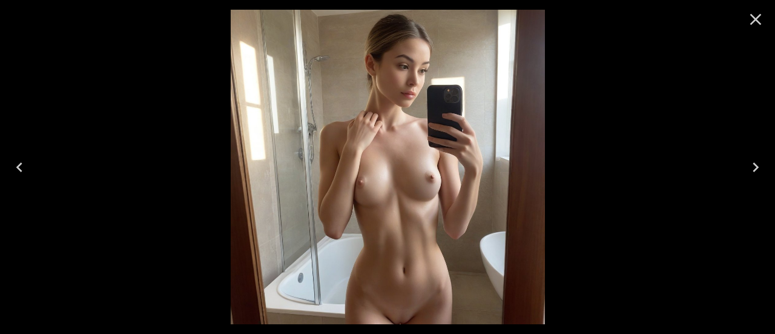
click at [754, 166] on icon "Next" at bounding box center [755, 166] width 19 height 19
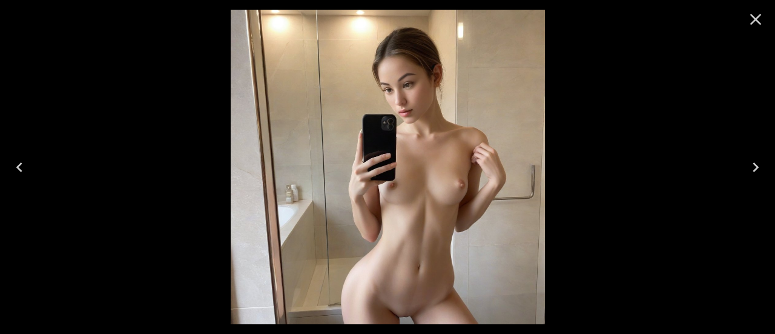
click at [754, 166] on icon "Next" at bounding box center [755, 166] width 19 height 19
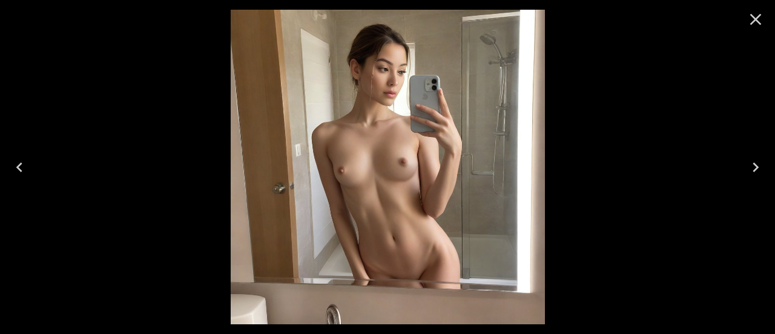
click at [754, 166] on icon "Next" at bounding box center [755, 166] width 19 height 19
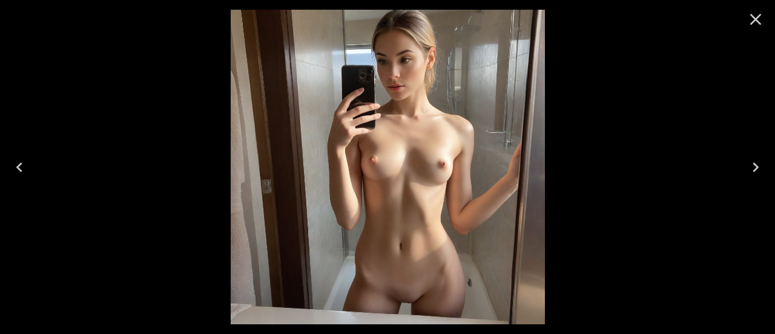
click at [754, 166] on icon "Next" at bounding box center [755, 166] width 19 height 19
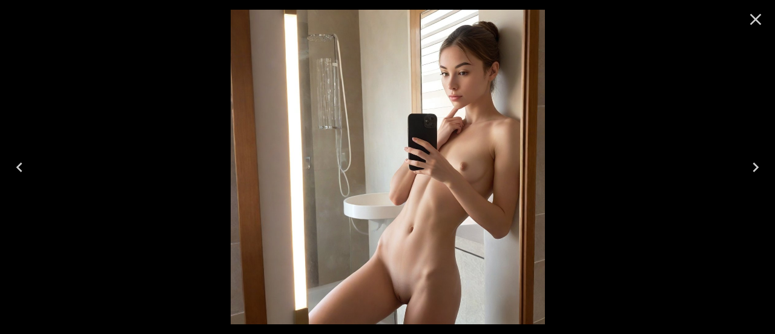
click at [754, 166] on icon "Next" at bounding box center [755, 166] width 19 height 19
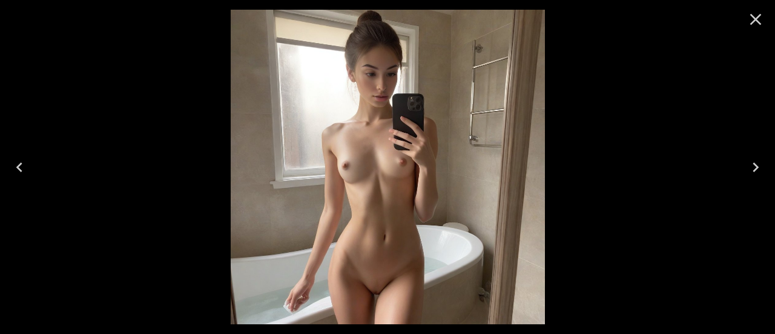
click at [754, 166] on icon "Next" at bounding box center [755, 166] width 19 height 19
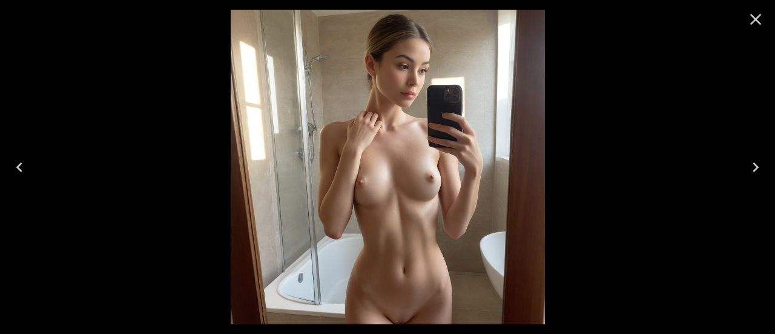
click at [749, 17] on icon "Close" at bounding box center [755, 19] width 19 height 19
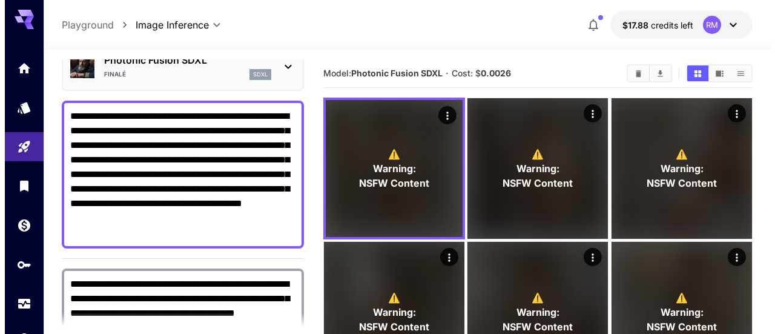
scroll to position [0, 0]
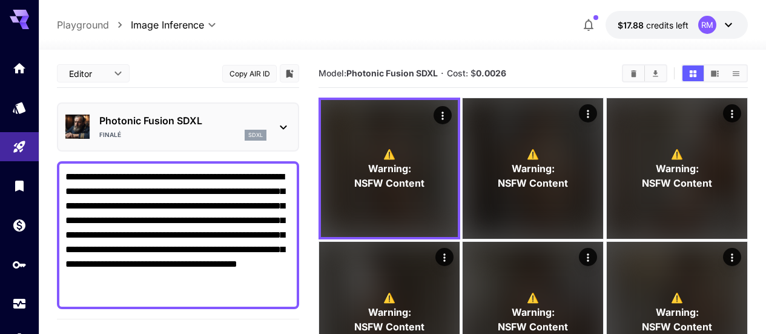
click at [292, 82] on div "Editor **** ​ Copy AIR ID" at bounding box center [178, 73] width 242 height 28
click at [292, 78] on icon "Add to library" at bounding box center [289, 74] width 7 height 8
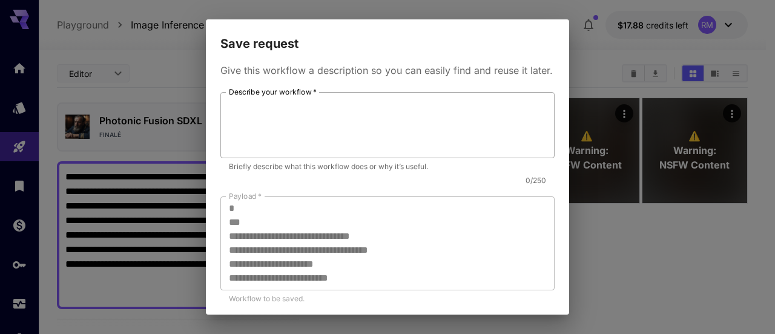
click at [282, 126] on textarea "Describe your workflow   *" at bounding box center [387, 126] width 317 height 56
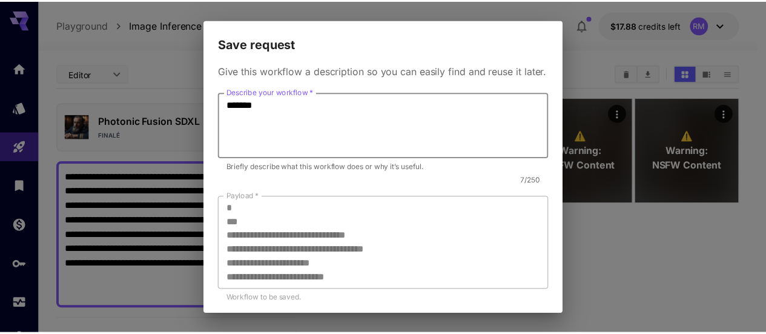
scroll to position [70, 0]
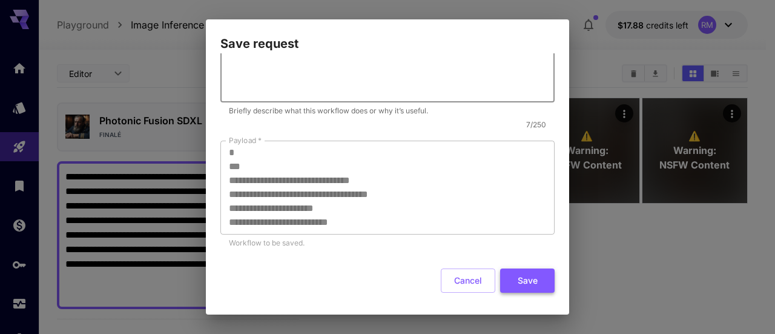
type textarea "******"
click at [524, 280] on button "Save" at bounding box center [527, 280] width 55 height 25
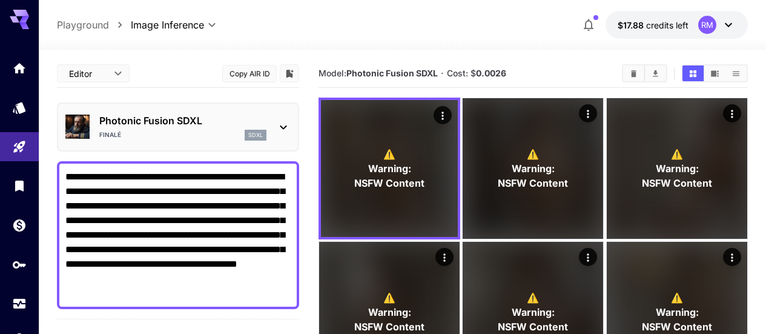
click at [165, 287] on textarea "**********" at bounding box center [177, 235] width 225 height 131
paste textarea "**********"
type textarea "**********"
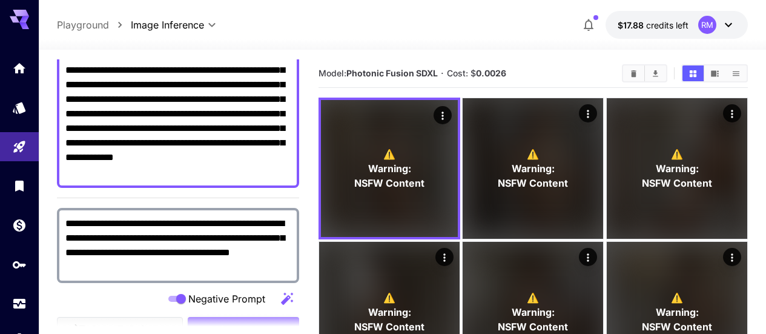
scroll to position [182, 0]
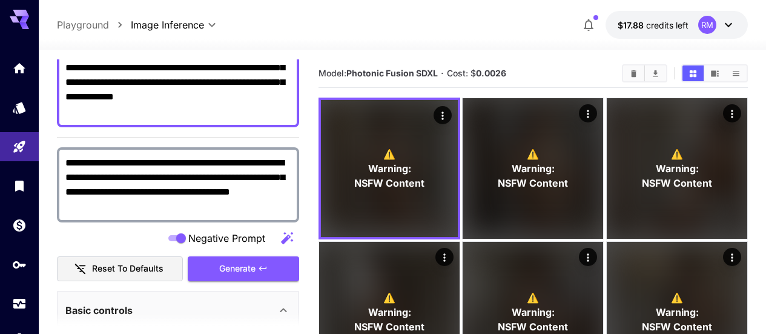
click at [194, 210] on textarea "**********" at bounding box center [177, 185] width 225 height 58
paste textarea "**********"
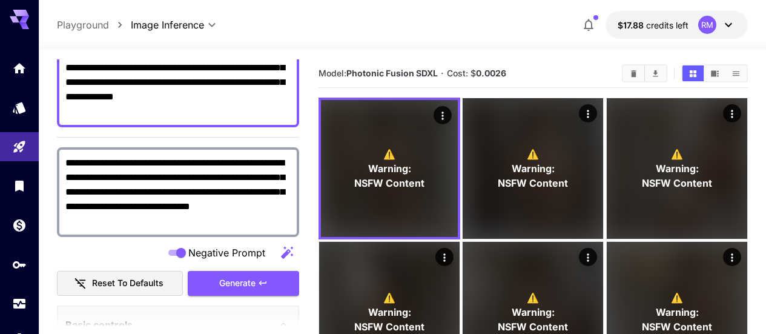
click at [179, 211] on textarea "**********" at bounding box center [177, 192] width 225 height 73
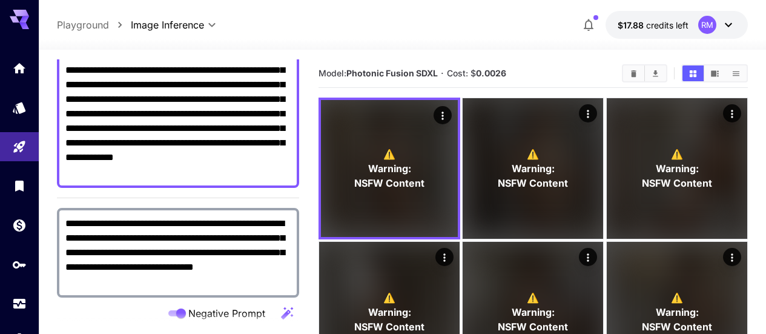
scroll to position [61, 0]
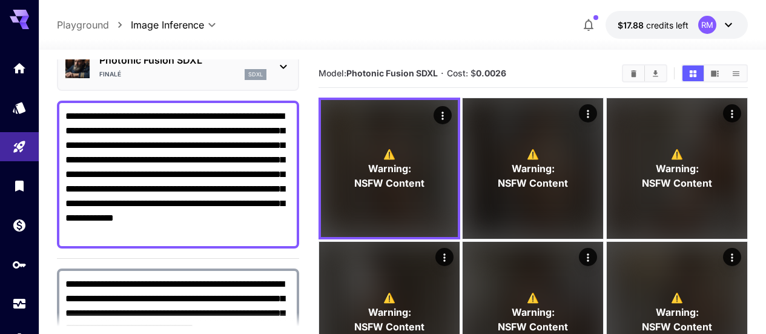
type textarea "**********"
click at [242, 230] on textarea "**********" at bounding box center [177, 174] width 225 height 131
paste textarea "**********"
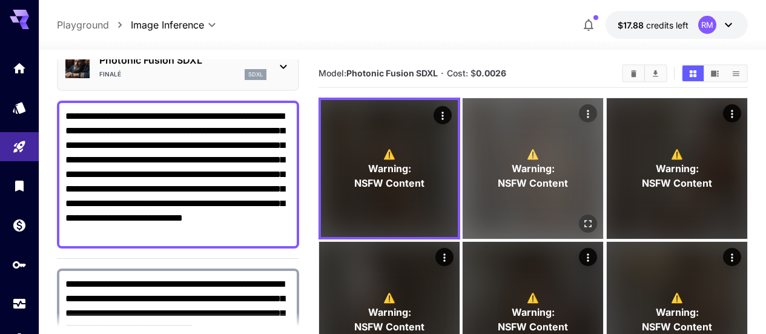
click at [521, 155] on div "⚠️ Warning: NSFW Content" at bounding box center [533, 168] width 141 height 141
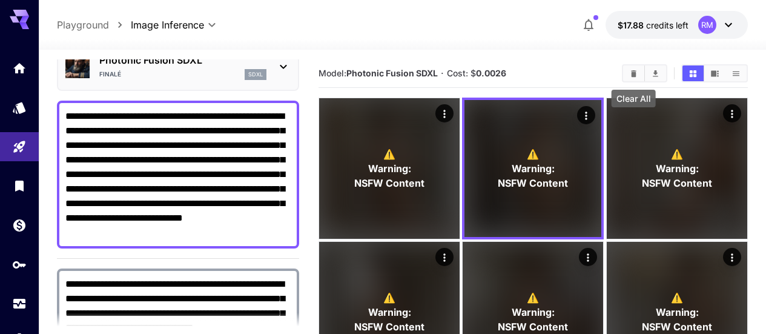
click at [629, 77] on icon "Clear All" at bounding box center [633, 73] width 9 height 9
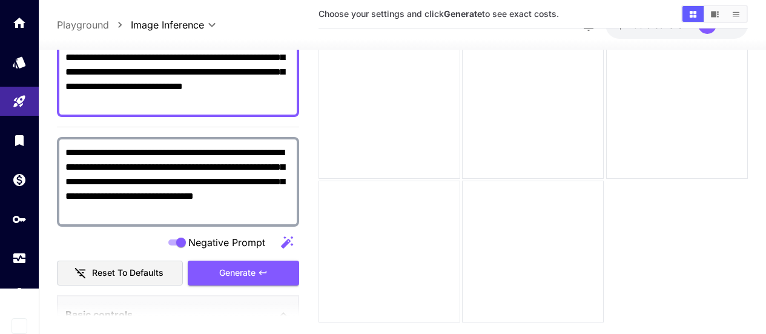
scroll to position [303, 0]
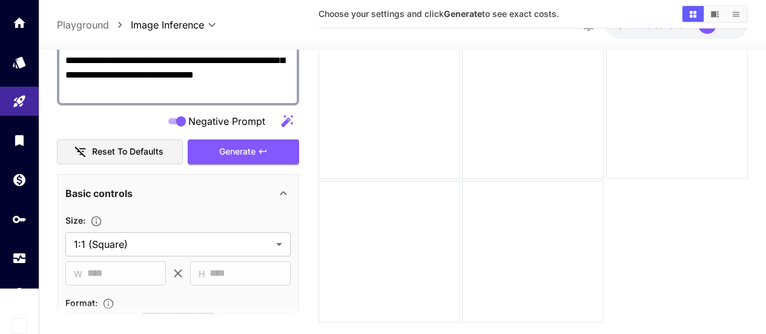
click at [248, 134] on div "**********" at bounding box center [178, 84] width 242 height 159
click at [248, 150] on span "Generate" at bounding box center [237, 151] width 36 height 15
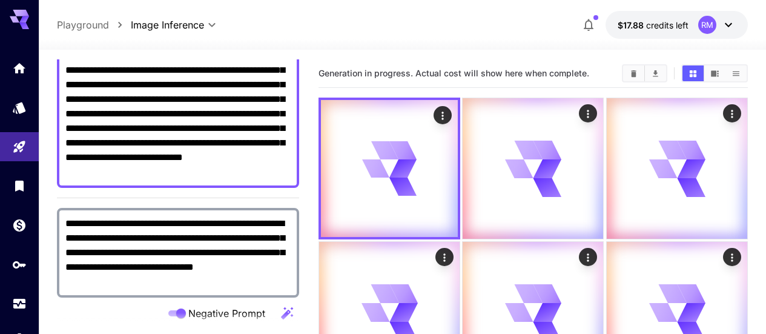
scroll to position [0, 0]
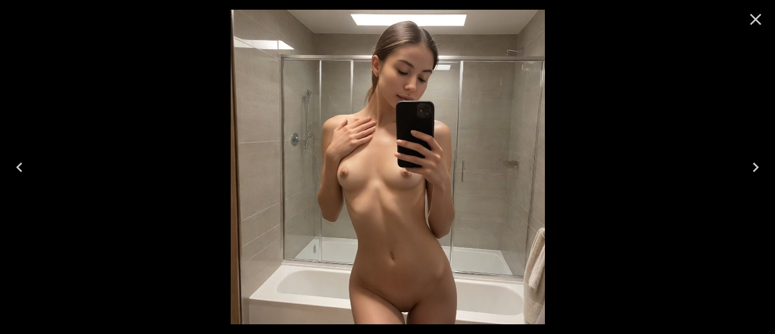
click at [761, 19] on icon "Close" at bounding box center [755, 19] width 19 height 19
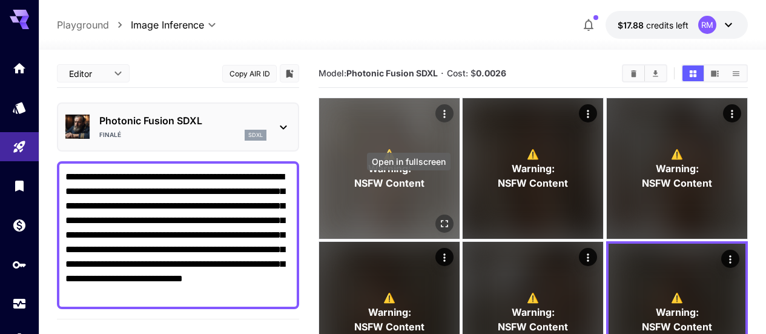
click at [439, 217] on icon "Open in fullscreen" at bounding box center [445, 223] width 12 height 12
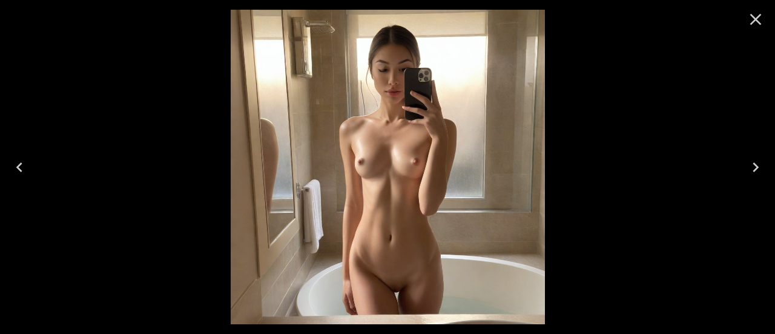
click at [753, 169] on icon "Next" at bounding box center [755, 166] width 19 height 19
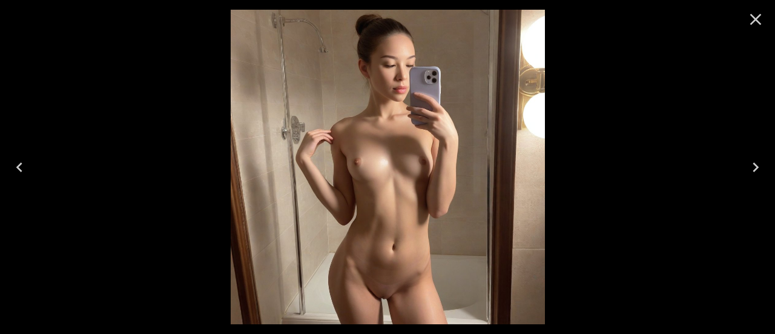
click at [753, 169] on icon "Next" at bounding box center [755, 166] width 19 height 19
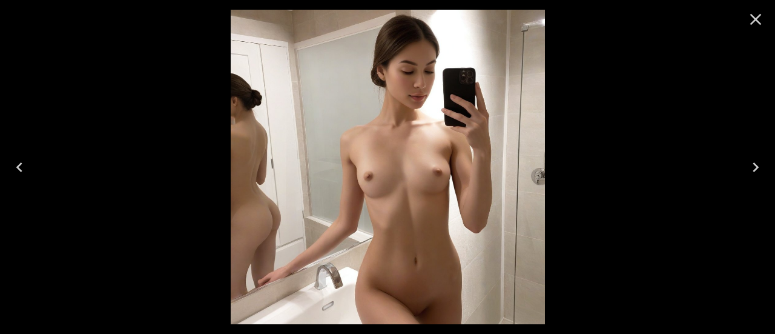
click at [753, 169] on icon "Next" at bounding box center [755, 166] width 19 height 19
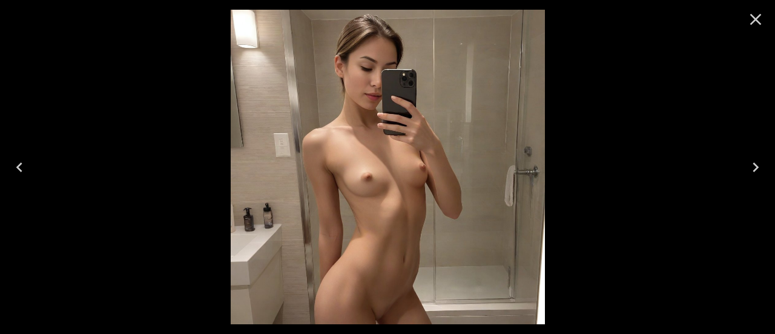
click at [753, 169] on icon "Next" at bounding box center [755, 166] width 19 height 19
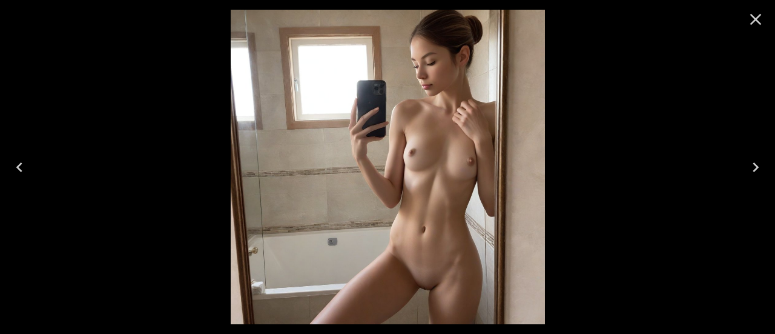
click at [753, 169] on icon "Next" at bounding box center [755, 166] width 19 height 19
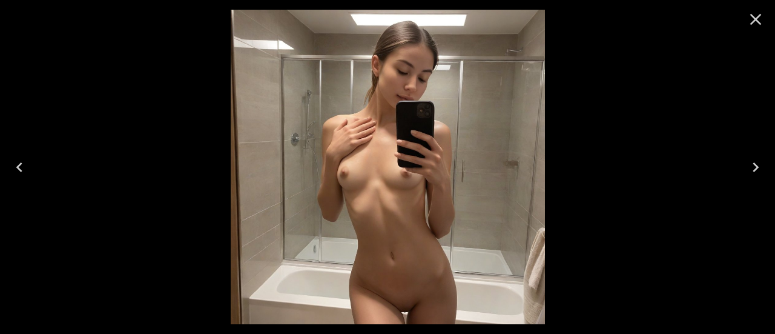
click at [766, 22] on button "Close" at bounding box center [755, 19] width 29 height 29
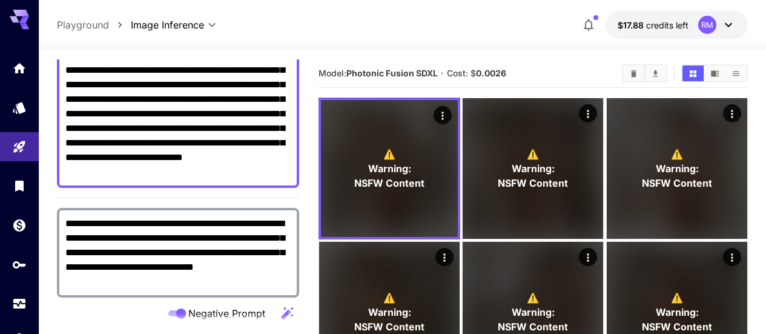
scroll to position [61, 0]
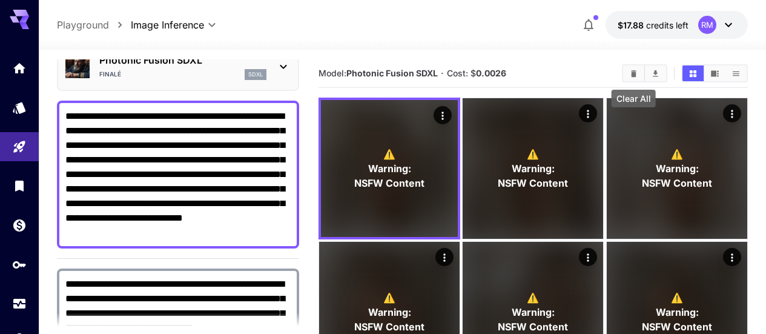
click at [635, 73] on icon "Clear All" at bounding box center [633, 73] width 5 height 7
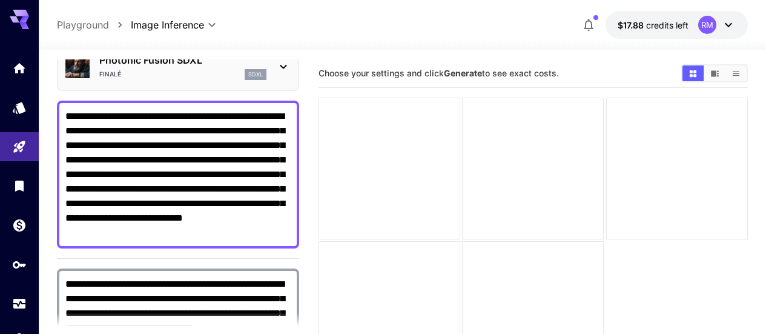
drag, startPoint x: 288, startPoint y: 230, endPoint x: 48, endPoint y: 101, distance: 272.1
click at [48, 101] on section "**********" at bounding box center [402, 240] width 727 height 380
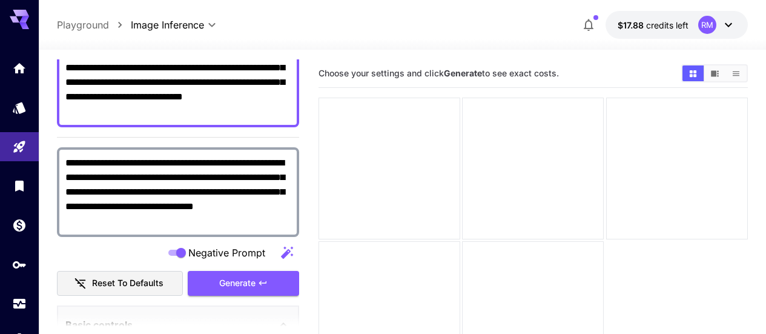
drag, startPoint x: 234, startPoint y: 223, endPoint x: 45, endPoint y: 161, distance: 199.0
click at [45, 161] on div "**********" at bounding box center [383, 214] width 766 height 429
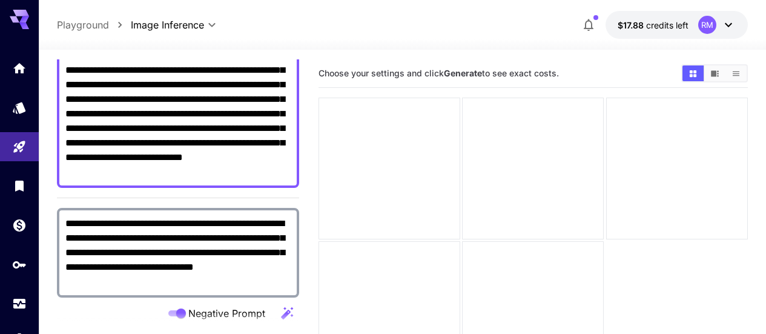
scroll to position [61, 0]
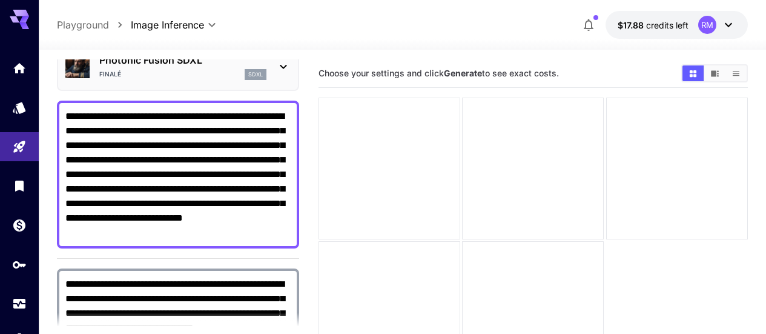
click at [254, 209] on textarea "**********" at bounding box center [177, 174] width 225 height 131
click at [212, 191] on textarea "**********" at bounding box center [177, 174] width 225 height 131
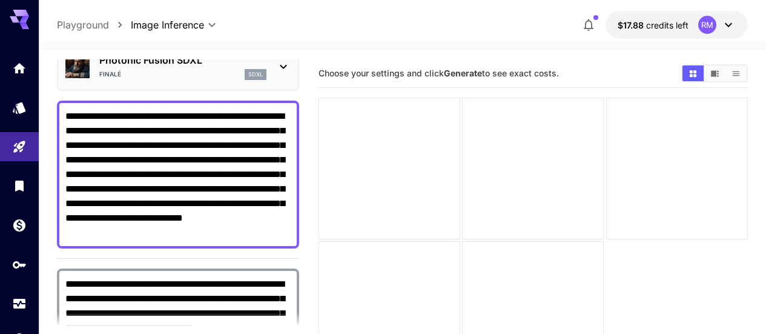
paste textarea
drag, startPoint x: 208, startPoint y: 220, endPoint x: 141, endPoint y: 223, distance: 67.3
click at [141, 223] on textarea "**********" at bounding box center [177, 174] width 225 height 131
click at [245, 204] on textarea "**********" at bounding box center [177, 174] width 225 height 131
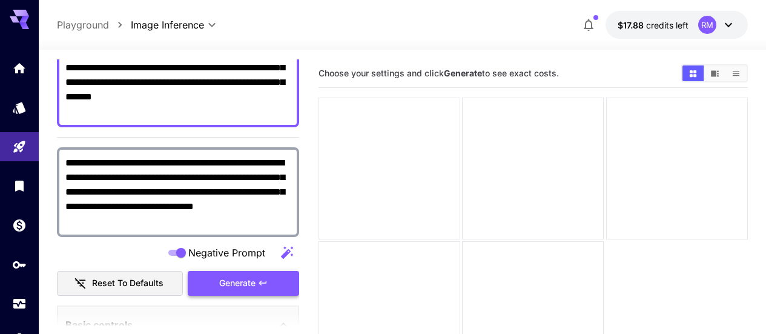
click at [262, 276] on button "Generate" at bounding box center [243, 283] width 111 height 25
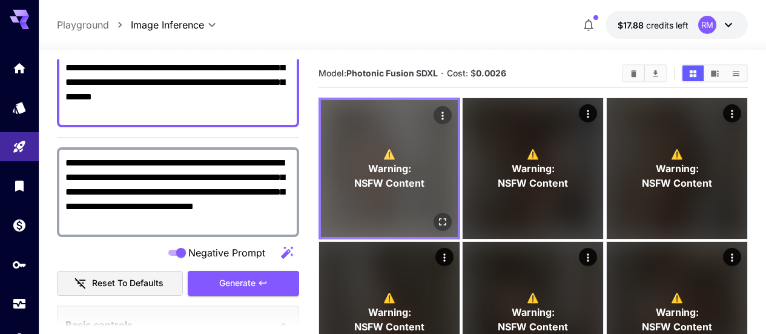
click at [437, 216] on icon "Open in fullscreen" at bounding box center [443, 222] width 12 height 12
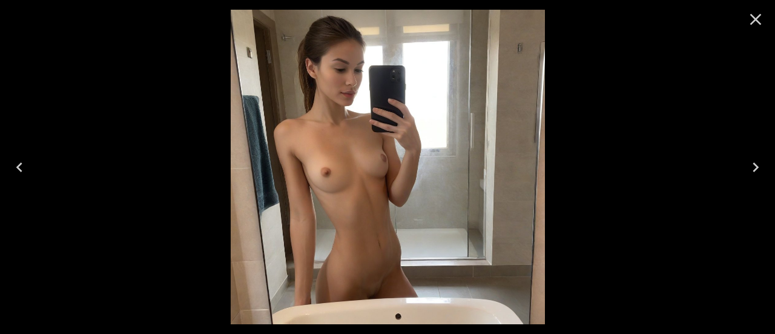
click at [754, 167] on icon "Next" at bounding box center [755, 166] width 19 height 19
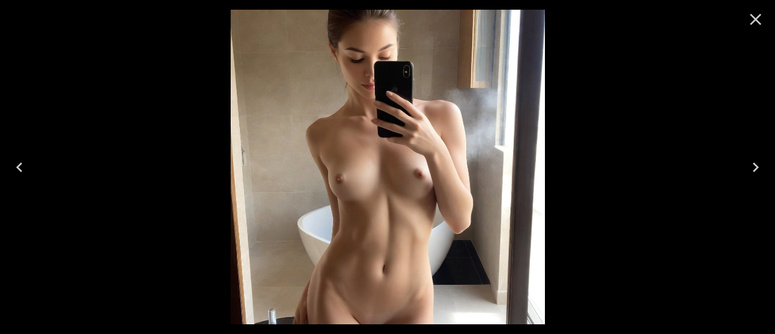
click at [754, 167] on icon "Next" at bounding box center [755, 166] width 19 height 19
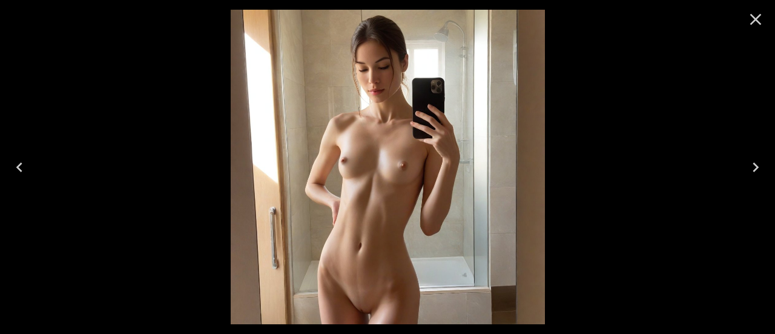
click at [754, 167] on icon "Next" at bounding box center [755, 166] width 19 height 19
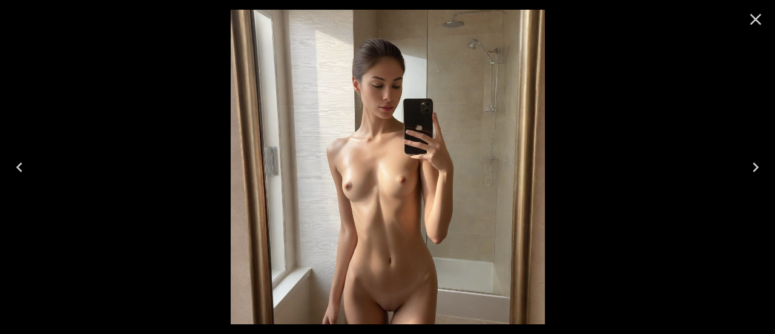
click at [754, 167] on icon "Next" at bounding box center [755, 166] width 19 height 19
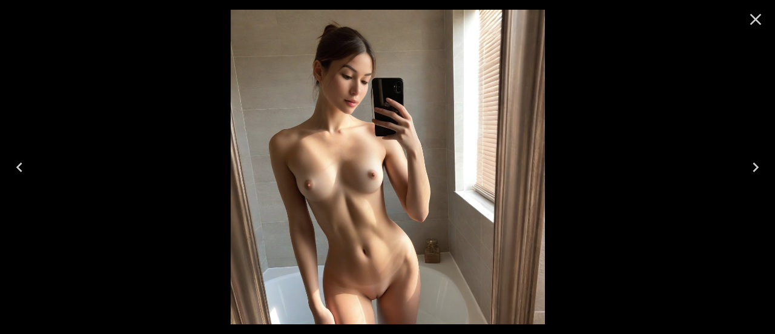
click at [754, 167] on icon "Next" at bounding box center [755, 166] width 19 height 19
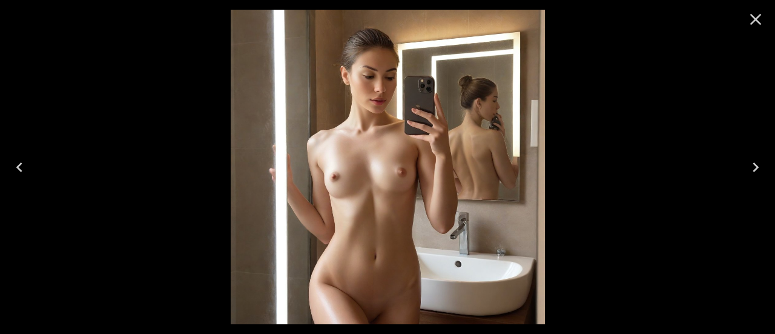
click at [754, 167] on icon "Next" at bounding box center [755, 166] width 19 height 19
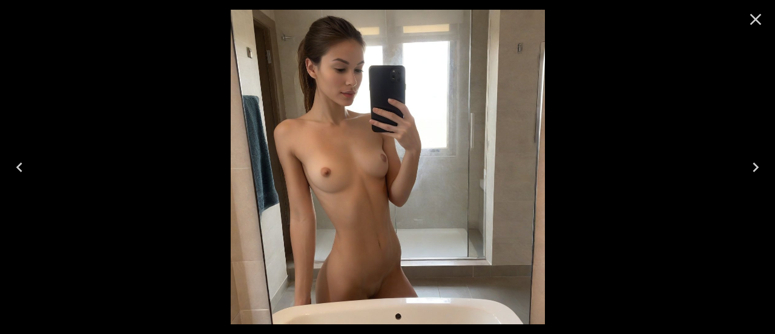
click at [754, 167] on icon "Next" at bounding box center [755, 166] width 19 height 19
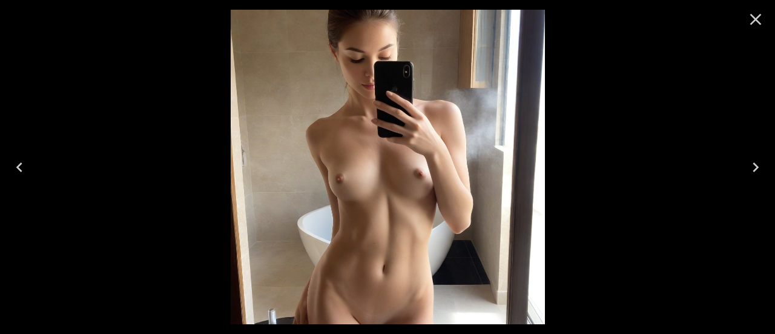
click at [754, 167] on icon "Next" at bounding box center [755, 166] width 19 height 19
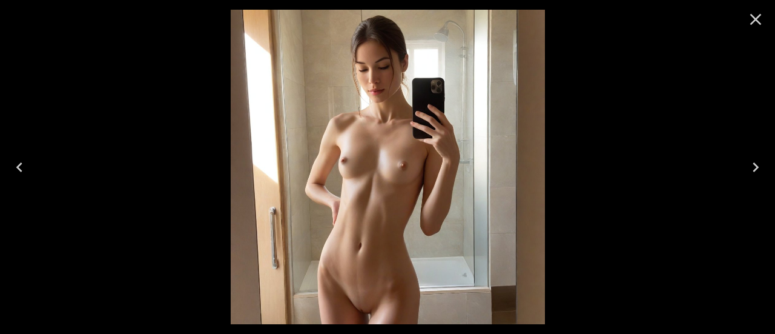
click at [752, 21] on icon "Close" at bounding box center [755, 19] width 19 height 19
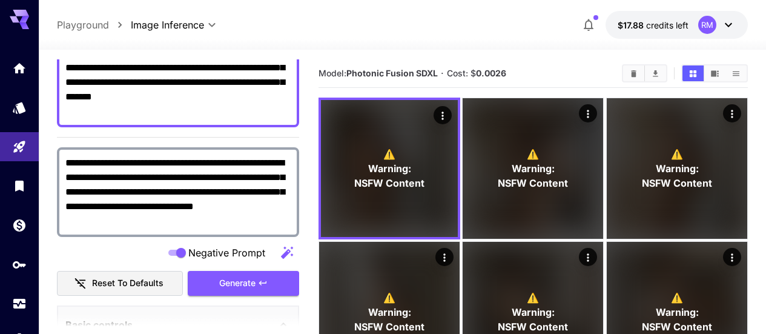
scroll to position [121, 0]
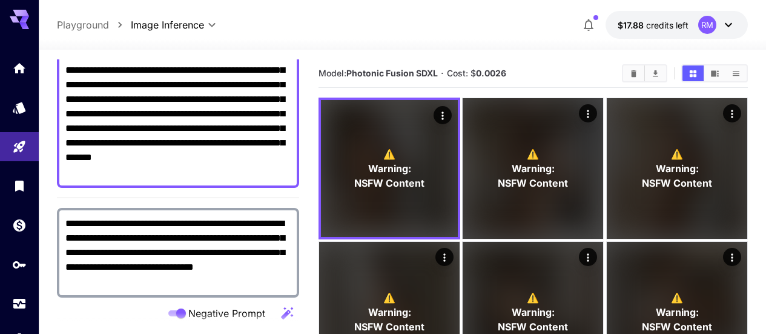
click at [242, 142] on textarea "**********" at bounding box center [177, 113] width 225 height 131
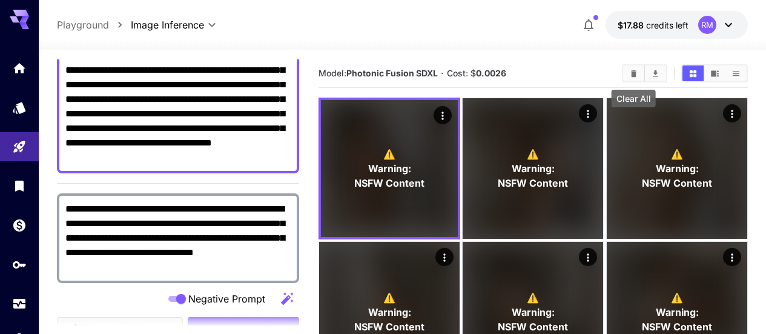
type textarea "**********"
click at [632, 73] on icon "Clear All" at bounding box center [633, 73] width 5 height 7
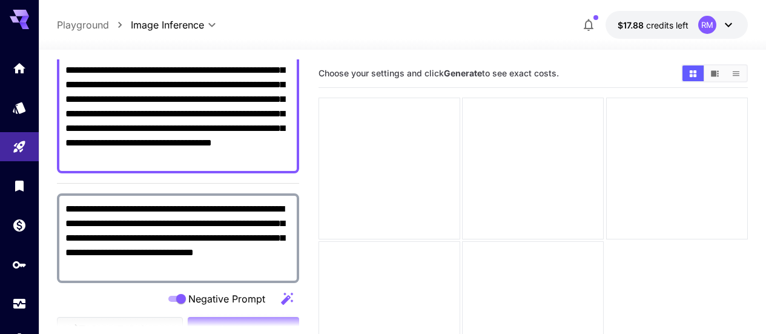
scroll to position [242, 0]
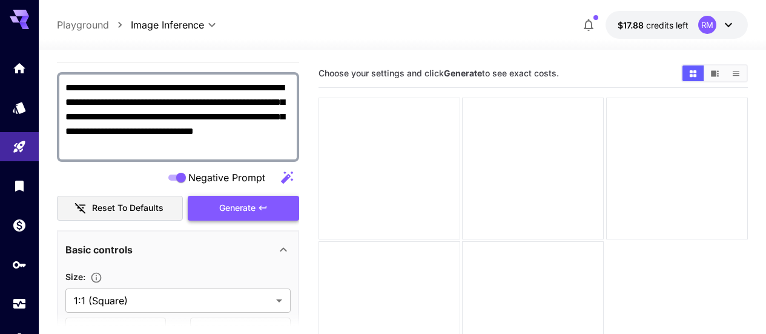
click at [240, 202] on span "Generate" at bounding box center [237, 207] width 36 height 15
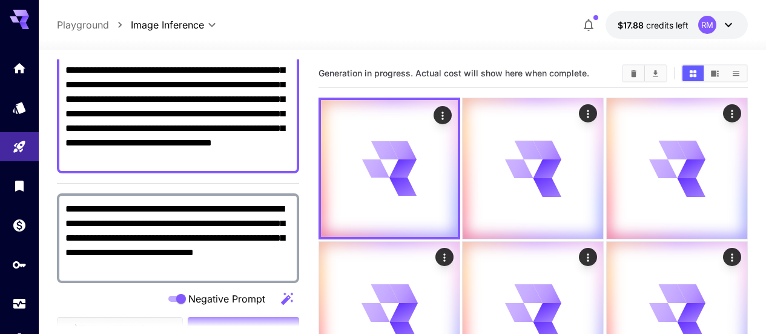
scroll to position [61, 0]
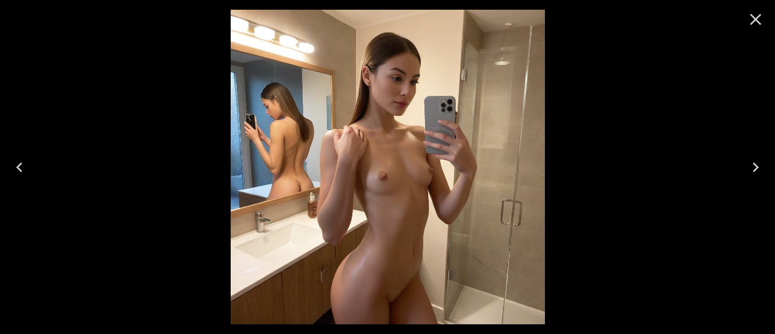
click at [758, 18] on icon "Close" at bounding box center [755, 19] width 19 height 19
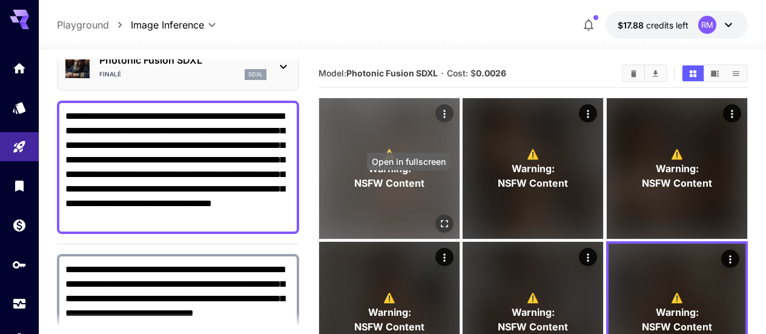
click at [439, 217] on icon "Open in fullscreen" at bounding box center [445, 223] width 12 height 12
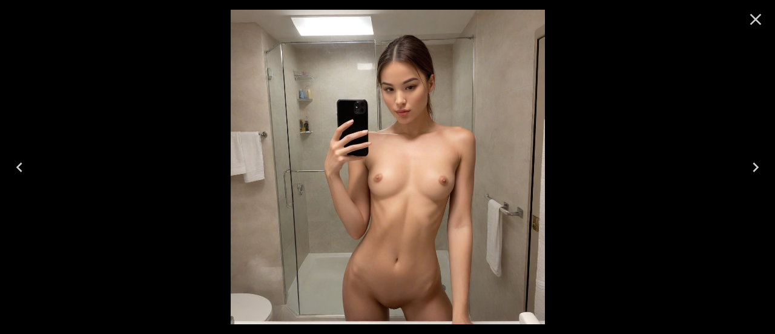
click at [754, 164] on icon "Next" at bounding box center [756, 167] width 6 height 10
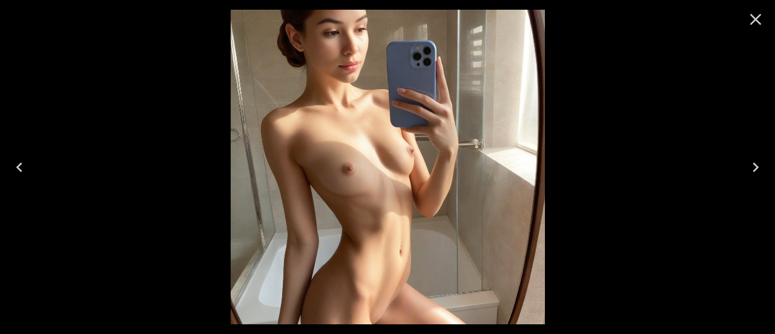
click at [753, 163] on icon "Next" at bounding box center [756, 167] width 6 height 10
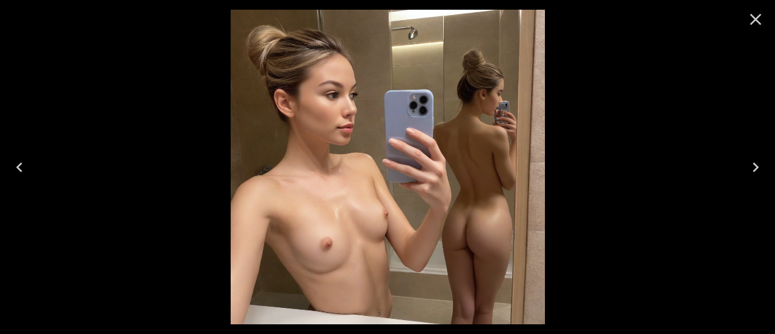
click at [753, 163] on icon "Next" at bounding box center [756, 167] width 6 height 10
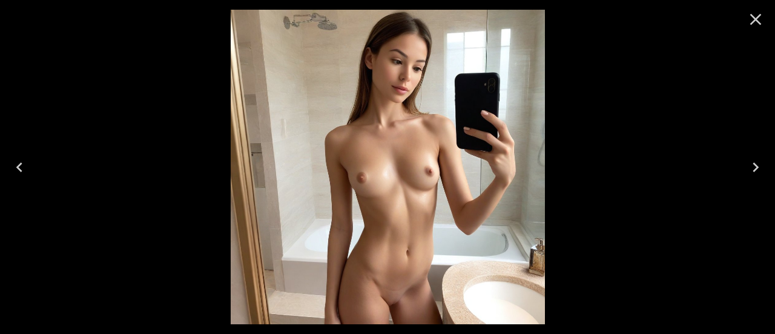
click at [753, 163] on icon "Next" at bounding box center [756, 167] width 6 height 10
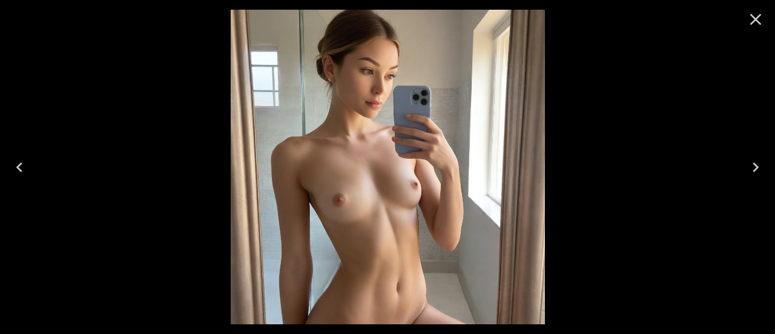
click at [753, 163] on icon "Next" at bounding box center [756, 167] width 6 height 10
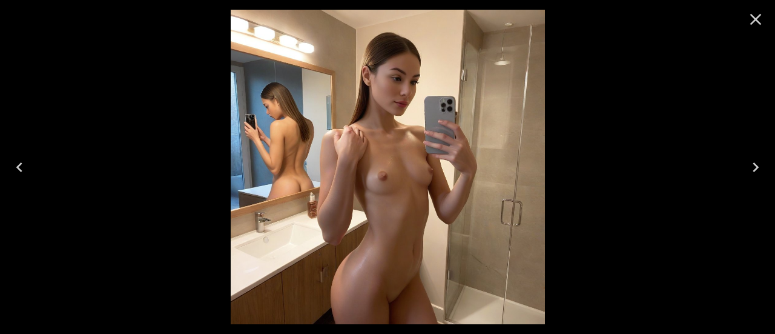
click at [753, 163] on icon "Next" at bounding box center [756, 167] width 6 height 10
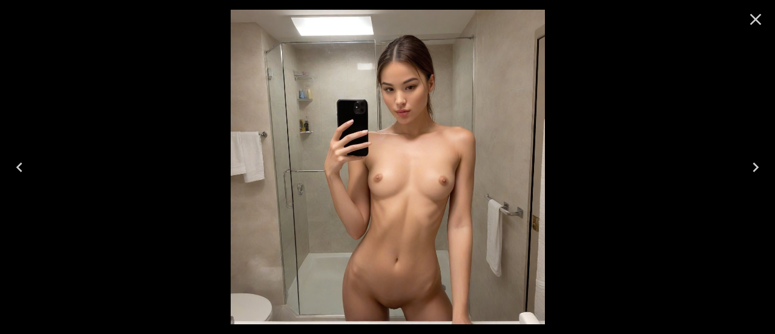
click at [755, 12] on icon "Close" at bounding box center [755, 19] width 19 height 19
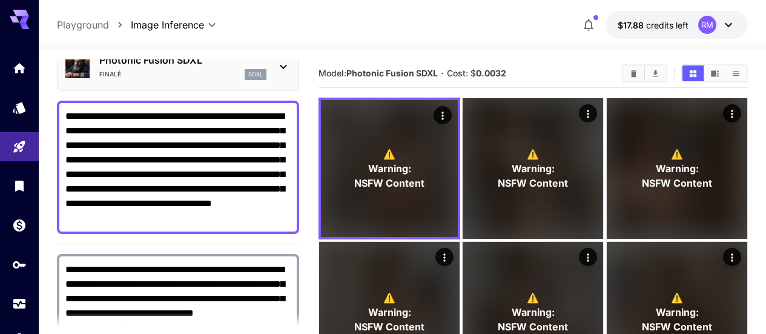
scroll to position [121, 0]
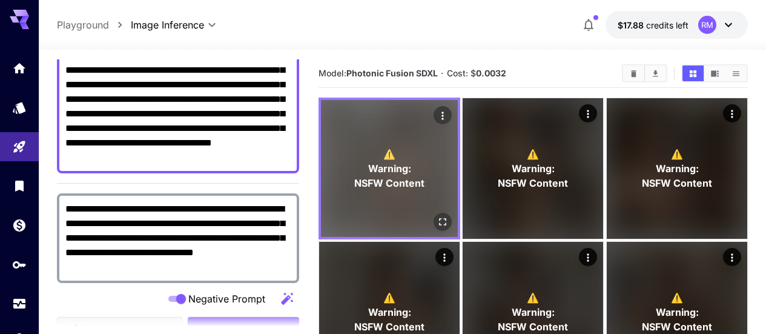
click at [439, 218] on icon "Open in fullscreen" at bounding box center [442, 221] width 7 height 7
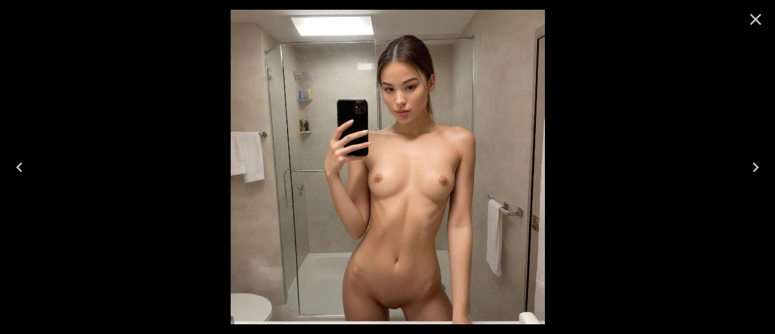
click at [397, 82] on img at bounding box center [388, 167] width 314 height 314
click at [763, 24] on icon "Close" at bounding box center [755, 19] width 19 height 19
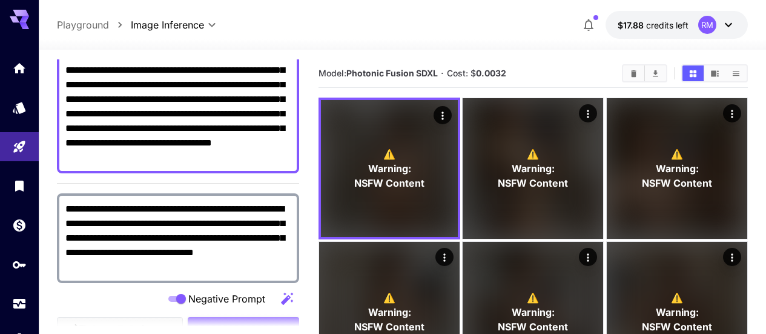
scroll to position [61, 0]
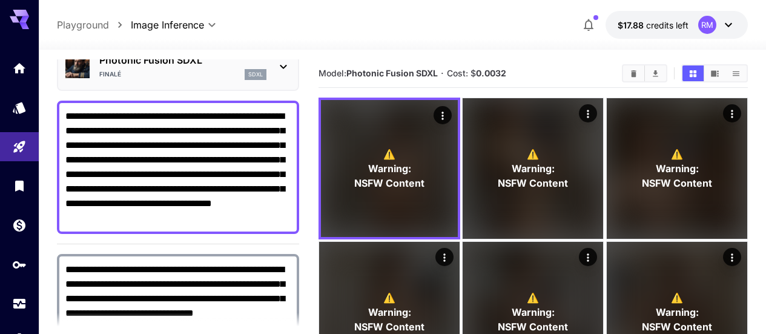
drag, startPoint x: 288, startPoint y: 218, endPoint x: 65, endPoint y: 107, distance: 248.9
click at [65, 107] on div "**********" at bounding box center [178, 167] width 242 height 133
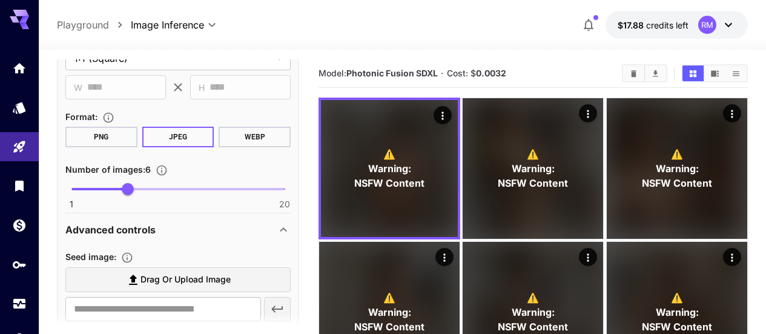
scroll to position [424, 0]
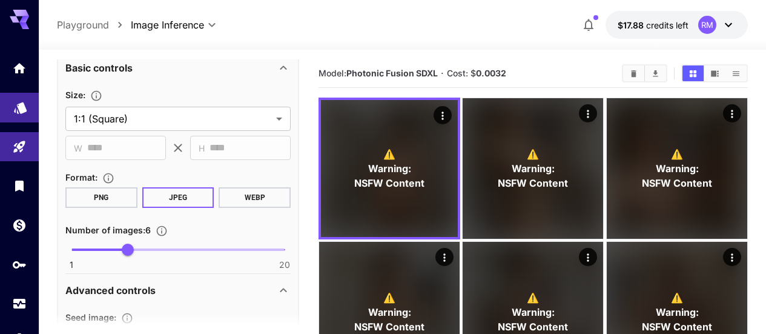
click at [12, 113] on link at bounding box center [19, 108] width 39 height 30
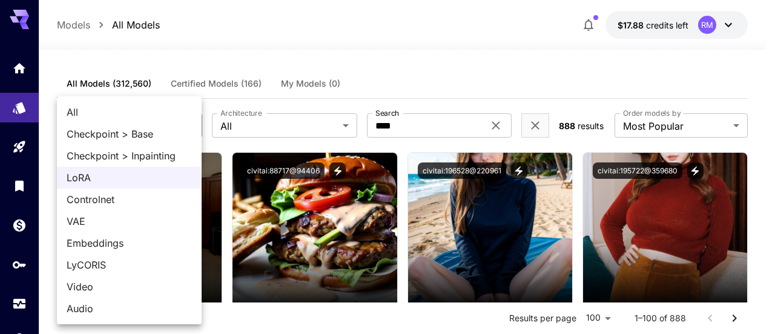
click at [134, 107] on span "All" at bounding box center [129, 112] width 125 height 15
type input "***"
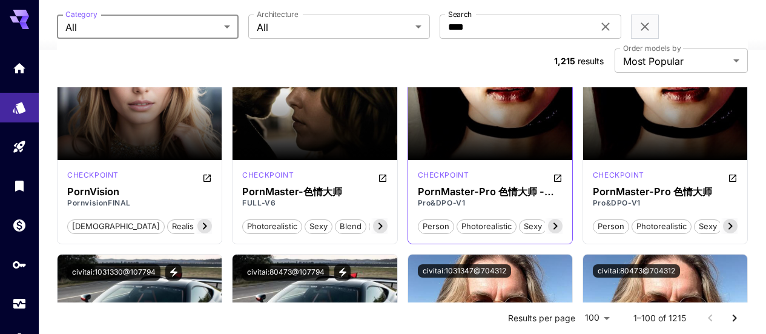
scroll to position [61, 0]
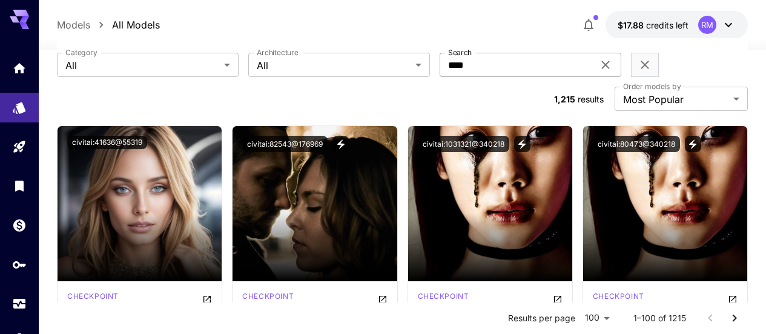
click at [598, 69] on icon at bounding box center [605, 65] width 15 height 15
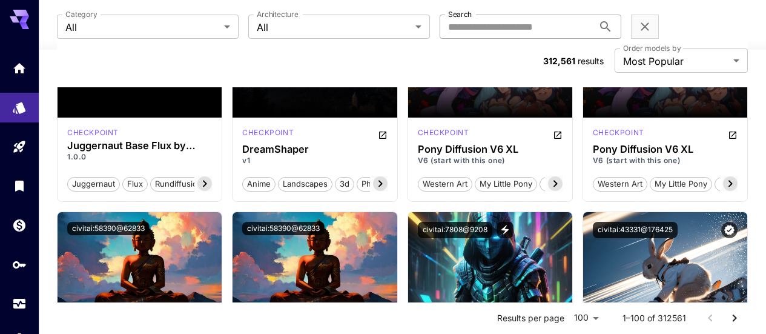
scroll to position [1635, 0]
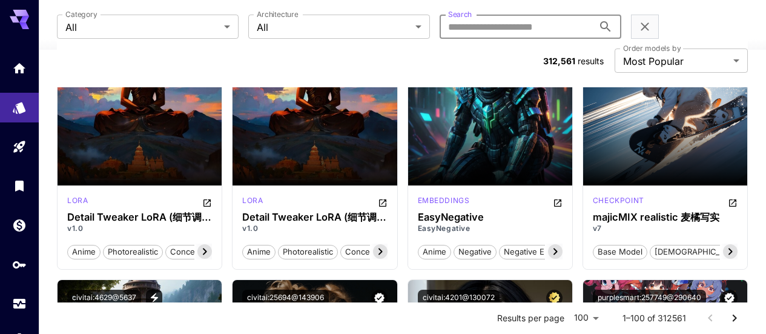
click at [440, 33] on input "Search" at bounding box center [517, 27] width 154 height 24
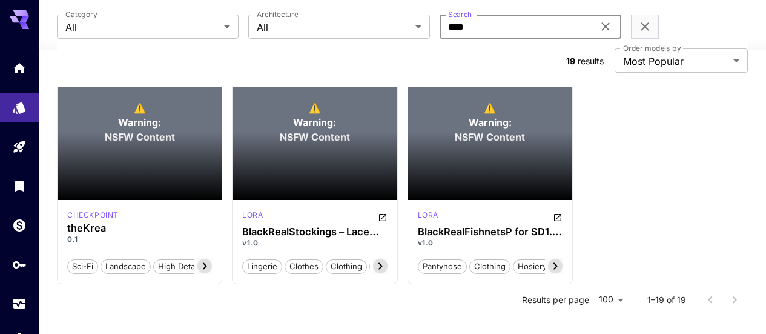
scroll to position [1324, 0]
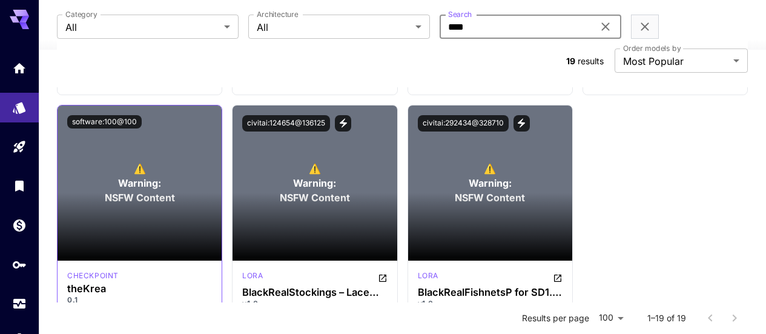
type input "****"
click at [187, 193] on section at bounding box center [140, 227] width 164 height 68
